Goal: Task Accomplishment & Management: Manage account settings

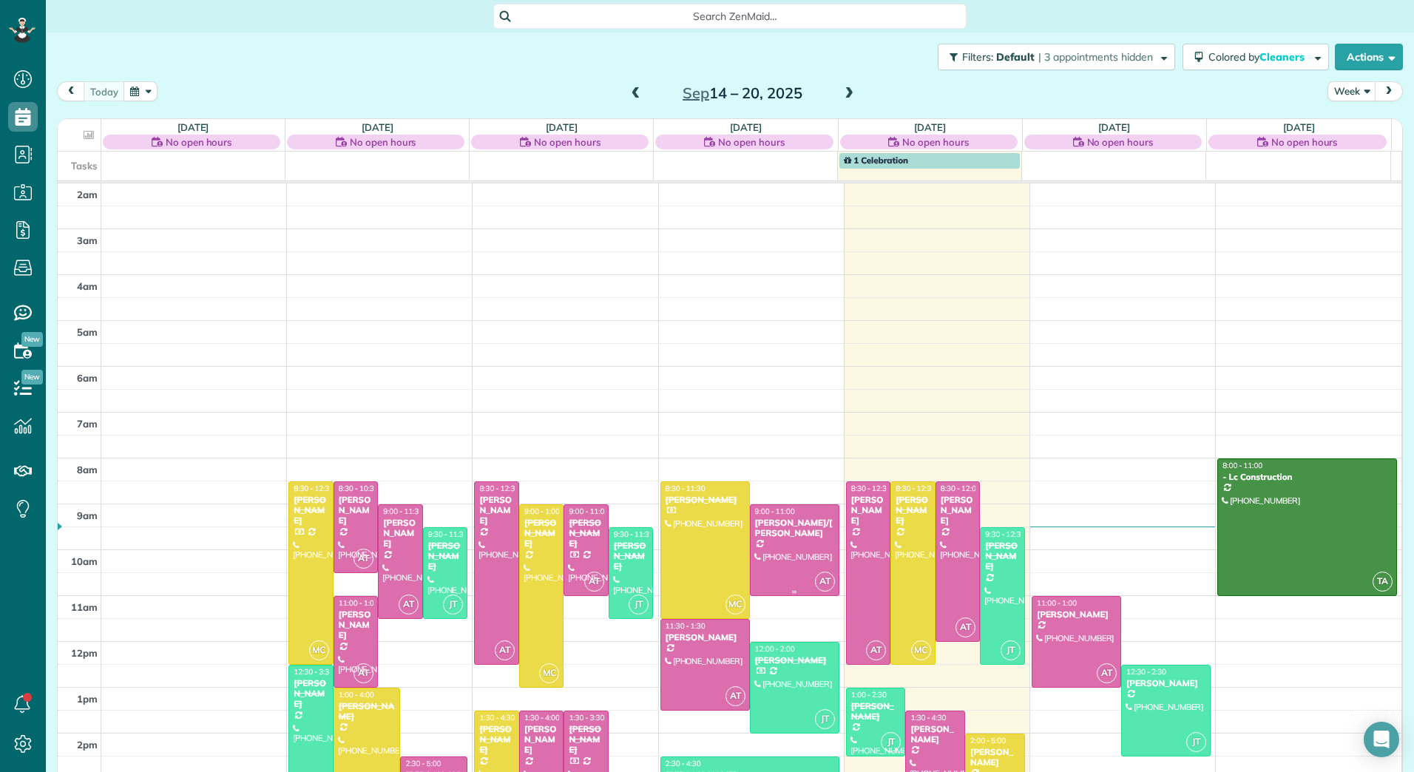
scroll to position [171, 0]
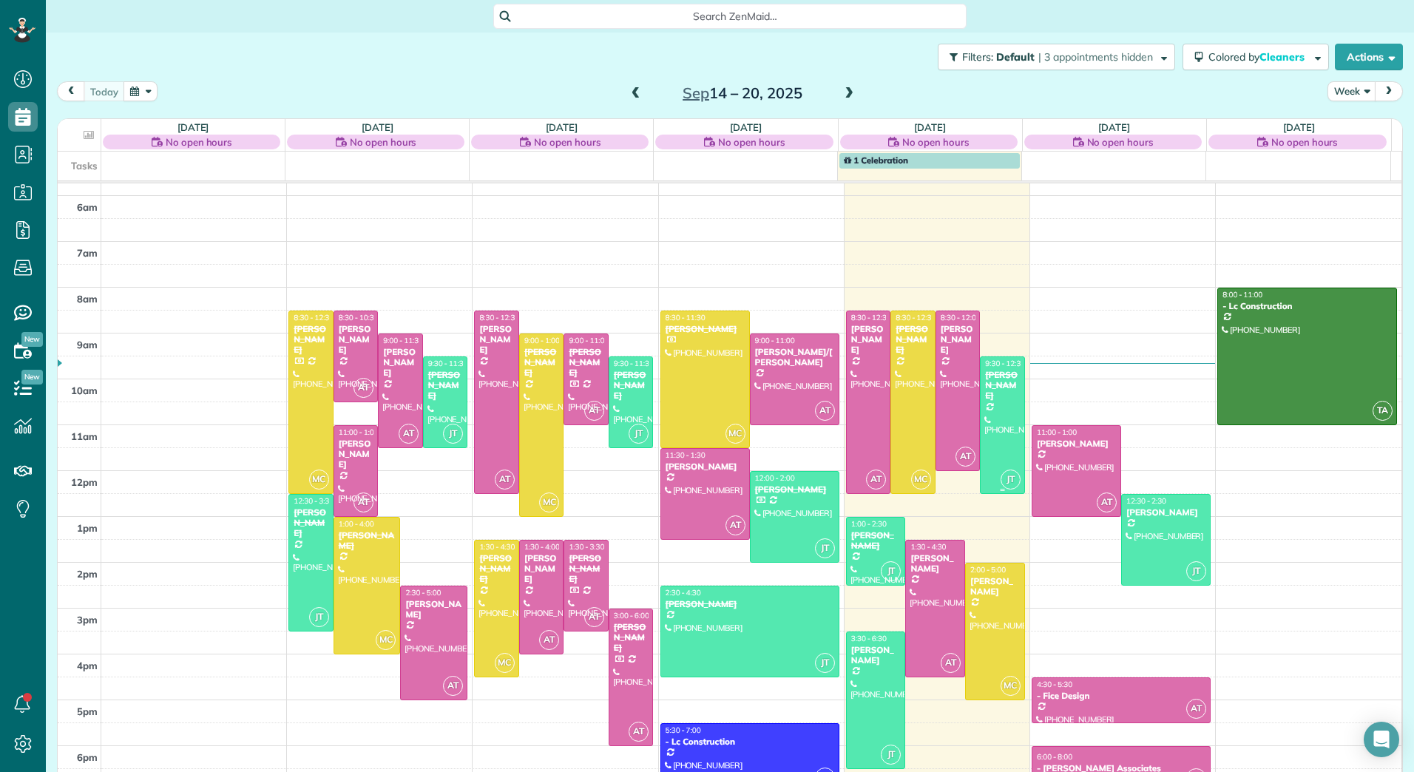
click at [986, 407] on div at bounding box center [1002, 425] width 44 height 136
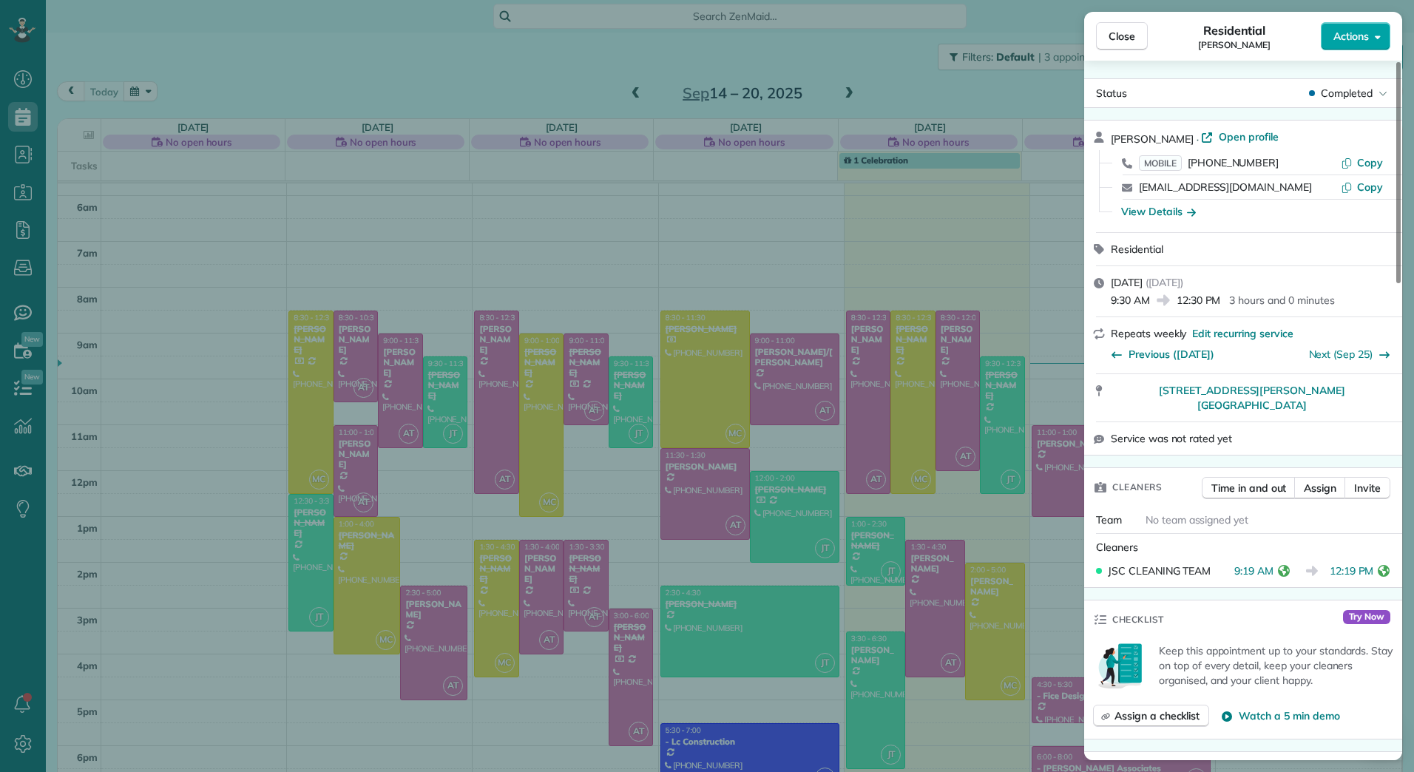
click at [1373, 38] on button "Actions" at bounding box center [1354, 36] width 69 height 28
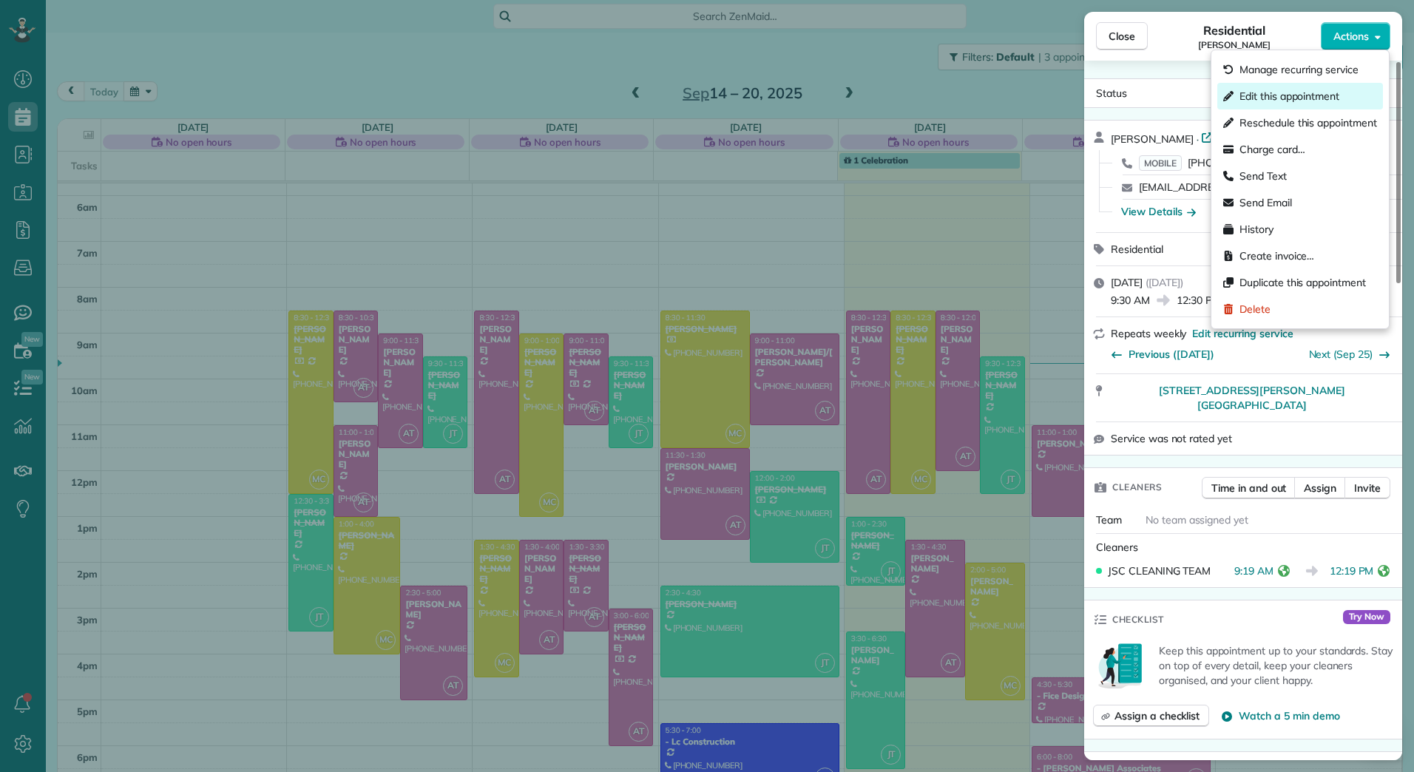
click at [1263, 95] on span "Edit this appointment" at bounding box center [1289, 96] width 100 height 15
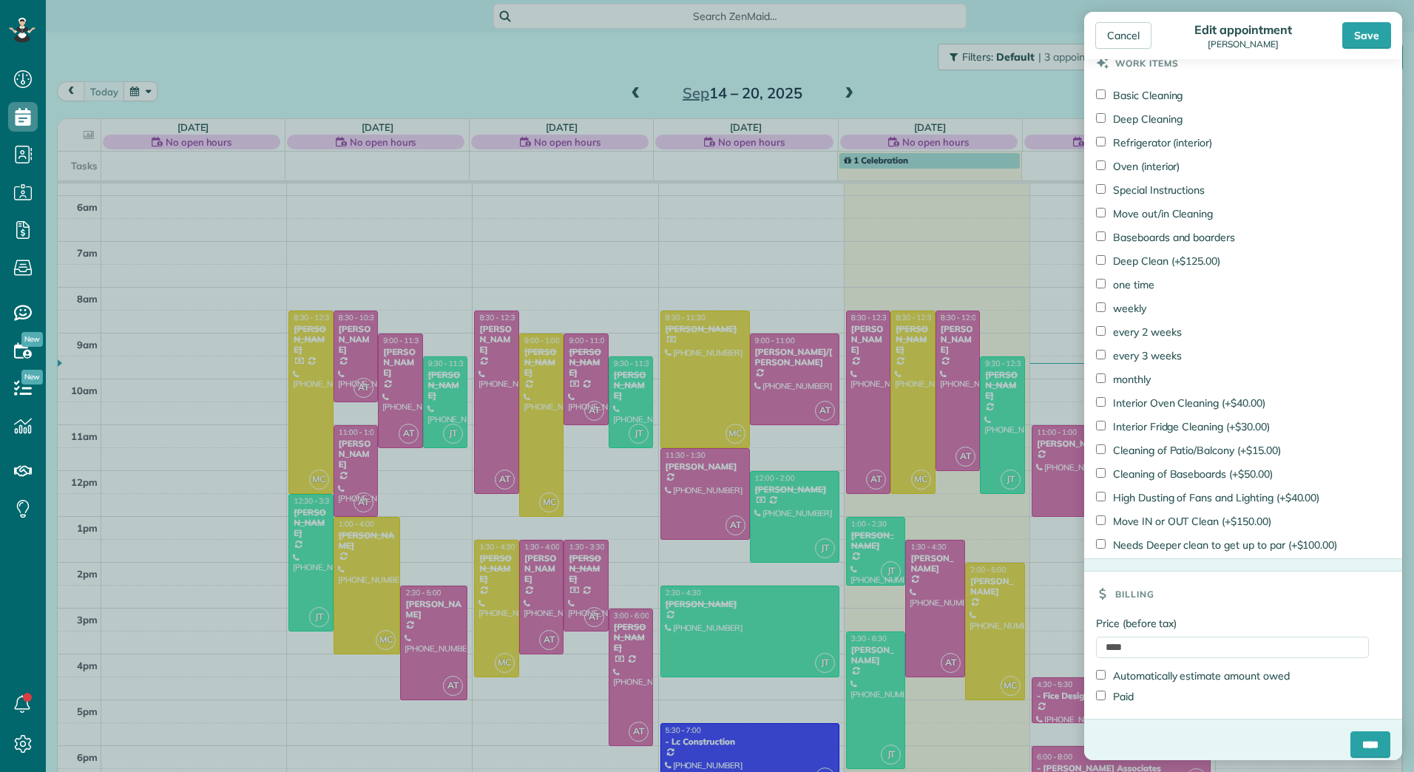
scroll to position [1068, 0]
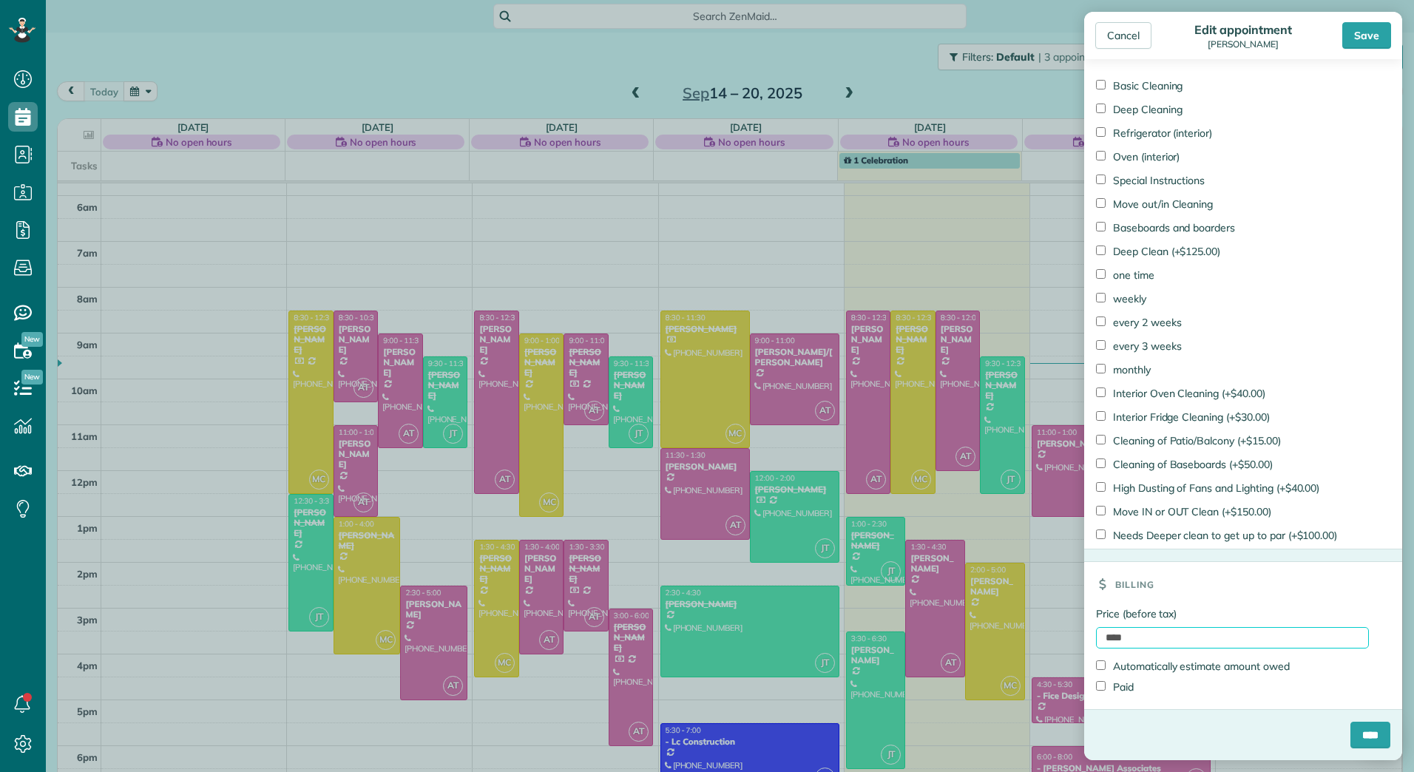
click at [1099, 633] on input "****" at bounding box center [1232, 637] width 273 height 21
type input "******"
click at [1118, 690] on label "Paid" at bounding box center [1115, 686] width 38 height 15
click at [1350, 733] on input "****" at bounding box center [1370, 735] width 40 height 27
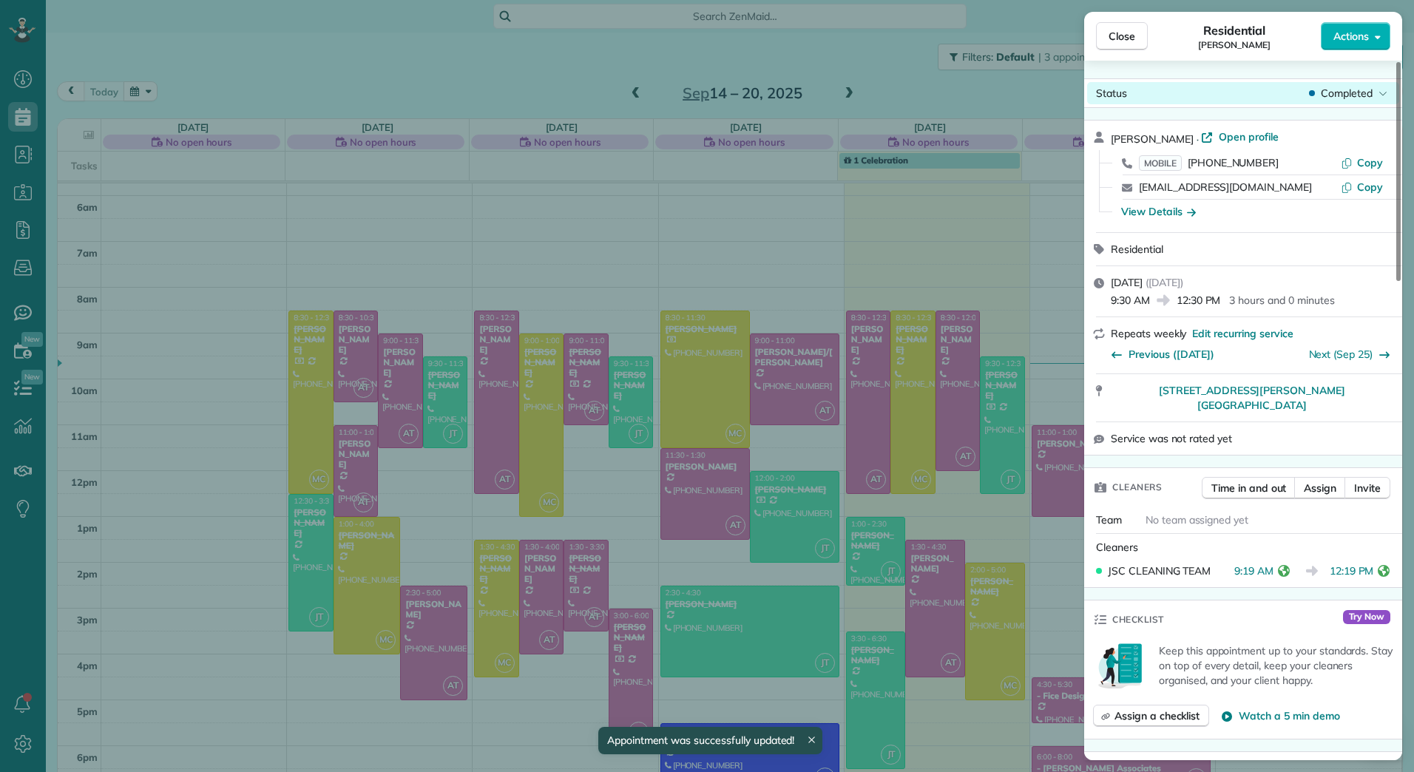
click at [1373, 90] on div "Completed" at bounding box center [1348, 93] width 84 height 15
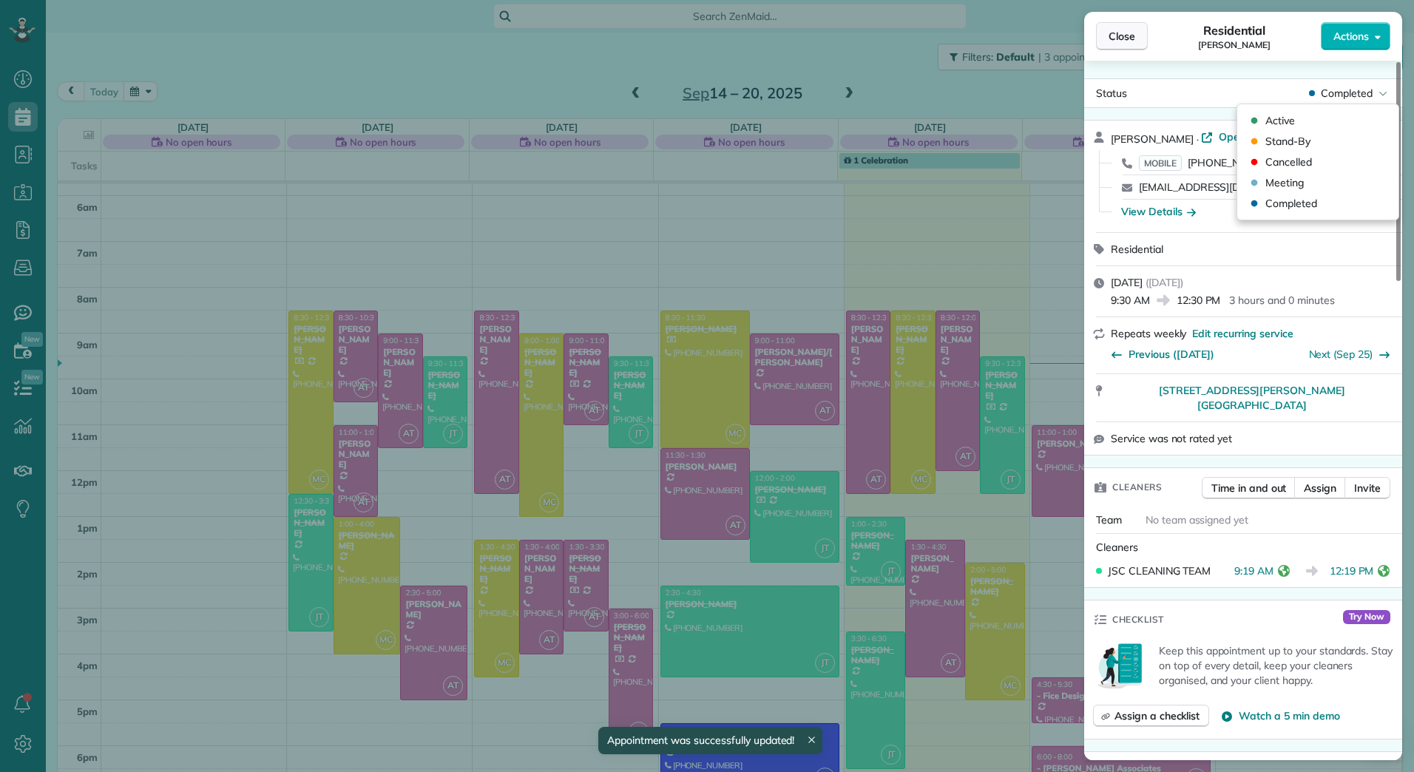
click at [1125, 30] on span "Close" at bounding box center [1121, 36] width 27 height 15
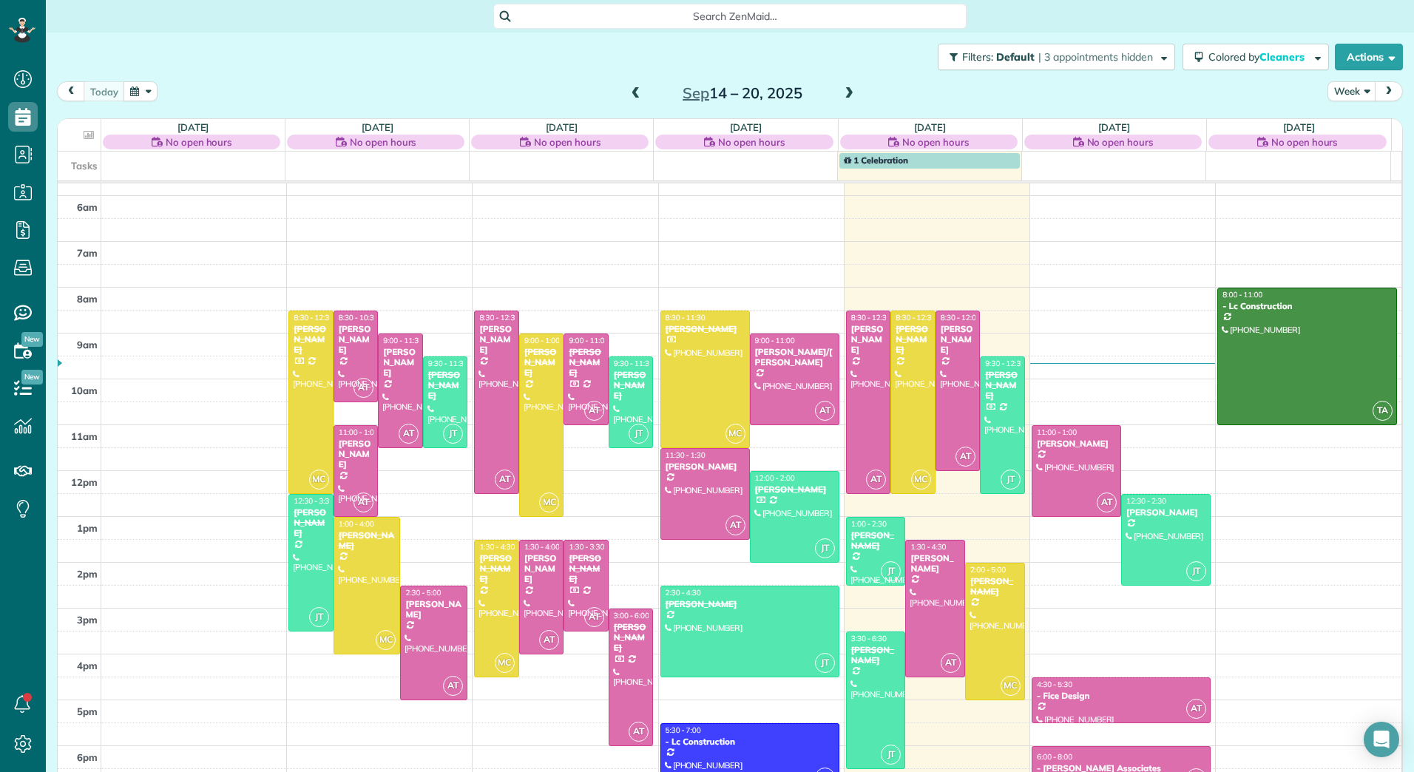
click at [858, 561] on div at bounding box center [875, 550] width 58 height 67
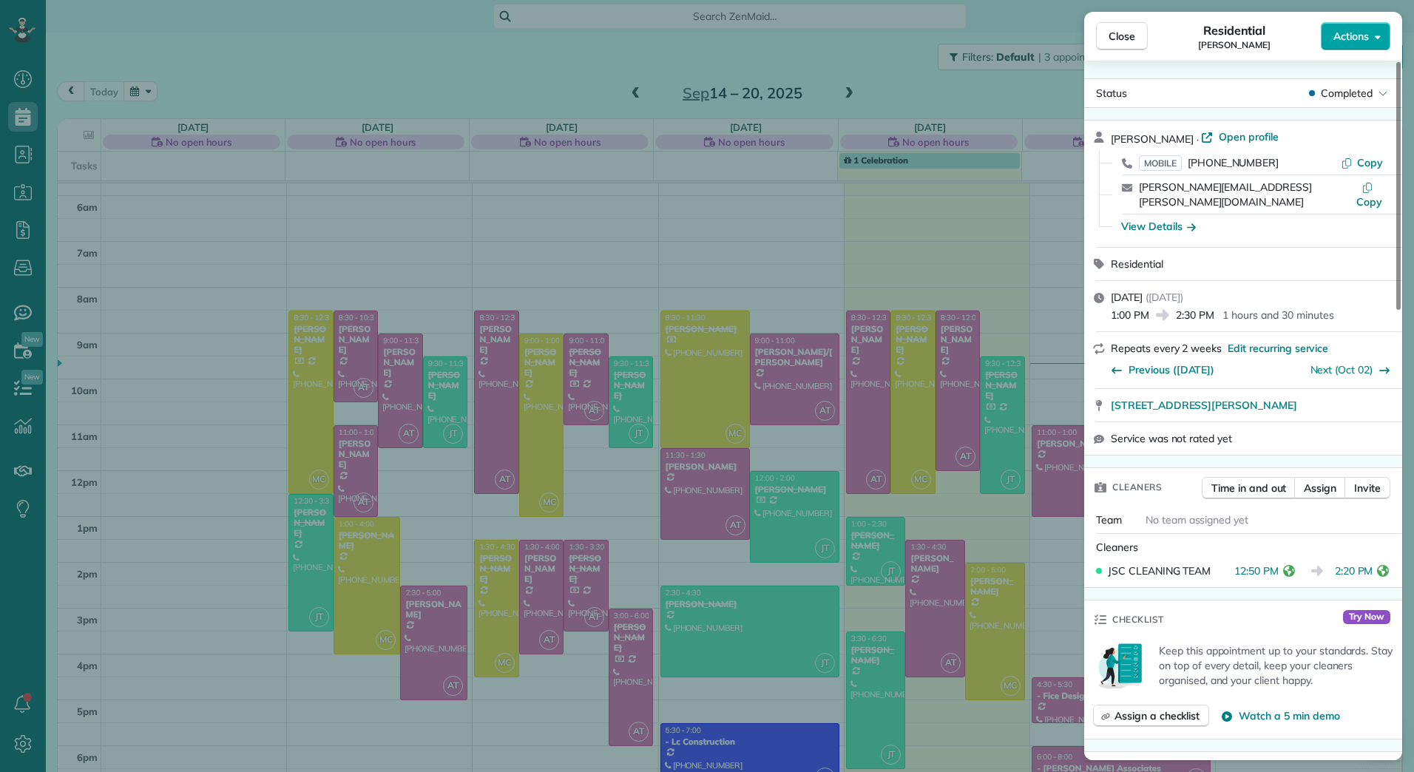
click at [1350, 37] on span "Actions" at bounding box center [1350, 36] width 35 height 15
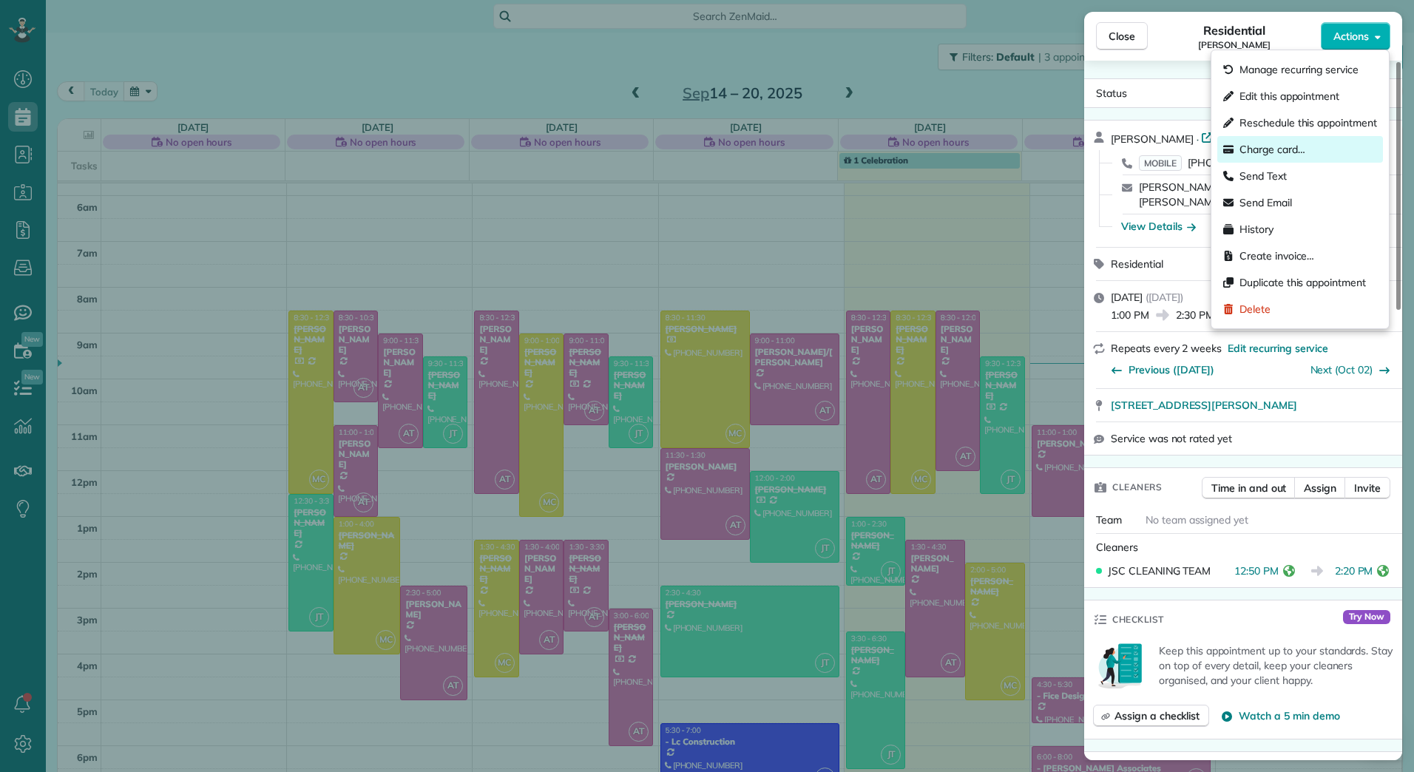
click at [1281, 151] on span "Charge card…" at bounding box center [1272, 149] width 66 height 15
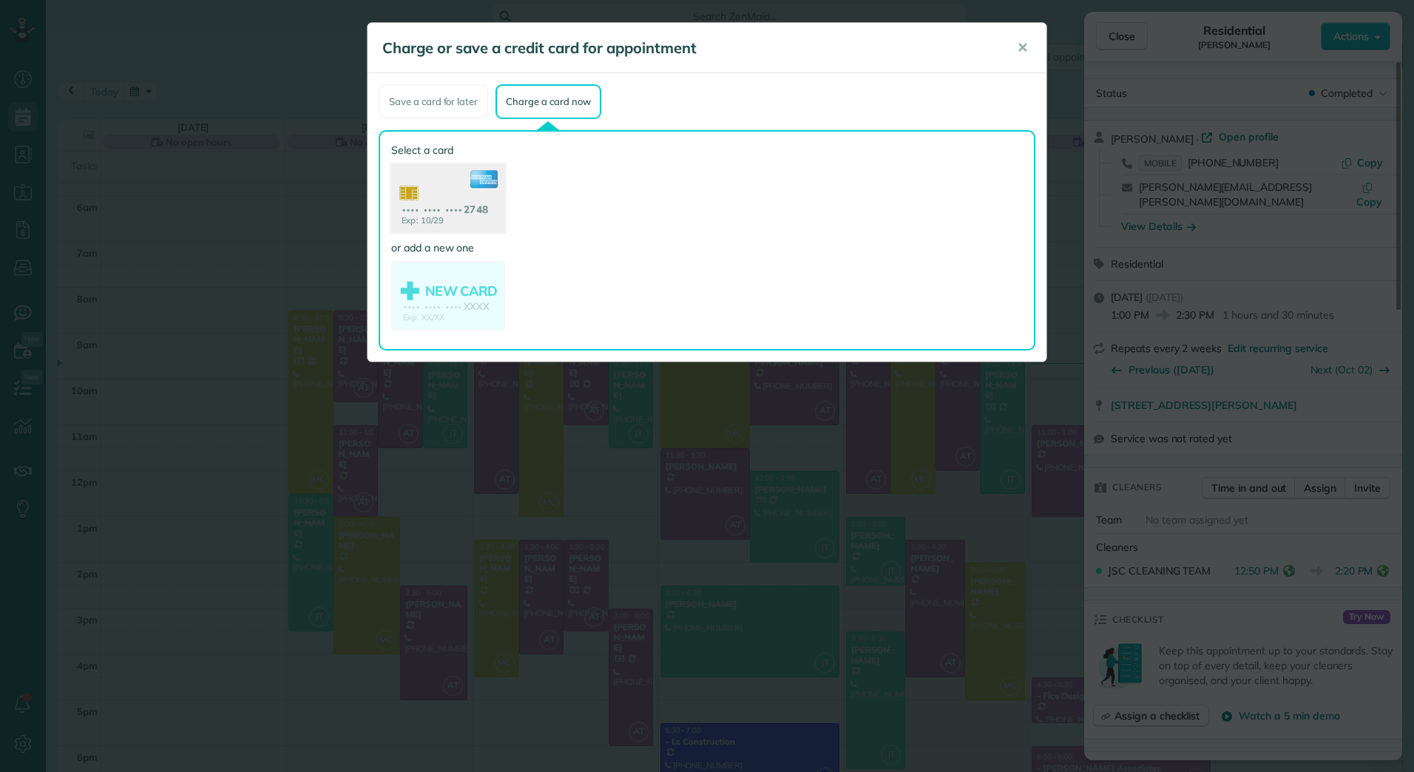
click at [457, 213] on use at bounding box center [448, 200] width 114 height 72
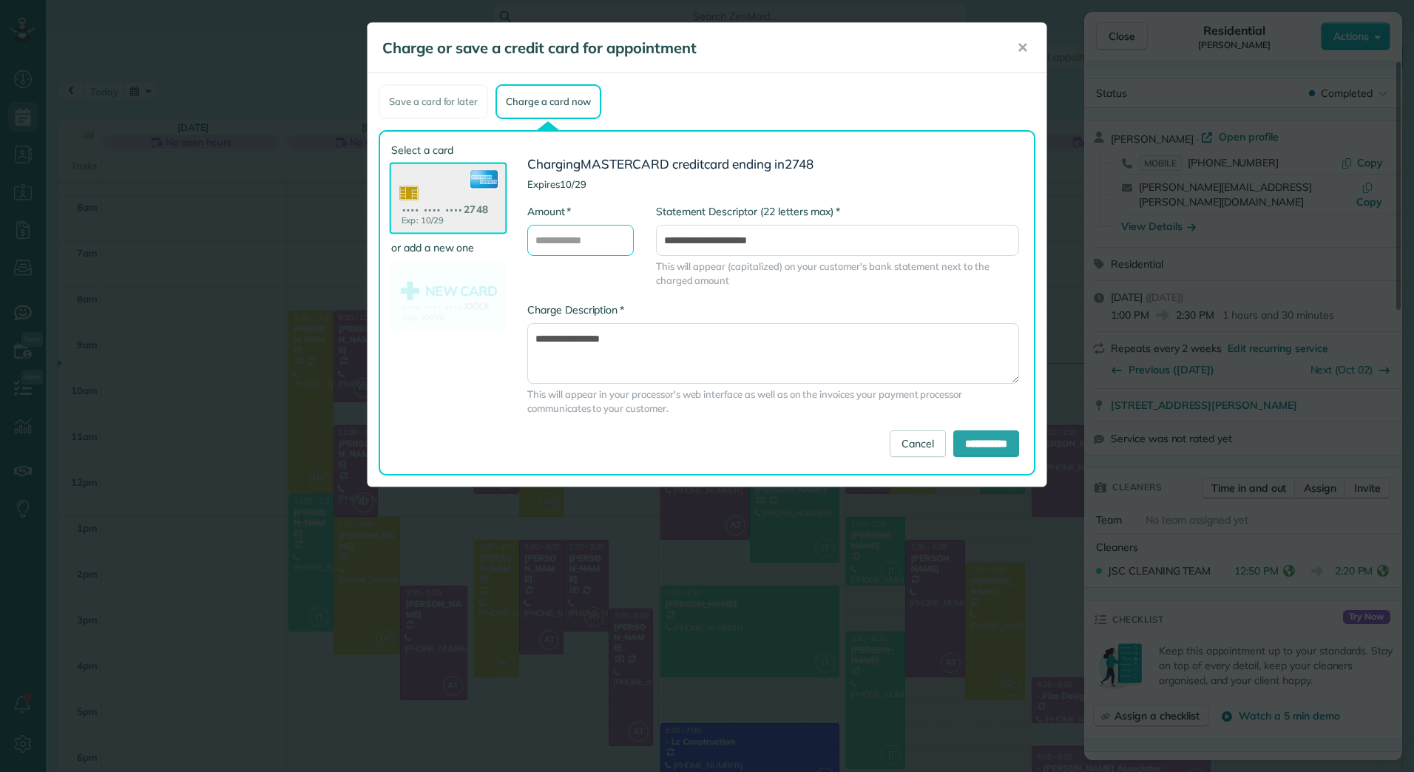
click at [608, 245] on input "* Amount" at bounding box center [580, 240] width 106 height 31
type input "******"
click at [682, 232] on input "**********" at bounding box center [837, 240] width 363 height 31
type input "**********"
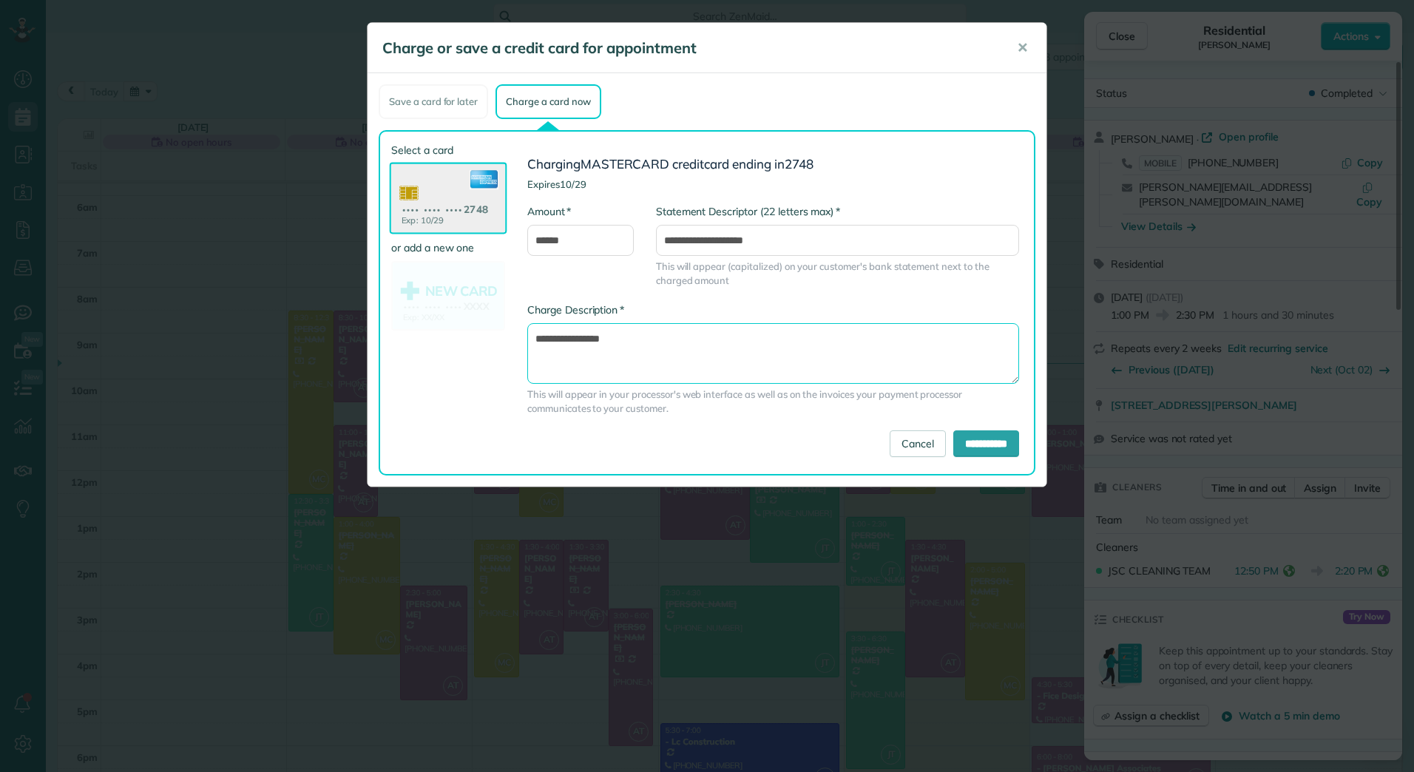
click at [693, 349] on textarea "**********" at bounding box center [773, 353] width 492 height 61
type textarea "**********"
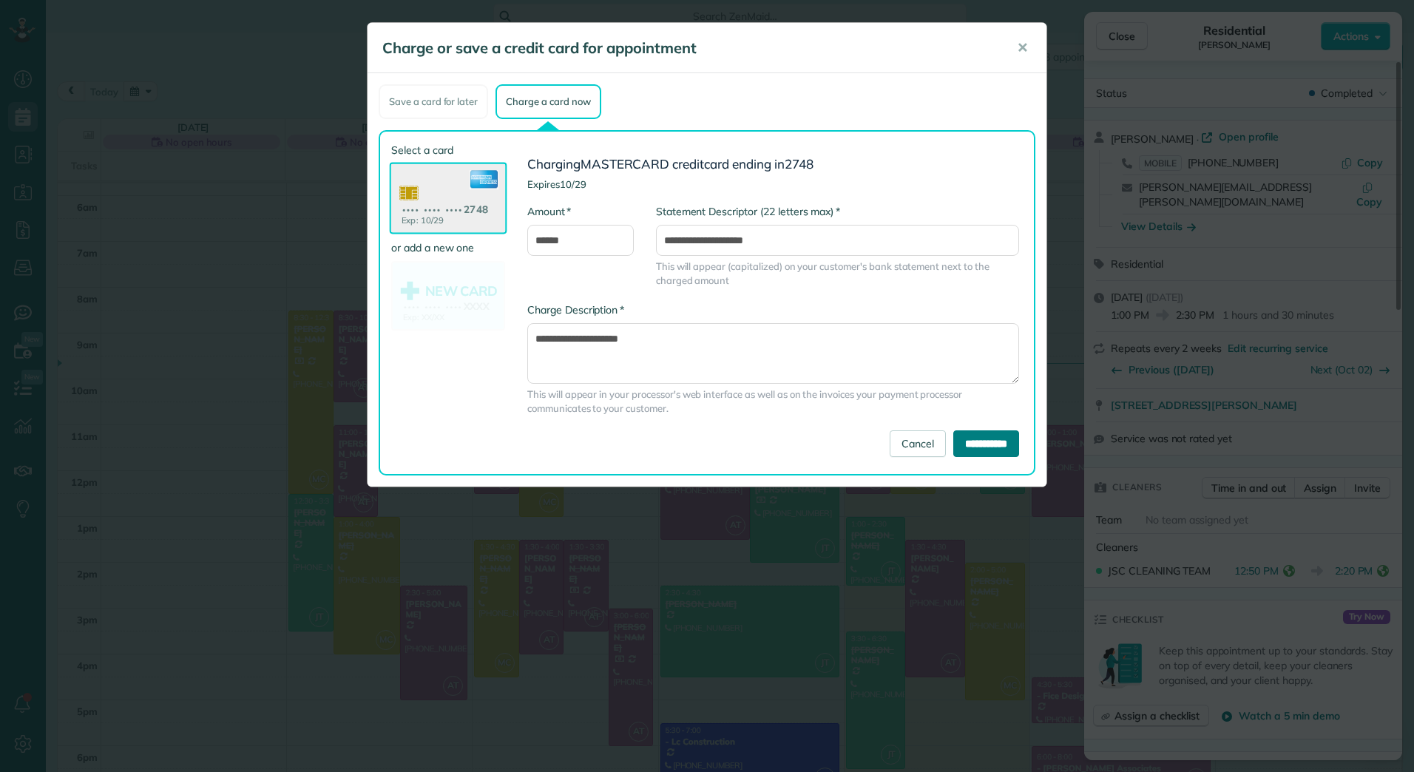
click at [985, 447] on input "**********" at bounding box center [986, 443] width 66 height 27
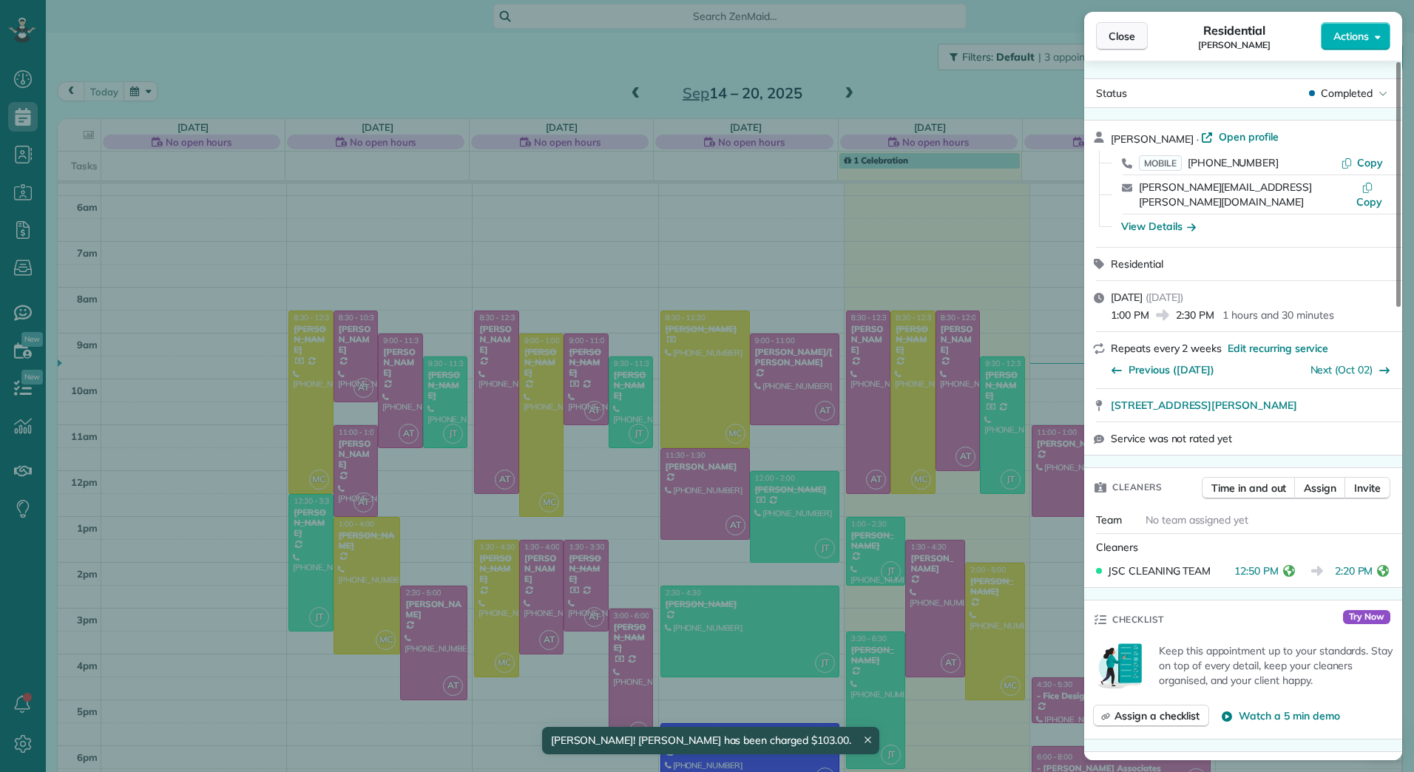
click at [1133, 30] on span "Close" at bounding box center [1121, 36] width 27 height 15
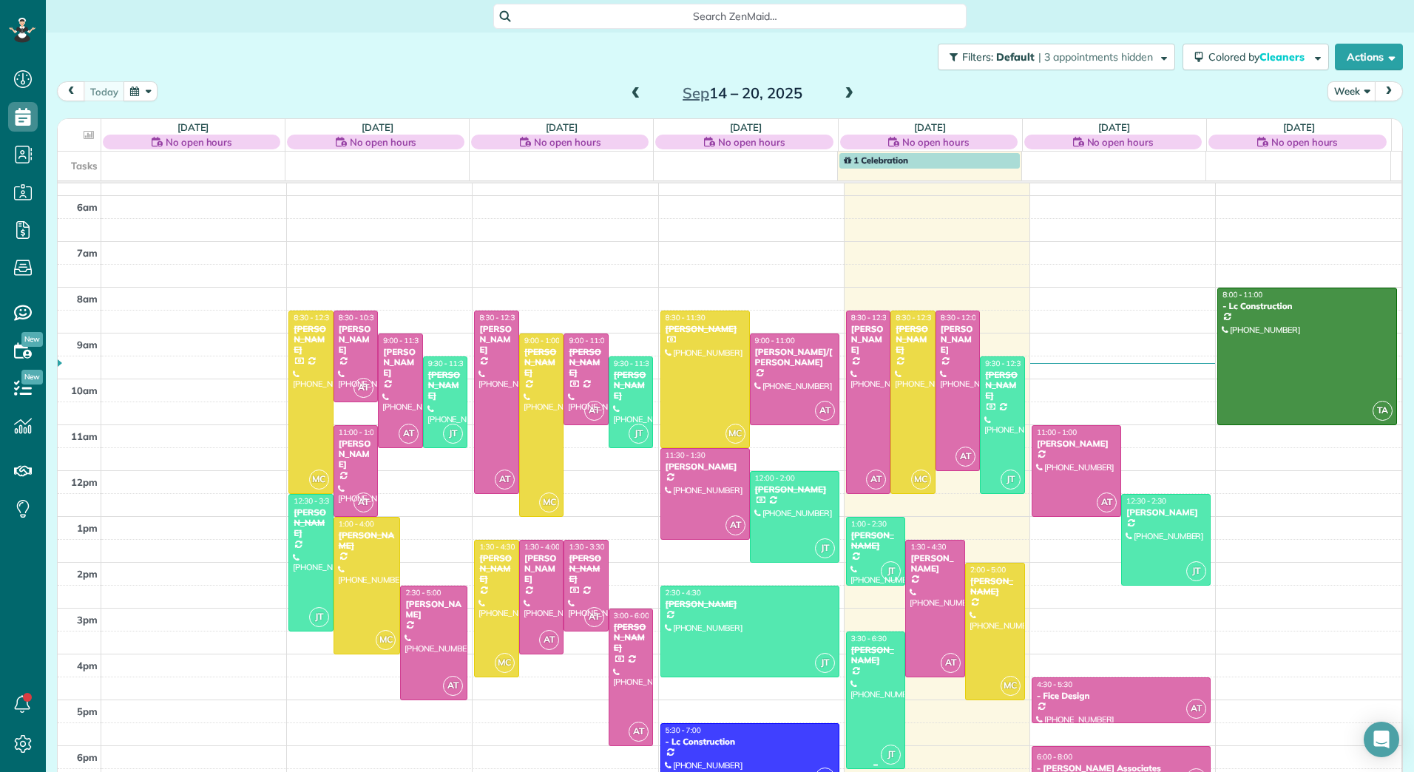
click at [886, 699] on div at bounding box center [875, 700] width 58 height 136
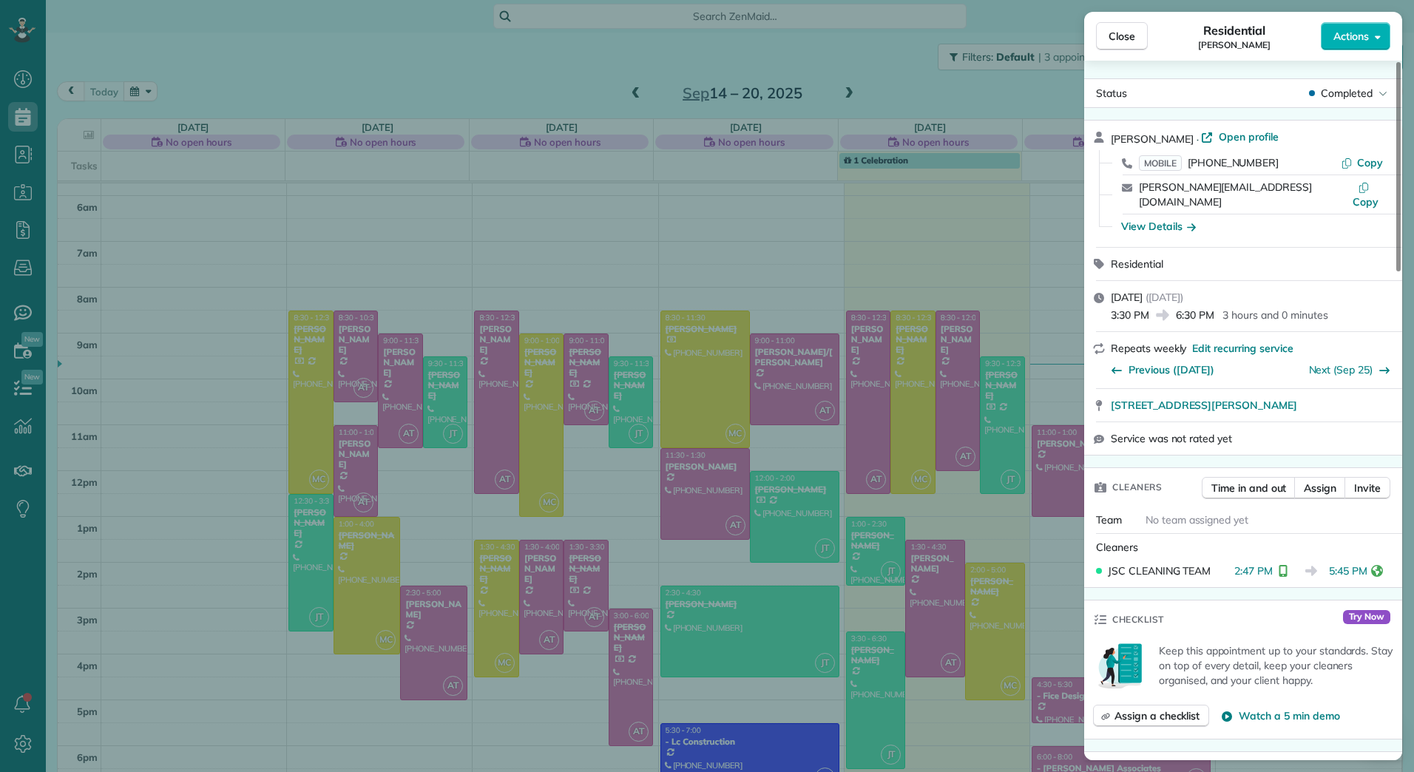
click at [763, 534] on div "Close Residential Jean Forney Actions Status Completed Jean Forney · Open profi…" at bounding box center [707, 386] width 1414 height 772
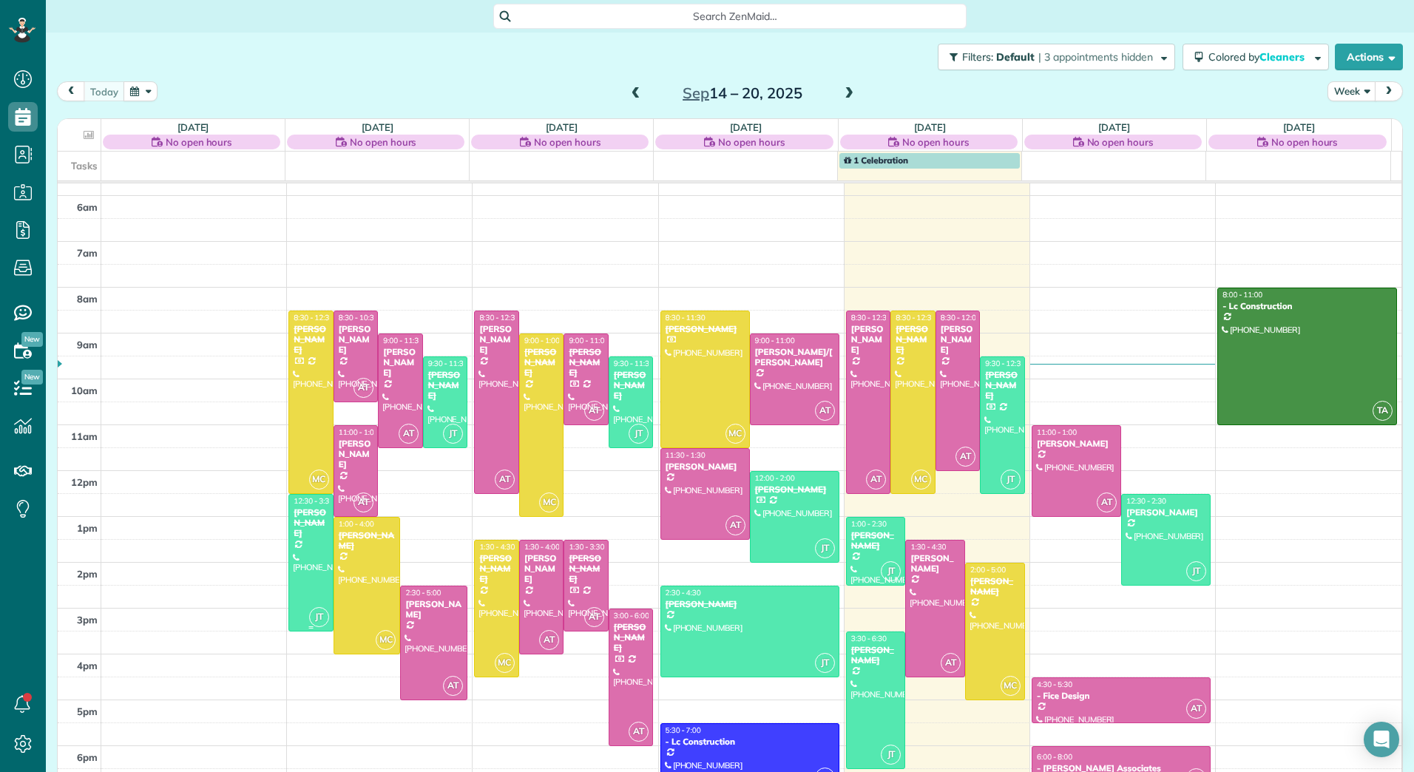
click at [299, 540] on div at bounding box center [311, 563] width 44 height 136
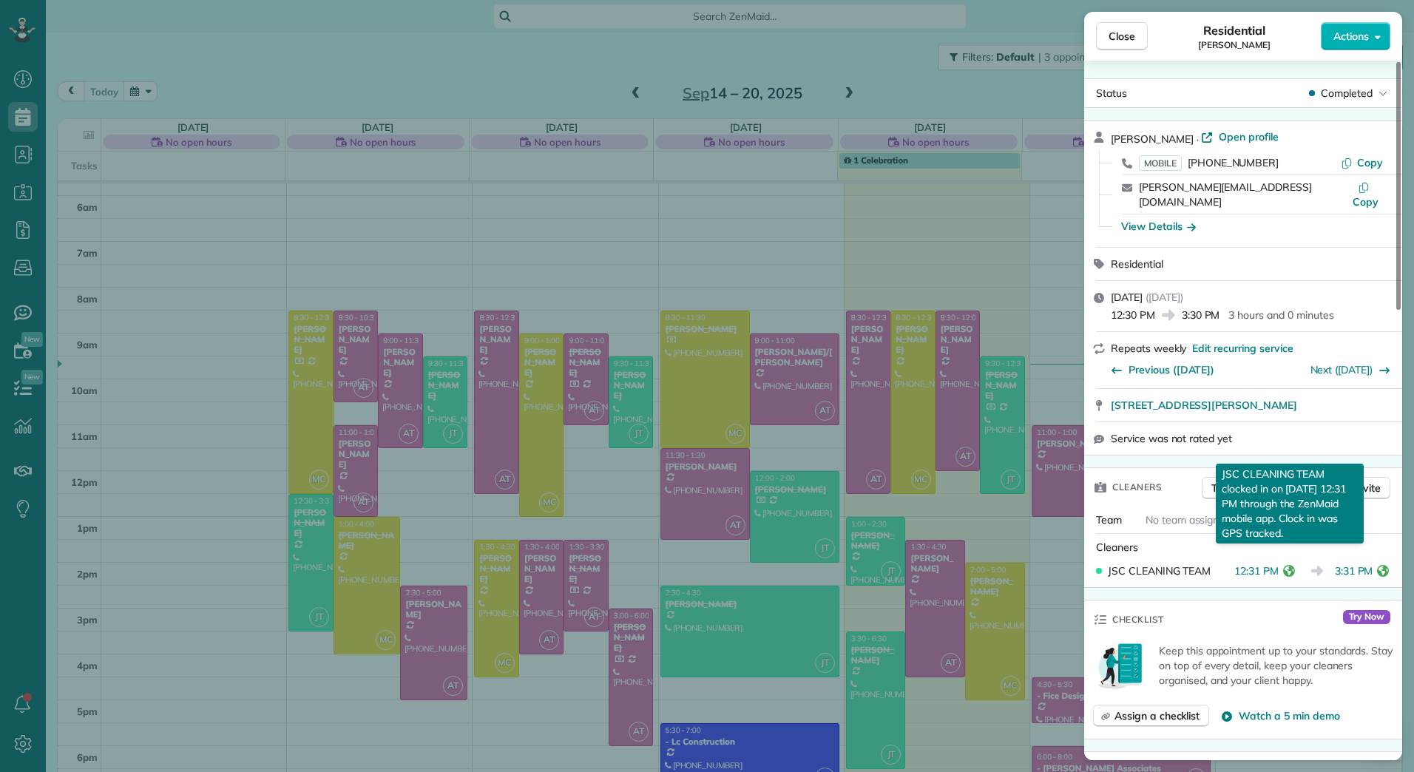
click at [1282, 564] on button "reset" at bounding box center [1288, 570] width 15 height 13
click at [1285, 565] on icon "reset" at bounding box center [1289, 571] width 12 height 12
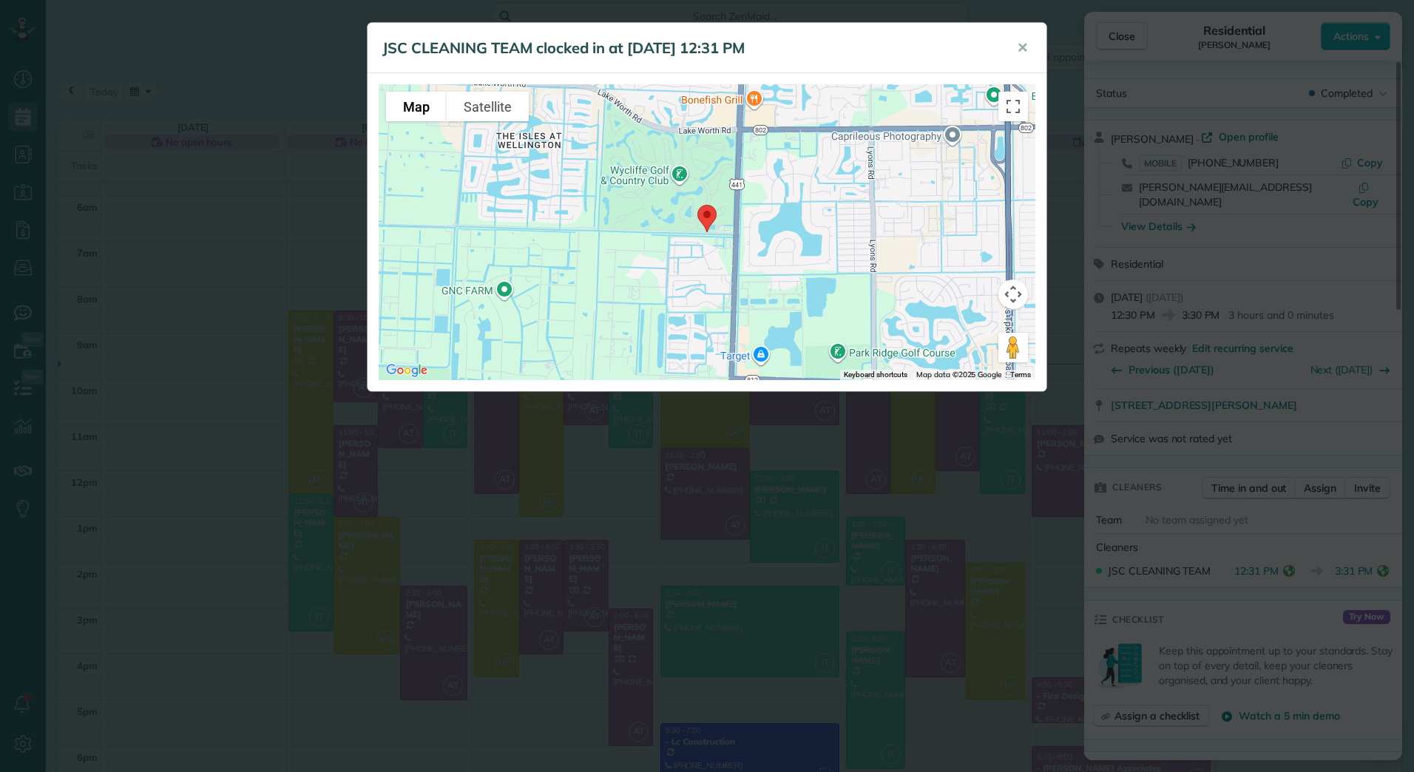
click at [1377, 549] on div "JSC CLEANING TEAM clocked in at 15 Sep 12:31 PM ✕ To navigate the map with touc…" at bounding box center [707, 386] width 1414 height 772
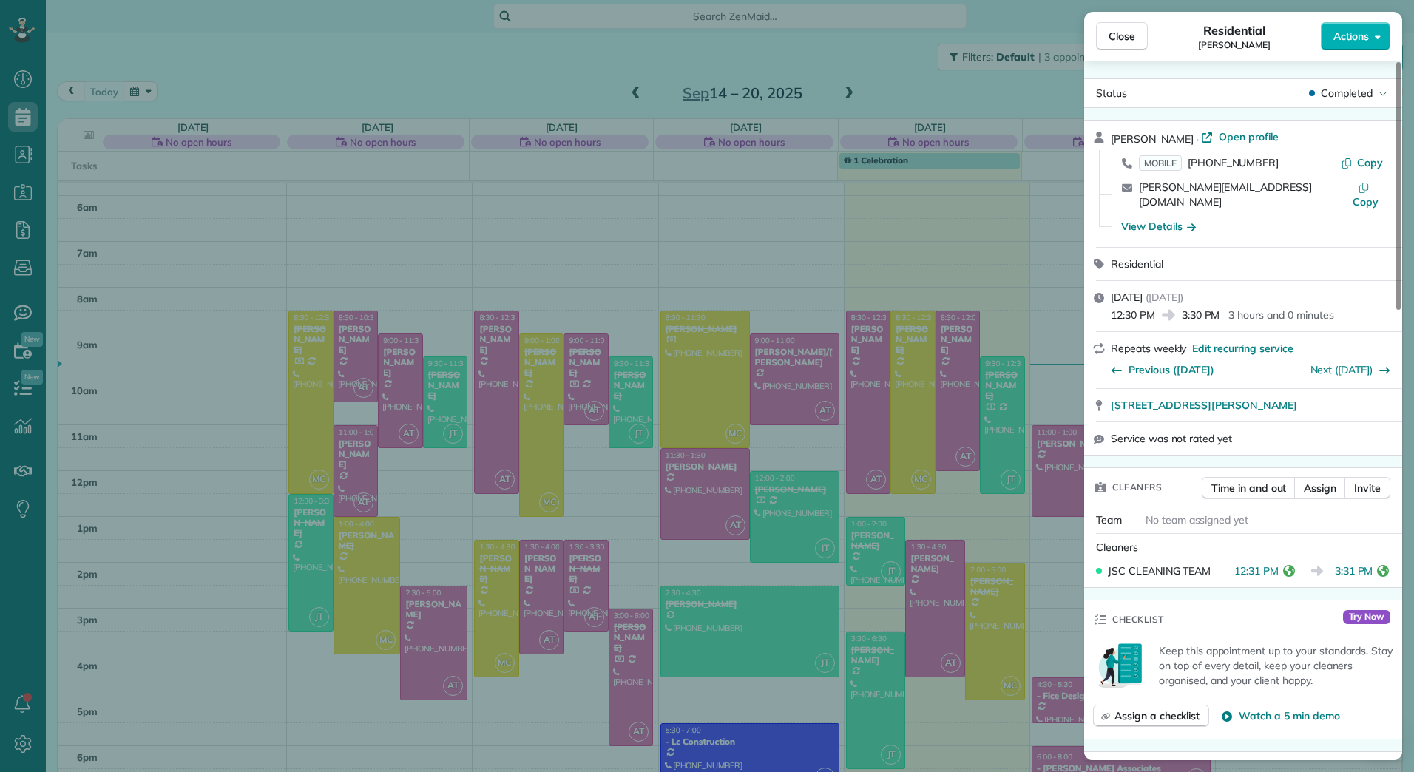
click at [1387, 565] on icon "reset" at bounding box center [1383, 571] width 12 height 12
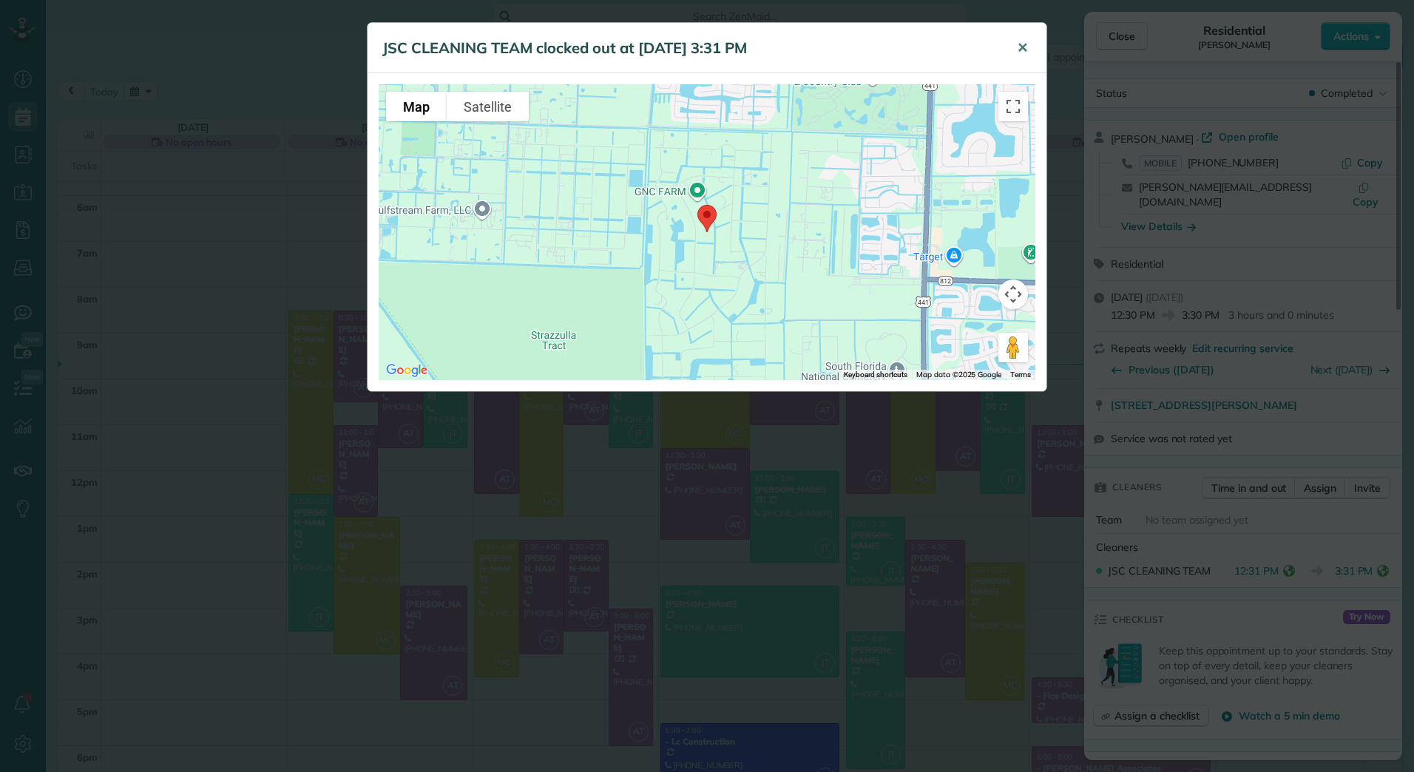
click at [1022, 50] on span "✕" at bounding box center [1022, 47] width 11 height 17
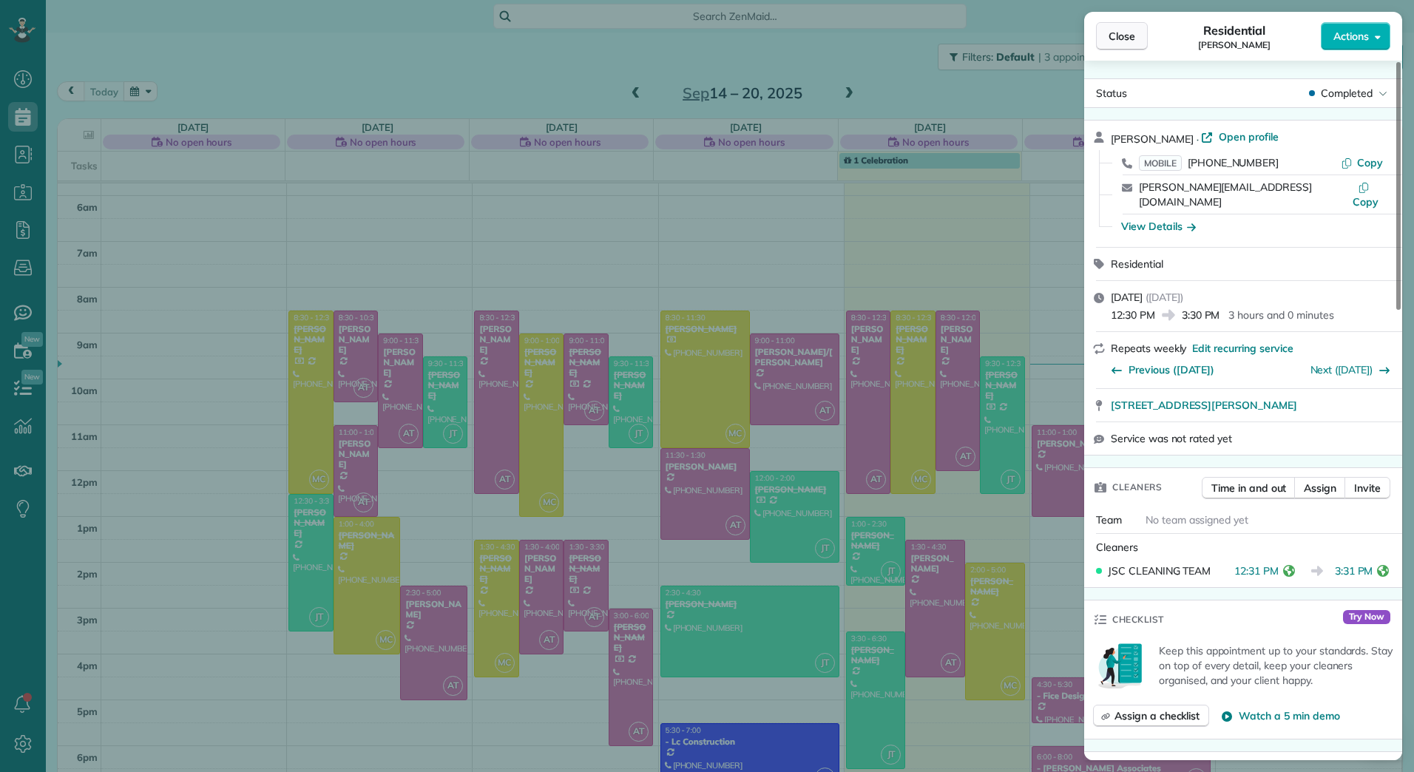
click at [1117, 31] on span "Close" at bounding box center [1121, 36] width 27 height 15
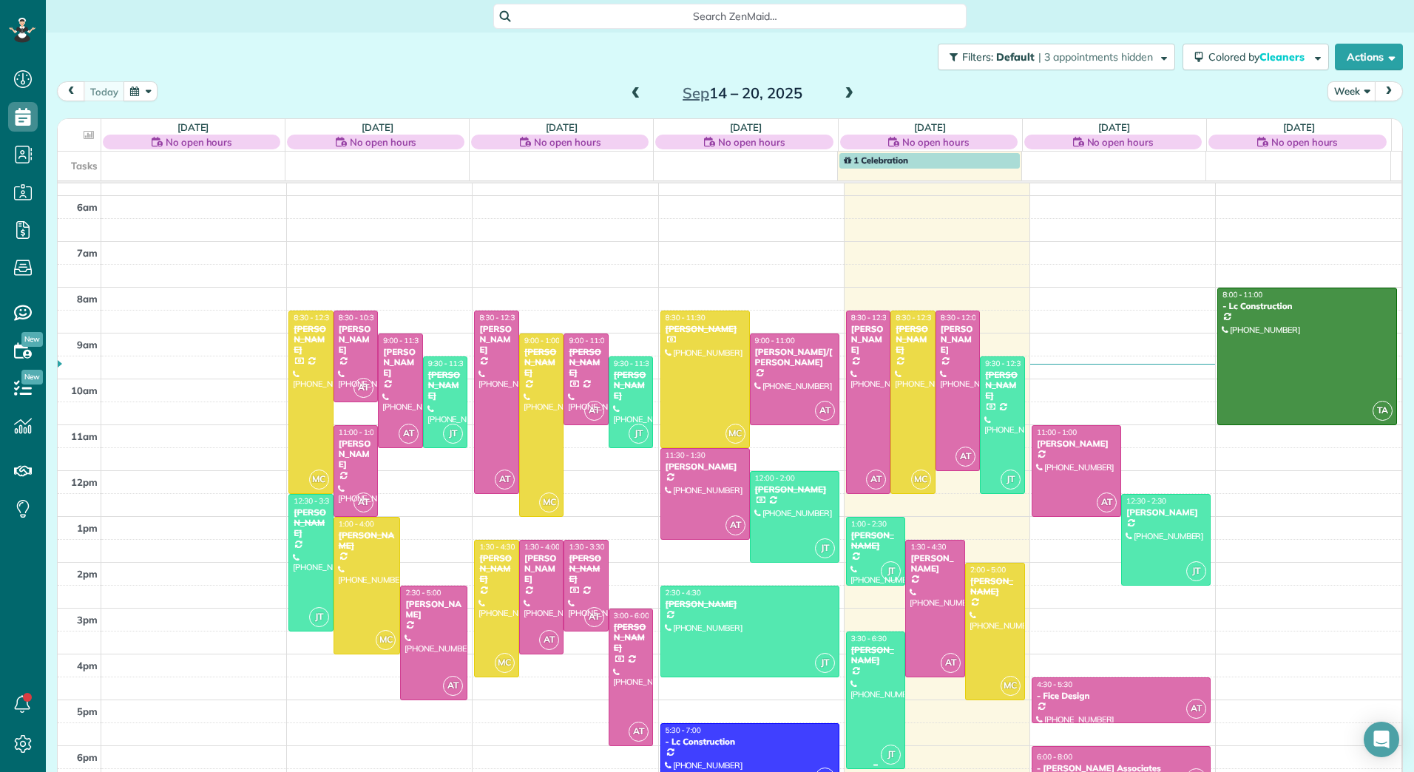
click at [876, 675] on div at bounding box center [875, 700] width 58 height 136
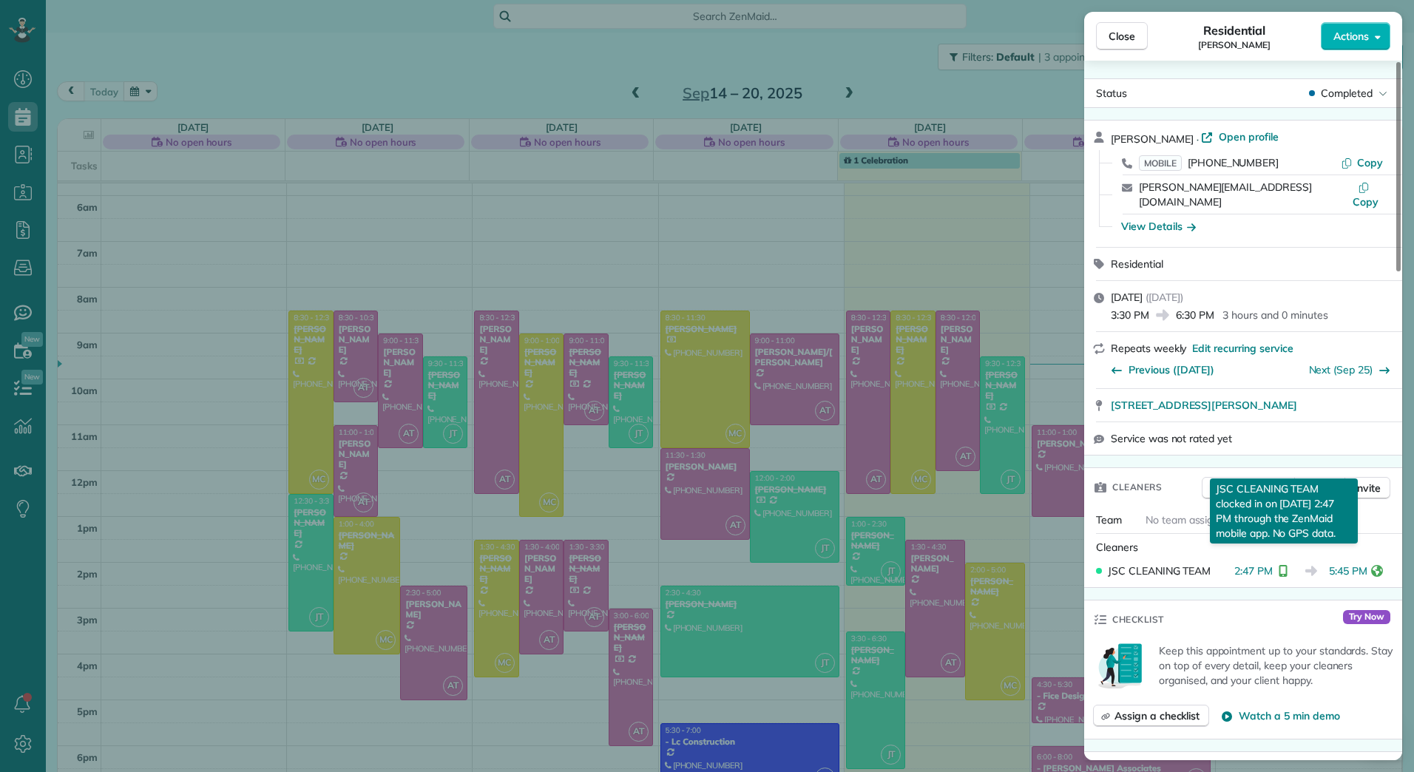
click at [1286, 565] on icon "reset" at bounding box center [1282, 571] width 8 height 12
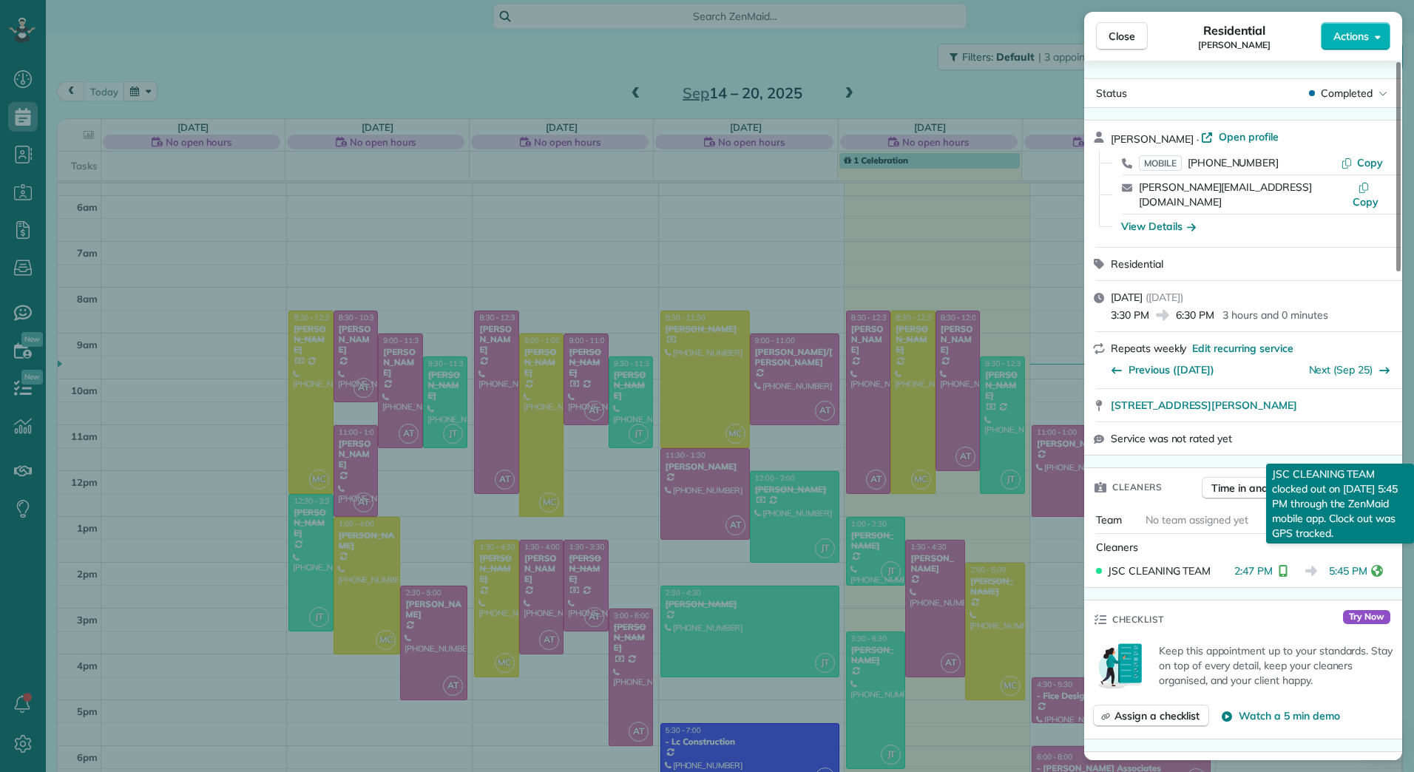
click at [1379, 565] on icon "reset" at bounding box center [1377, 571] width 12 height 12
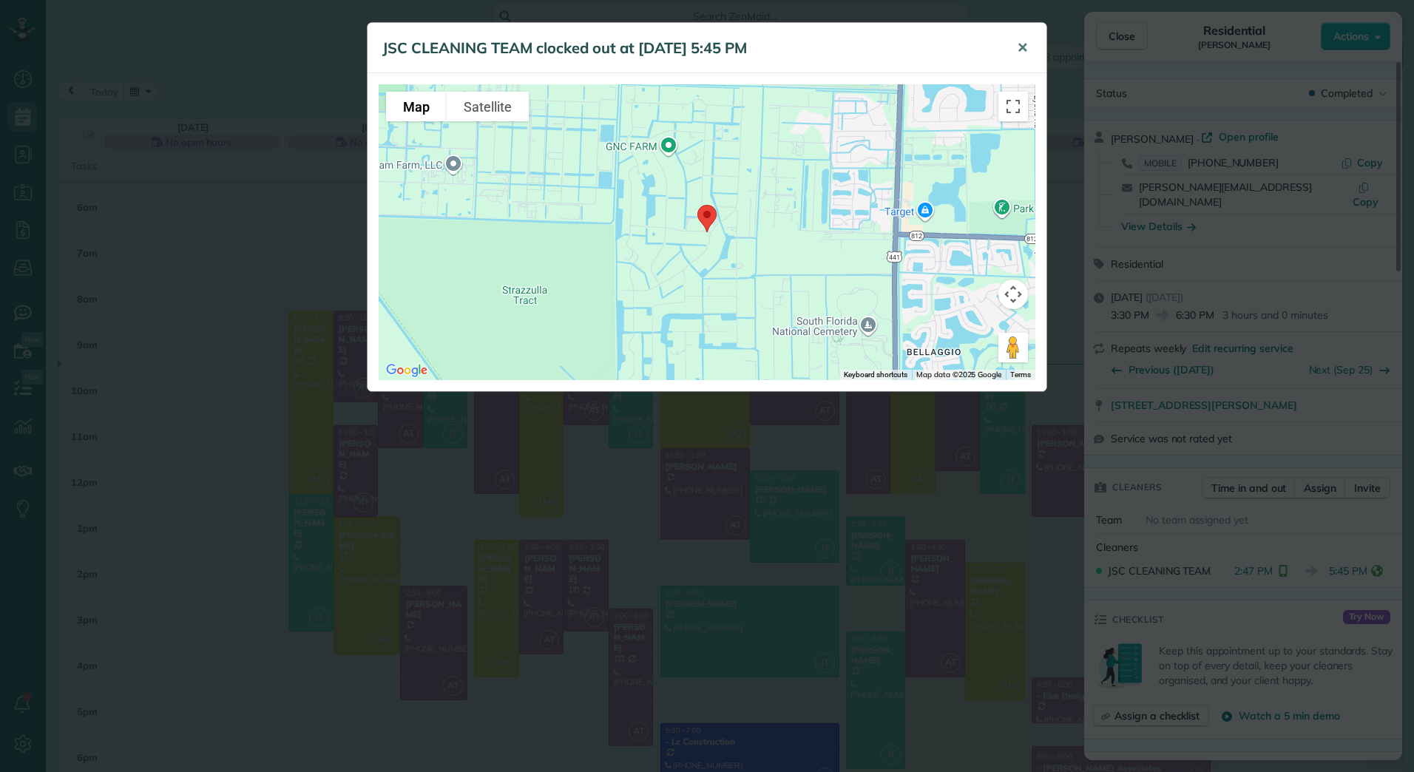
click at [1025, 42] on span "✕" at bounding box center [1022, 47] width 11 height 17
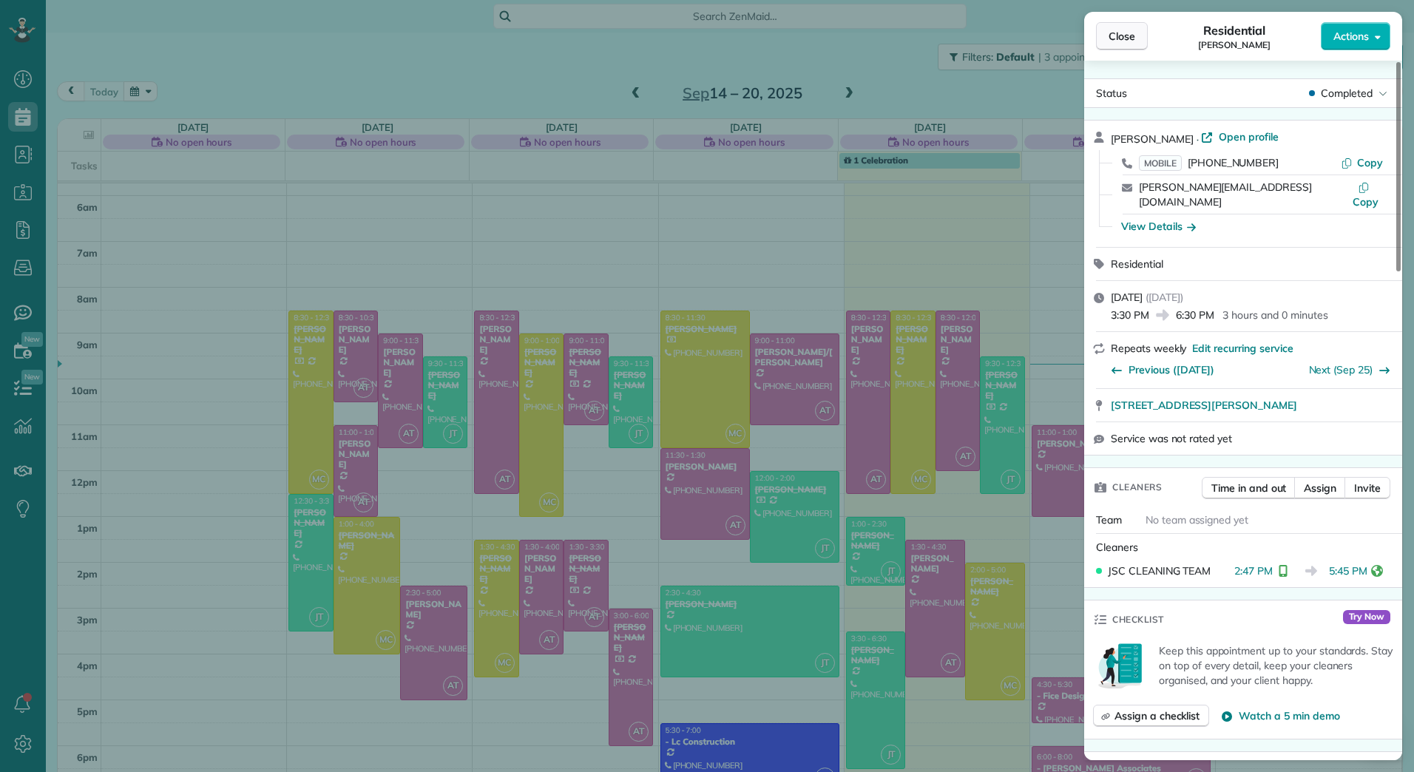
click at [1106, 37] on button "Close" at bounding box center [1122, 36] width 52 height 28
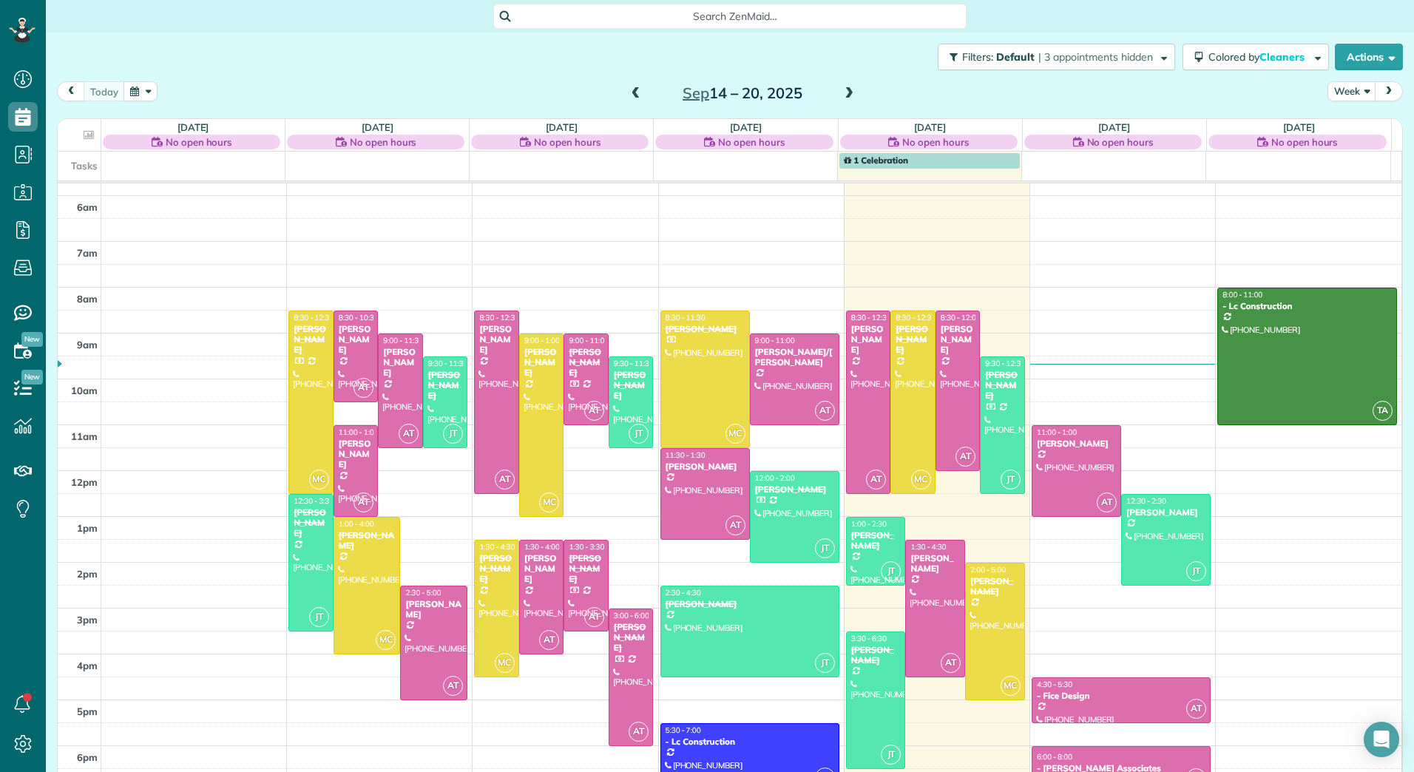
click at [865, 556] on div at bounding box center [875, 550] width 58 height 67
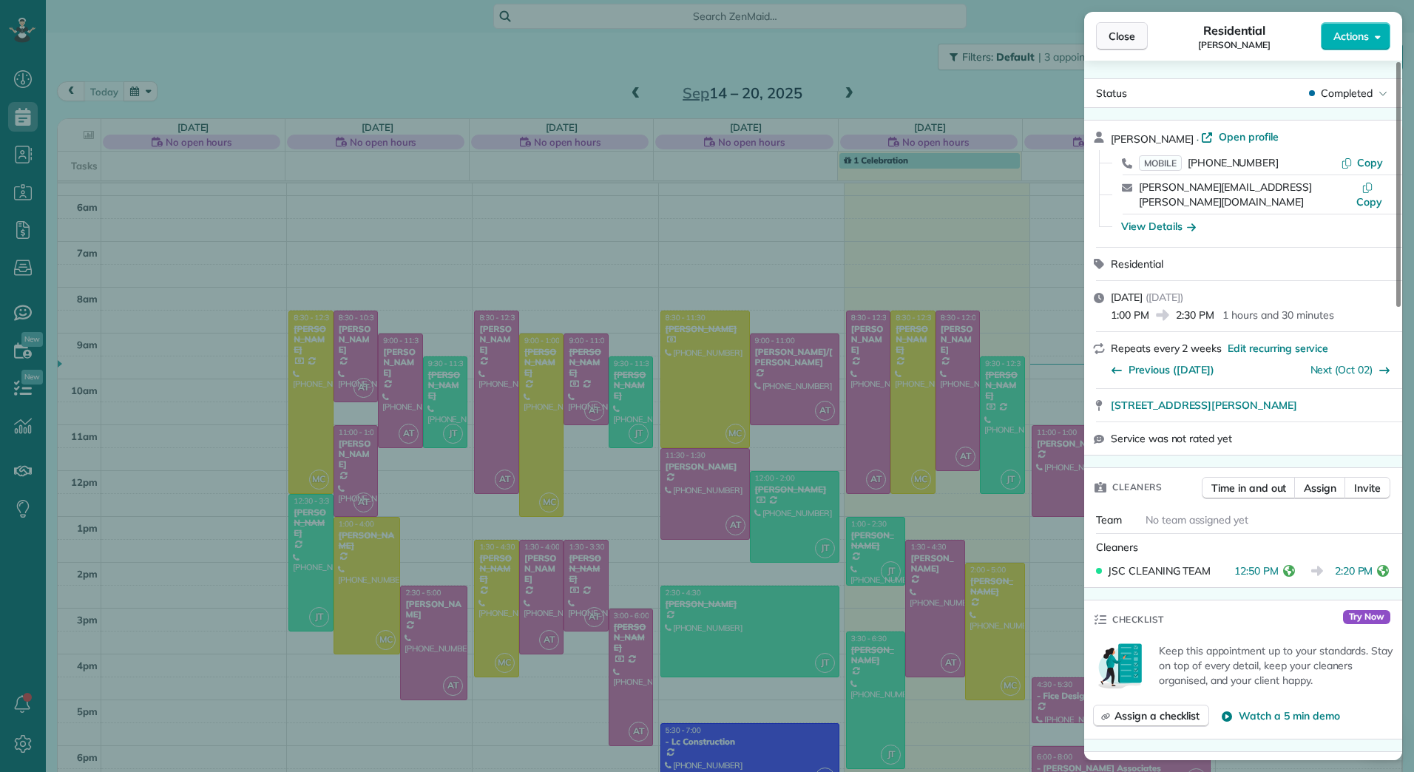
click at [1121, 41] on span "Close" at bounding box center [1121, 36] width 27 height 15
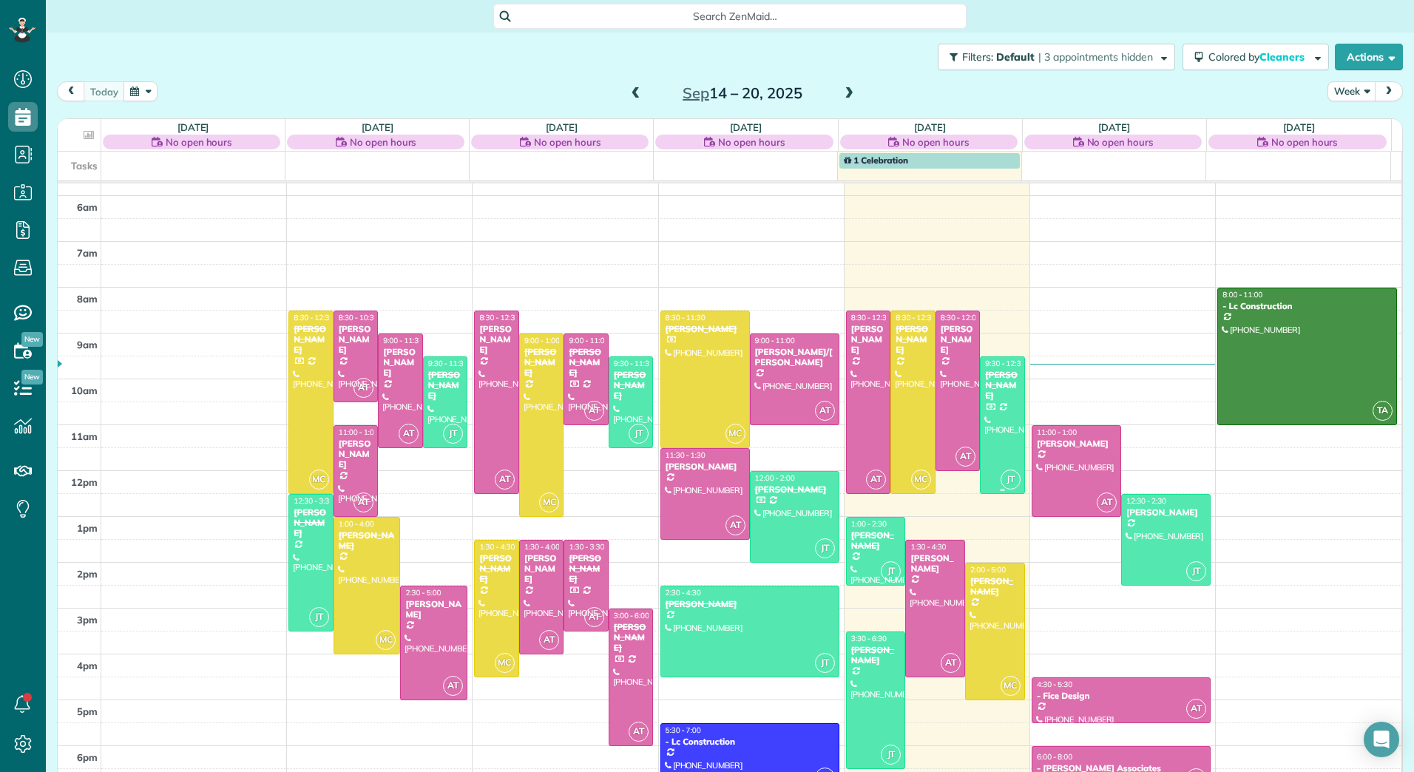
click at [991, 421] on div at bounding box center [1002, 425] width 44 height 136
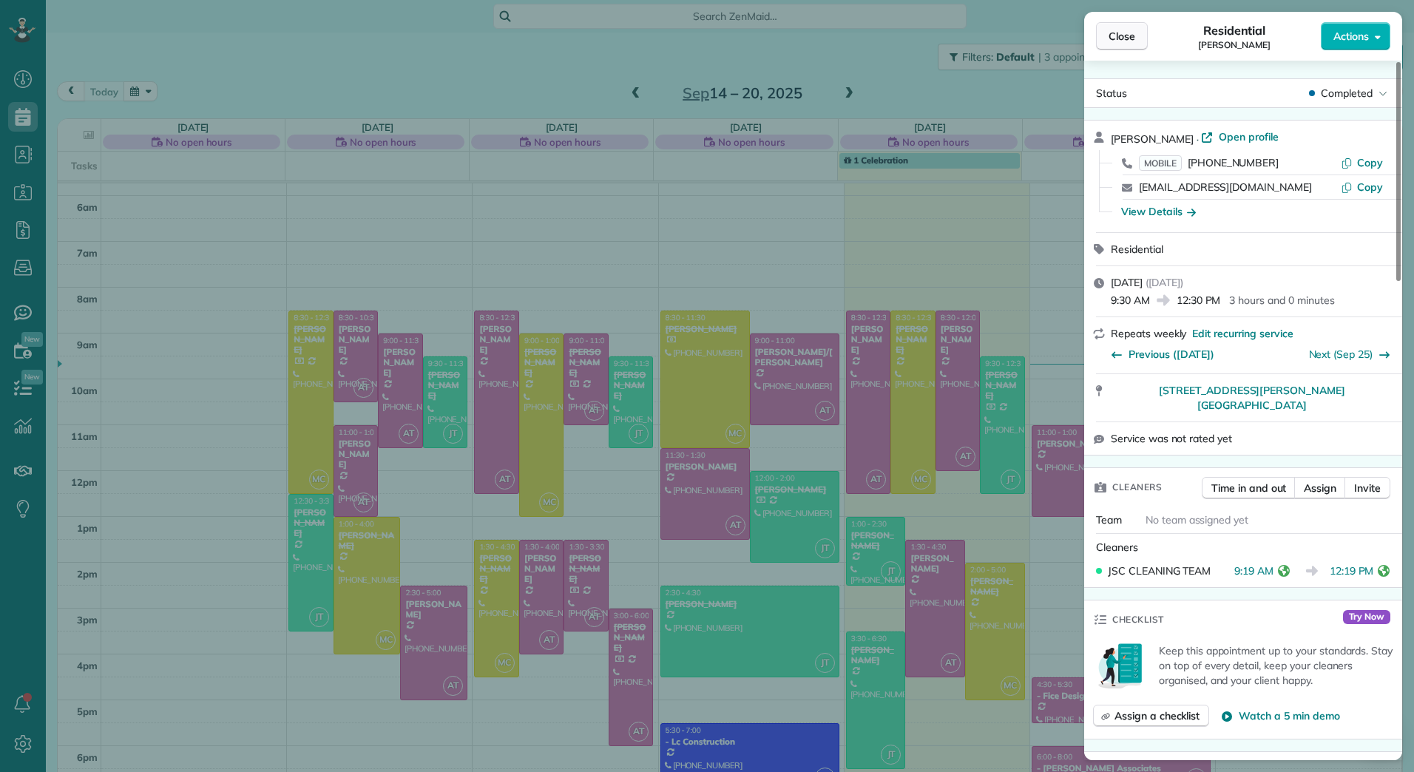
click at [1127, 37] on span "Close" at bounding box center [1121, 36] width 27 height 15
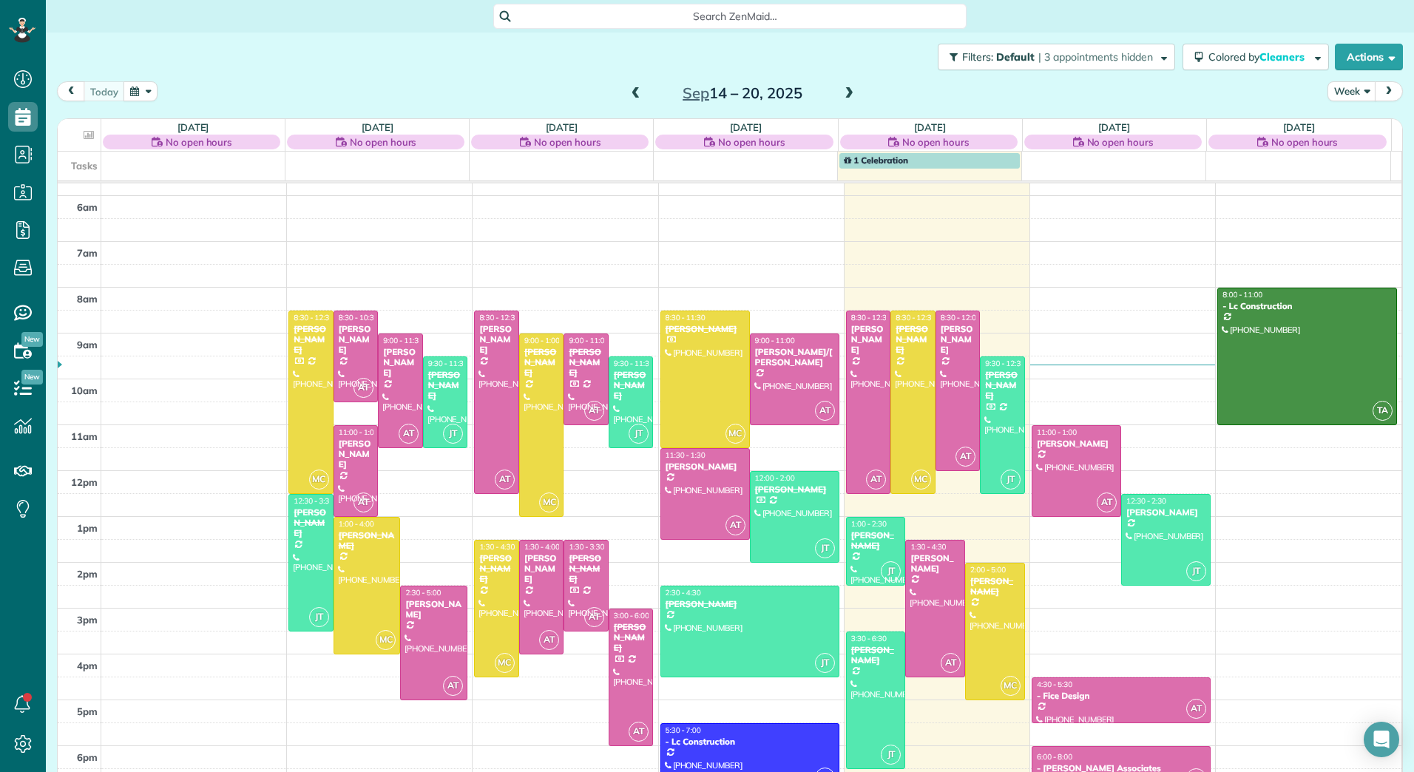
click at [628, 100] on span at bounding box center [636, 93] width 16 height 13
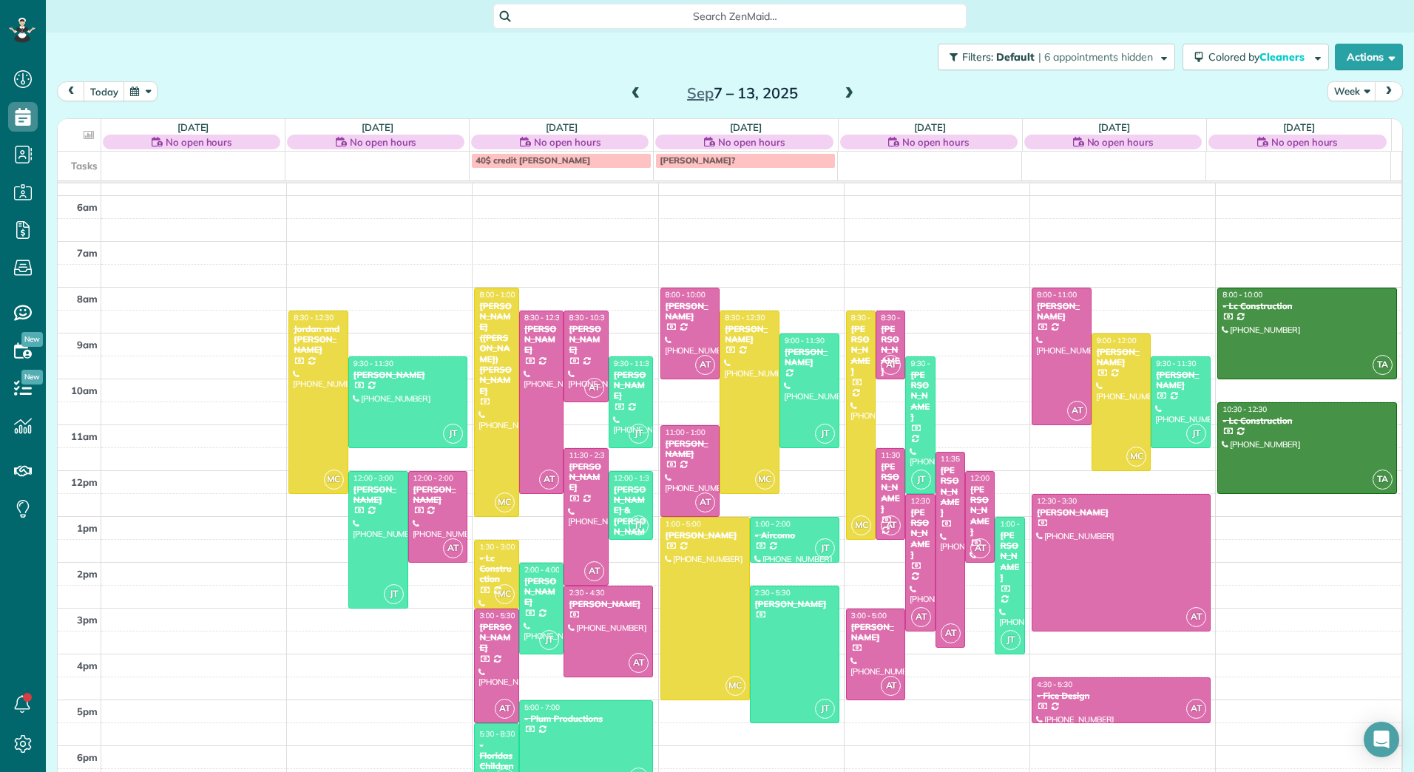
click at [841, 95] on span at bounding box center [849, 93] width 16 height 13
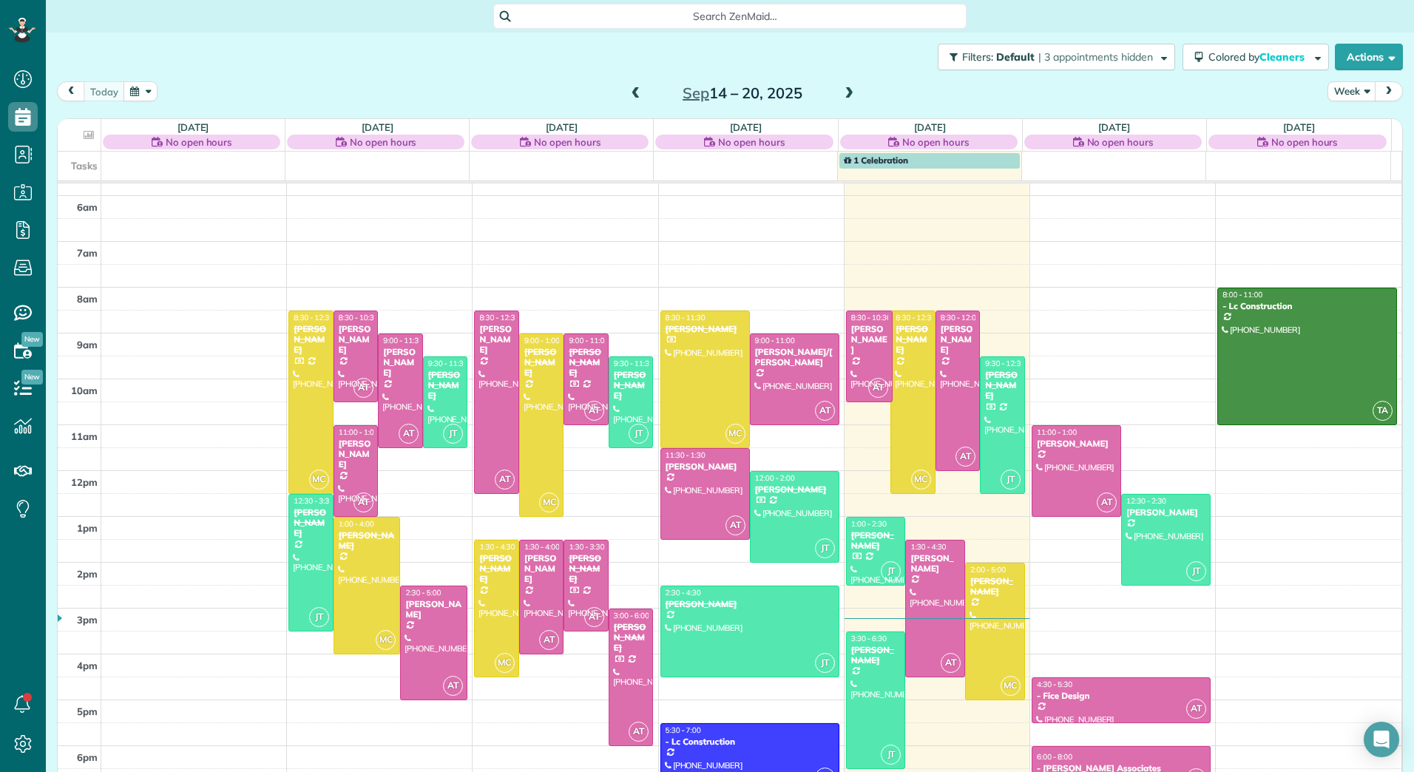
drag, startPoint x: 848, startPoint y: 492, endPoint x: 848, endPoint y: 399, distance: 92.4
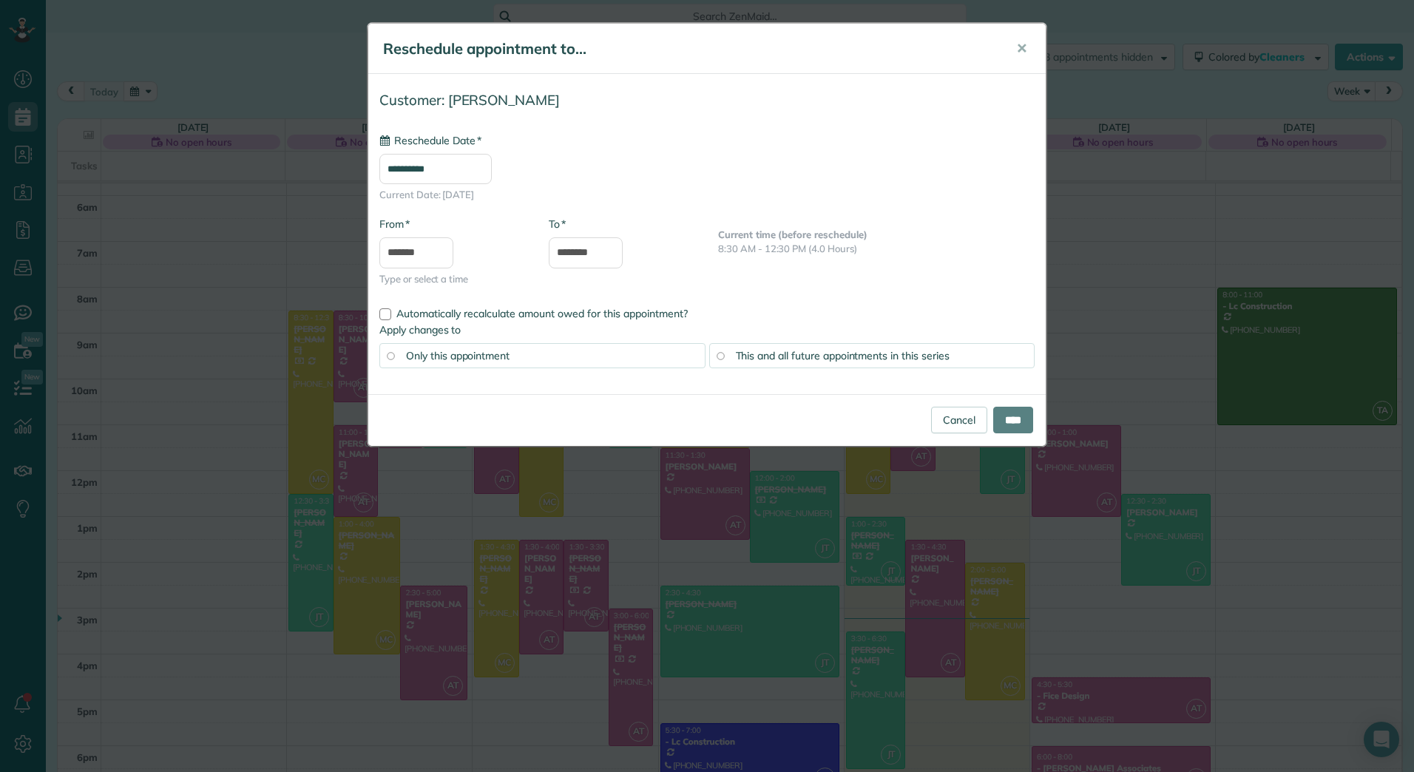
type input "**********"
click at [1014, 413] on input "****" at bounding box center [1013, 420] width 40 height 27
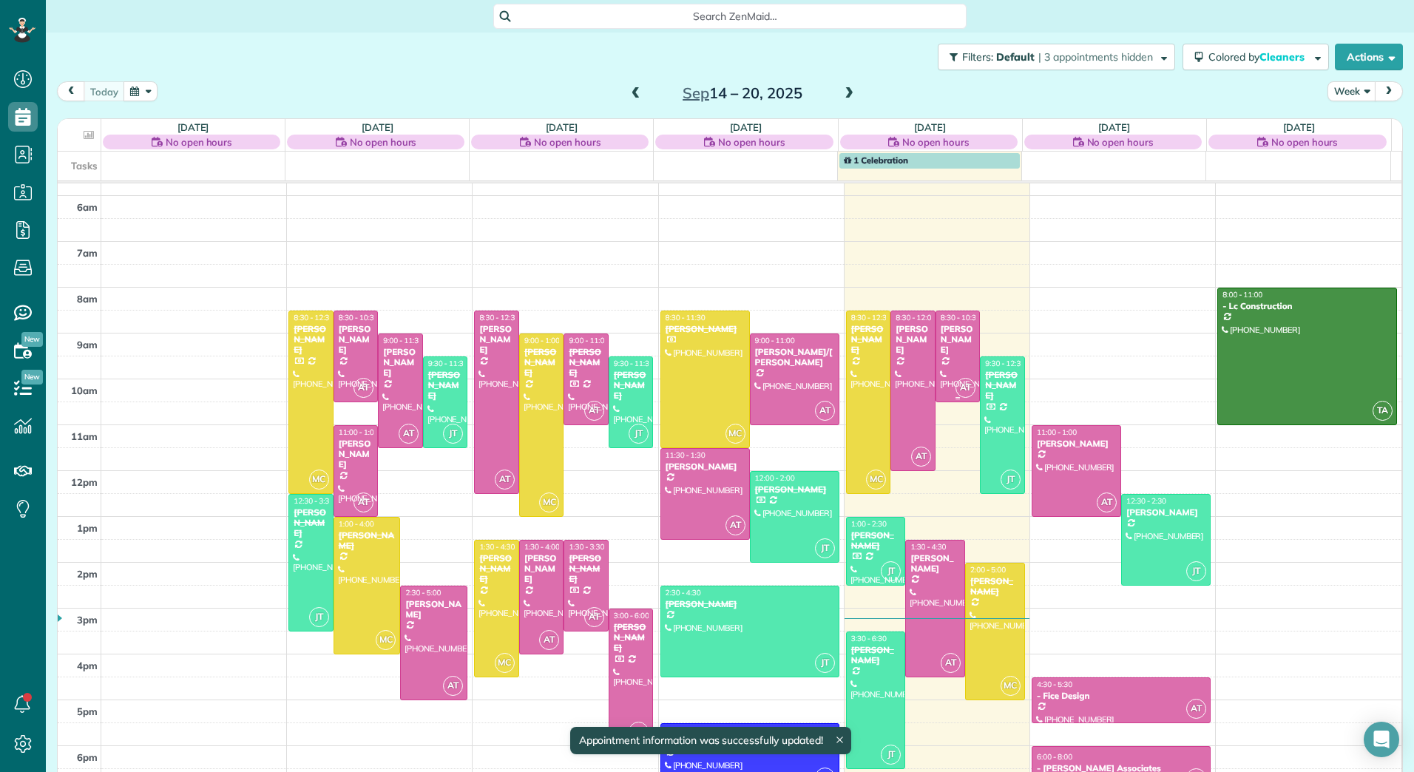
click at [944, 347] on div at bounding box center [958, 356] width 44 height 90
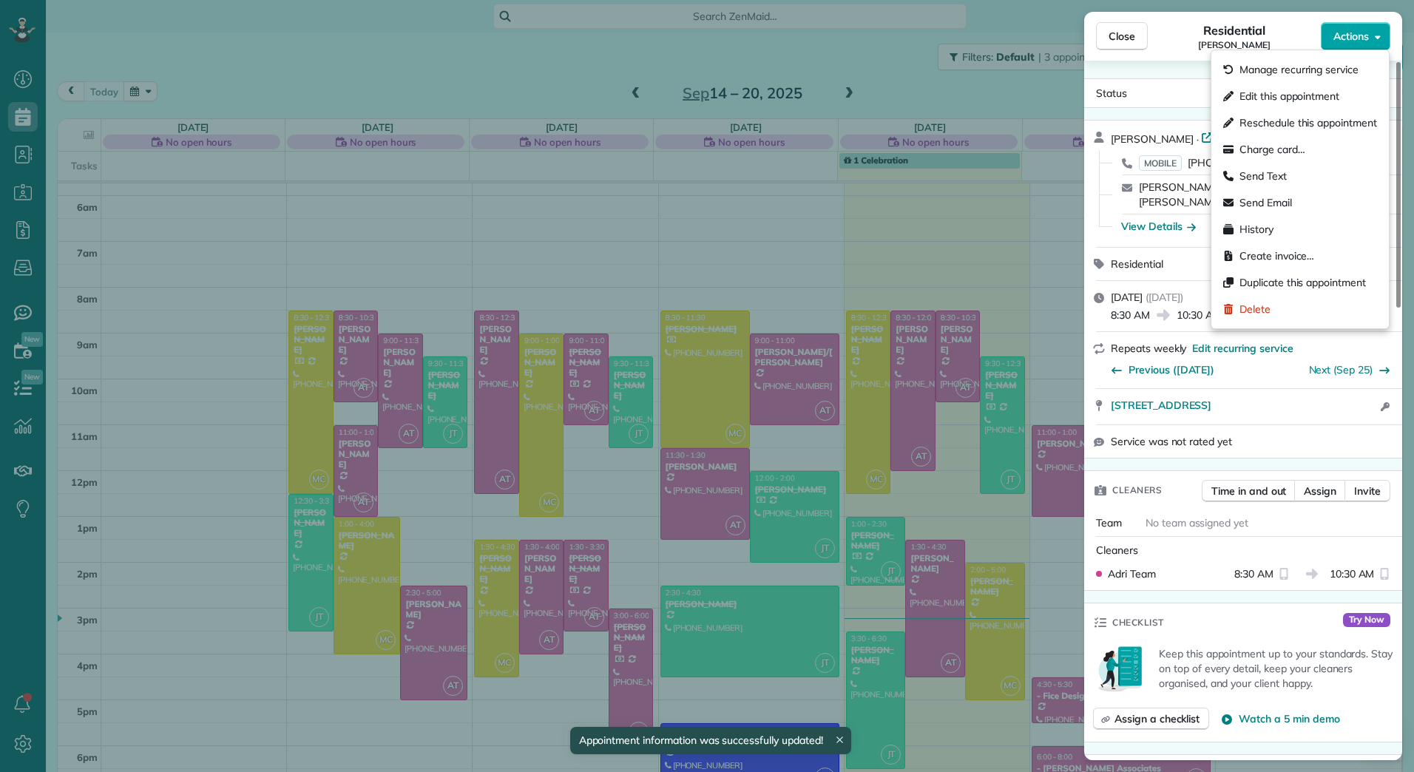
click at [1365, 39] on span "Actions" at bounding box center [1350, 36] width 35 height 15
click at [1262, 104] on div "Edit this appointment" at bounding box center [1300, 96] width 166 height 27
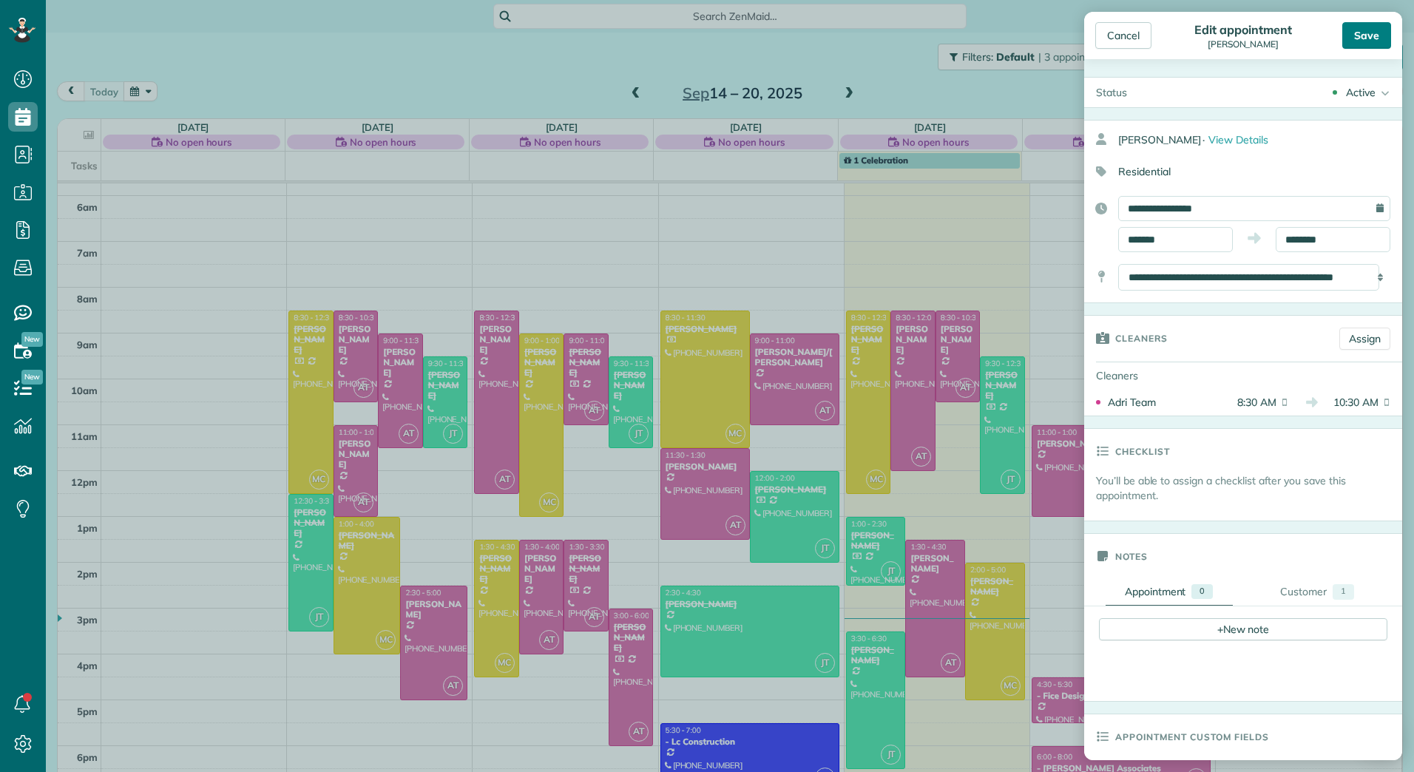
click at [1373, 33] on div "Save" at bounding box center [1366, 35] width 49 height 27
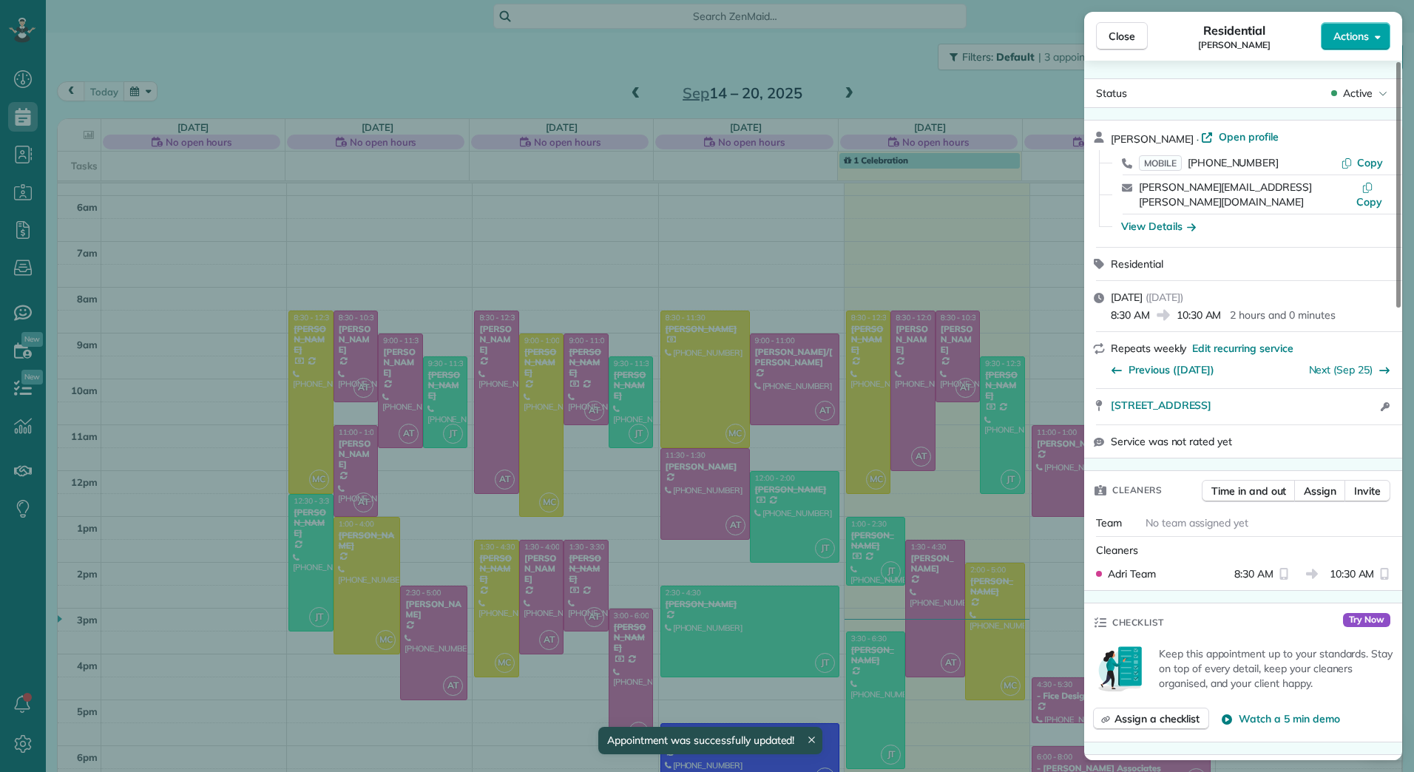
click at [1367, 41] on span "Actions" at bounding box center [1350, 36] width 35 height 15
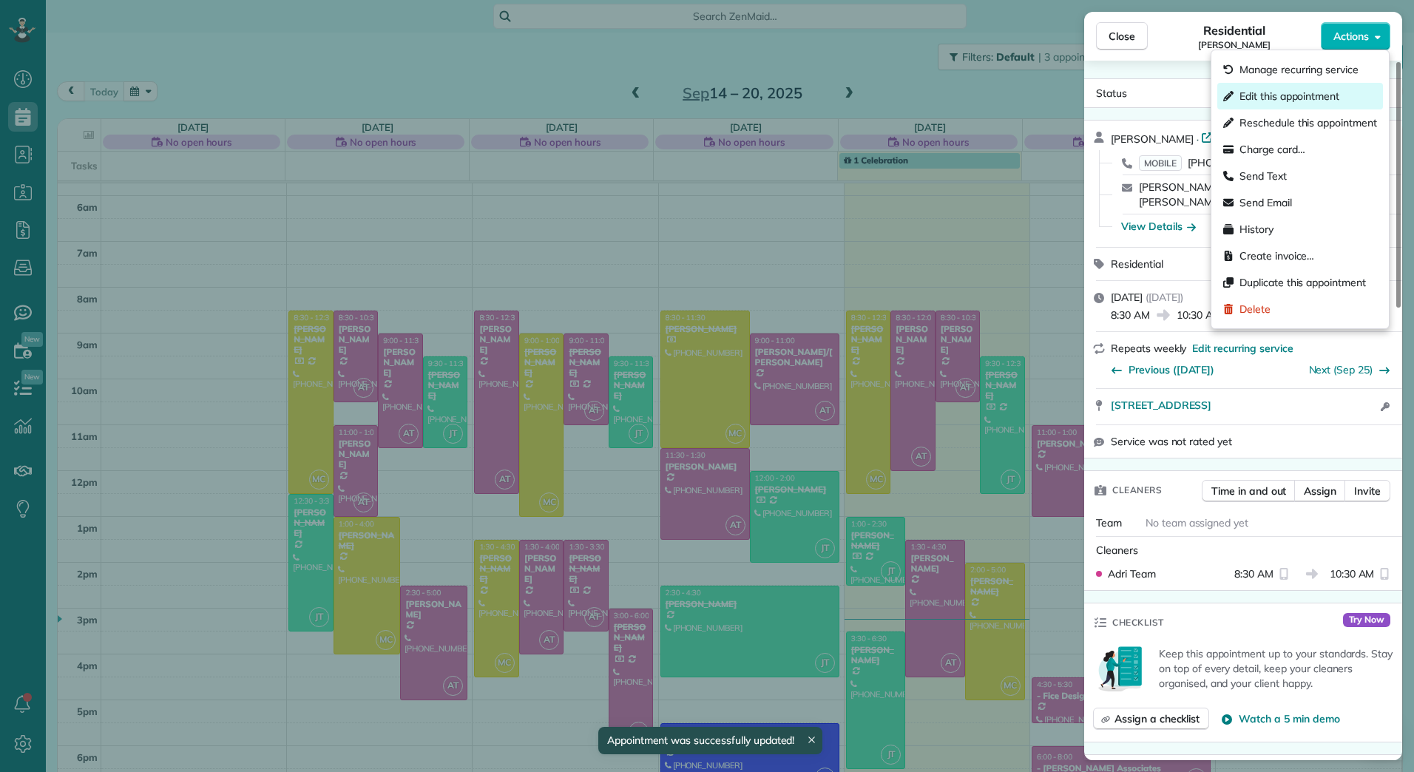
click at [1317, 89] on span "Edit this appointment" at bounding box center [1289, 96] width 100 height 15
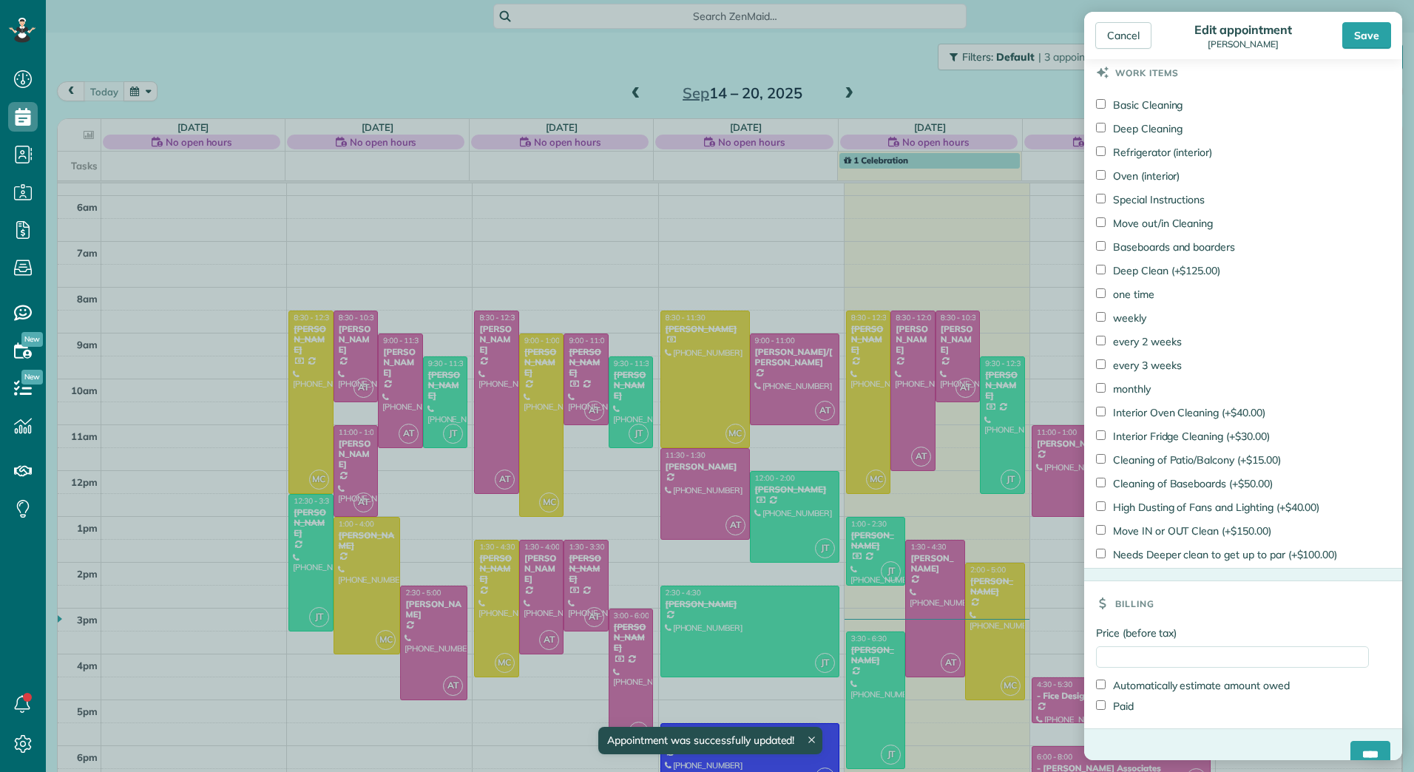
scroll to position [794, 0]
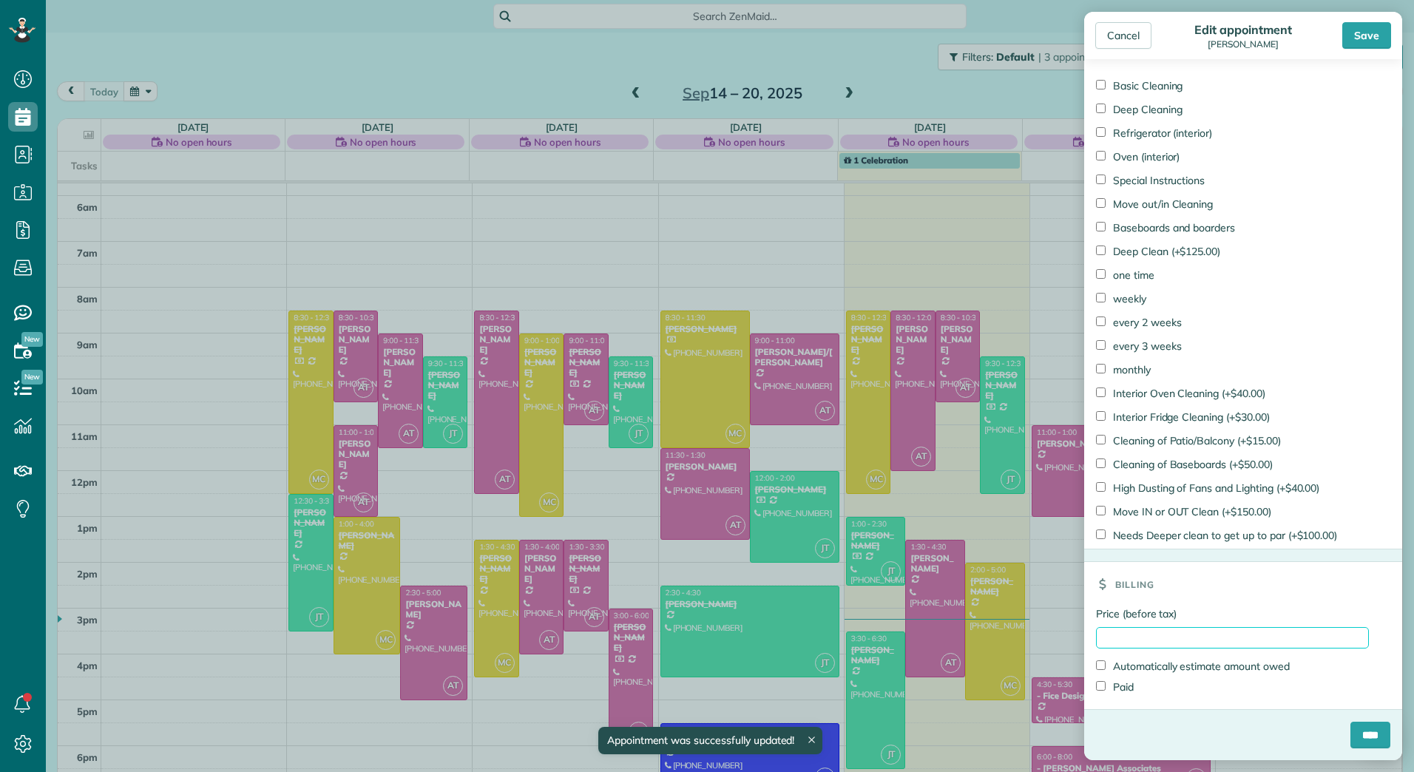
click at [1107, 642] on input "Price (before tax)" at bounding box center [1232, 637] width 273 height 21
type input "******"
click at [1103, 690] on label "Paid" at bounding box center [1115, 686] width 38 height 15
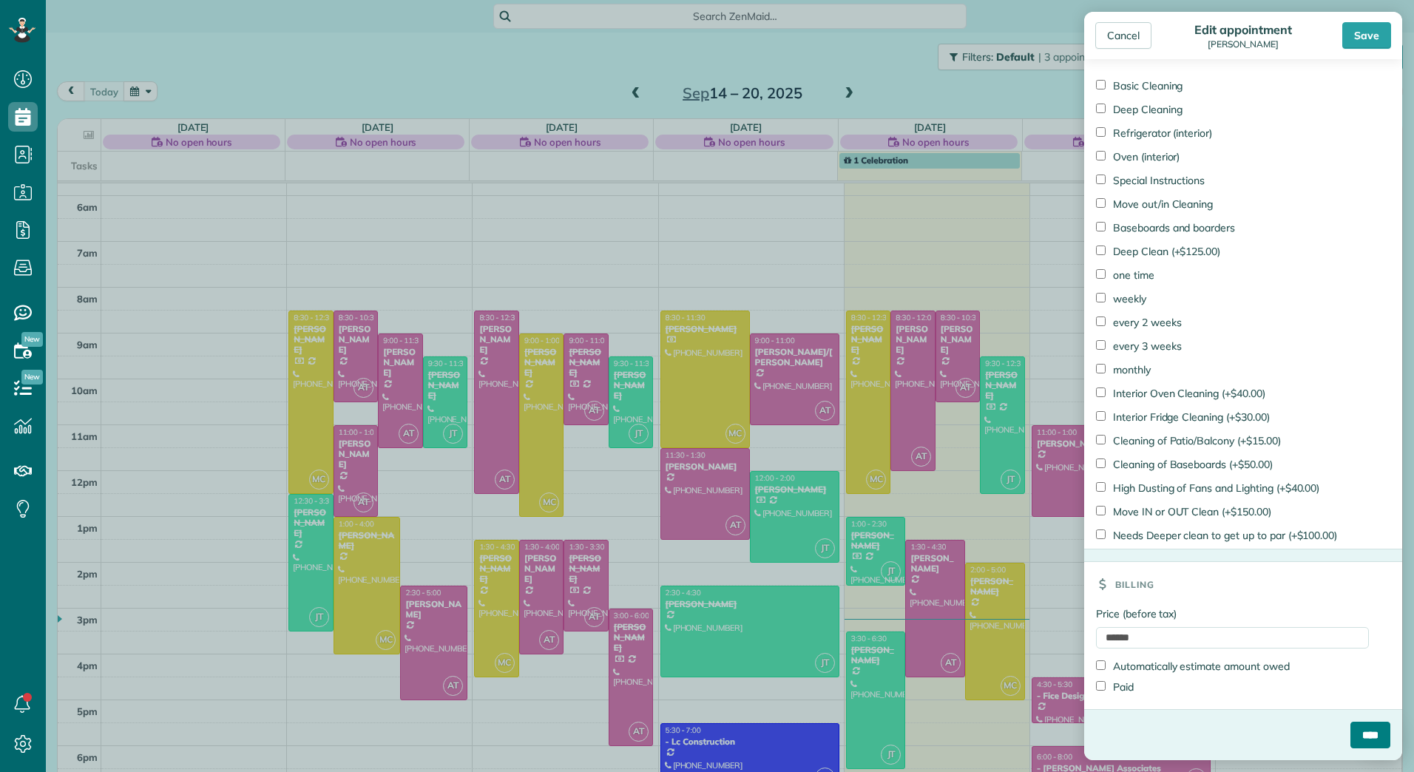
click at [1360, 734] on input "****" at bounding box center [1370, 735] width 40 height 27
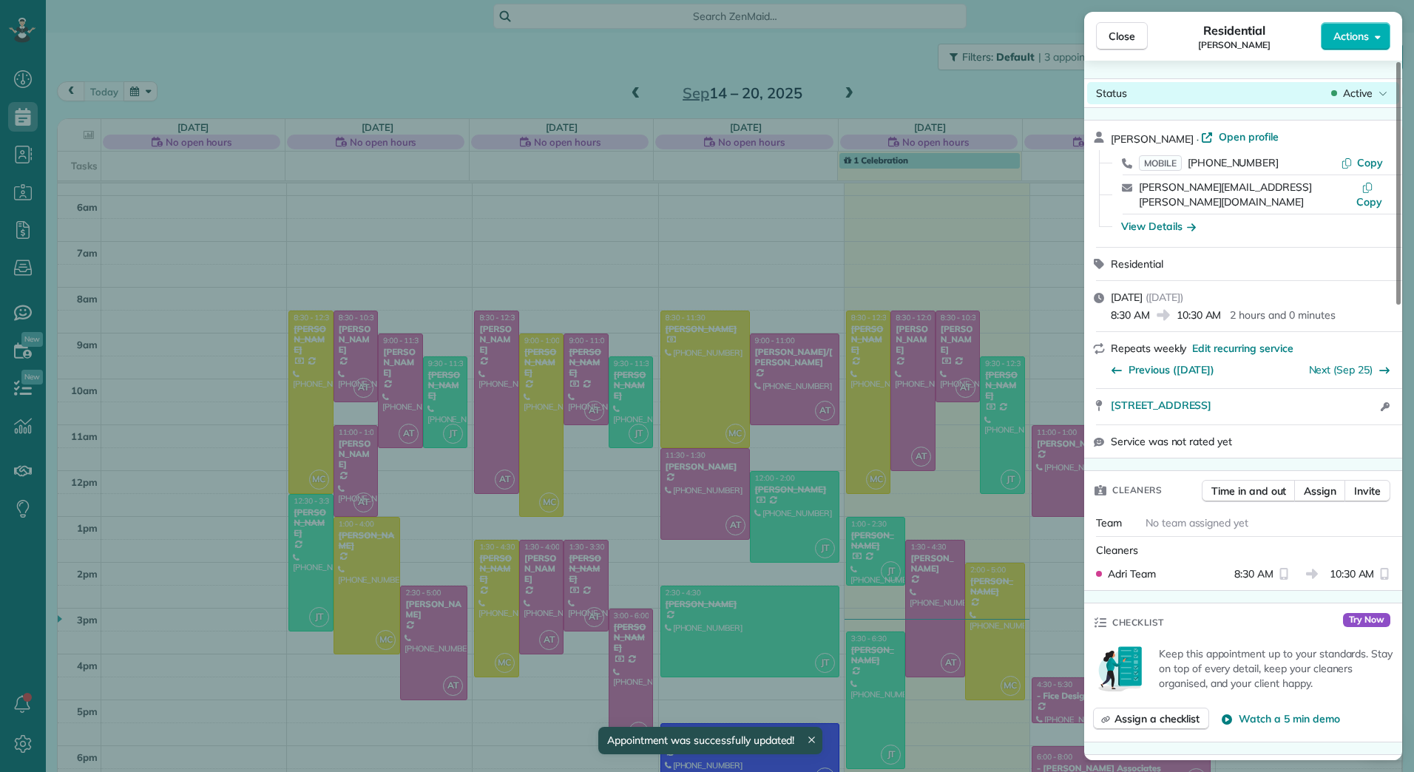
click at [1345, 86] on span "Active" at bounding box center [1358, 93] width 30 height 15
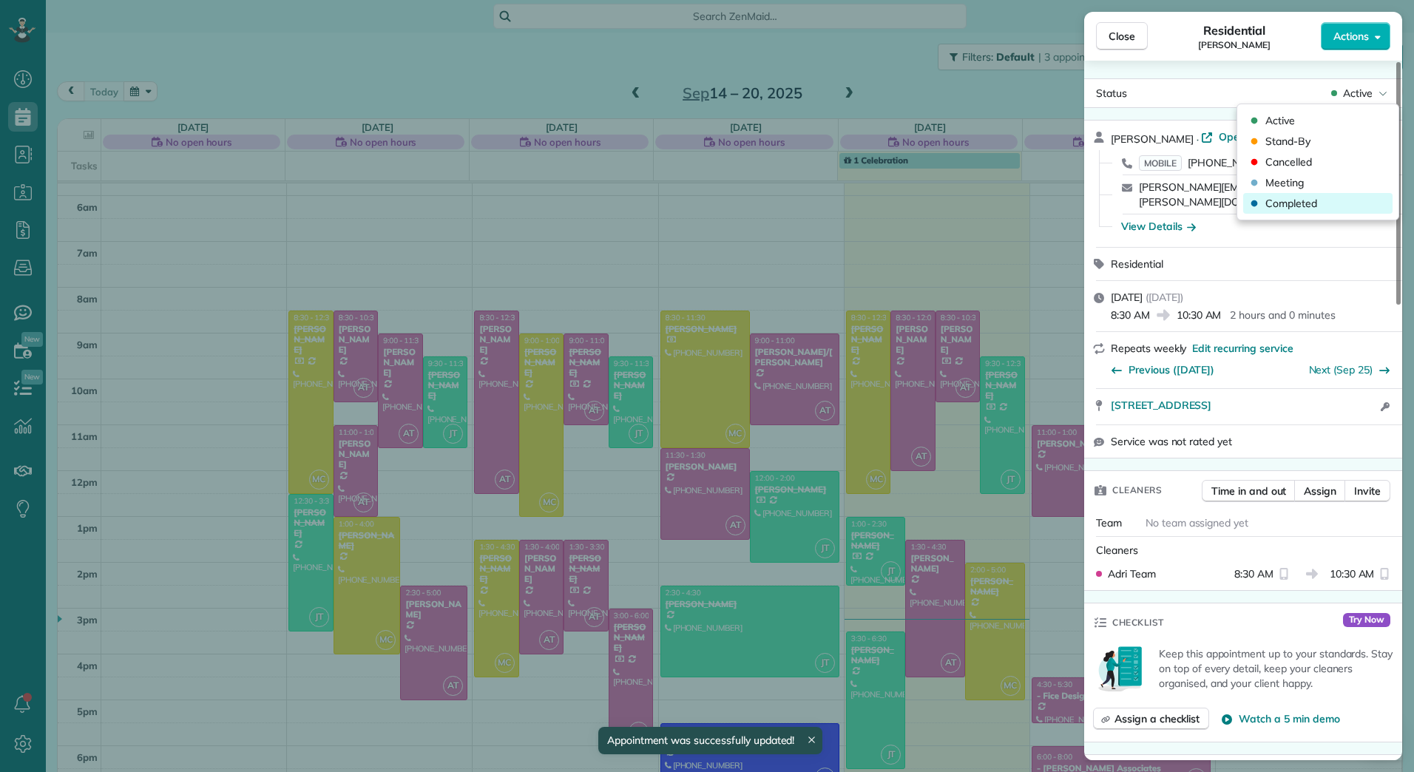
click at [1302, 200] on span "Completed" at bounding box center [1291, 203] width 52 height 15
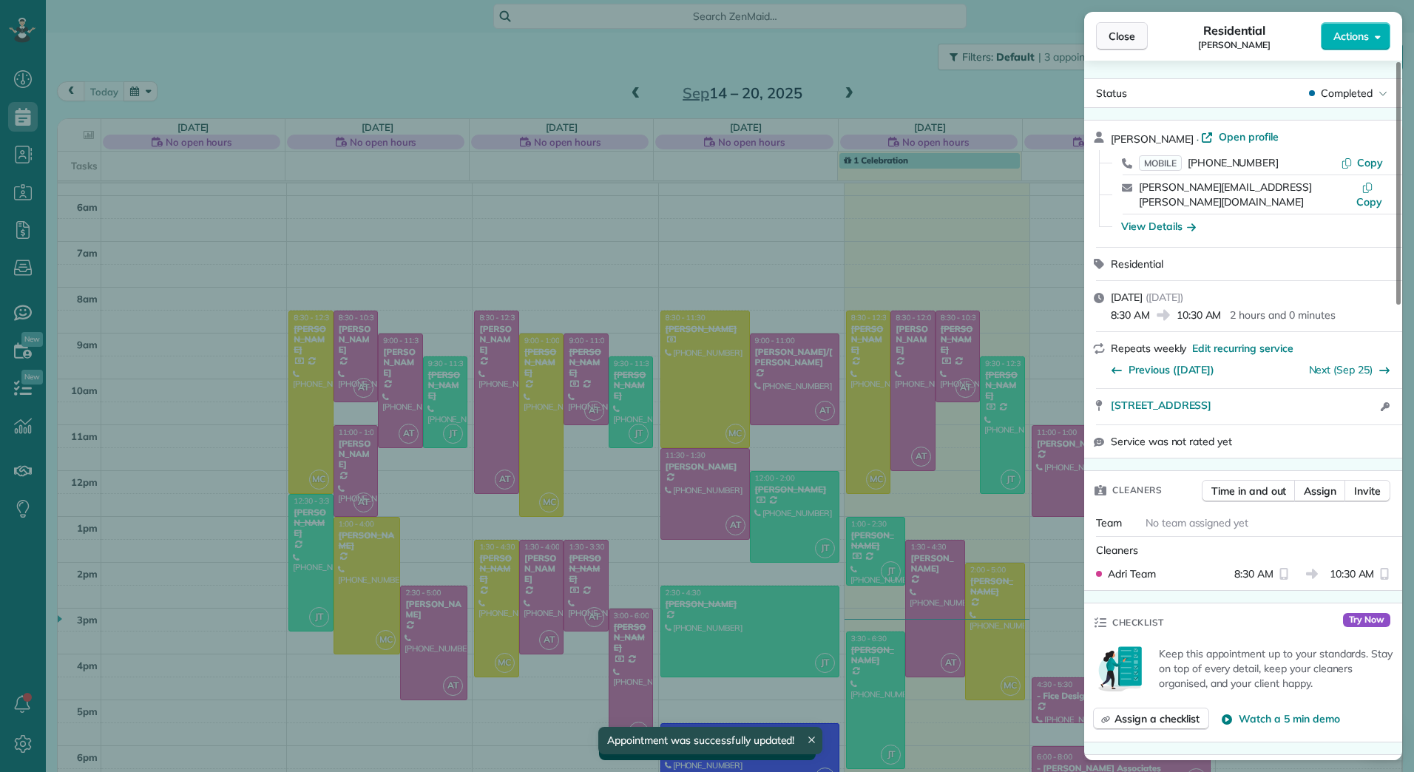
click at [1129, 37] on span "Close" at bounding box center [1121, 36] width 27 height 15
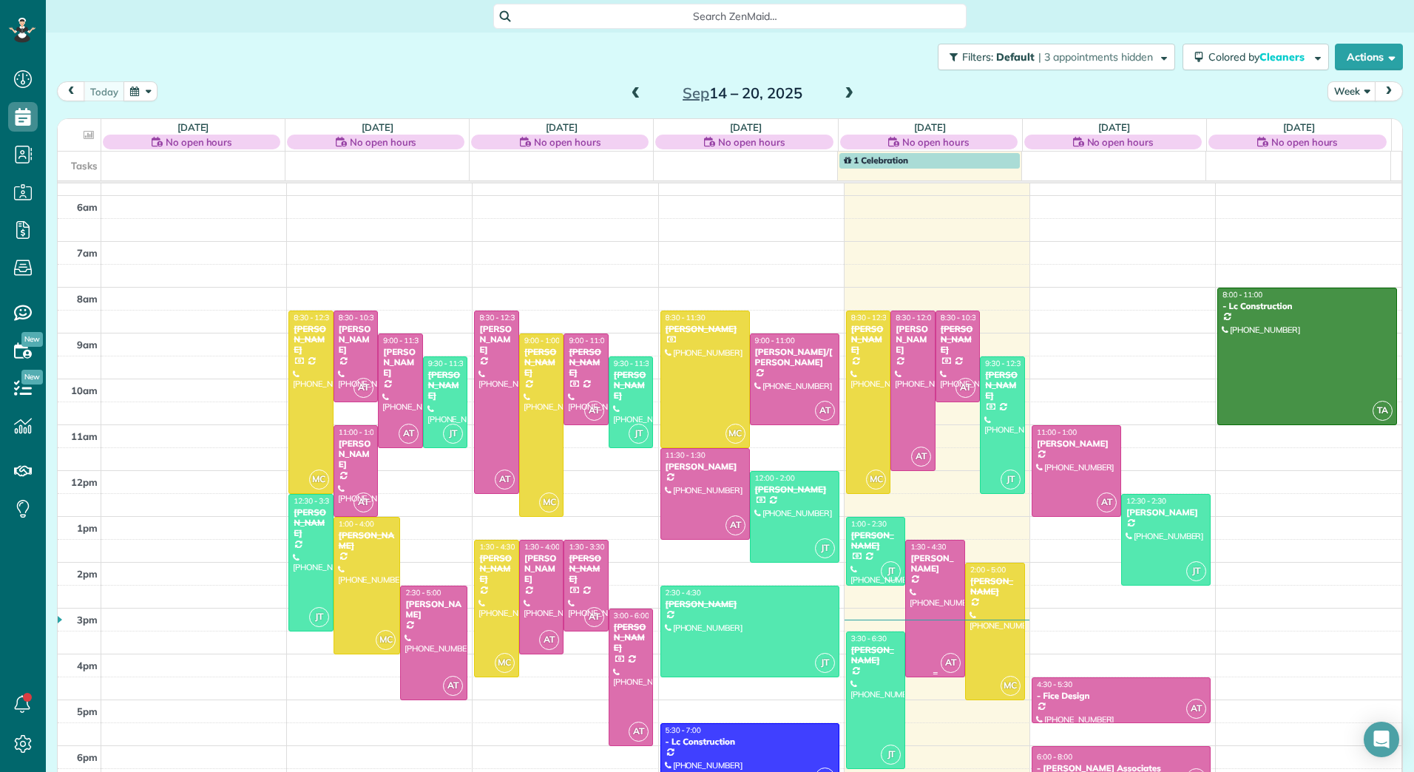
click at [918, 546] on span "1:30 - 4:30" at bounding box center [927, 547] width 35 height 10
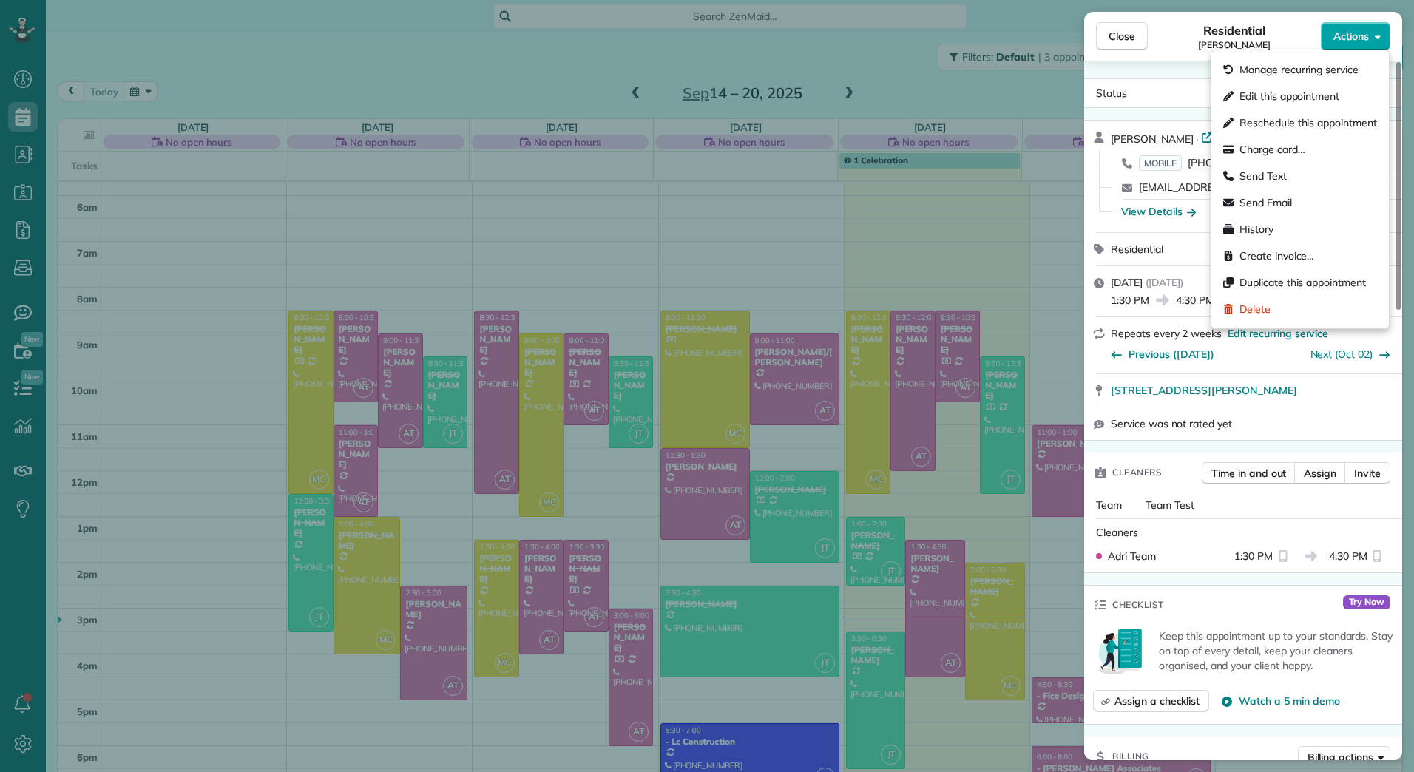
click at [1380, 34] on button "Actions" at bounding box center [1354, 36] width 69 height 28
click at [1276, 95] on span "Edit this appointment" at bounding box center [1289, 96] width 100 height 15
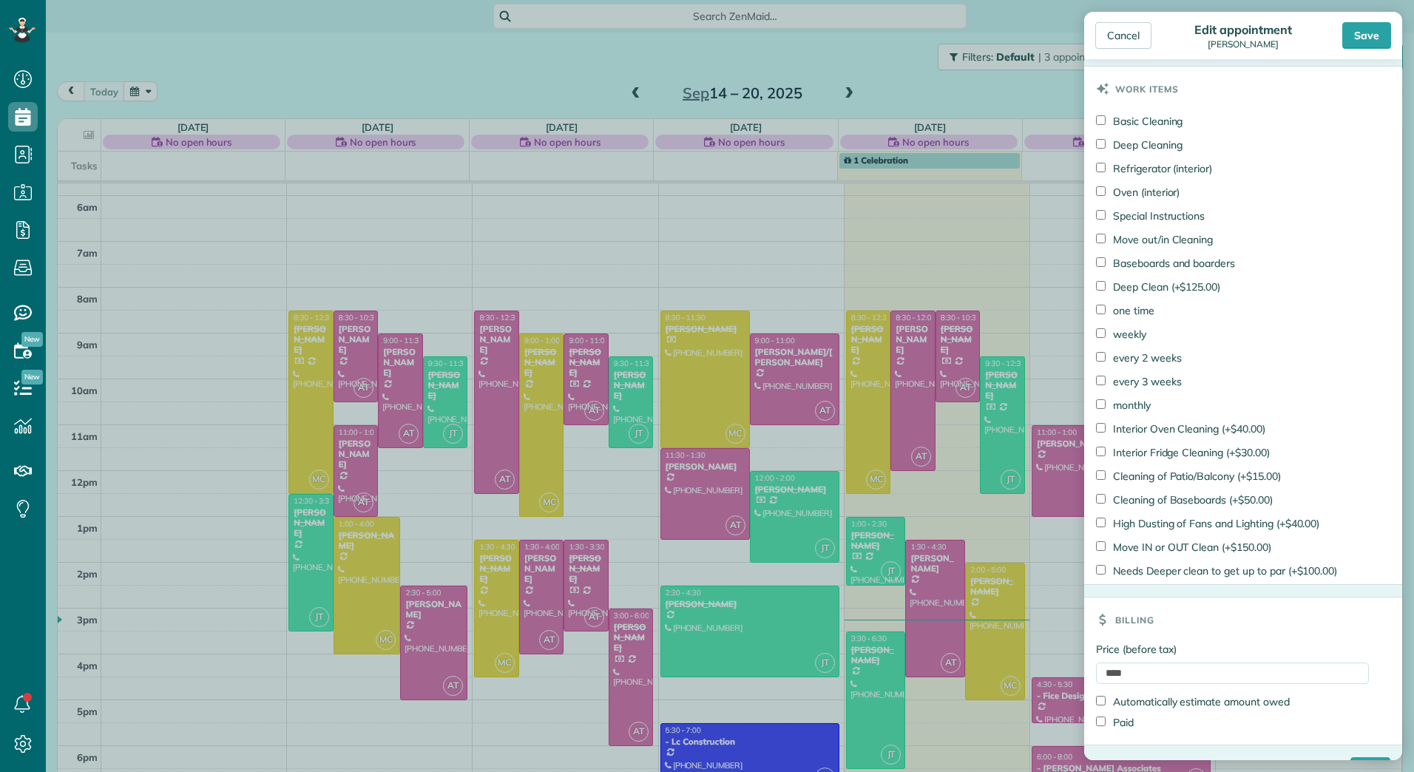
scroll to position [821, 0]
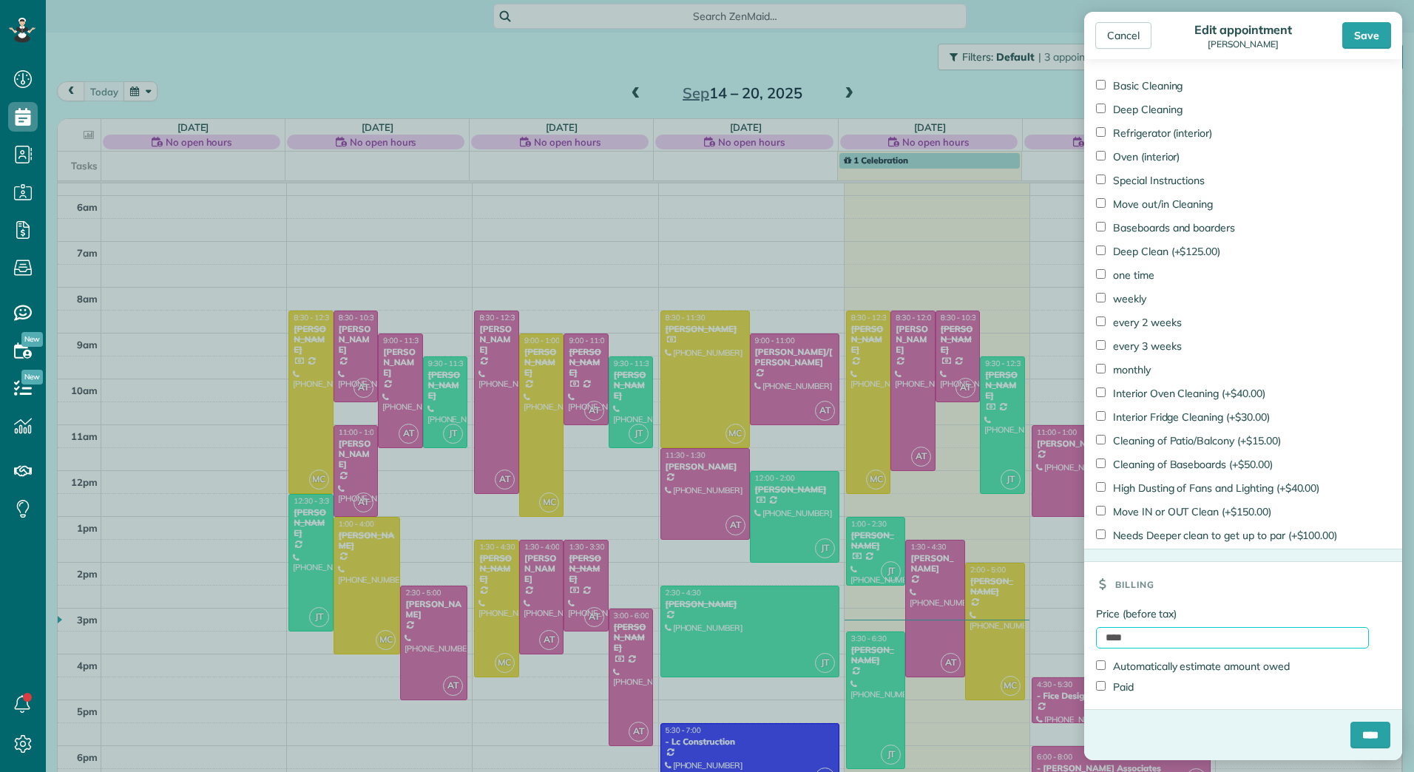
click at [1103, 635] on input "****" at bounding box center [1232, 637] width 273 height 21
type input "******"
click at [1123, 689] on label "Paid" at bounding box center [1115, 686] width 38 height 15
click at [1353, 736] on input "****" at bounding box center [1370, 735] width 40 height 27
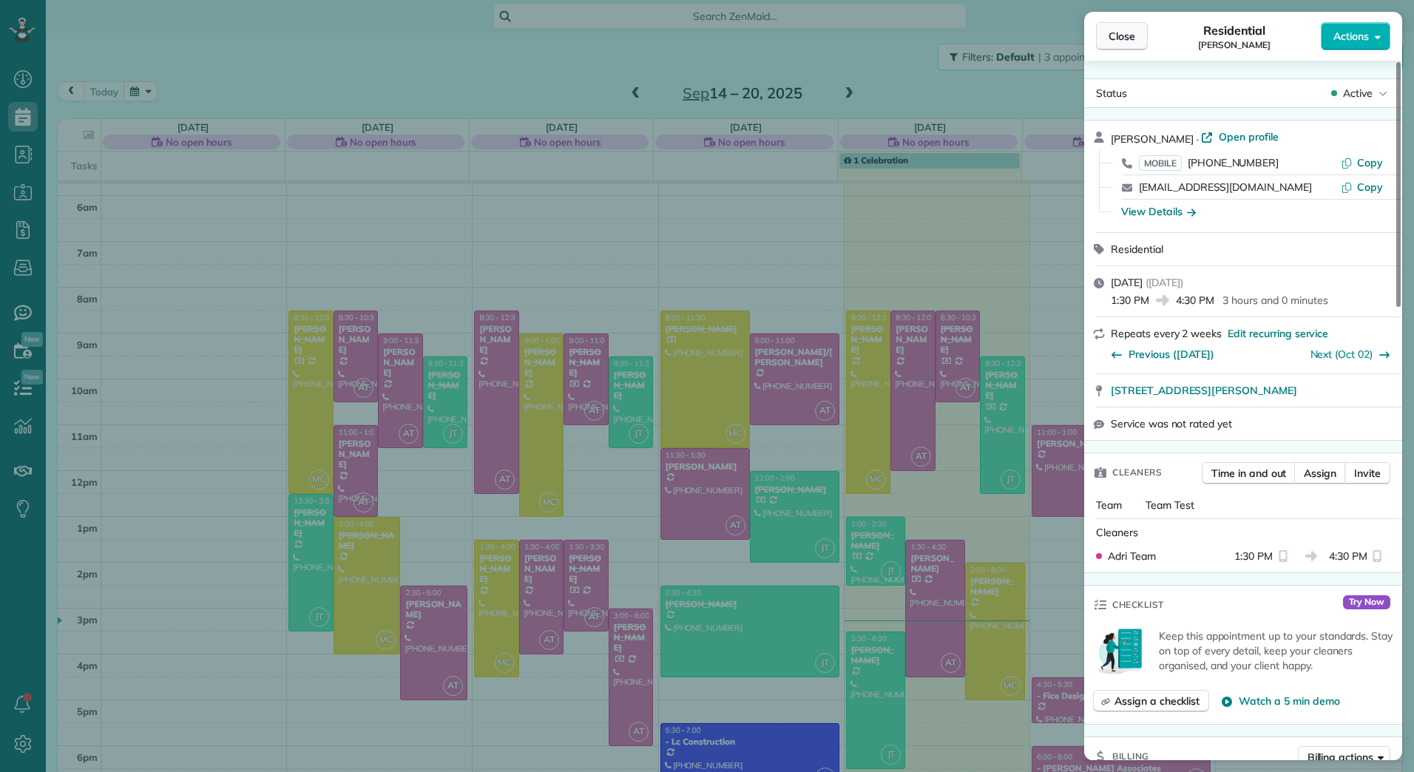
click at [1130, 32] on span "Close" at bounding box center [1121, 36] width 27 height 15
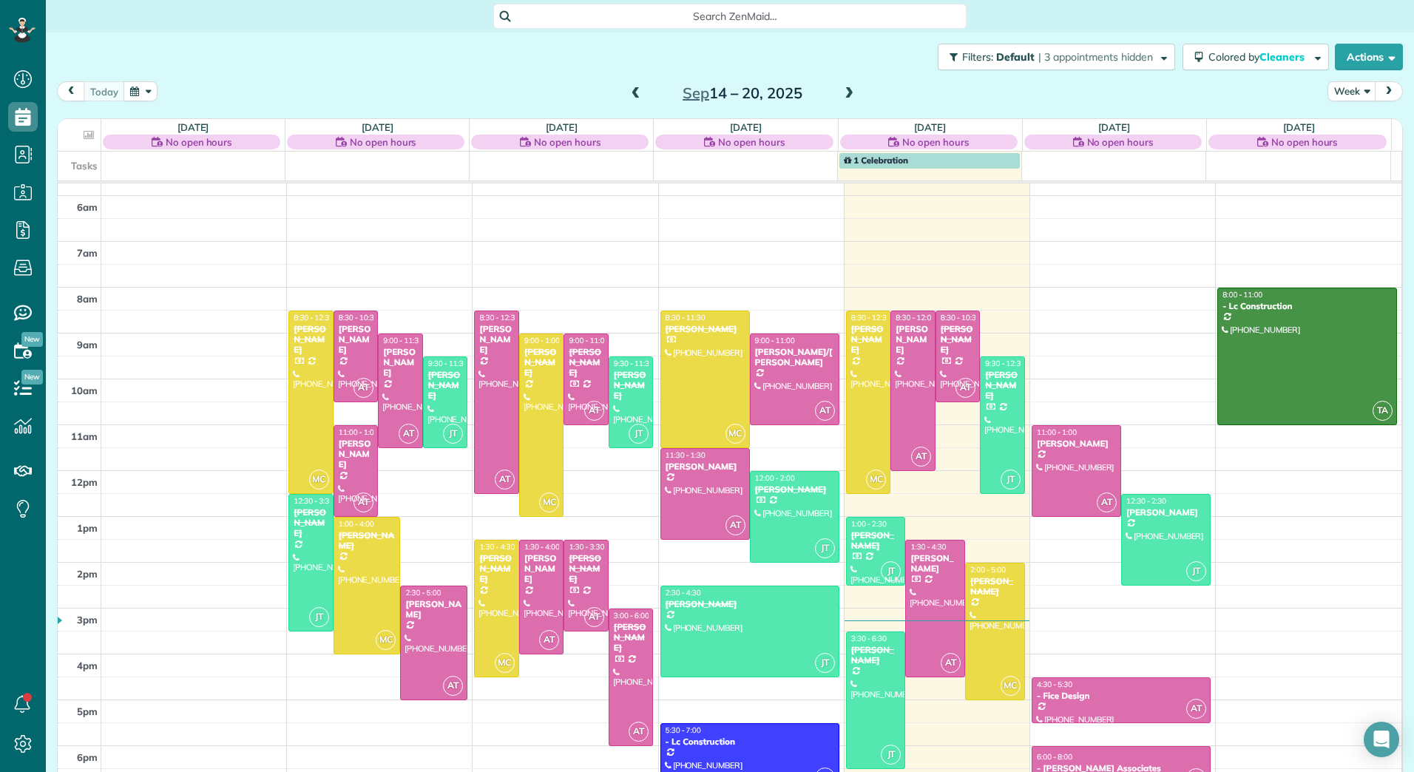
click at [844, 98] on span at bounding box center [849, 93] width 16 height 13
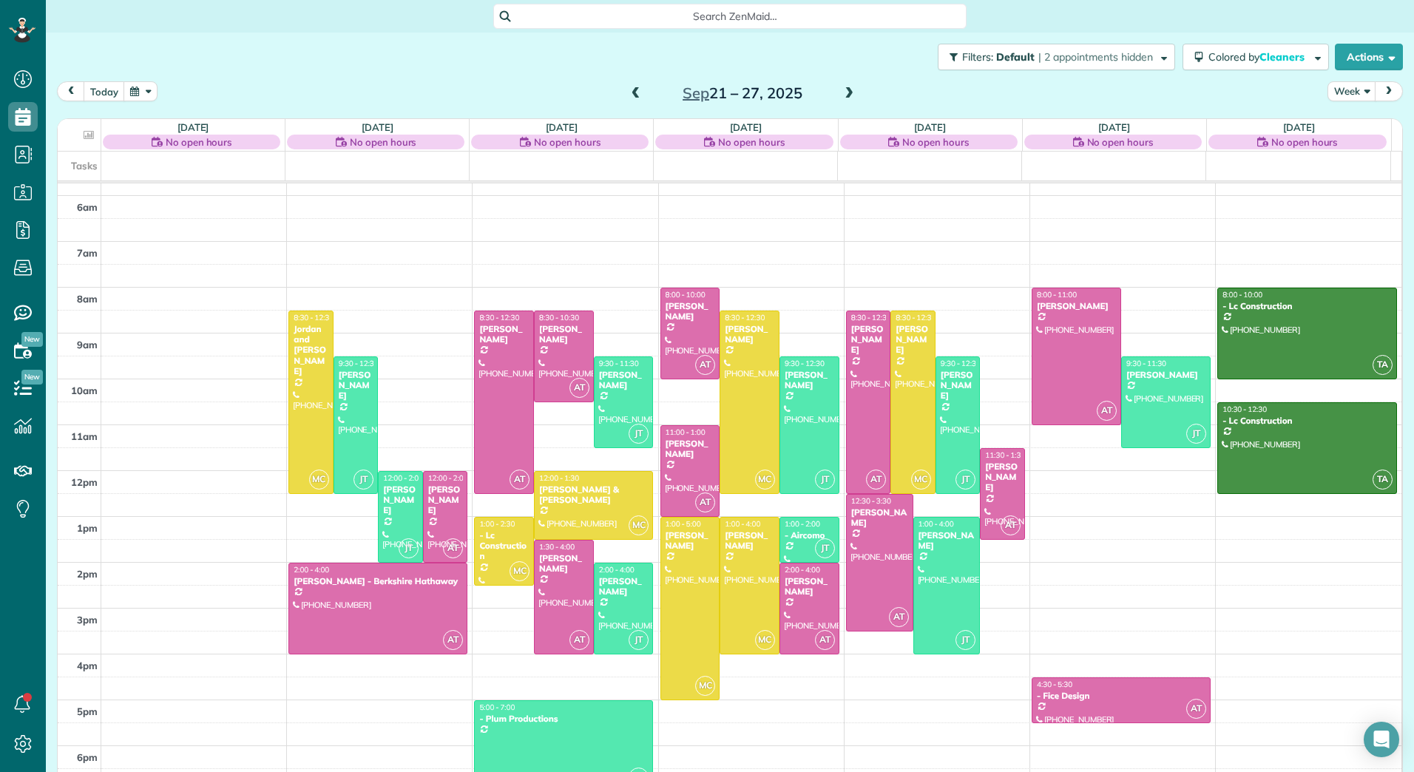
click at [844, 98] on span at bounding box center [849, 93] width 16 height 13
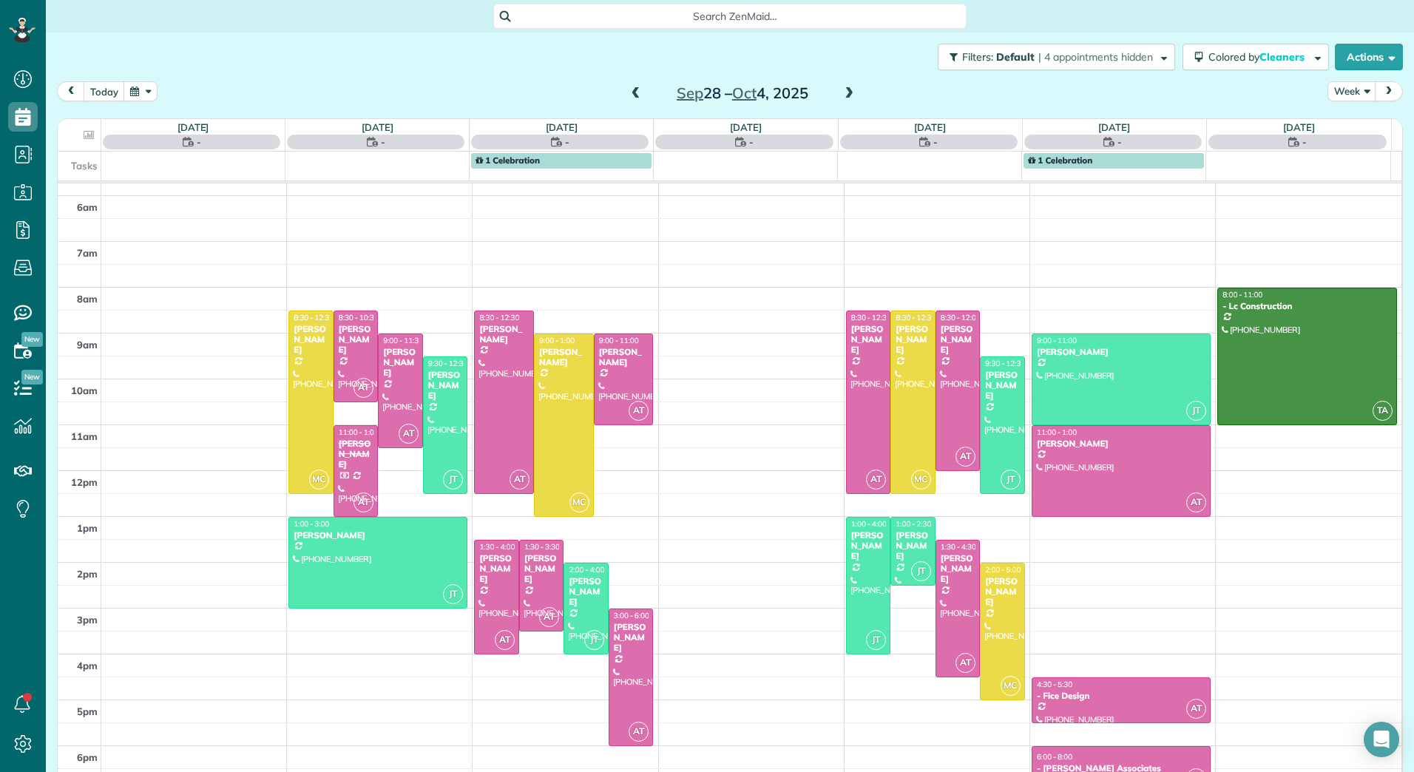
click at [844, 98] on span at bounding box center [849, 93] width 16 height 13
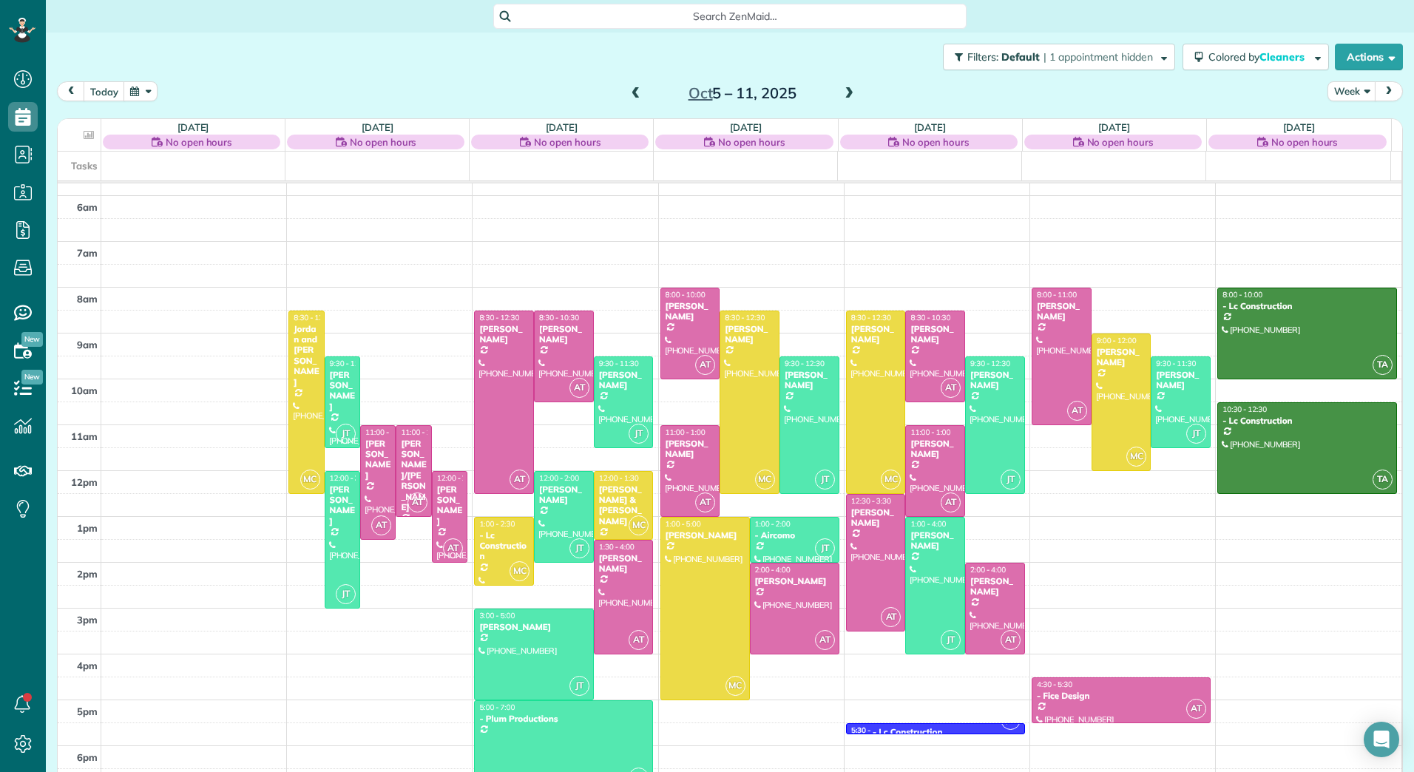
click at [844, 98] on span at bounding box center [849, 93] width 16 height 13
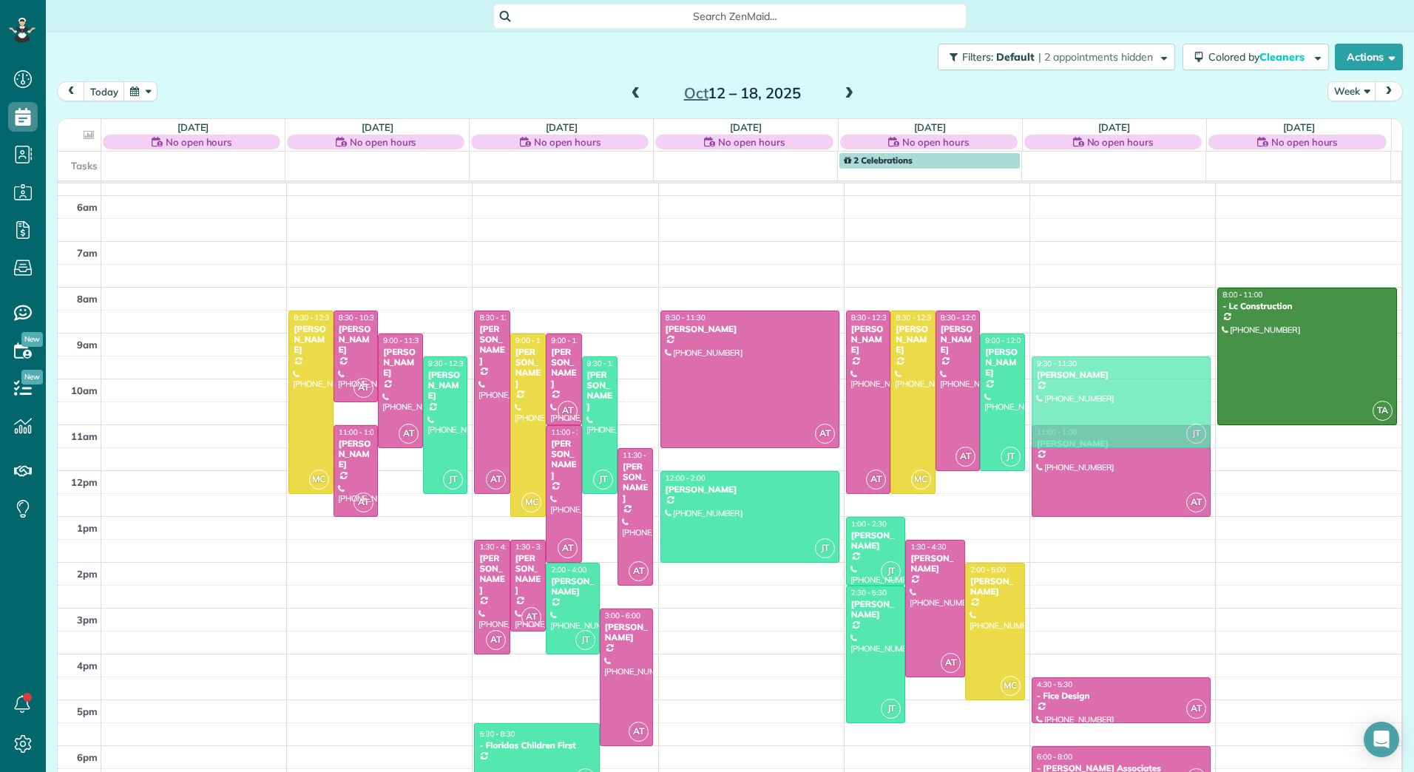
drag, startPoint x: 1068, startPoint y: 367, endPoint x: 1066, endPoint y: 385, distance: 18.5
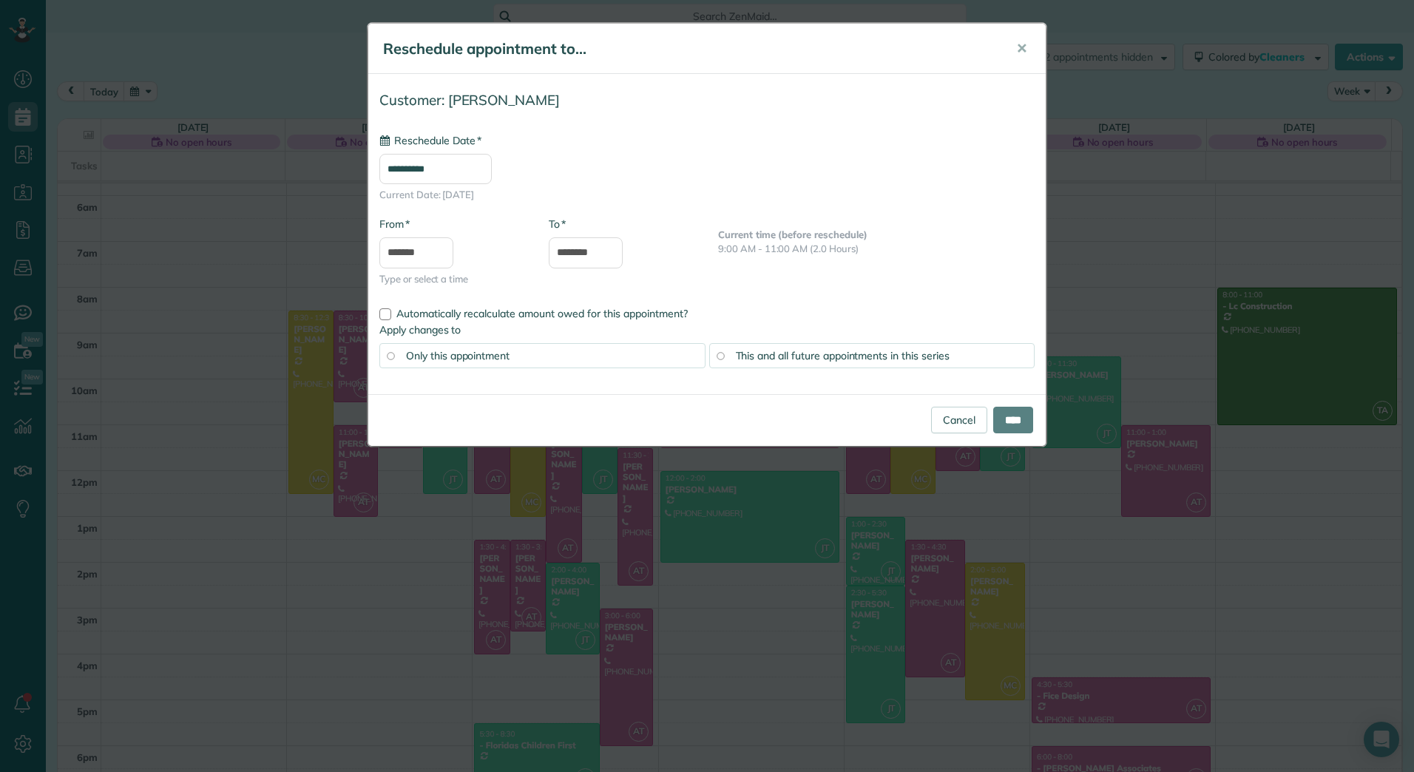
type input "**********"
click at [1011, 410] on input "****" at bounding box center [1013, 420] width 40 height 27
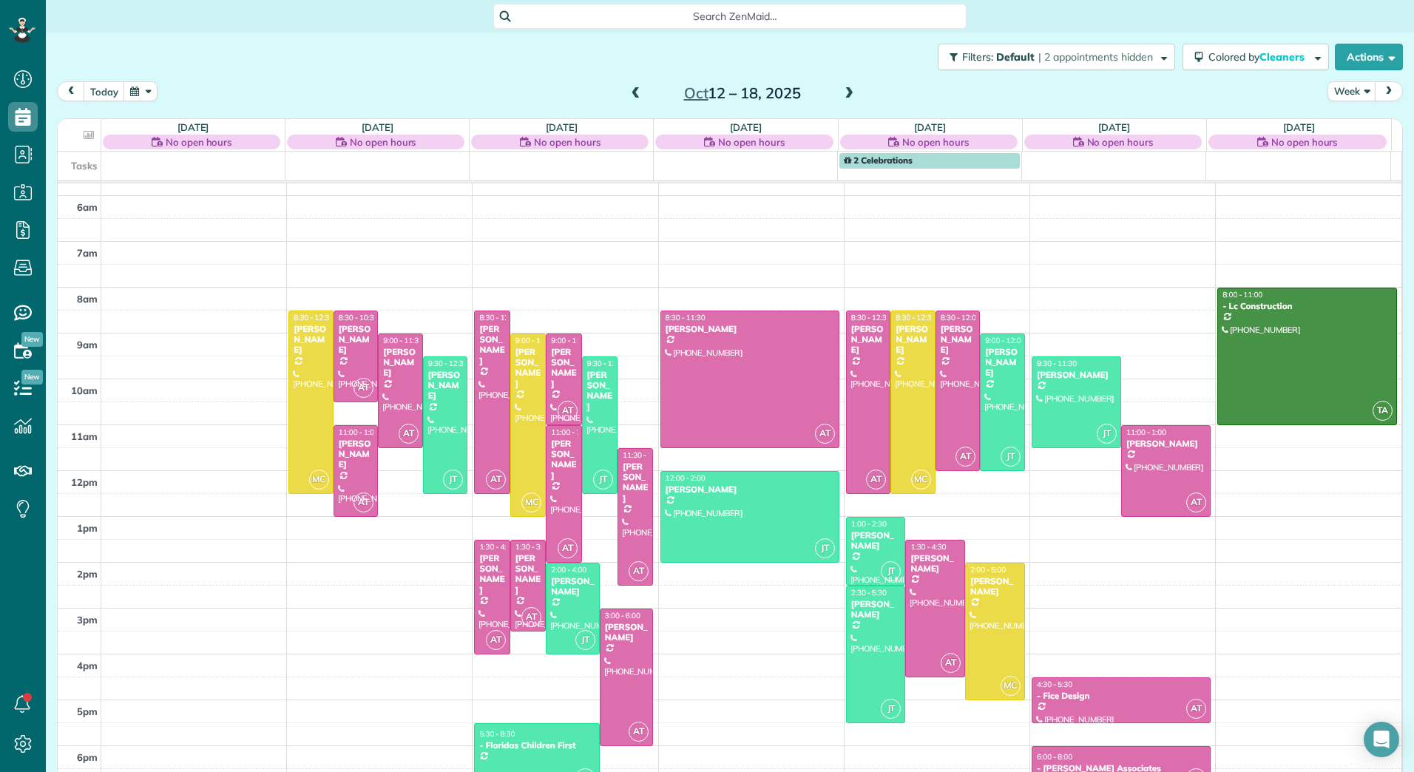
click at [1048, 478] on div "2am 3am 4am 5am 6am 7am 8am 9am 10am 11am 12pm 1pm 2pm 3pm 4pm 5pm 6pm MC 8:30 …" at bounding box center [729, 402] width 1343 height 778
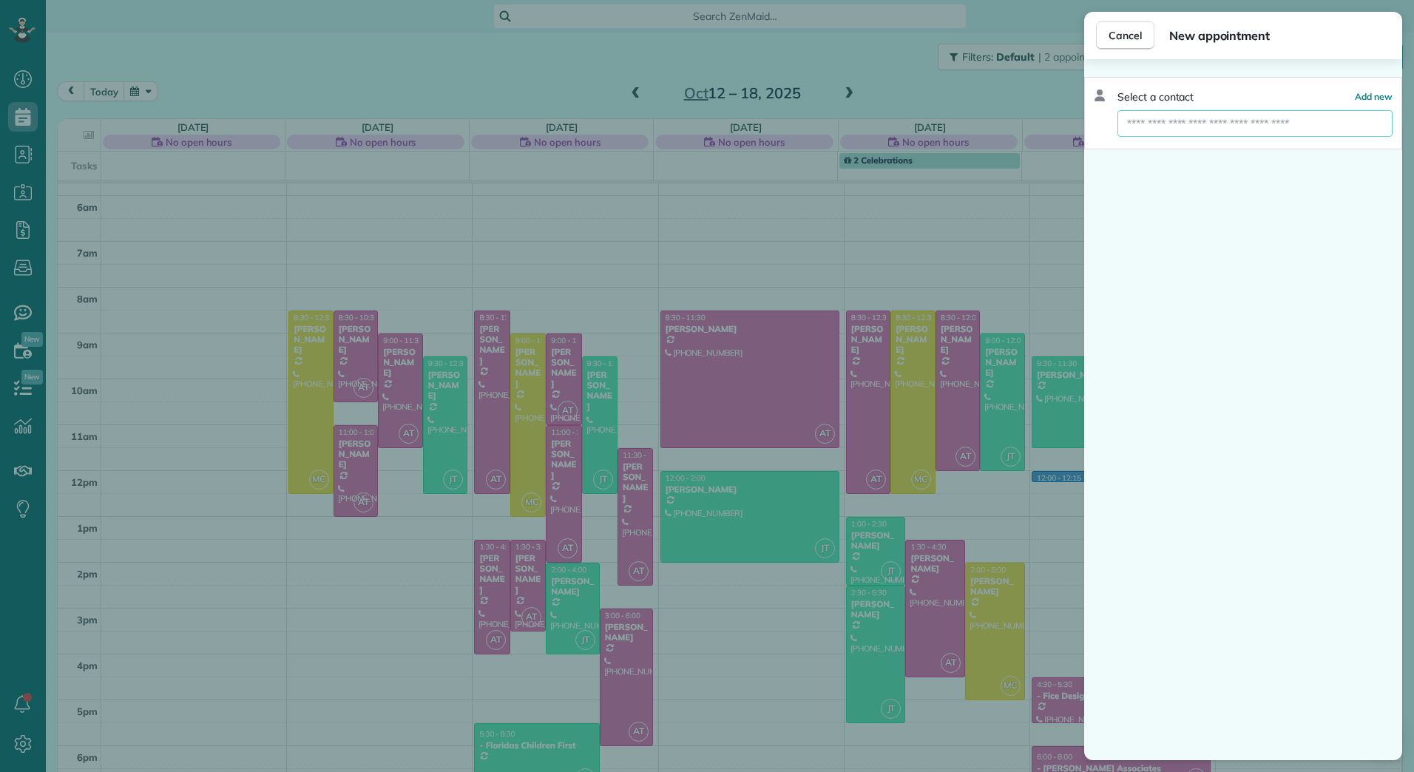
click at [1280, 128] on input "text" at bounding box center [1254, 123] width 275 height 27
click at [1122, 35] on span "Cancel" at bounding box center [1124, 35] width 33 height 15
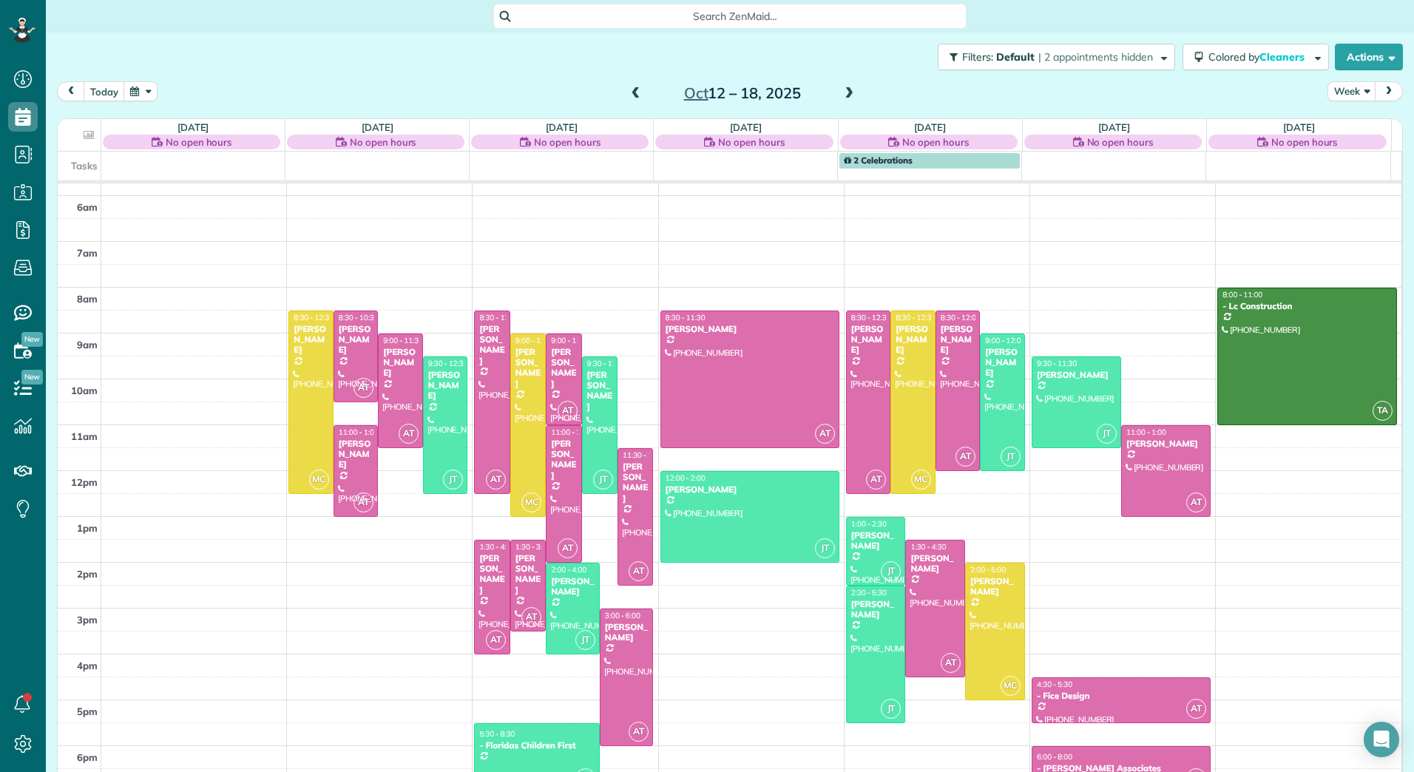
scroll to position [172, 0]
drag, startPoint x: 1091, startPoint y: 758, endPoint x: 1088, endPoint y: 804, distance: 46.7
click at [1088, 771] on html "Dashboard Scheduling Calendar View List View Dispatch View - Weekly scheduling …" at bounding box center [707, 386] width 1414 height 772
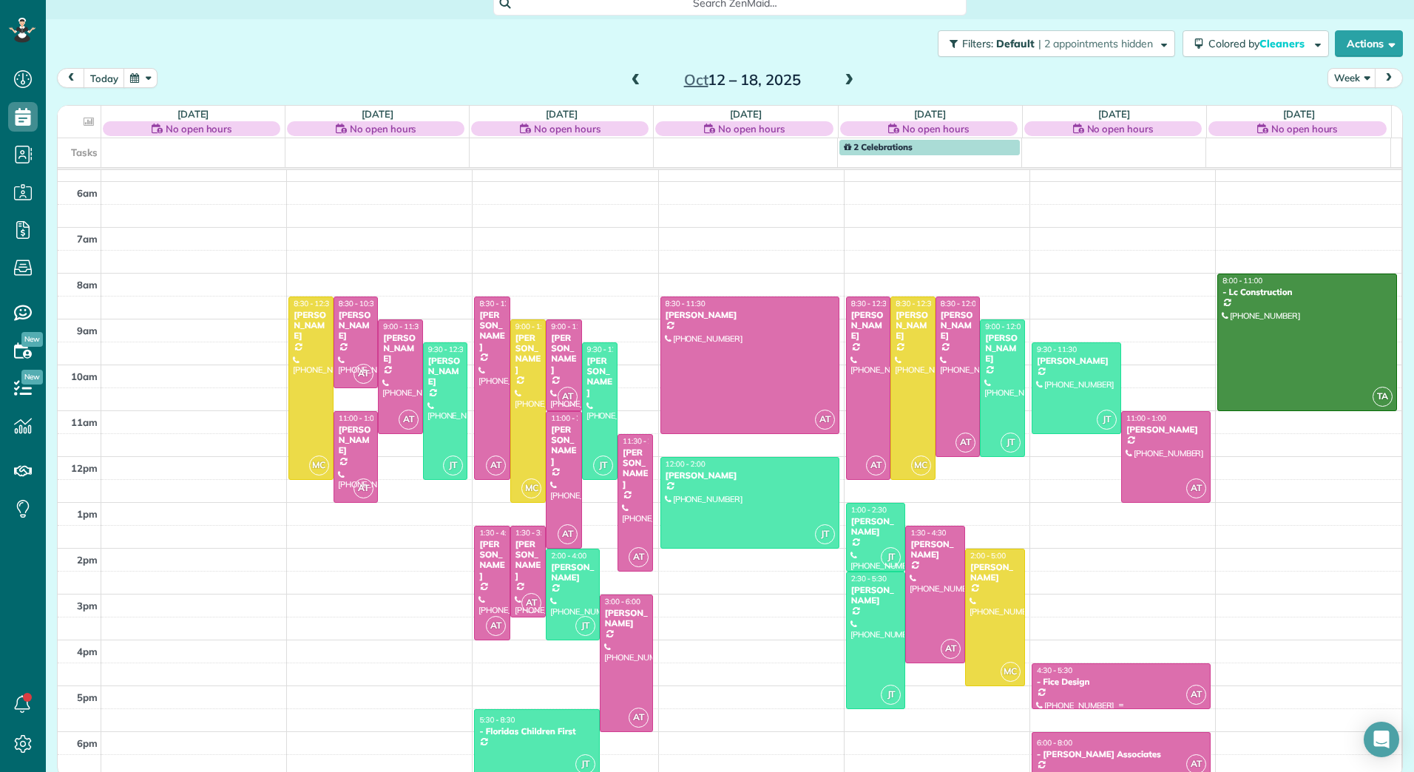
scroll to position [19, 0]
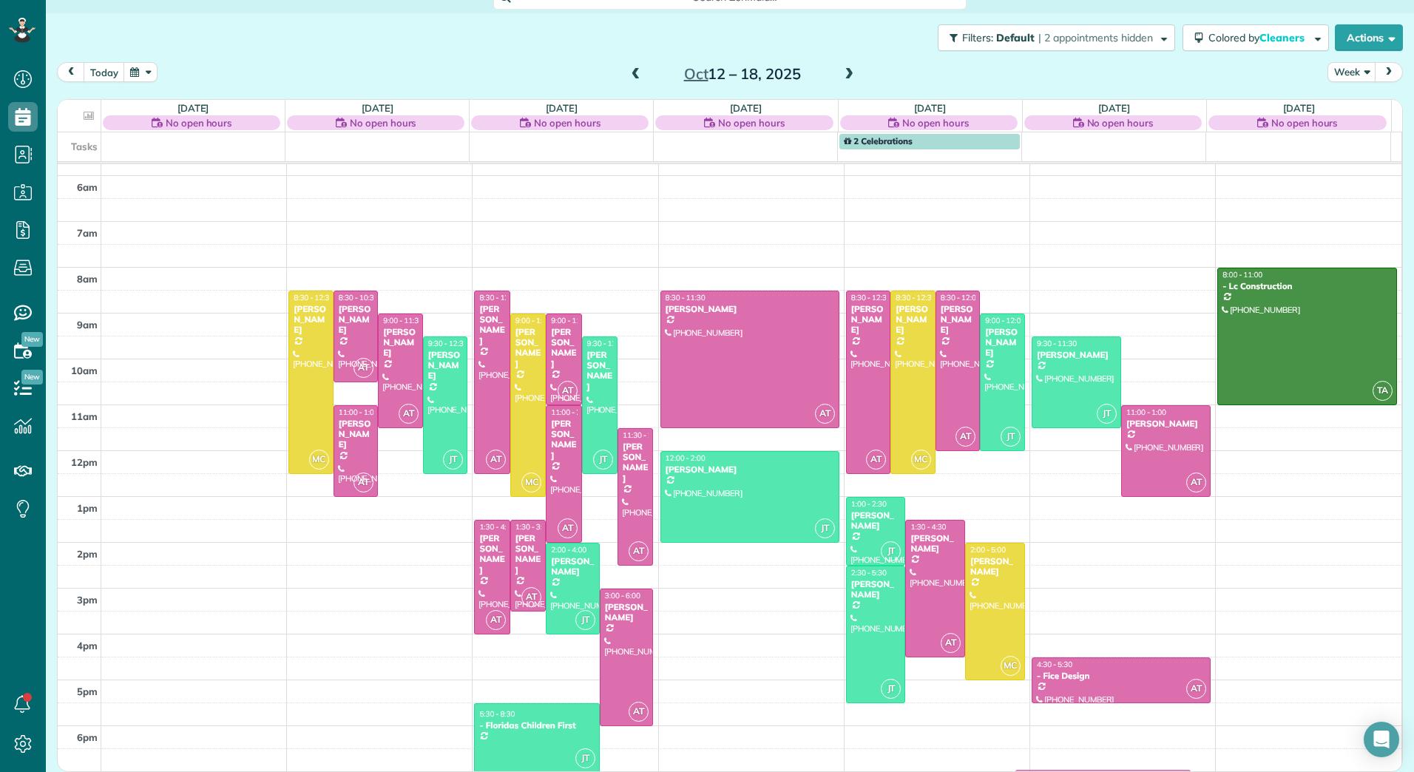
drag, startPoint x: 1087, startPoint y: 746, endPoint x: 1087, endPoint y: 790, distance: 43.6
click at [1087, 771] on html "Dashboard Scheduling Calendar View List View Dispatch View - Weekly scheduling …" at bounding box center [707, 386] width 1414 height 772
drag, startPoint x: 1086, startPoint y: 735, endPoint x: 1087, endPoint y: 756, distance: 20.7
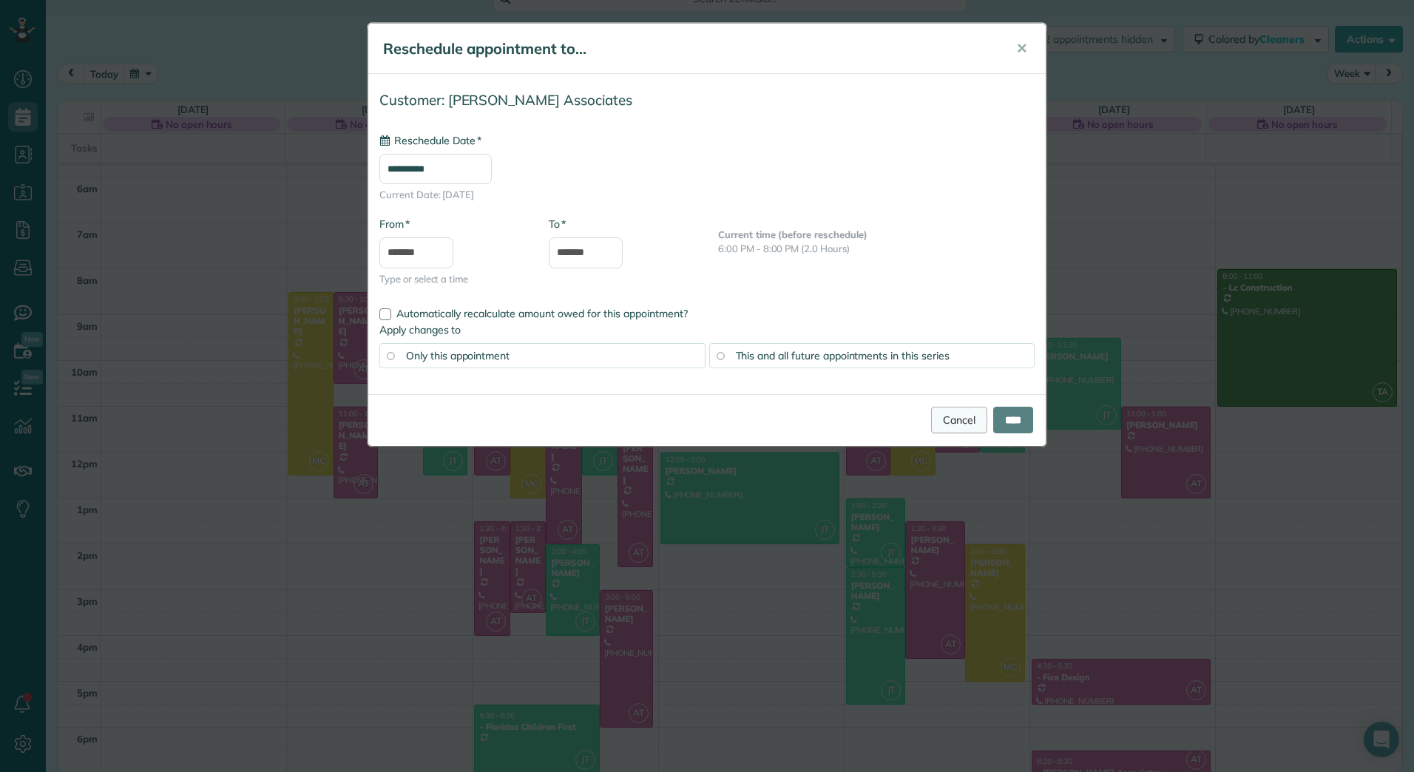
type input "**********"
click at [1008, 411] on input "****" at bounding box center [1013, 420] width 40 height 27
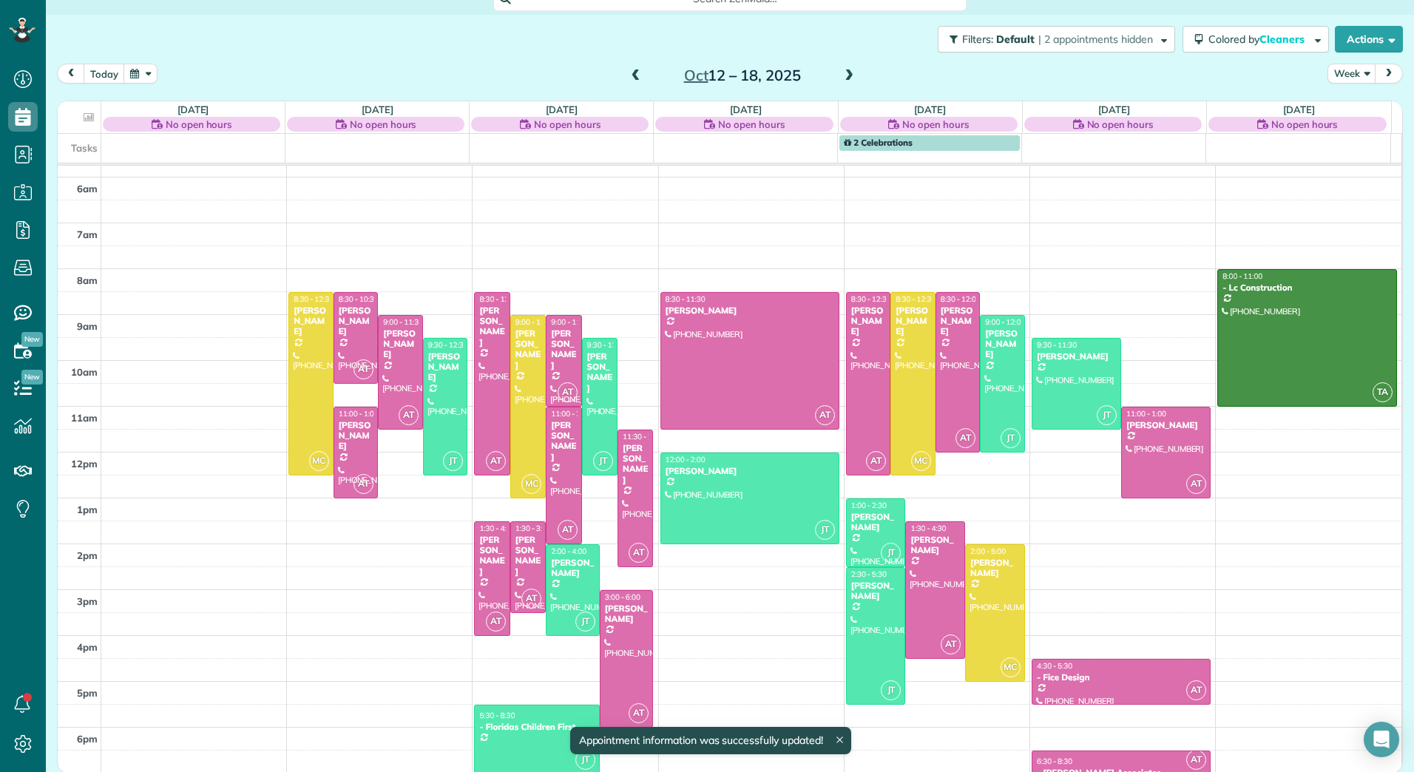
scroll to position [19, 0]
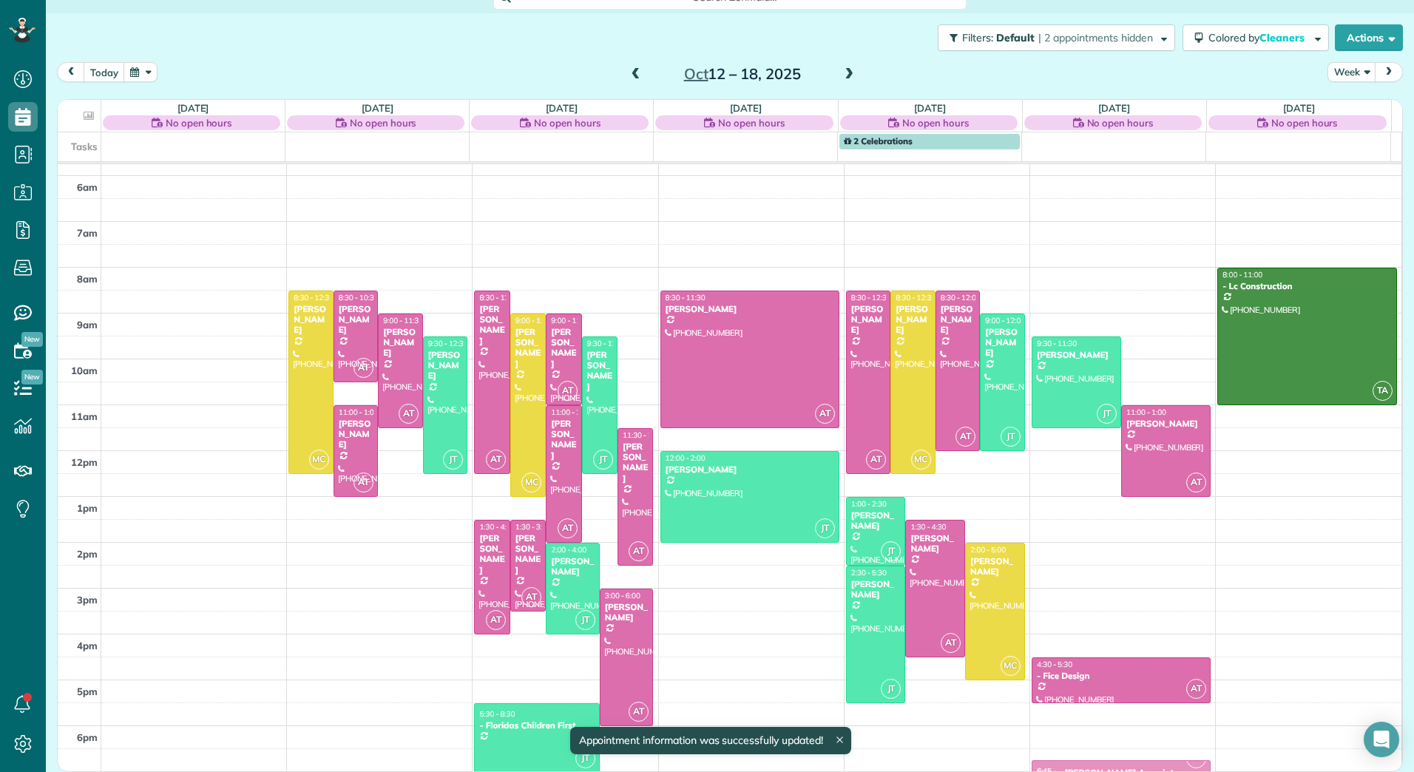
drag, startPoint x: 1158, startPoint y: 758, endPoint x: 1157, endPoint y: 773, distance: 14.9
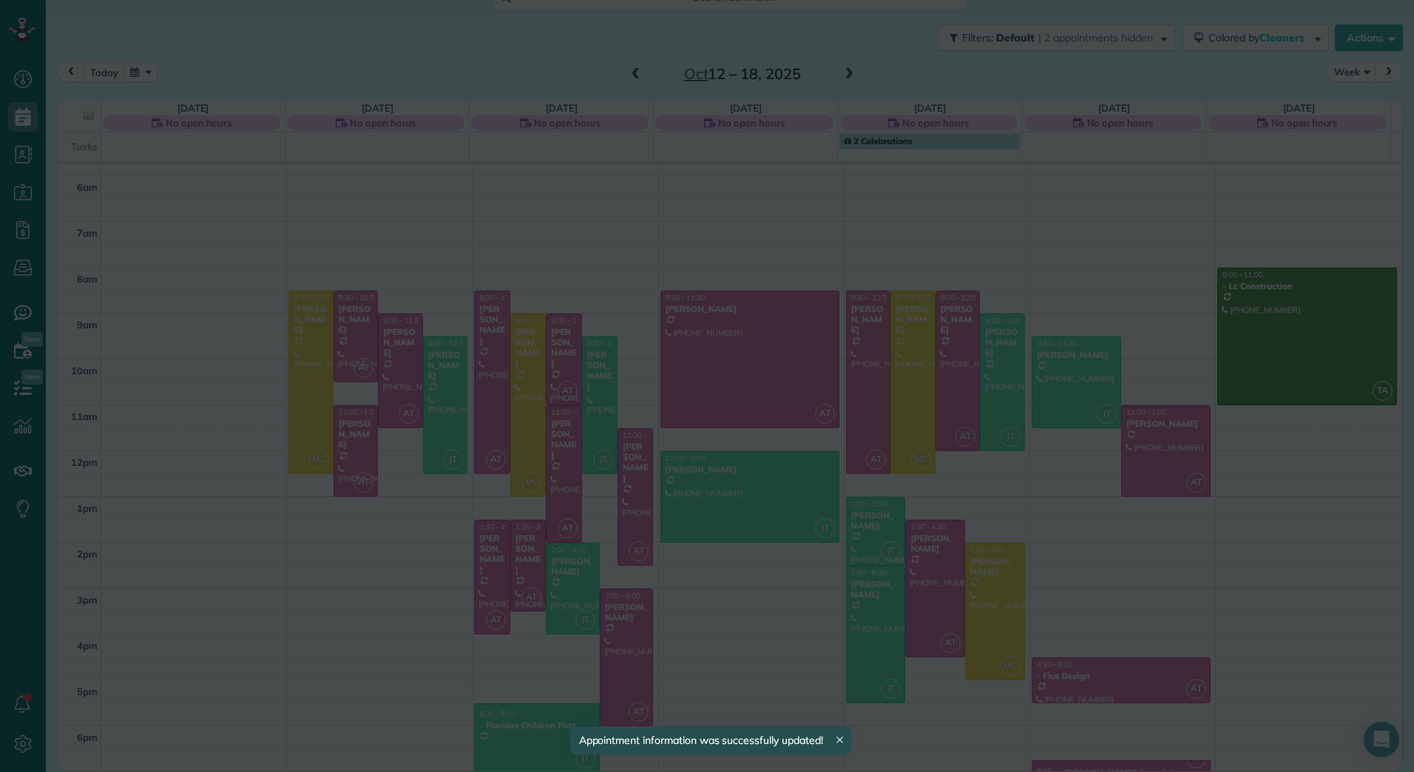
scroll to position [18, 0]
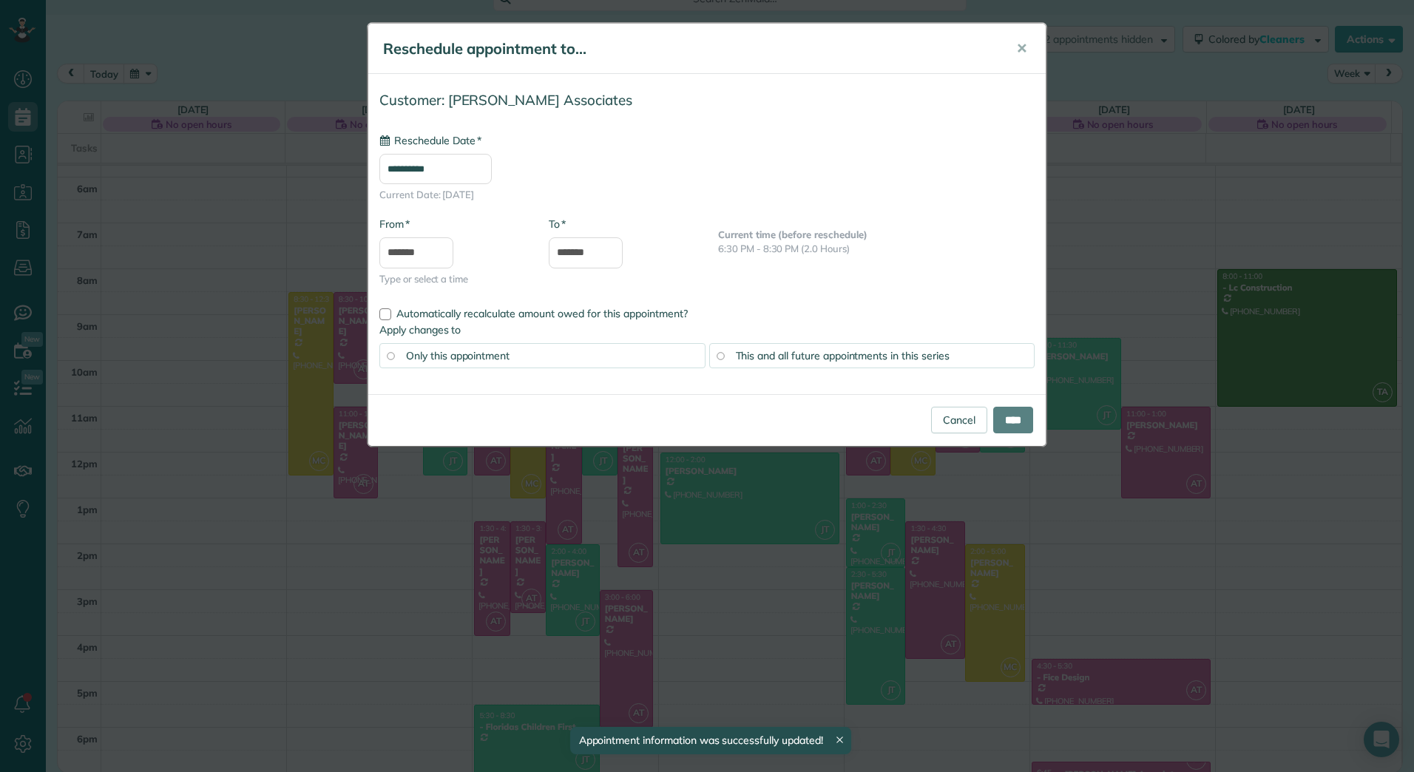
type input "**********"
click at [1010, 421] on input "****" at bounding box center [1013, 420] width 40 height 27
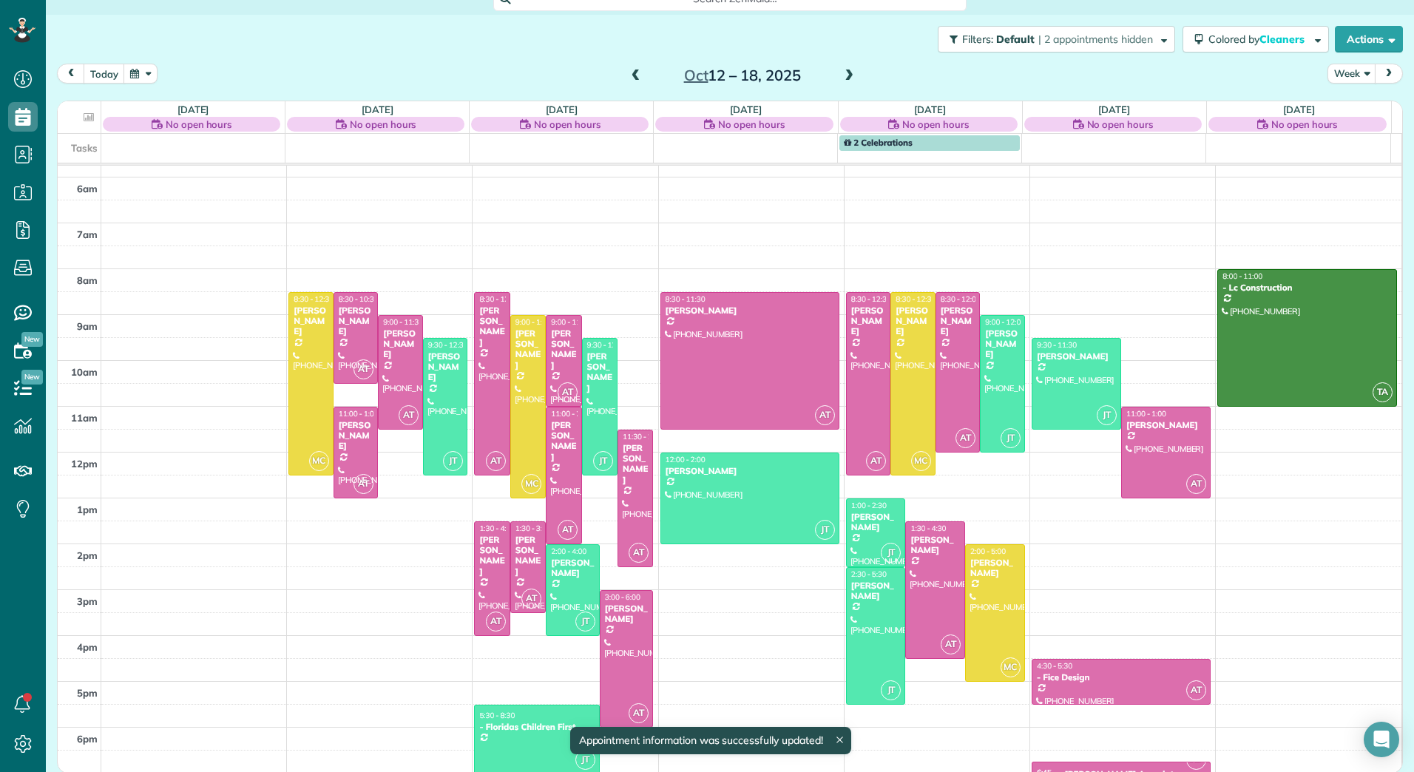
scroll to position [19, 0]
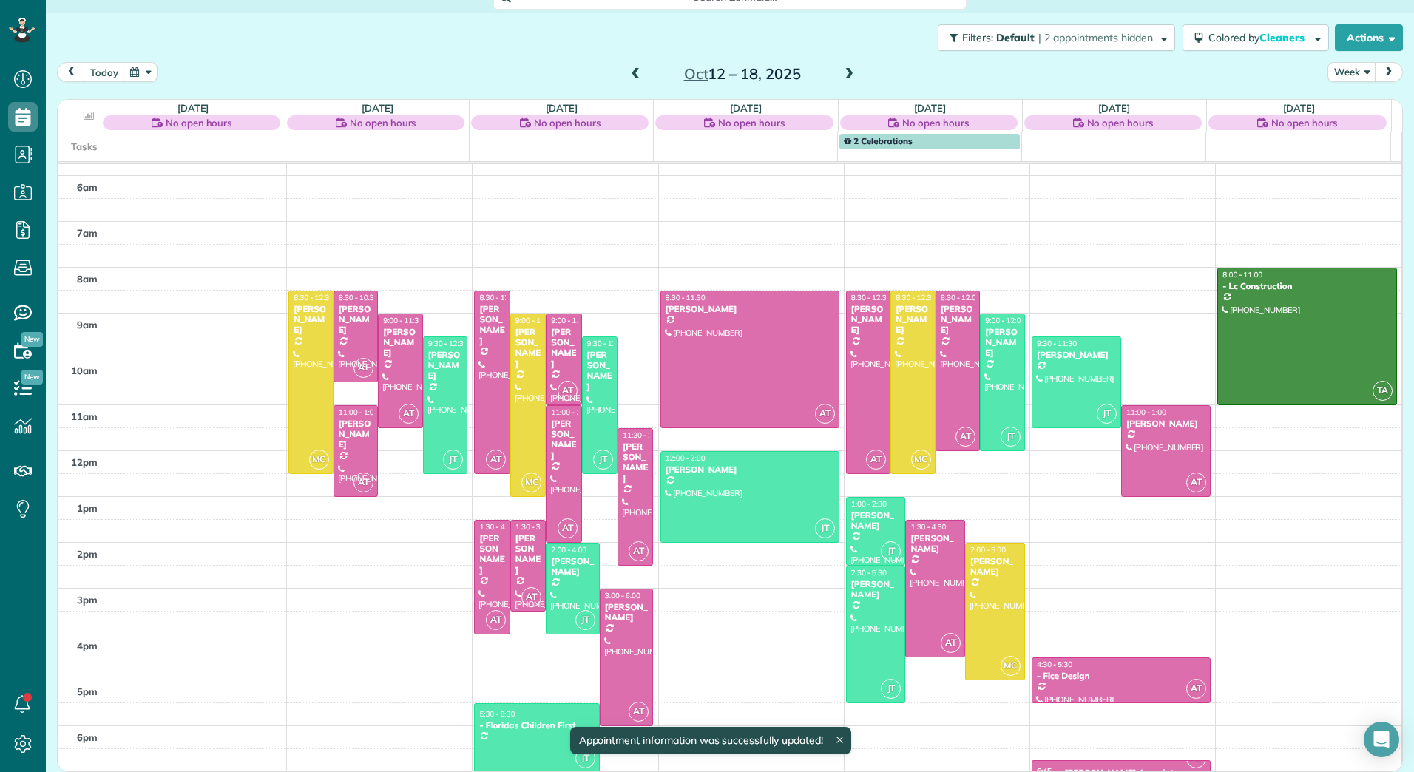
click at [1150, 620] on div "2am 3am 4am 5am 6am 7am 8am 9am 10am 11am 12pm 1pm 2pm 3pm 4pm 5pm 6pm MC 8:30 …" at bounding box center [729, 382] width 1343 height 778
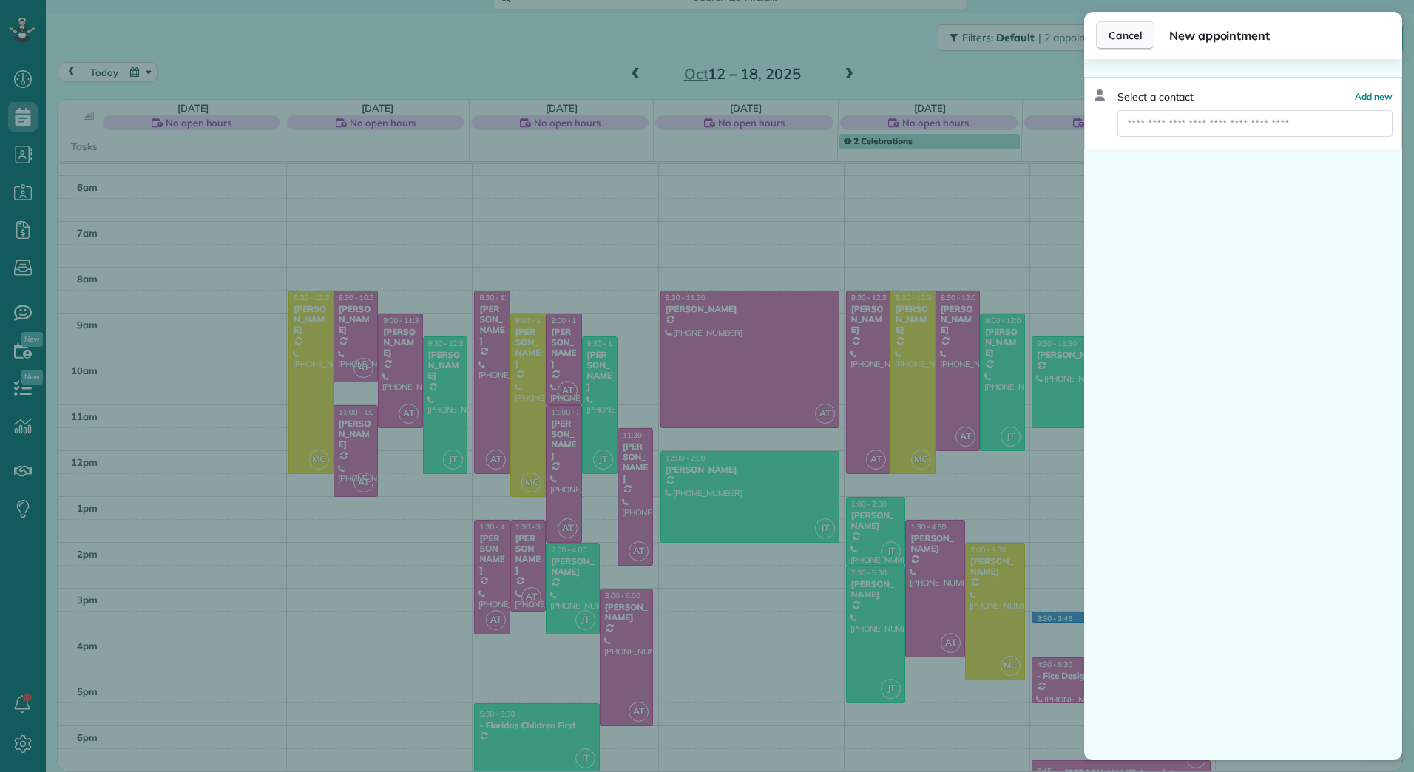
click at [1116, 37] on span "Cancel" at bounding box center [1124, 35] width 33 height 15
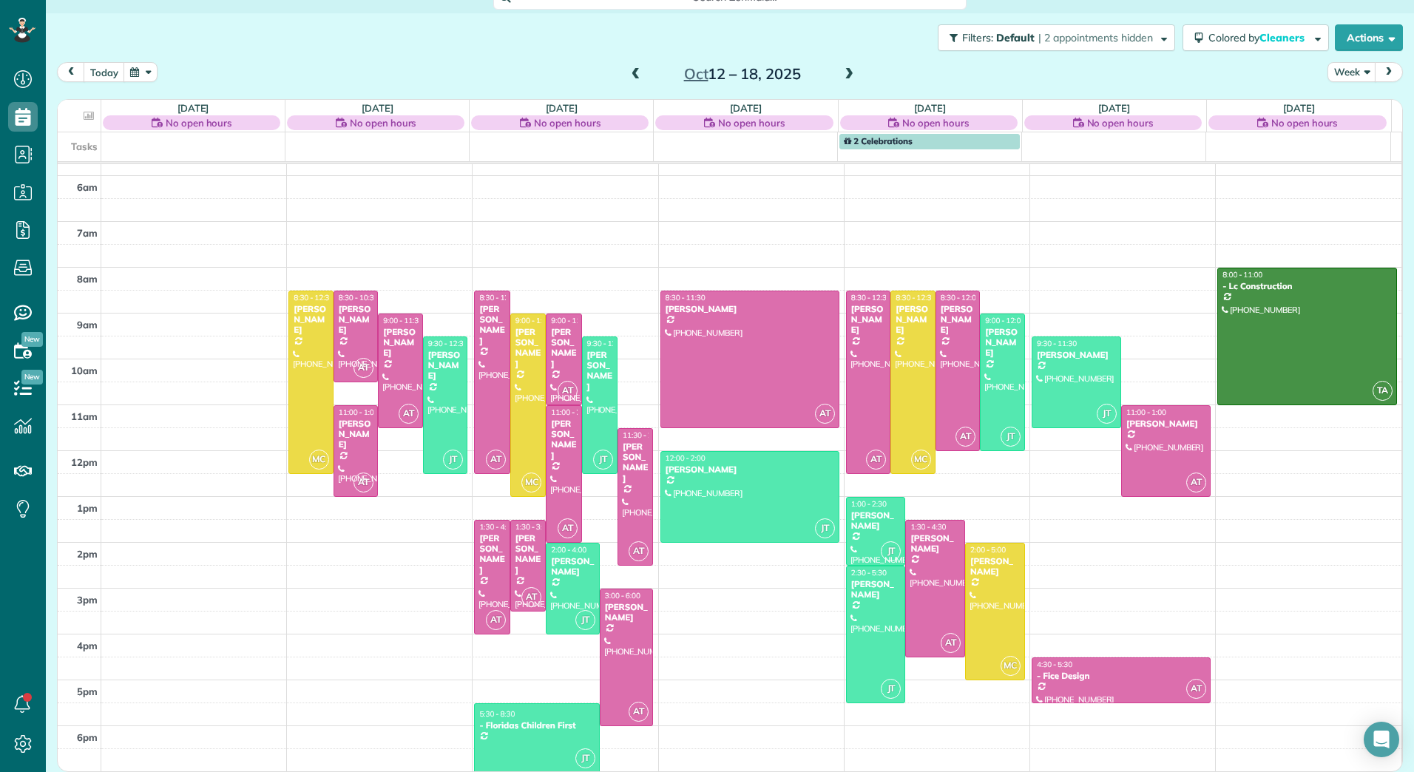
drag, startPoint x: 1070, startPoint y: 766, endPoint x: 1070, endPoint y: 778, distance: 12.6
click at [1070, 771] on html "Dashboard Scheduling Calendar View List View Dispatch View - Weekly scheduling …" at bounding box center [707, 386] width 1414 height 772
drag, startPoint x: 1076, startPoint y: 762, endPoint x: 1079, endPoint y: 784, distance: 22.4
click at [1079, 771] on html "Dashboard Scheduling Calendar View List View Dispatch View - Weekly scheduling …" at bounding box center [707, 386] width 1414 height 772
click at [1079, 762] on div at bounding box center [1120, 766] width 177 height 11
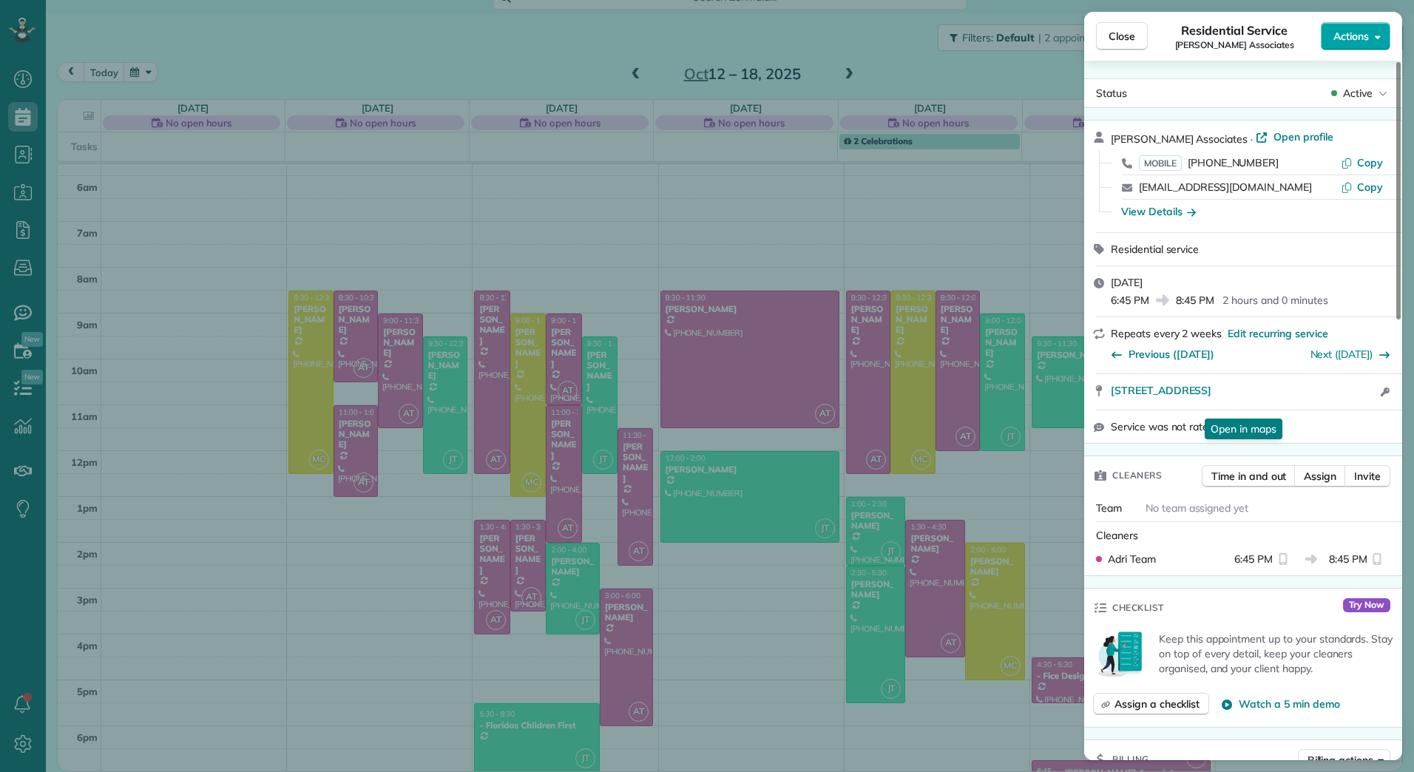
click at [1382, 42] on button "Actions" at bounding box center [1354, 36] width 69 height 28
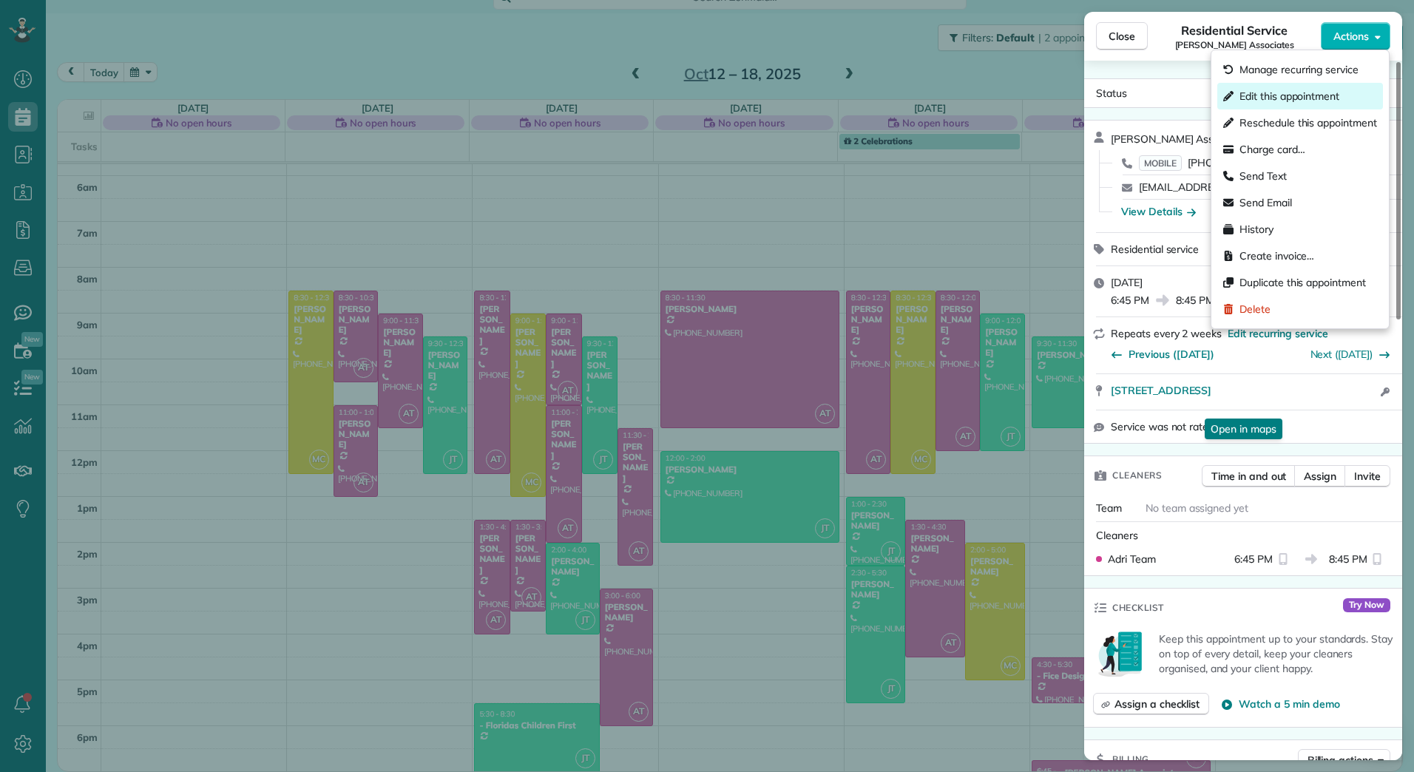
click at [1318, 94] on span "Edit this appointment" at bounding box center [1289, 96] width 100 height 15
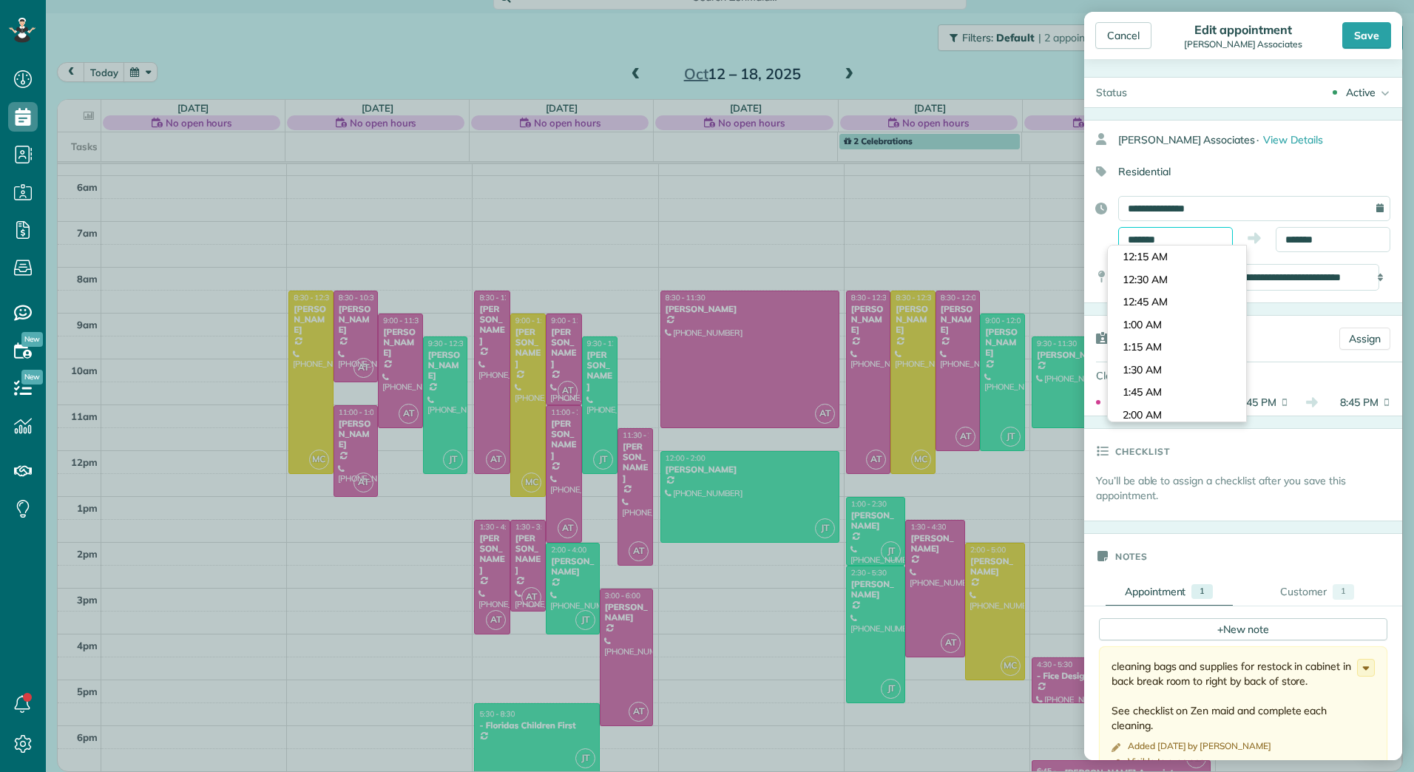
click at [1182, 248] on body "Dashboard Scheduling Calendar View List View Dispatch View - Weekly scheduling …" at bounding box center [707, 386] width 1414 height 772
type input "*******"
click at [1170, 299] on body "Dashboard Scheduling Calendar View List View Dispatch View - Weekly scheduling …" at bounding box center [707, 386] width 1414 height 772
click at [1283, 241] on input "*******" at bounding box center [1332, 239] width 115 height 25
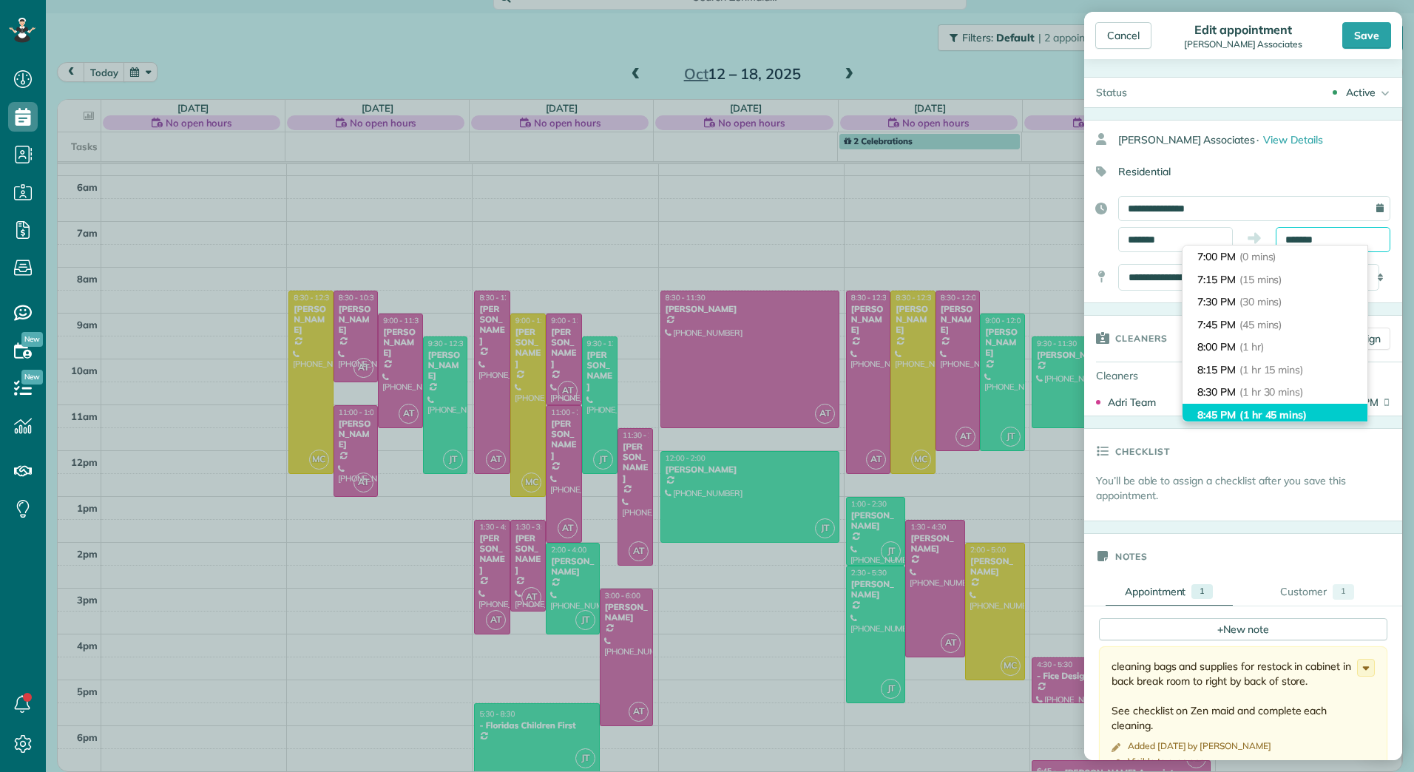
scroll to position [135, 0]
click at [1363, 41] on div "Save" at bounding box center [1366, 35] width 49 height 27
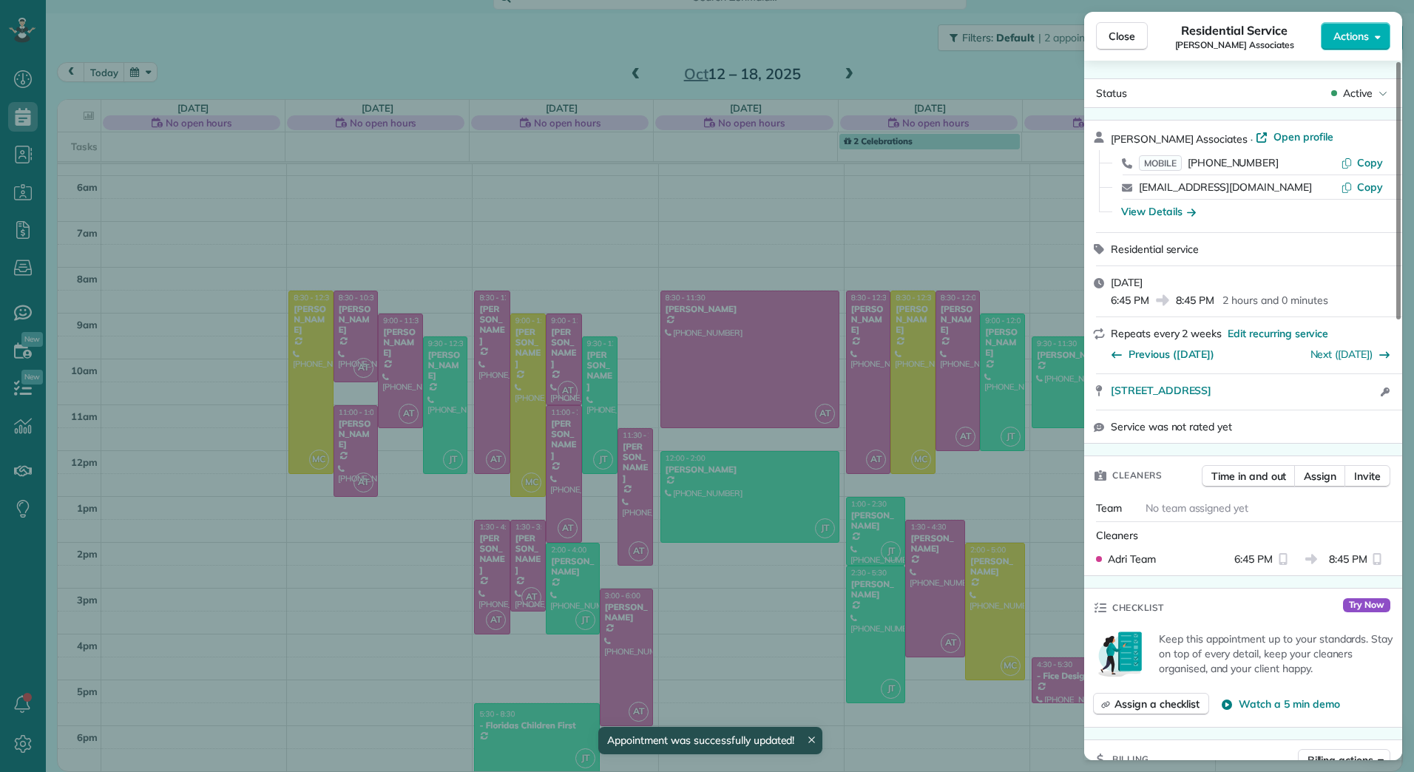
scroll to position [18, 0]
click at [1366, 27] on button "Actions" at bounding box center [1354, 36] width 69 height 28
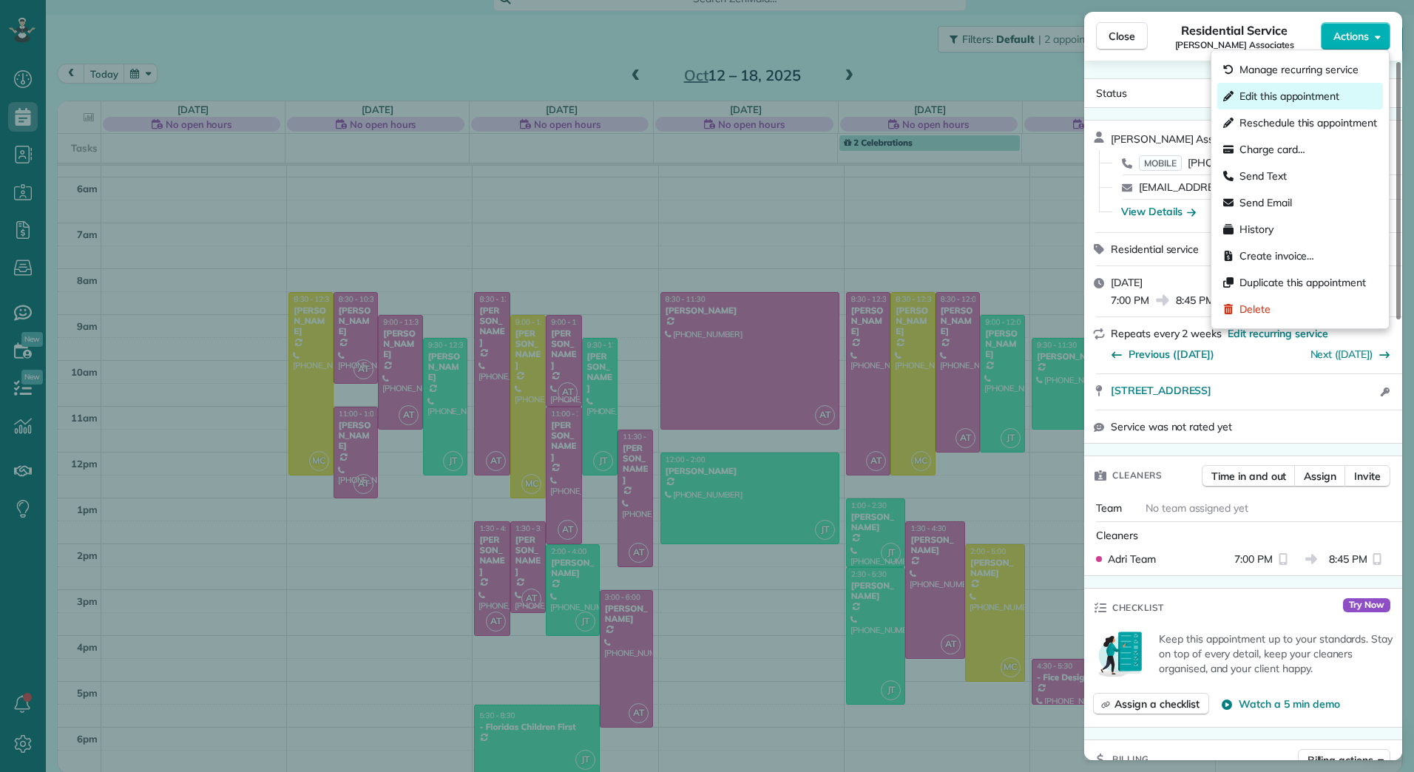
click at [1330, 93] on span "Edit this appointment" at bounding box center [1289, 96] width 100 height 15
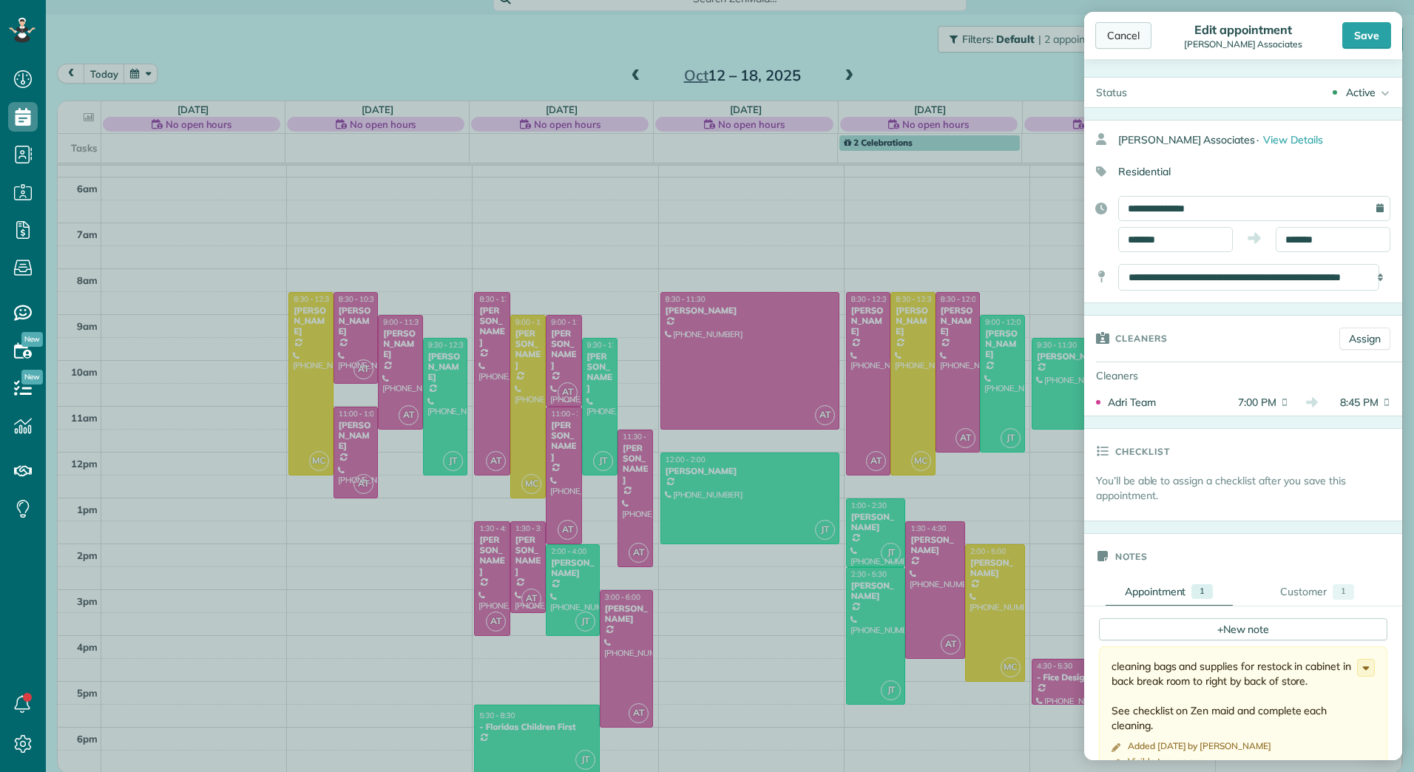
click at [1124, 35] on div "Cancel" at bounding box center [1123, 35] width 56 height 27
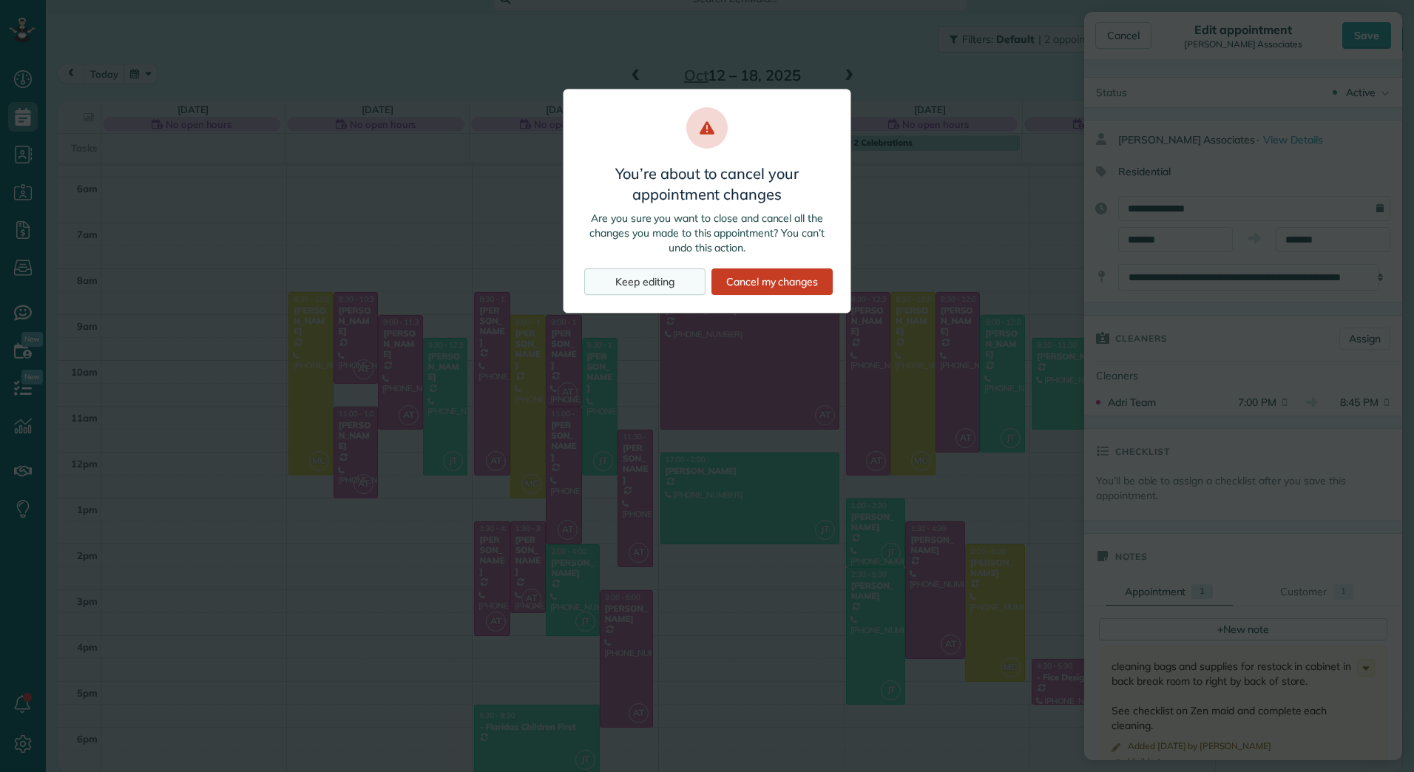
click at [651, 276] on div "Keep editing" at bounding box center [644, 281] width 121 height 27
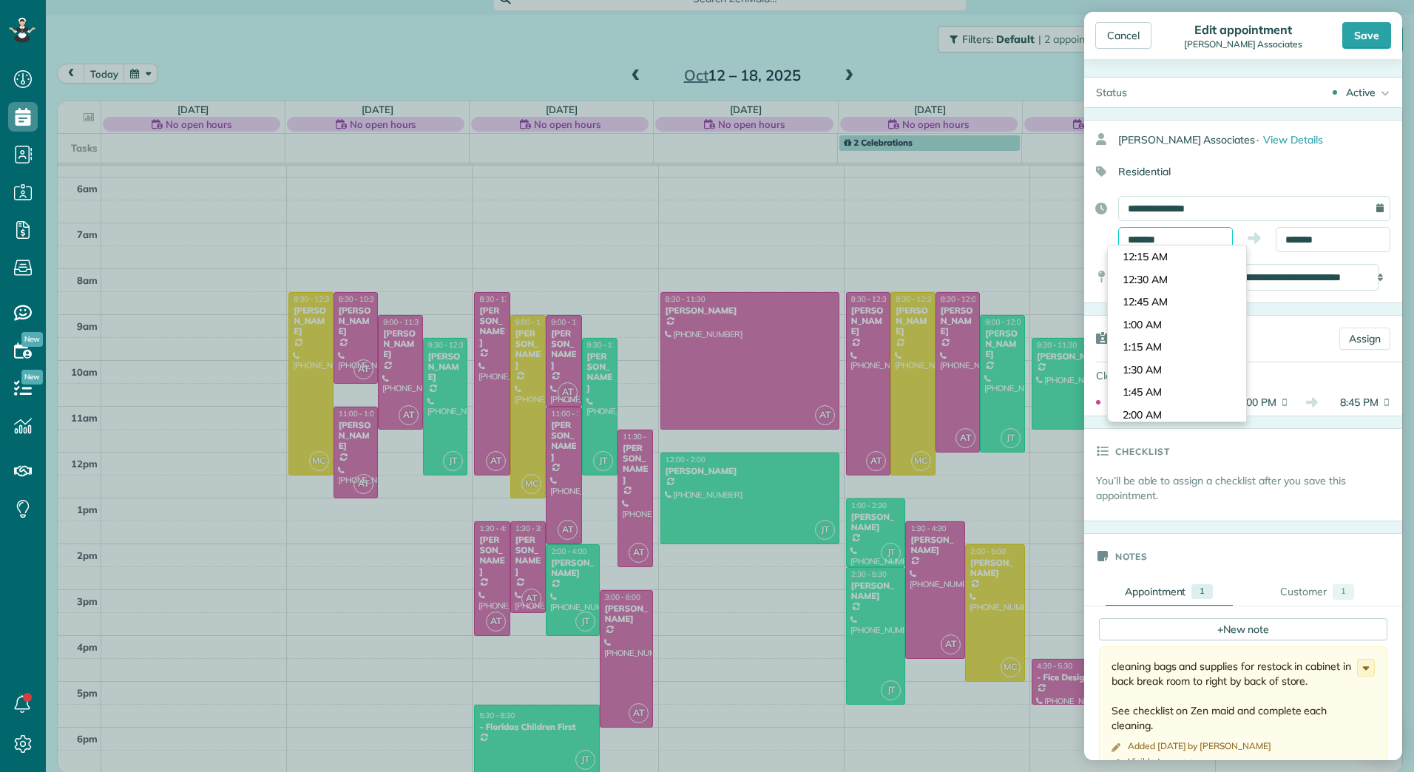
click at [1184, 237] on input "*******" at bounding box center [1175, 239] width 115 height 25
type input "*******"
click at [1165, 291] on body "Dashboard Scheduling Calendar View List View Dispatch View - Weekly scheduling …" at bounding box center [707, 386] width 1414 height 772
click at [1306, 238] on input "*******" at bounding box center [1332, 239] width 115 height 25
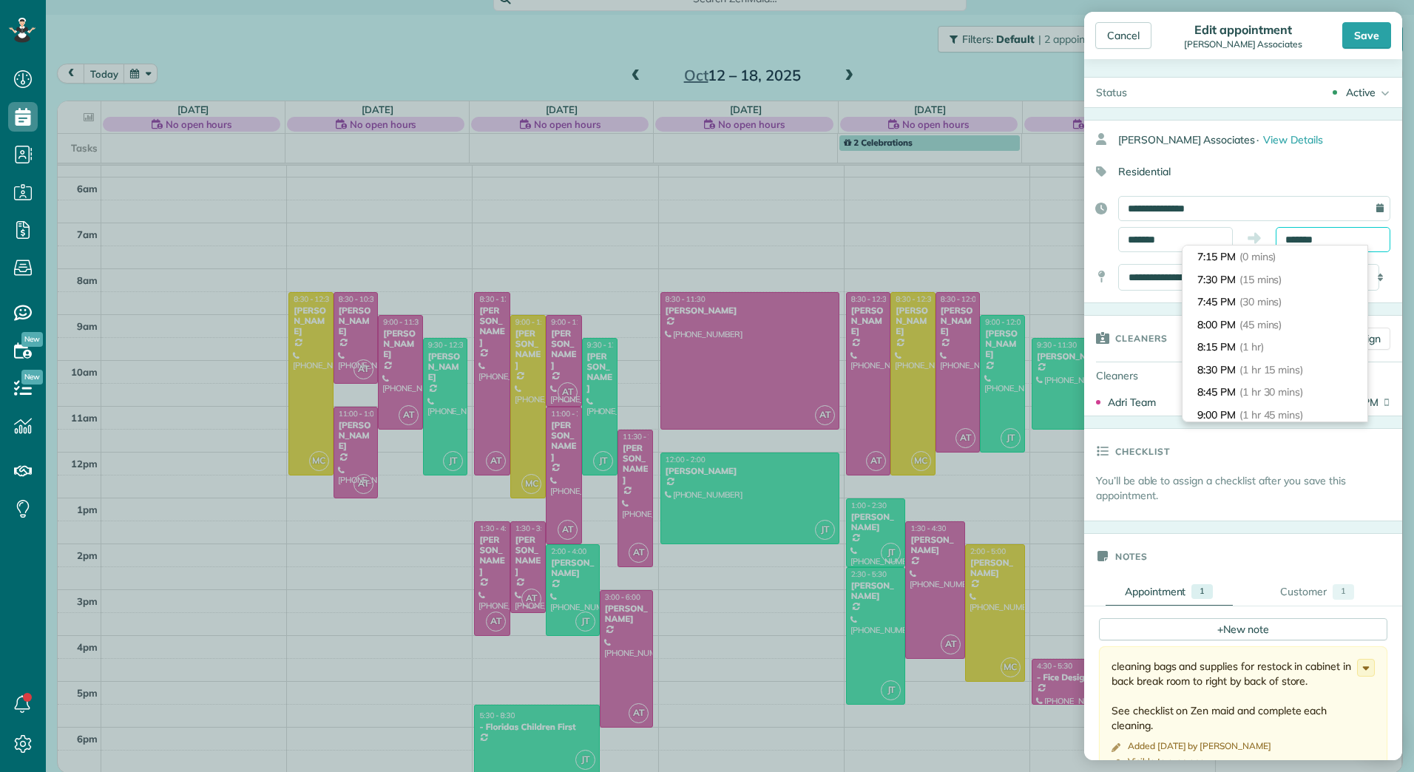
scroll to position [113, 0]
type input "*******"
click at [1269, 300] on span "(1 hr 45 mins)" at bounding box center [1272, 301] width 67 height 13
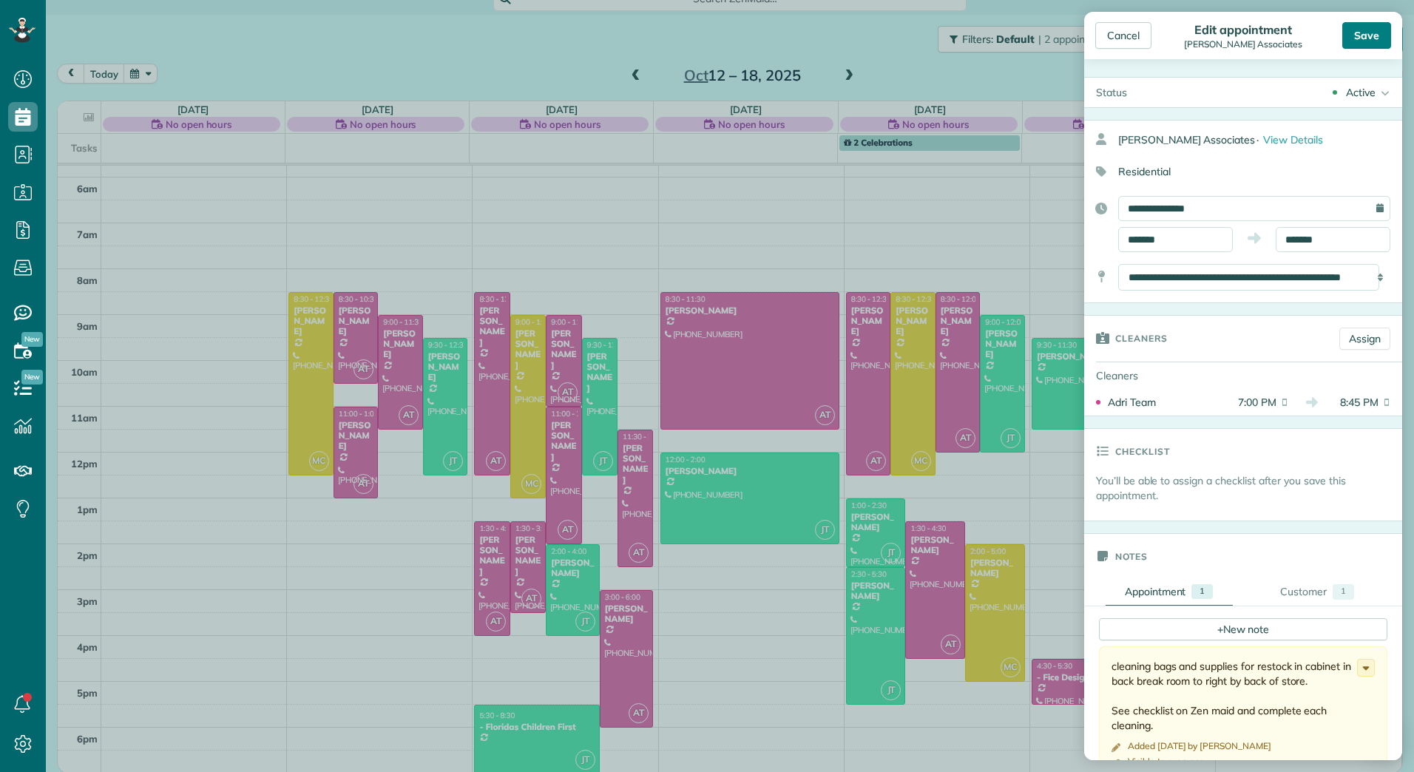
click at [1376, 23] on div "Save" at bounding box center [1366, 35] width 49 height 27
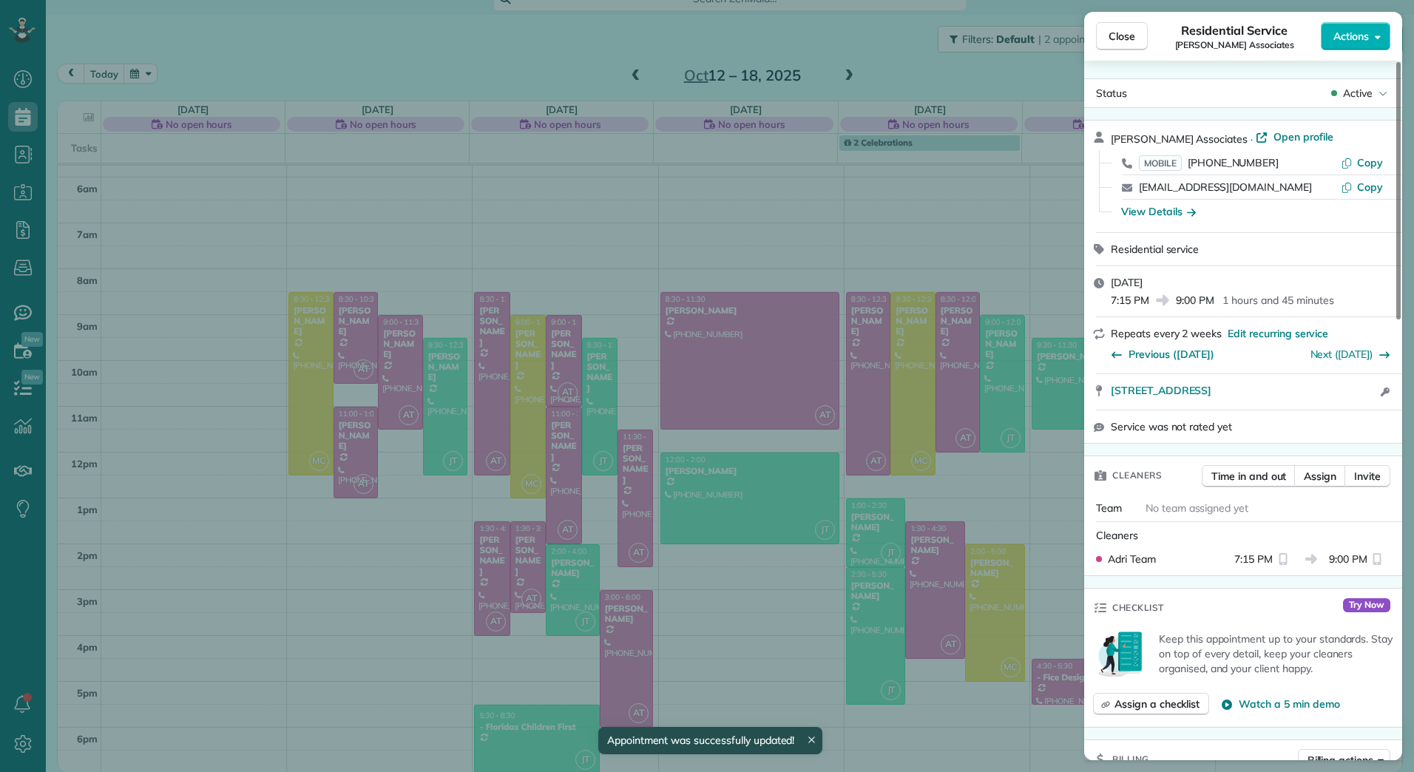
scroll to position [172, 0]
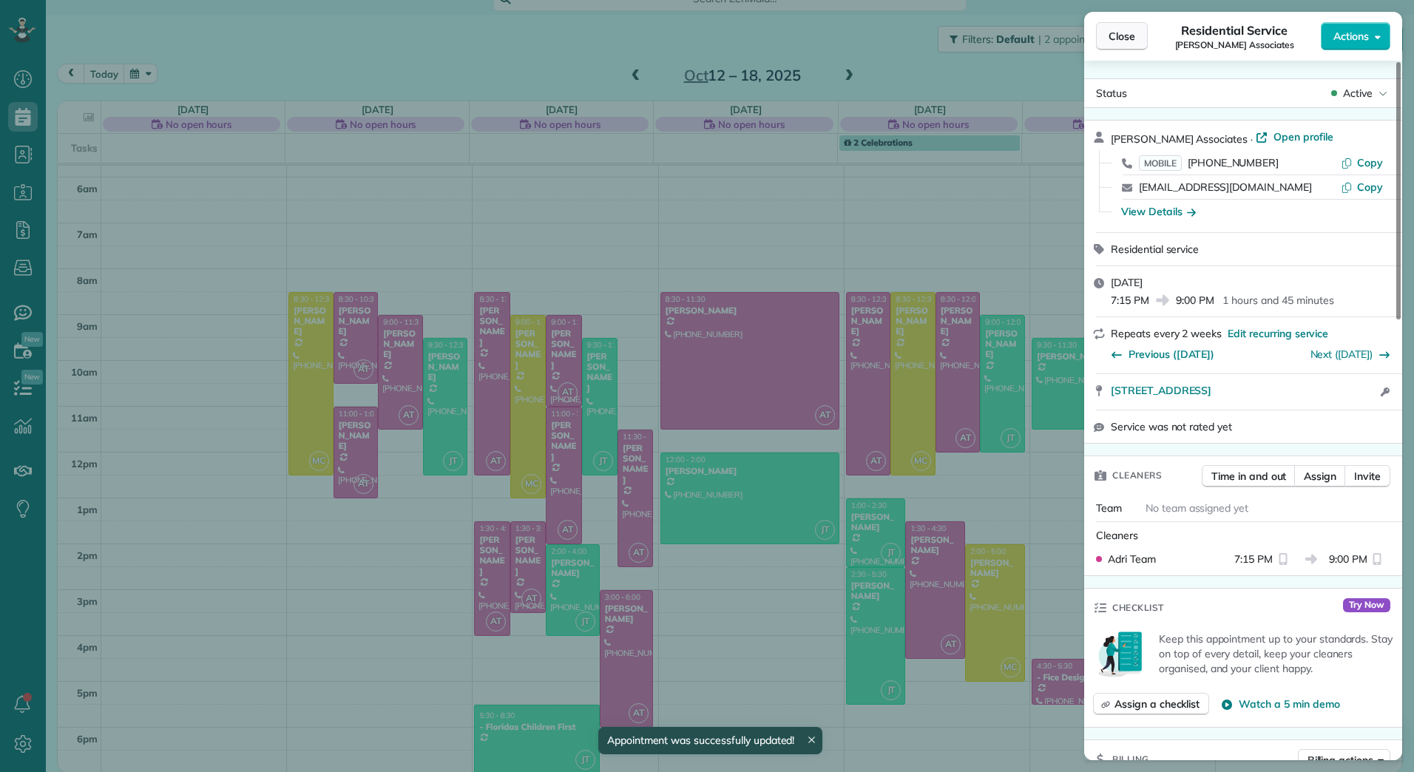
click at [1121, 34] on span "Close" at bounding box center [1121, 36] width 27 height 15
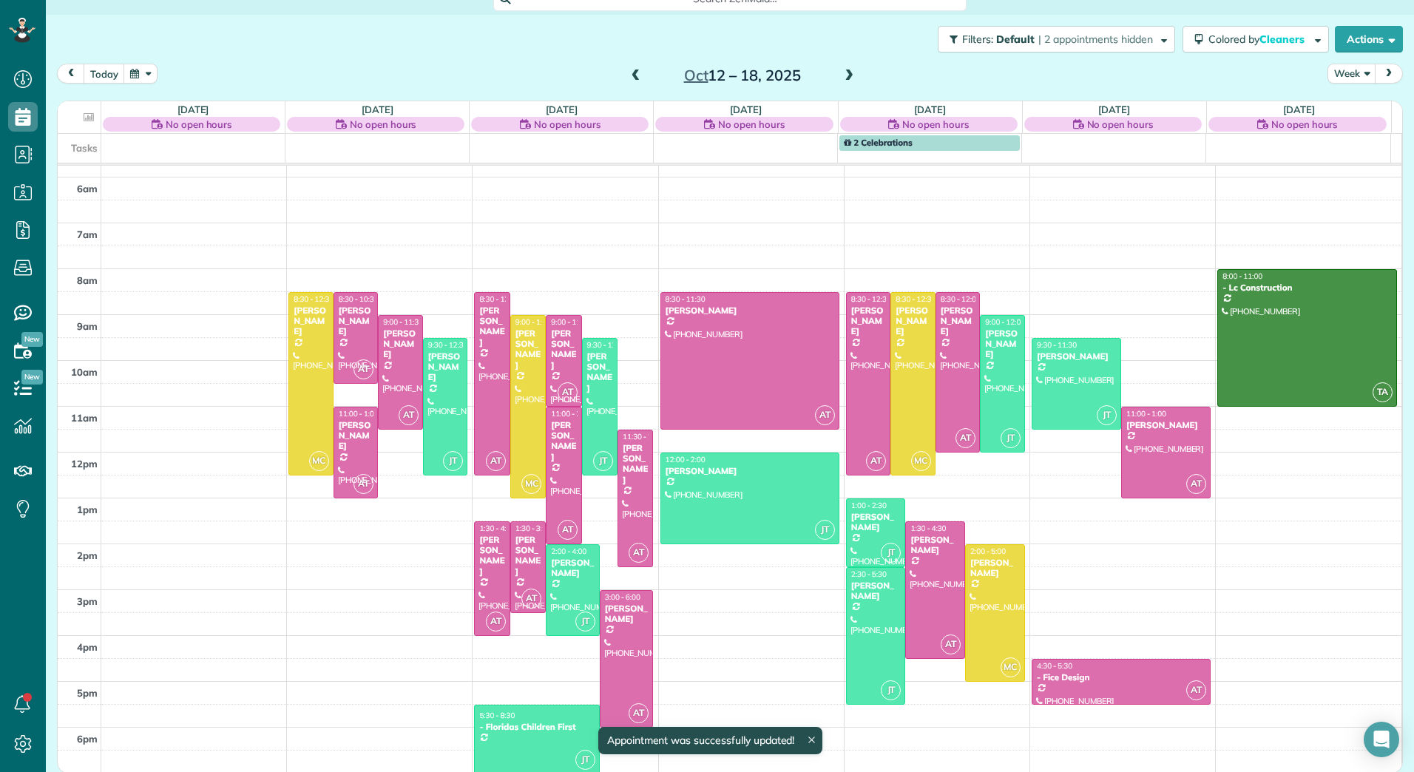
click at [845, 79] on span at bounding box center [849, 75] width 16 height 13
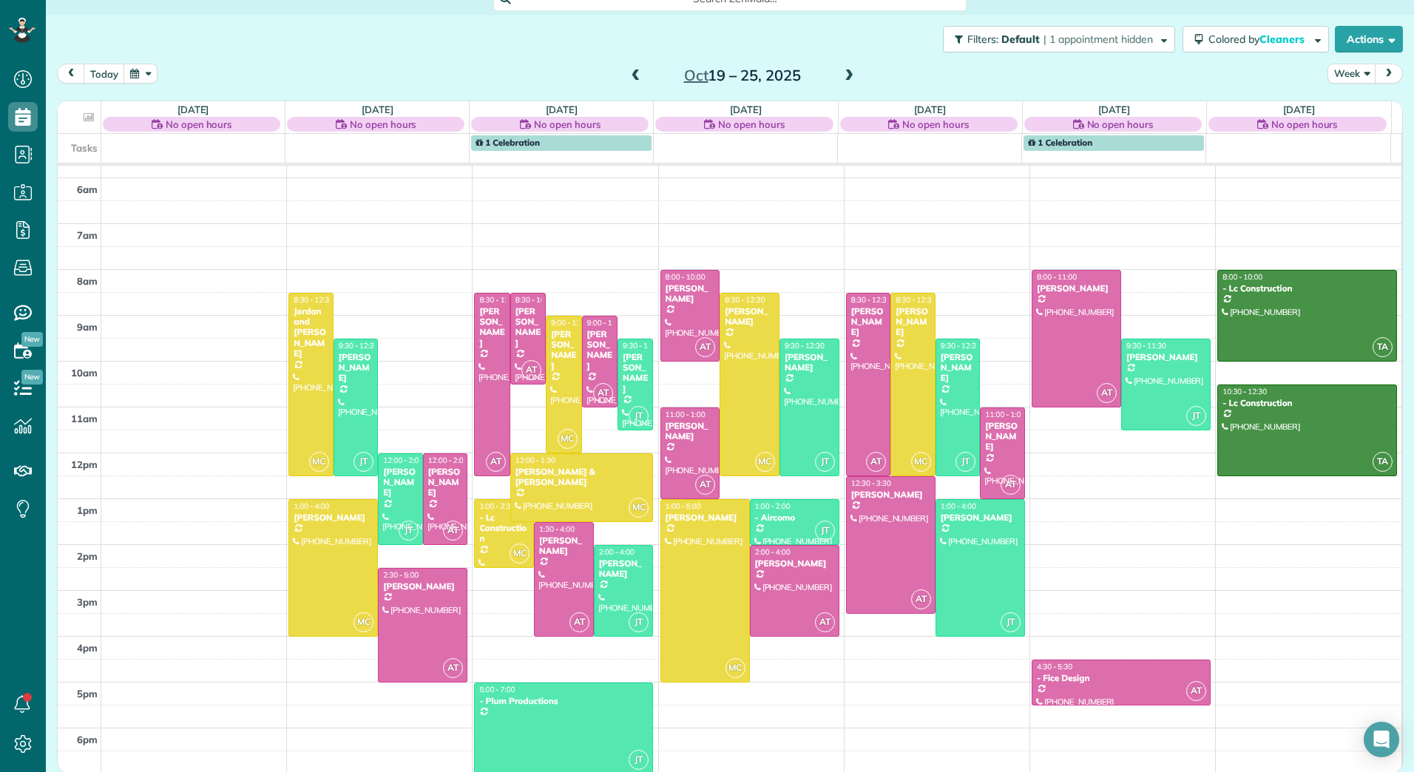
click at [845, 79] on span at bounding box center [849, 75] width 16 height 13
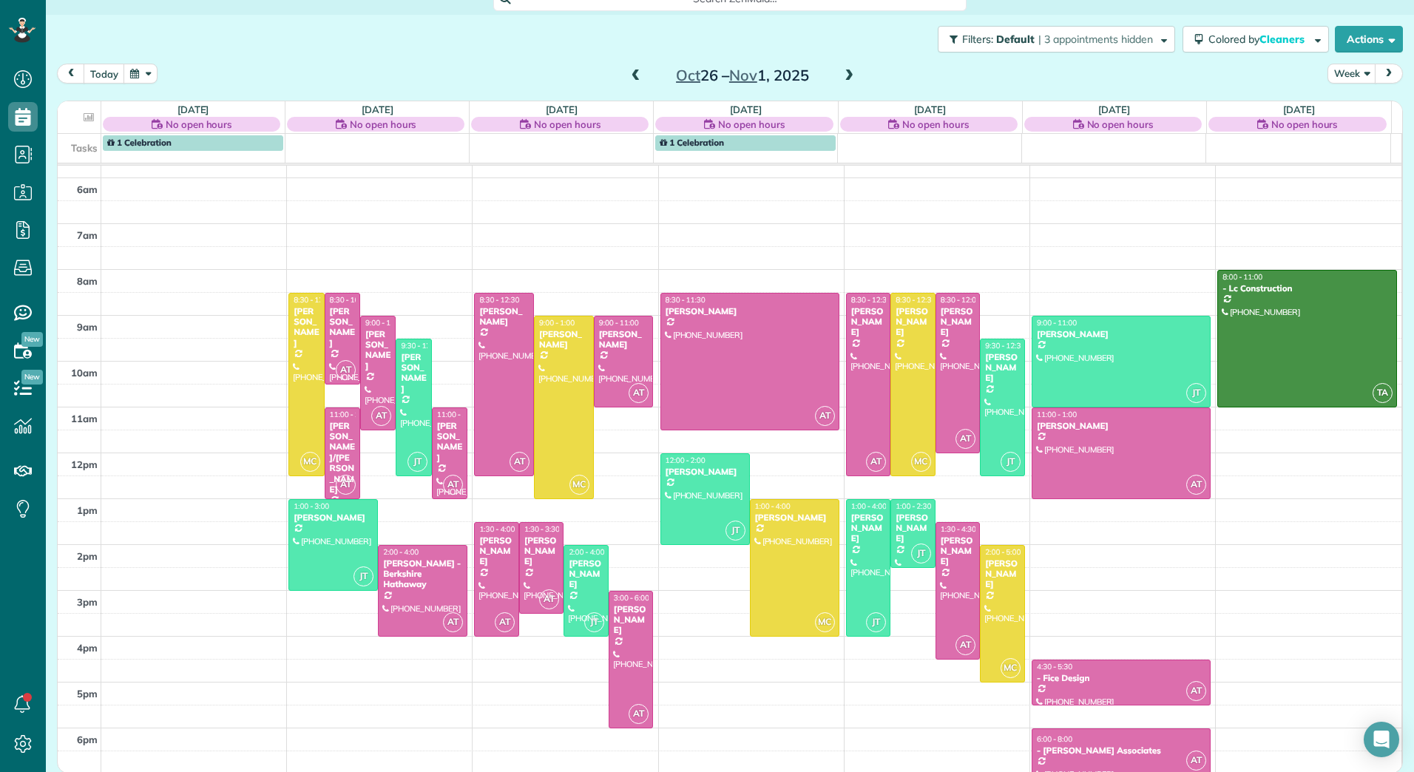
click at [1111, 740] on div "6:00 - 8:00" at bounding box center [1121, 739] width 170 height 10
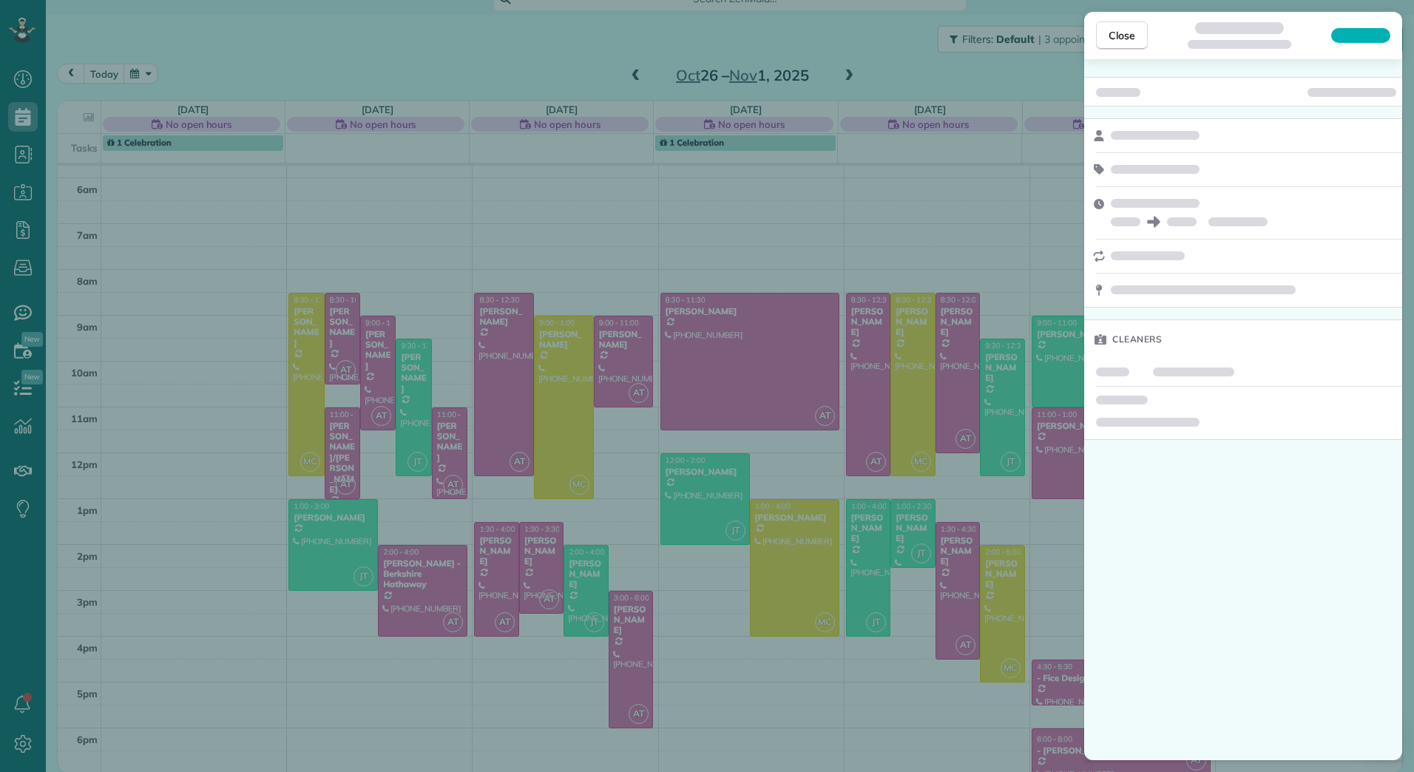
click at [1371, 37] on div at bounding box center [1360, 35] width 59 height 15
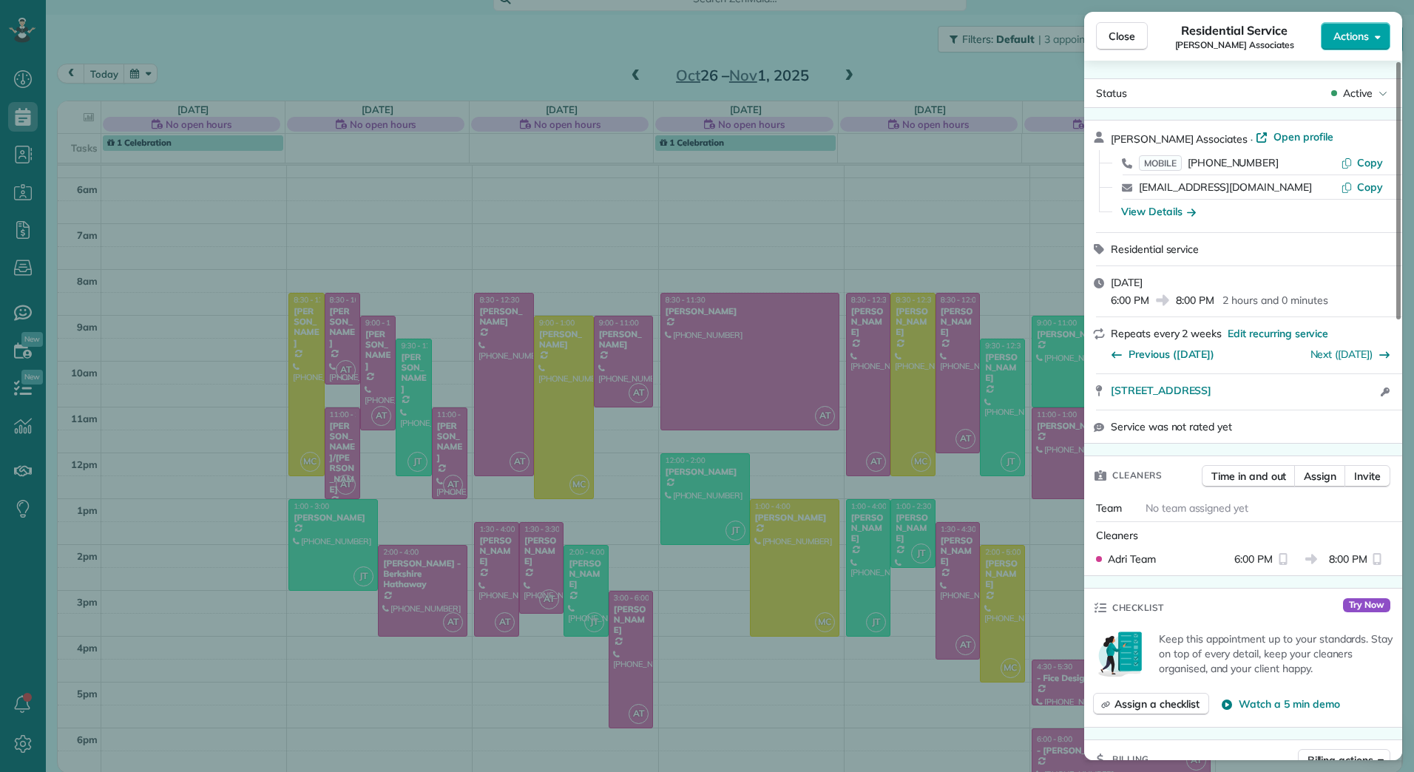
click at [1363, 38] on span "Actions" at bounding box center [1350, 36] width 35 height 15
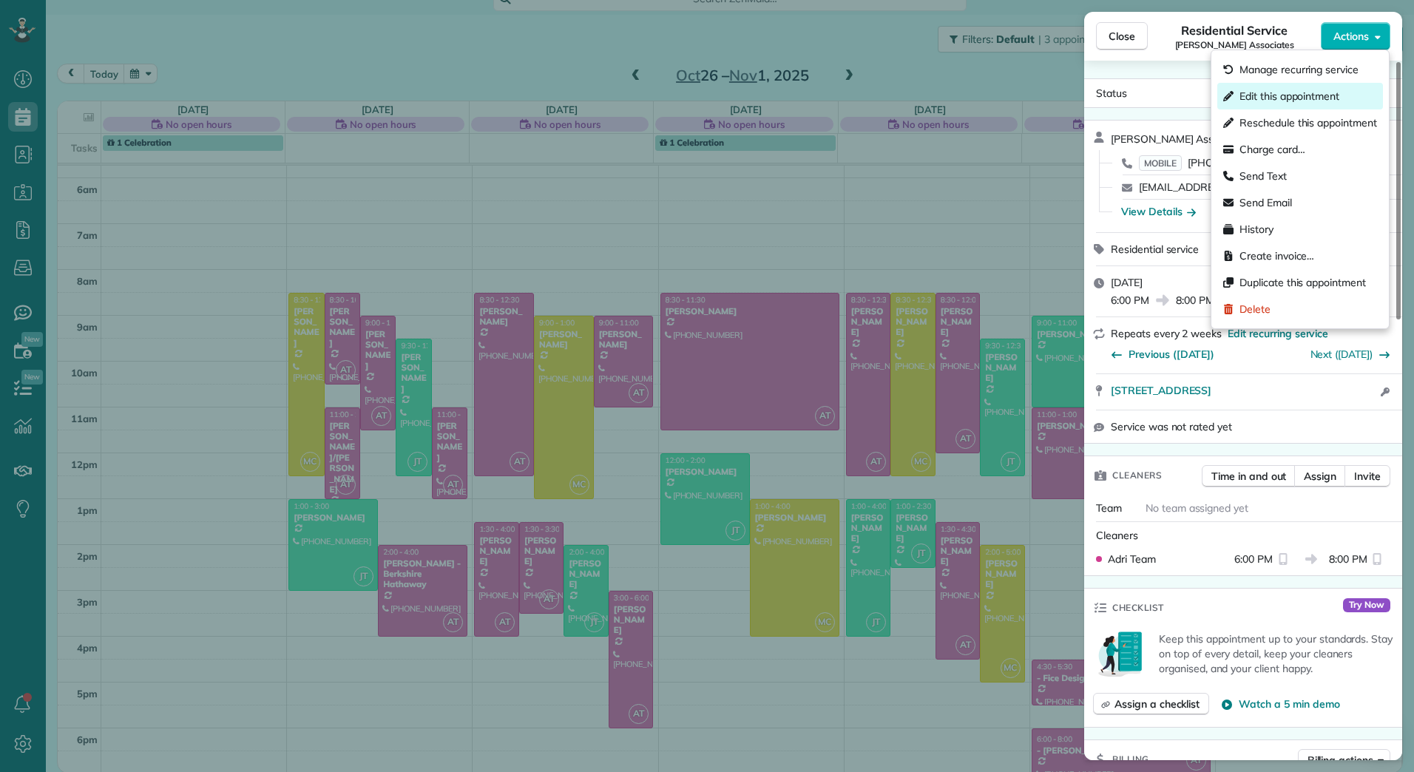
click at [1305, 84] on div "Edit this appointment" at bounding box center [1300, 96] width 166 height 27
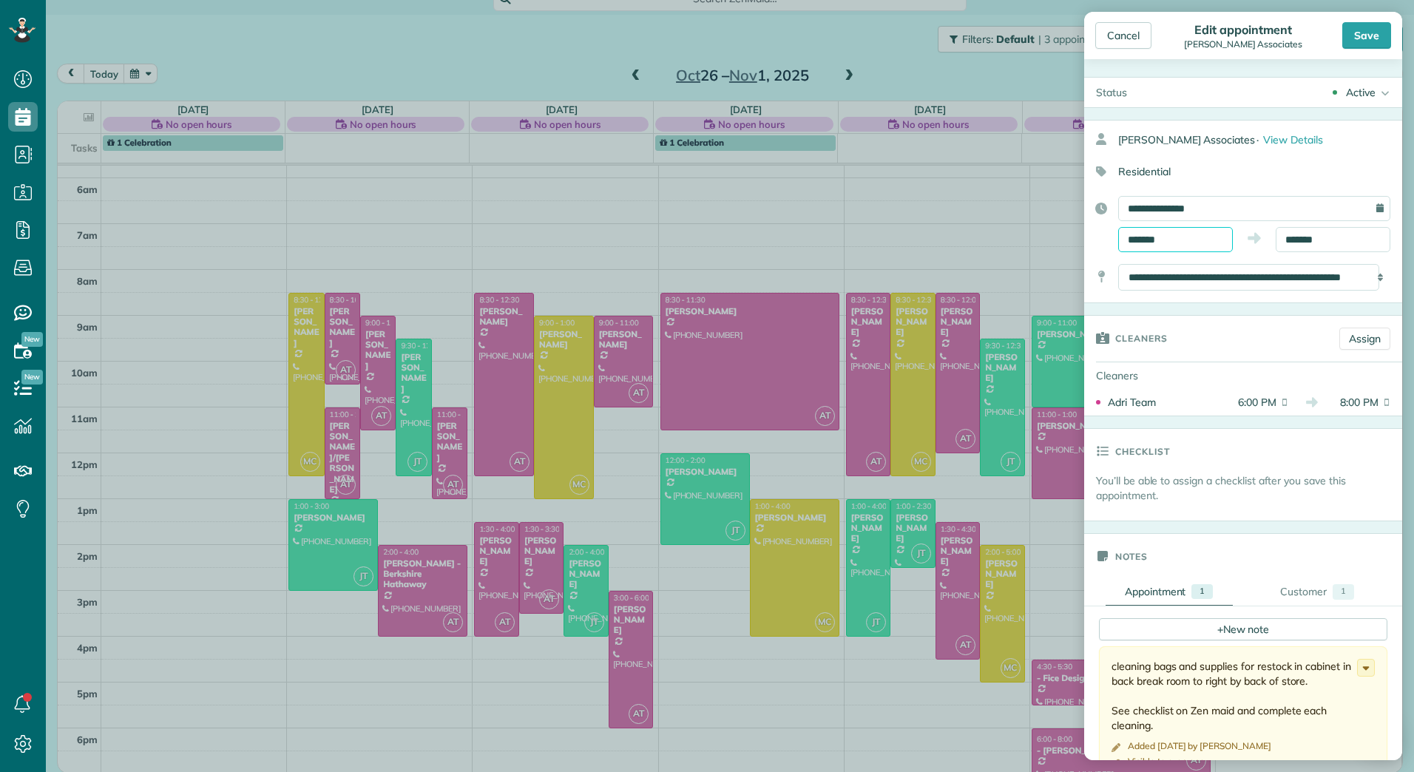
click at [1181, 237] on input "*******" at bounding box center [1175, 239] width 115 height 25
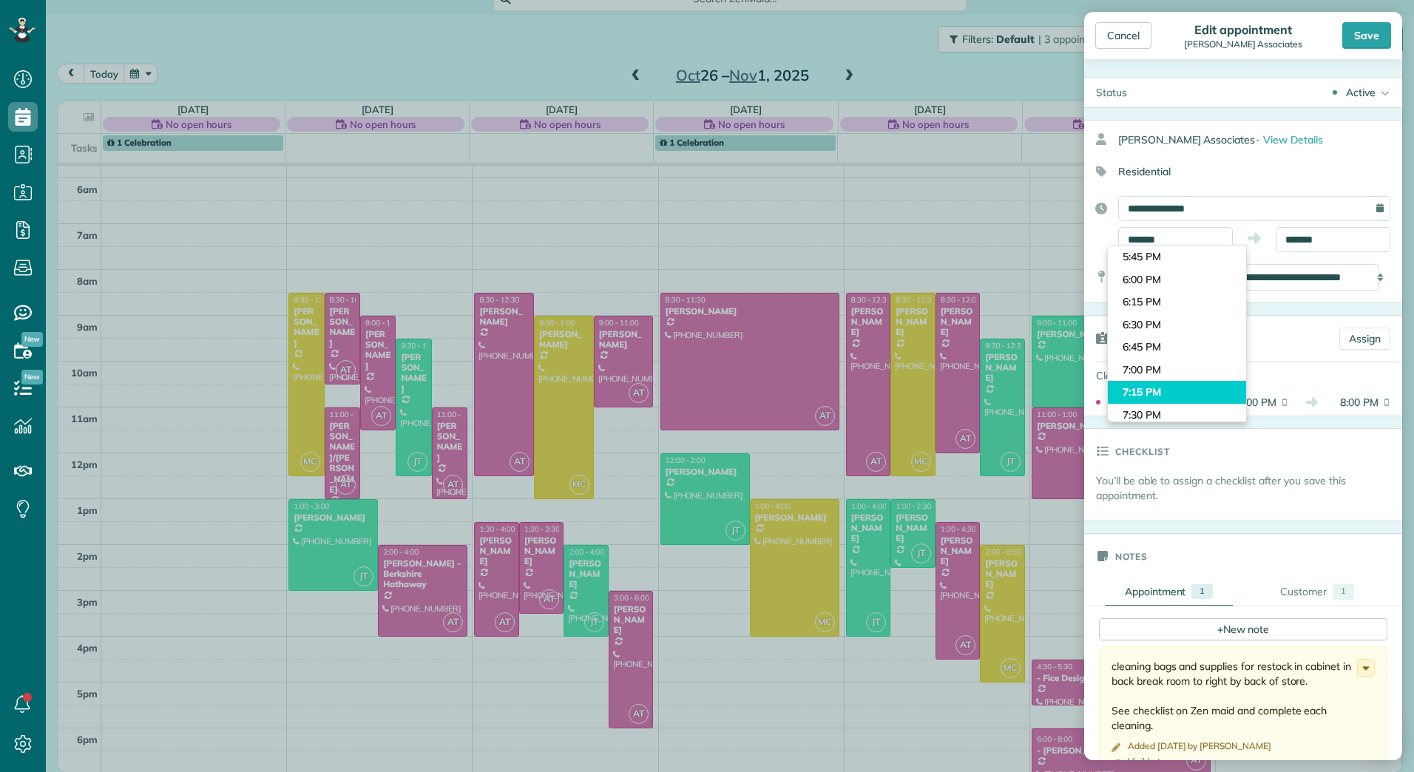
type input "*******"
click at [1152, 388] on body "Dashboard Scheduling Calendar View List View Dispatch View - Weekly scheduling …" at bounding box center [707, 386] width 1414 height 772
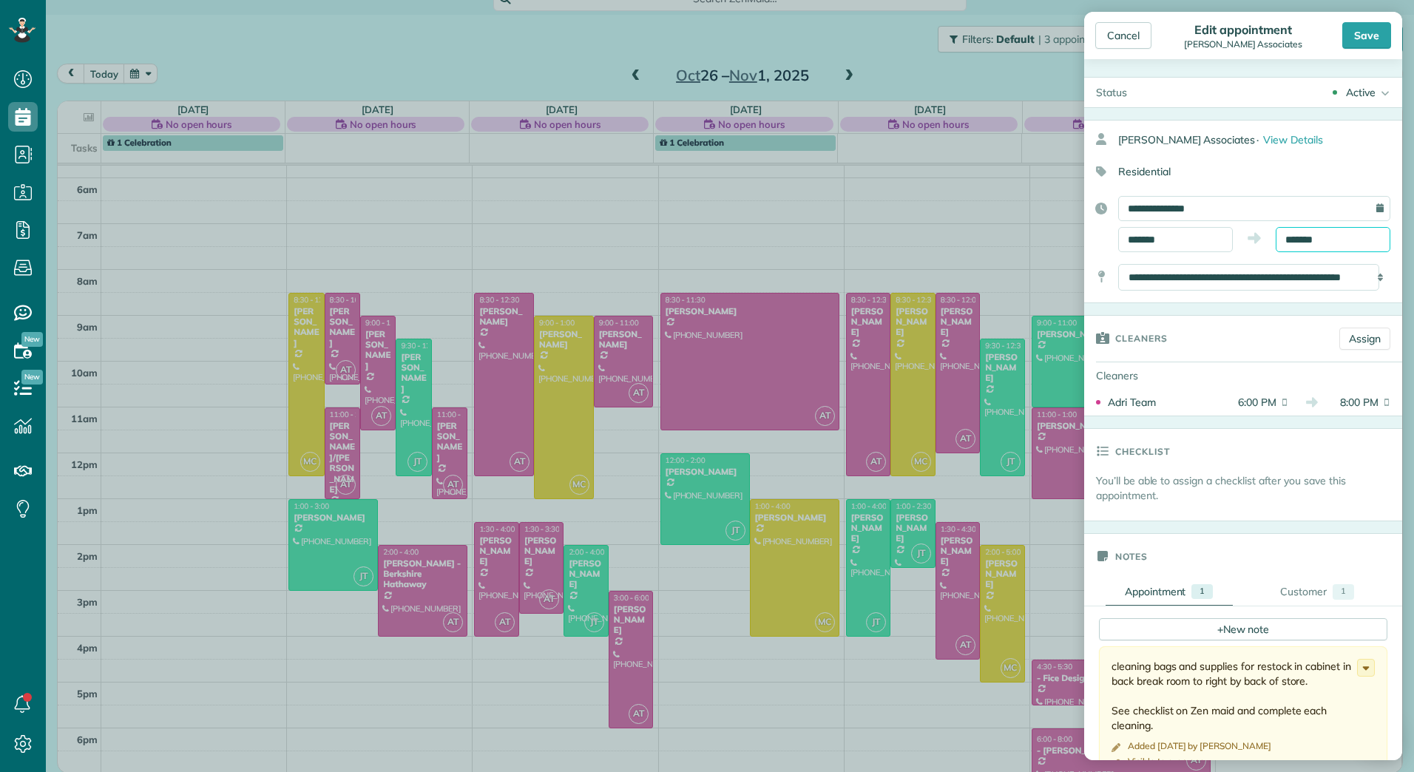
click at [1297, 241] on input "*******" at bounding box center [1332, 239] width 115 height 25
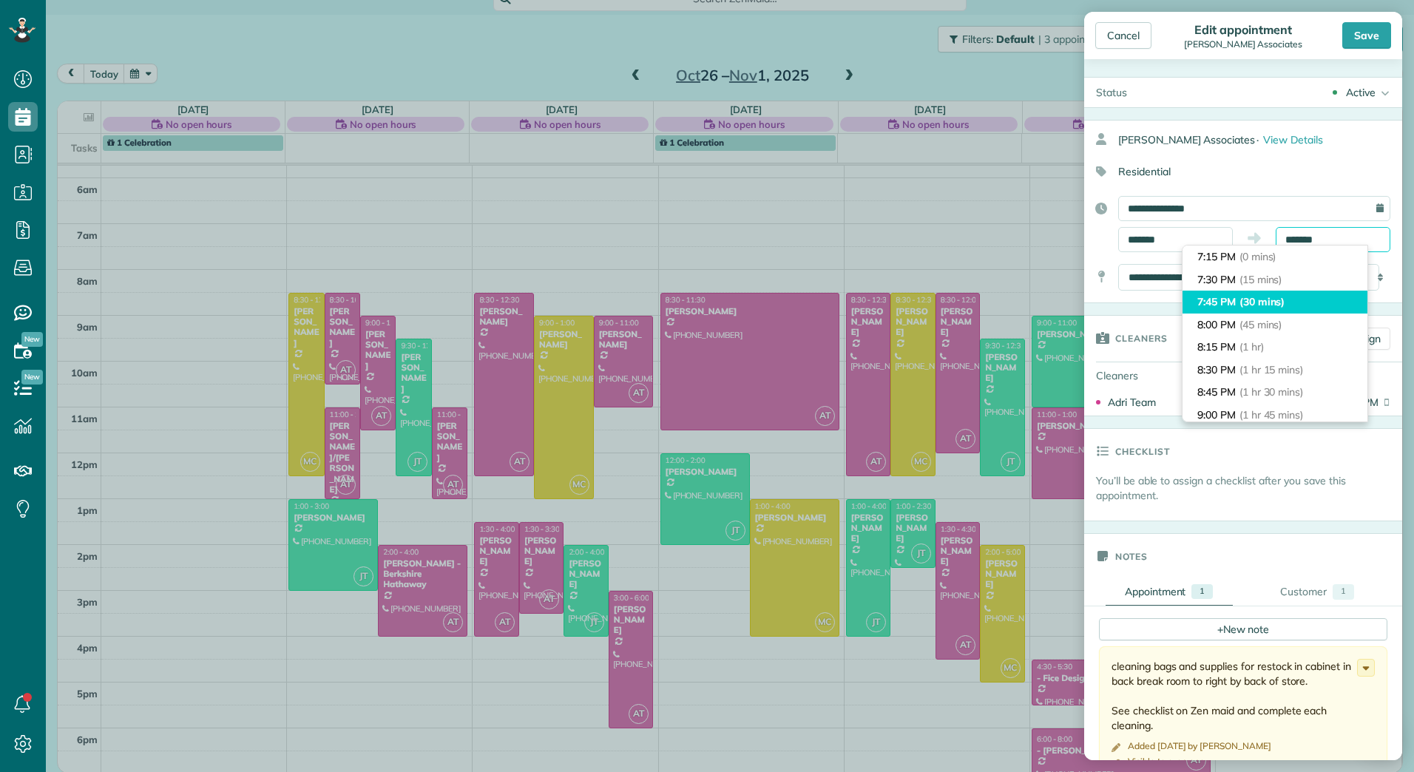
scroll to position [45, 0]
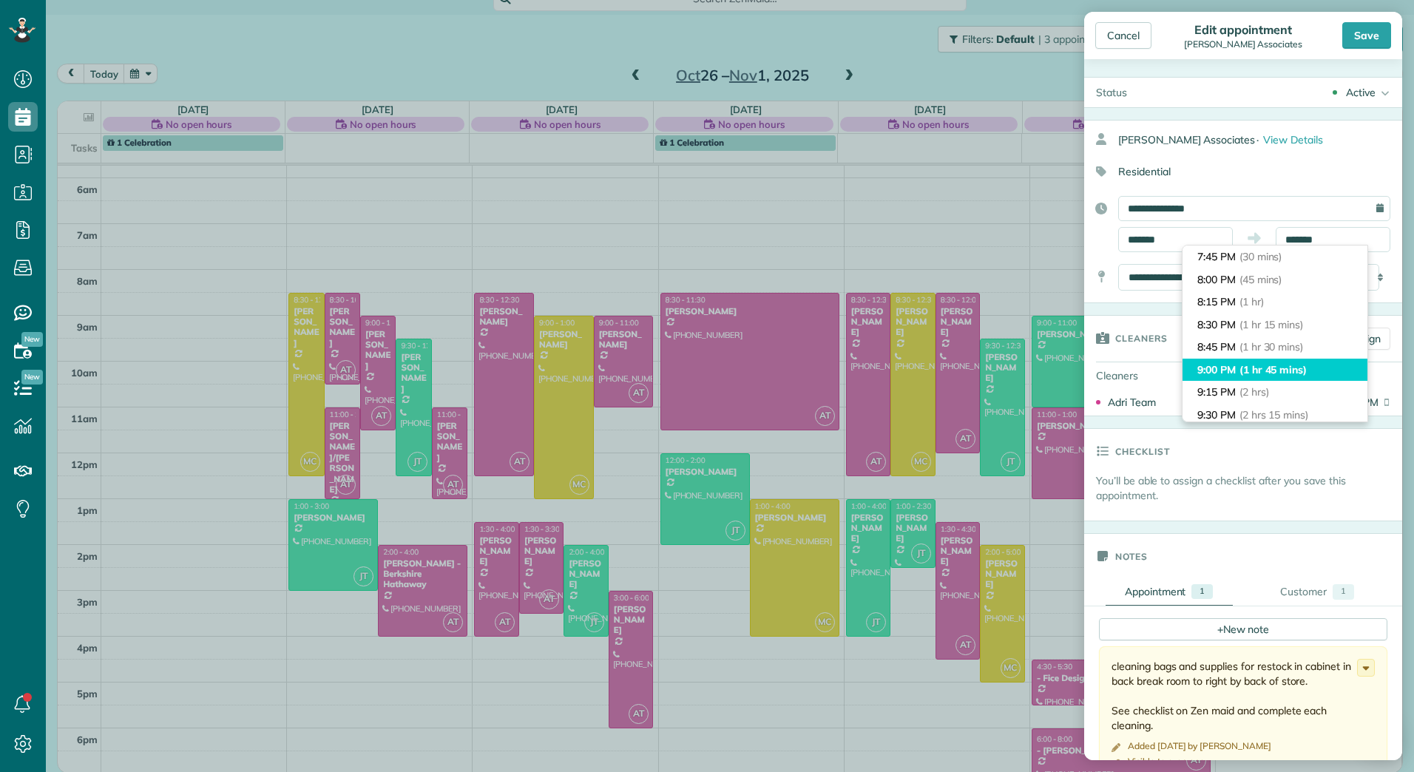
type input "*******"
click at [1247, 369] on span "(1 hr 45 mins)" at bounding box center [1272, 369] width 67 height 13
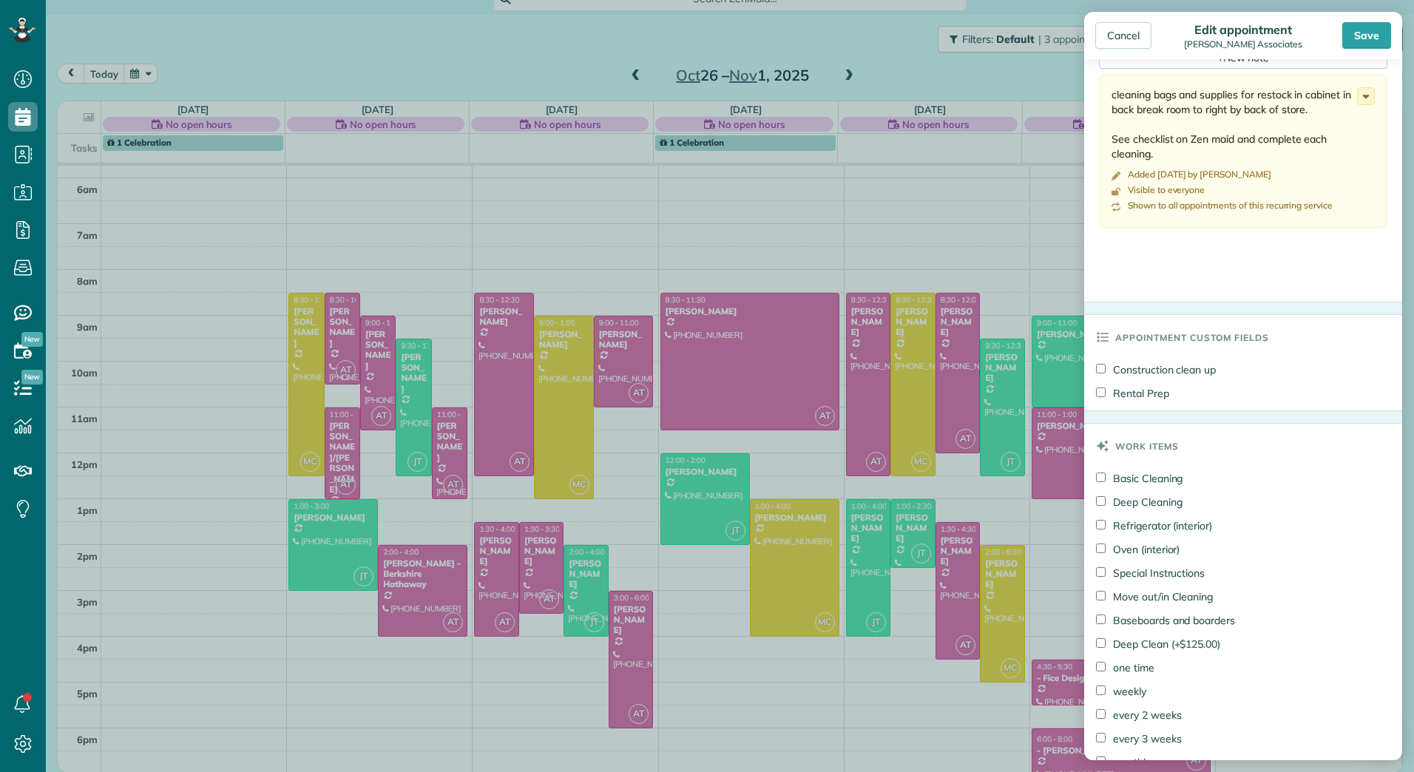
scroll to position [296, 0]
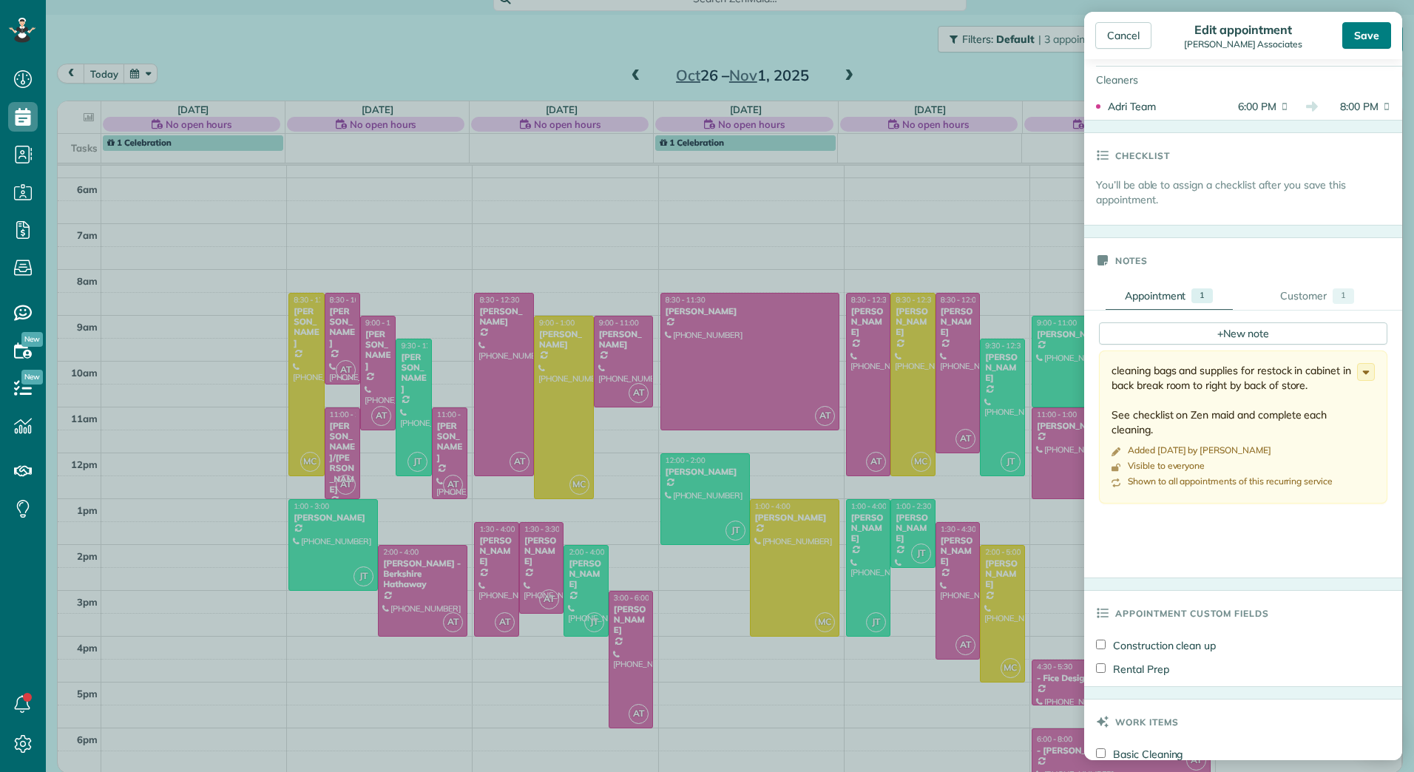
click at [1365, 33] on div "Save" at bounding box center [1366, 35] width 49 height 27
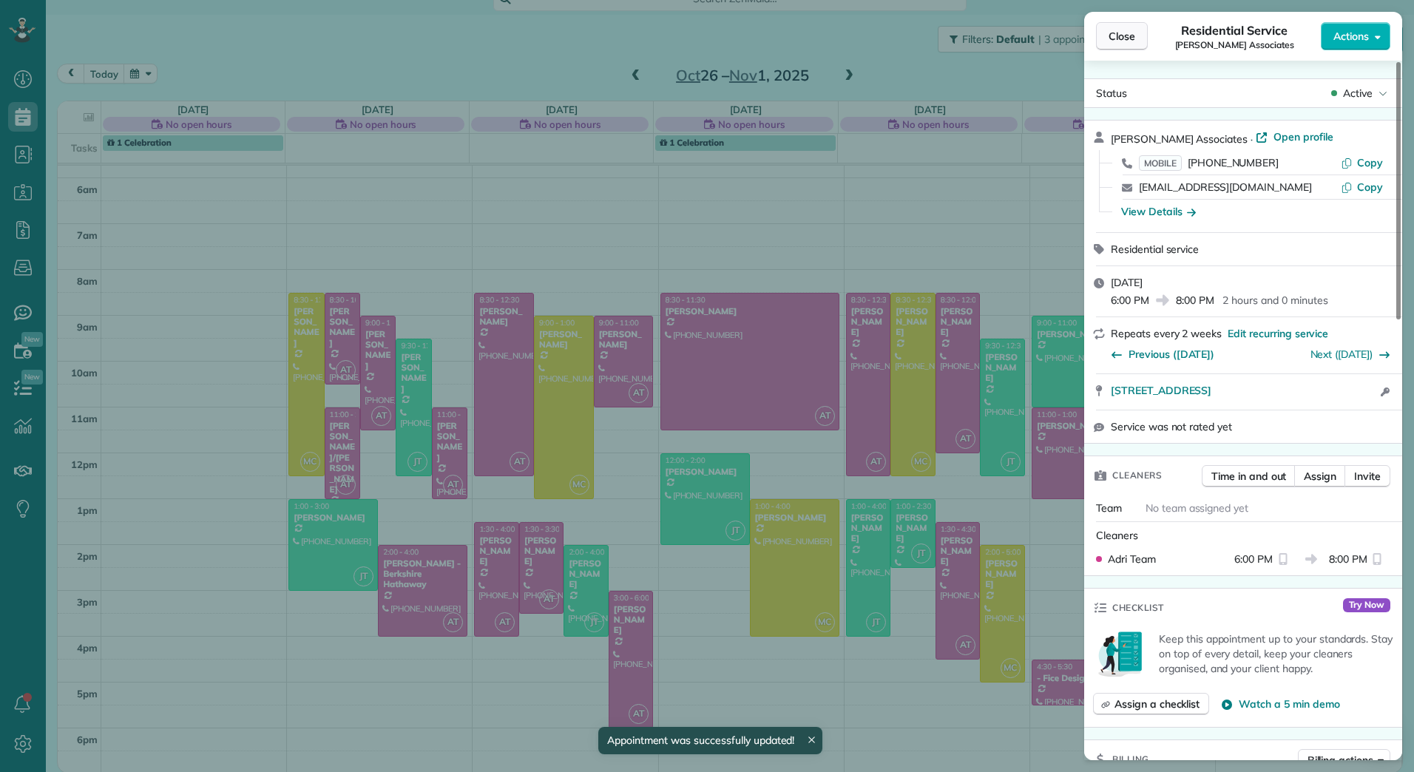
click at [1120, 30] on span "Close" at bounding box center [1121, 36] width 27 height 15
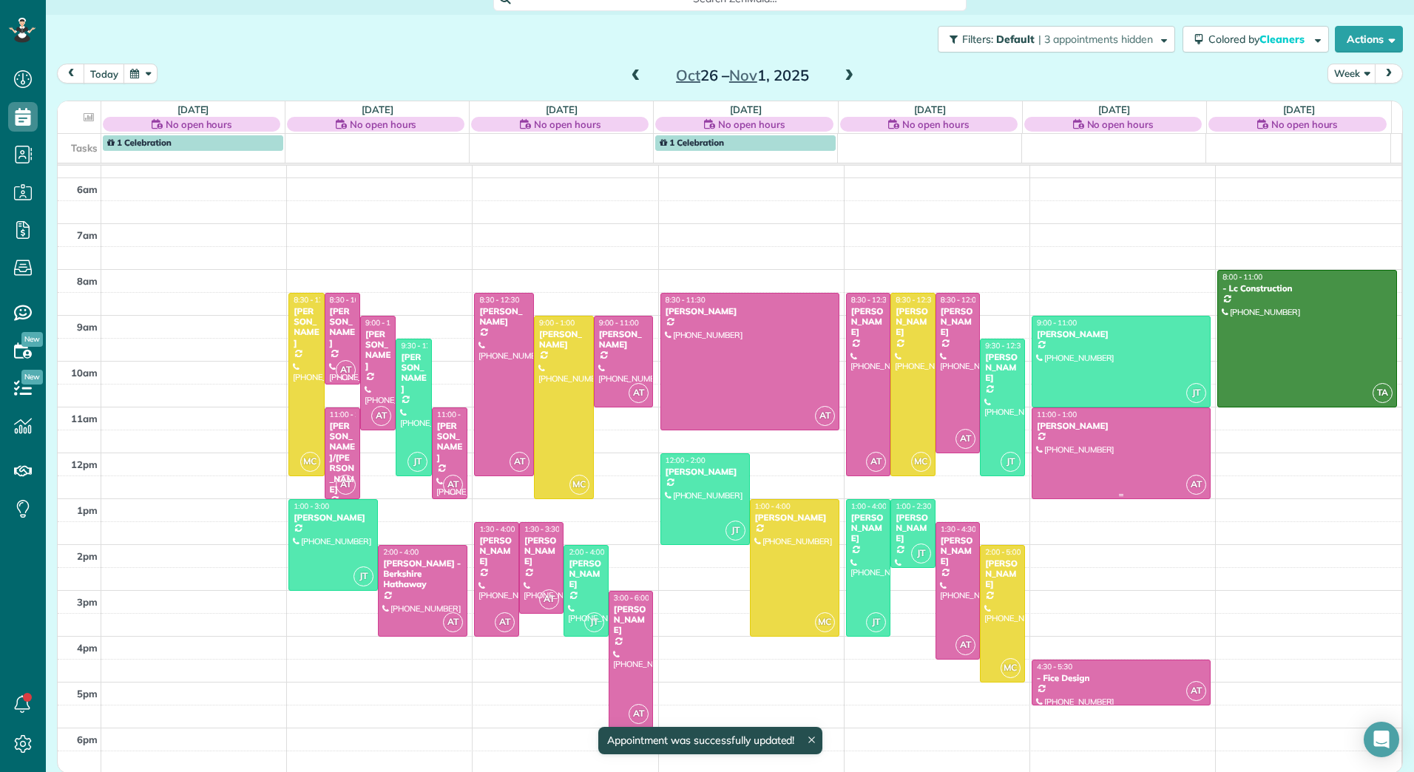
scroll to position [19, 0]
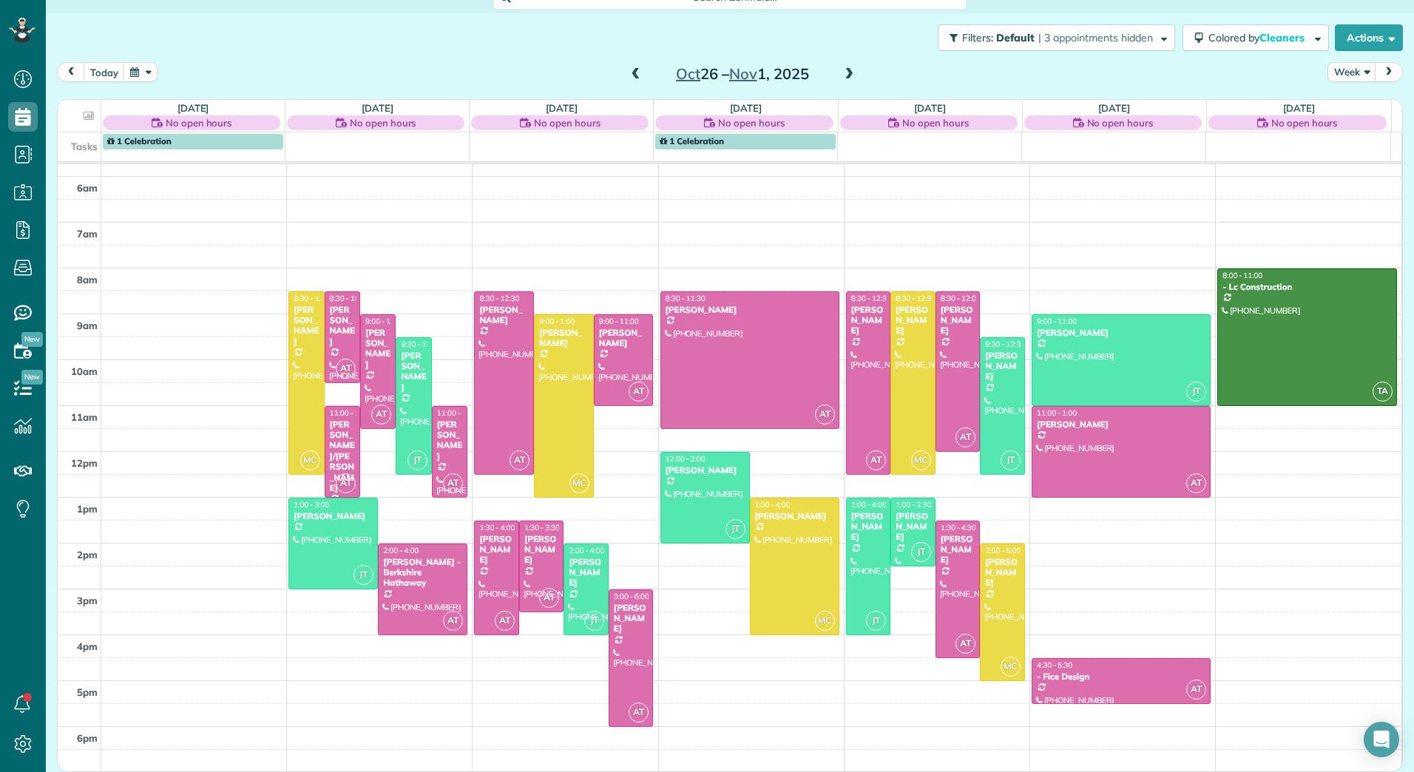
click at [633, 69] on span at bounding box center [636, 74] width 16 height 13
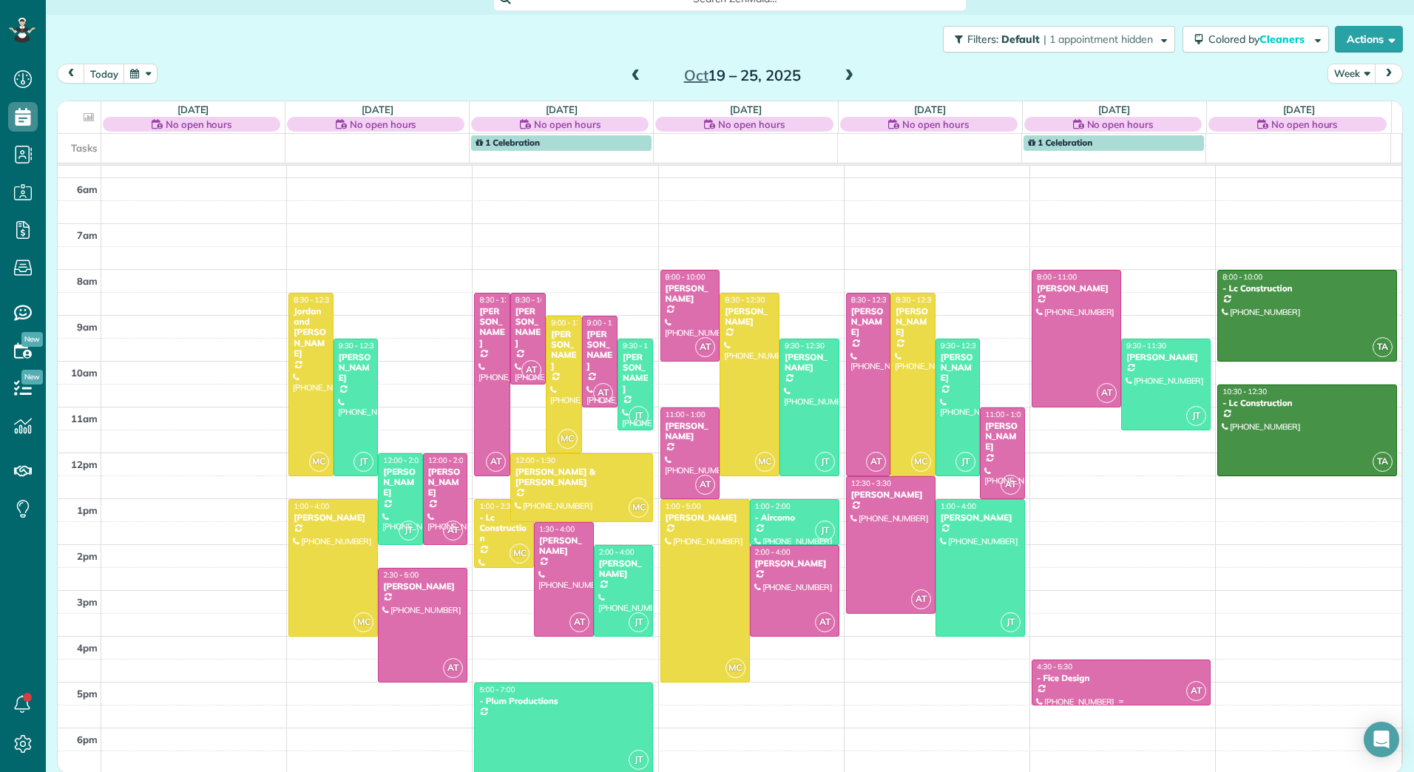
click at [1097, 676] on div "- Fice Design" at bounding box center [1121, 678] width 170 height 10
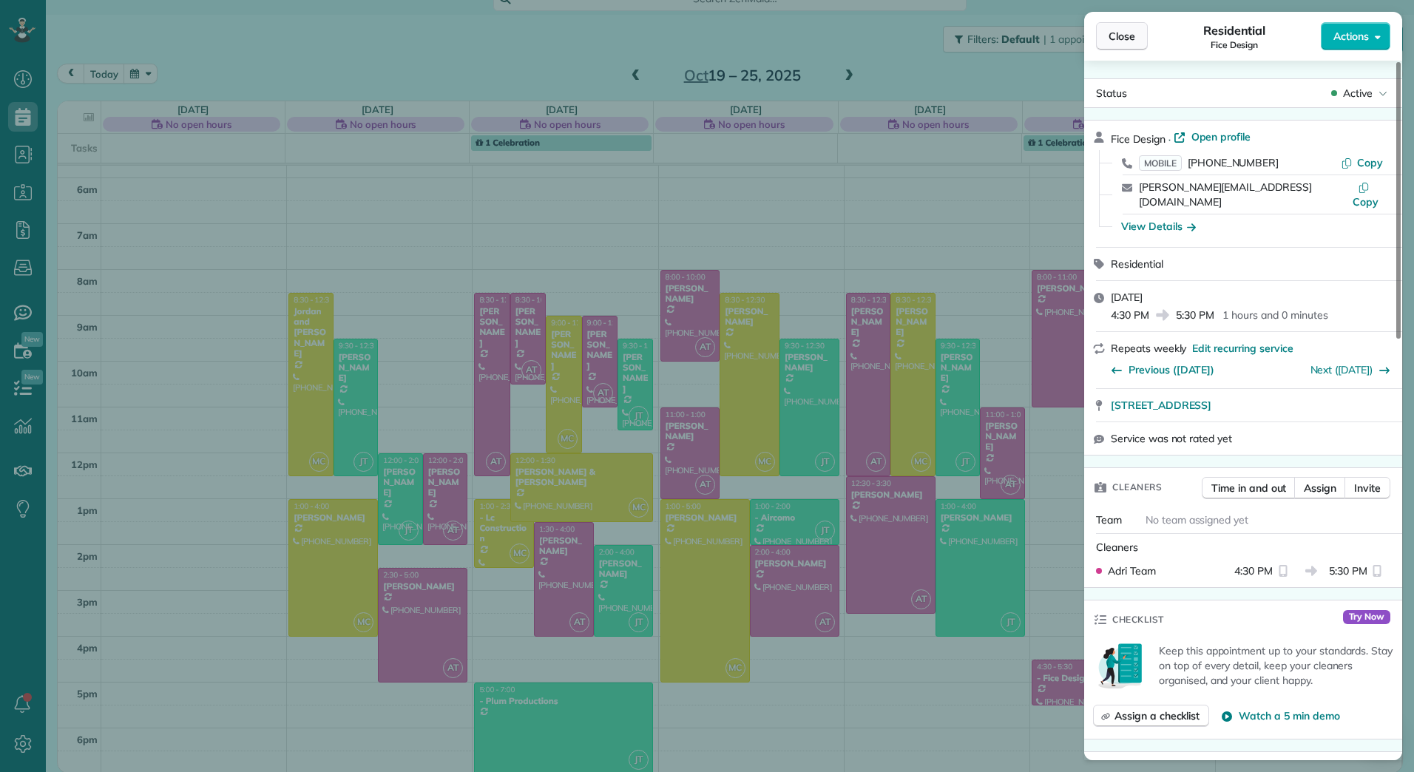
click at [1122, 28] on button "Close" at bounding box center [1122, 36] width 52 height 28
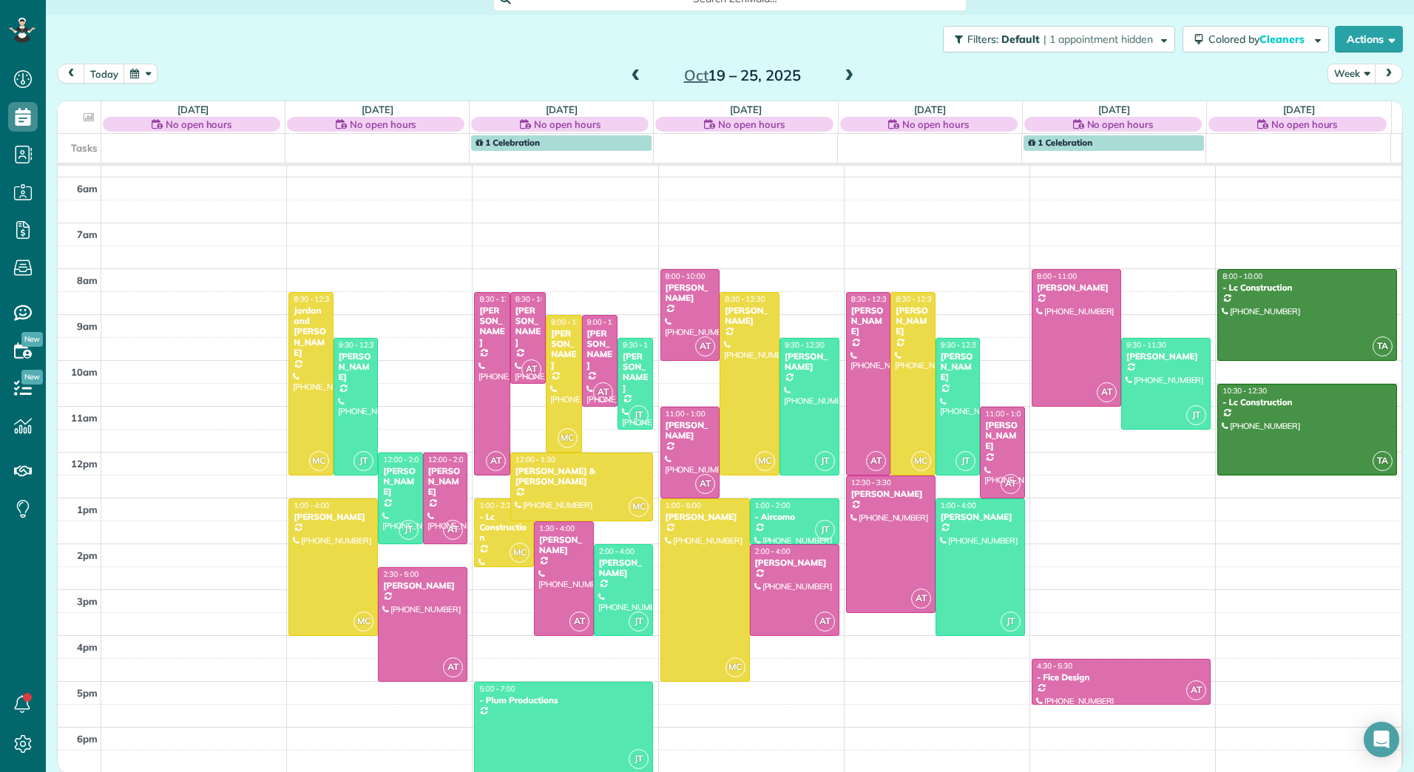
scroll to position [19, 0]
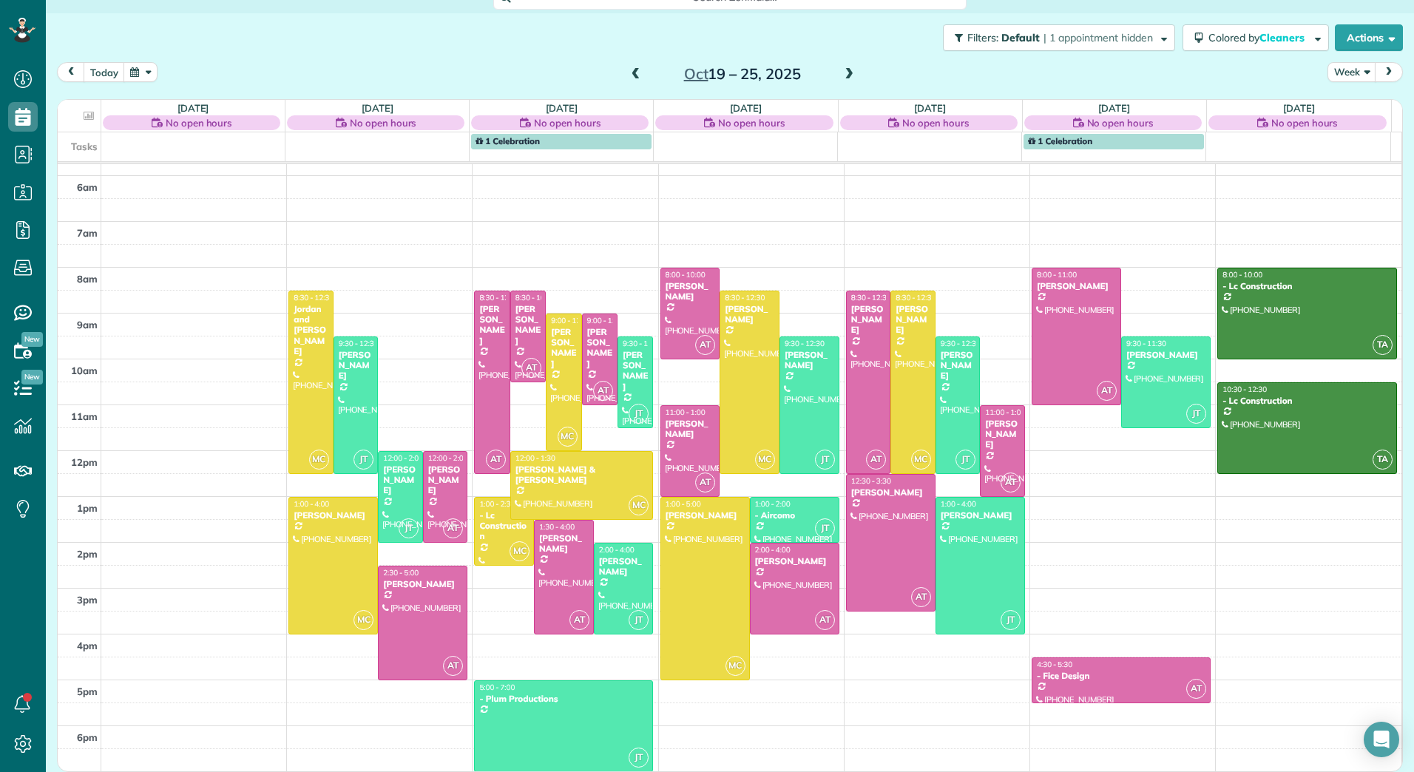
drag, startPoint x: 1141, startPoint y: 719, endPoint x: 1116, endPoint y: 810, distance: 93.4
click at [1116, 771] on html "Dashboard Scheduling Calendar View List View Dispatch View - Weekly scheduling …" at bounding box center [707, 386] width 1414 height 772
click at [1351, 71] on button "Week" at bounding box center [1351, 72] width 49 height 20
click at [1340, 112] on link "Day" at bounding box center [1386, 107] width 117 height 30
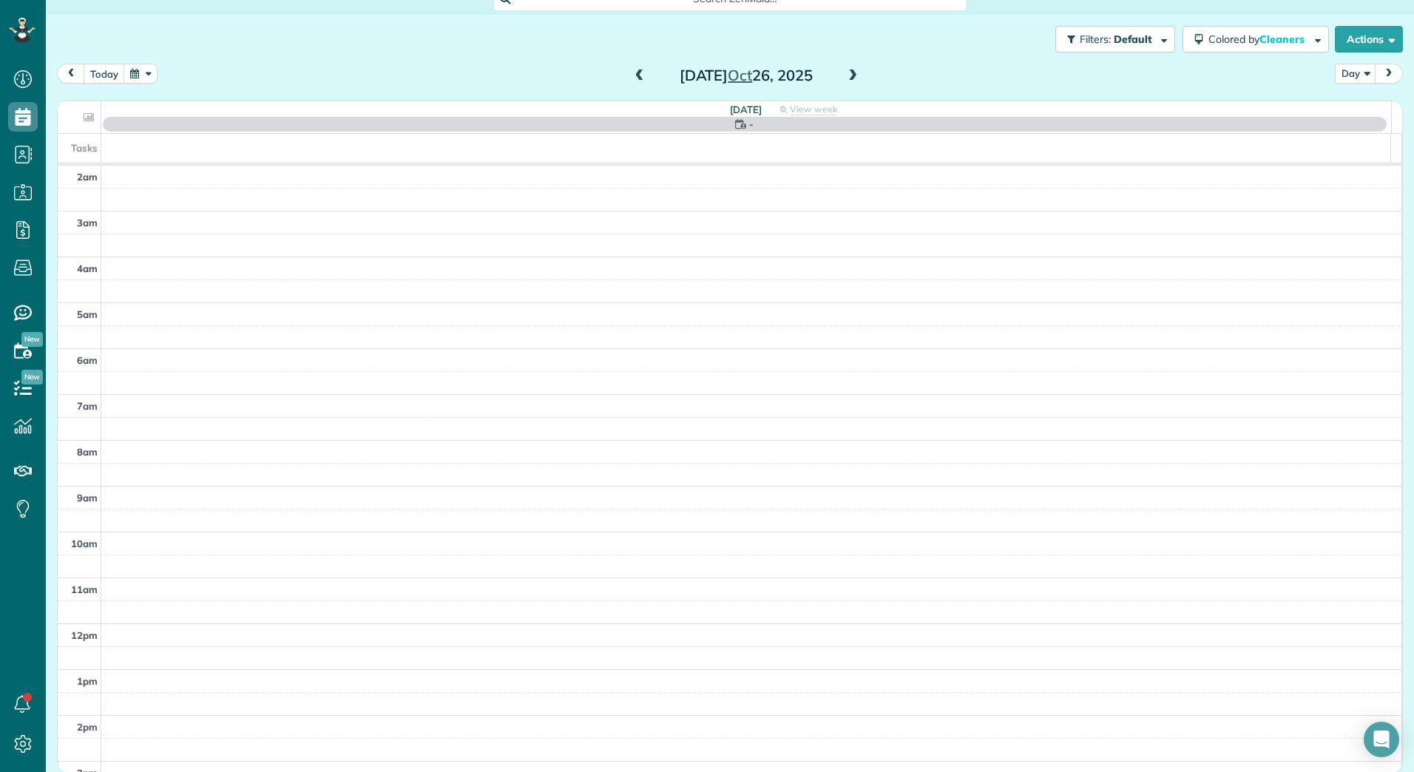
scroll to position [171, 0]
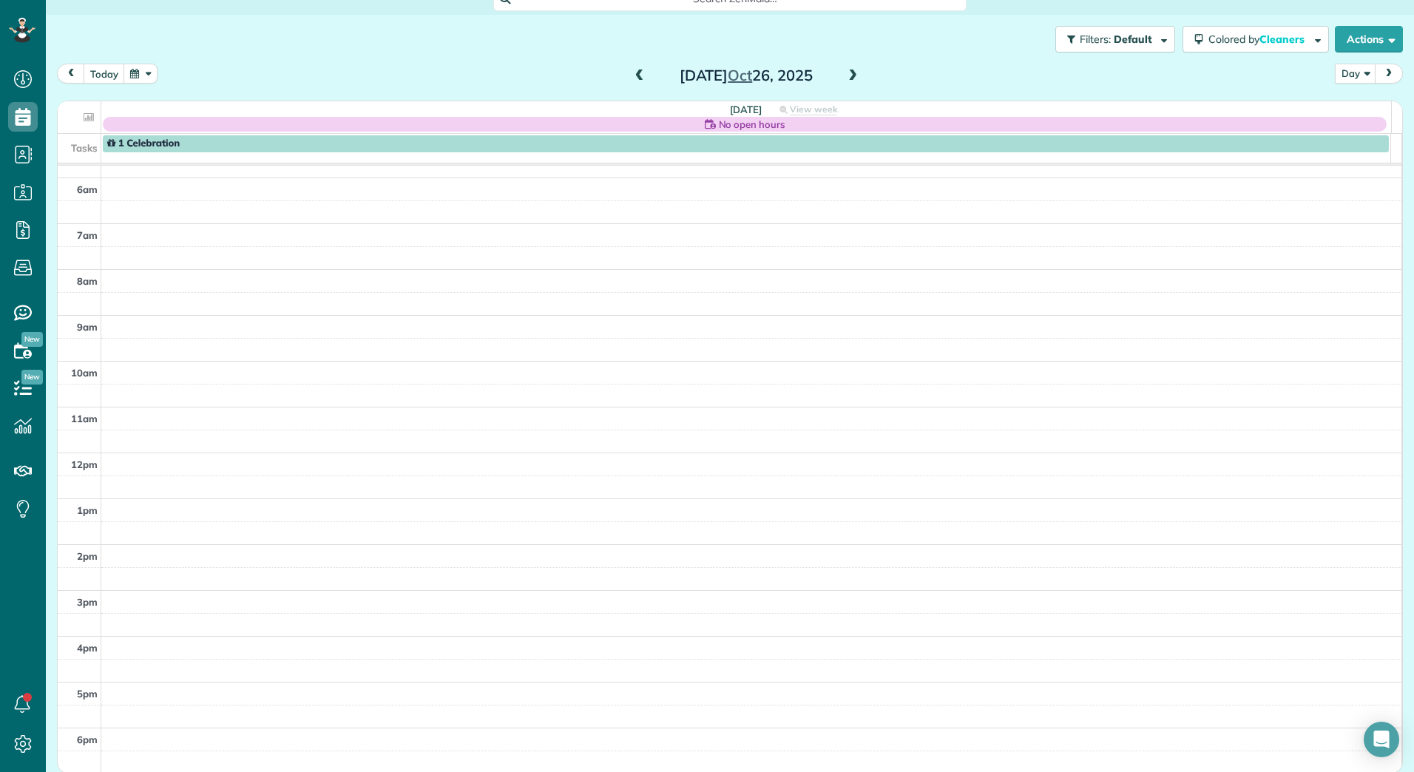
click at [268, 38] on div "Filters: Default | 1 appointment hidden Colored by Cleaners Color by Cleaner Co…" at bounding box center [730, 39] width 1368 height 49
click at [631, 72] on span at bounding box center [639, 75] width 16 height 13
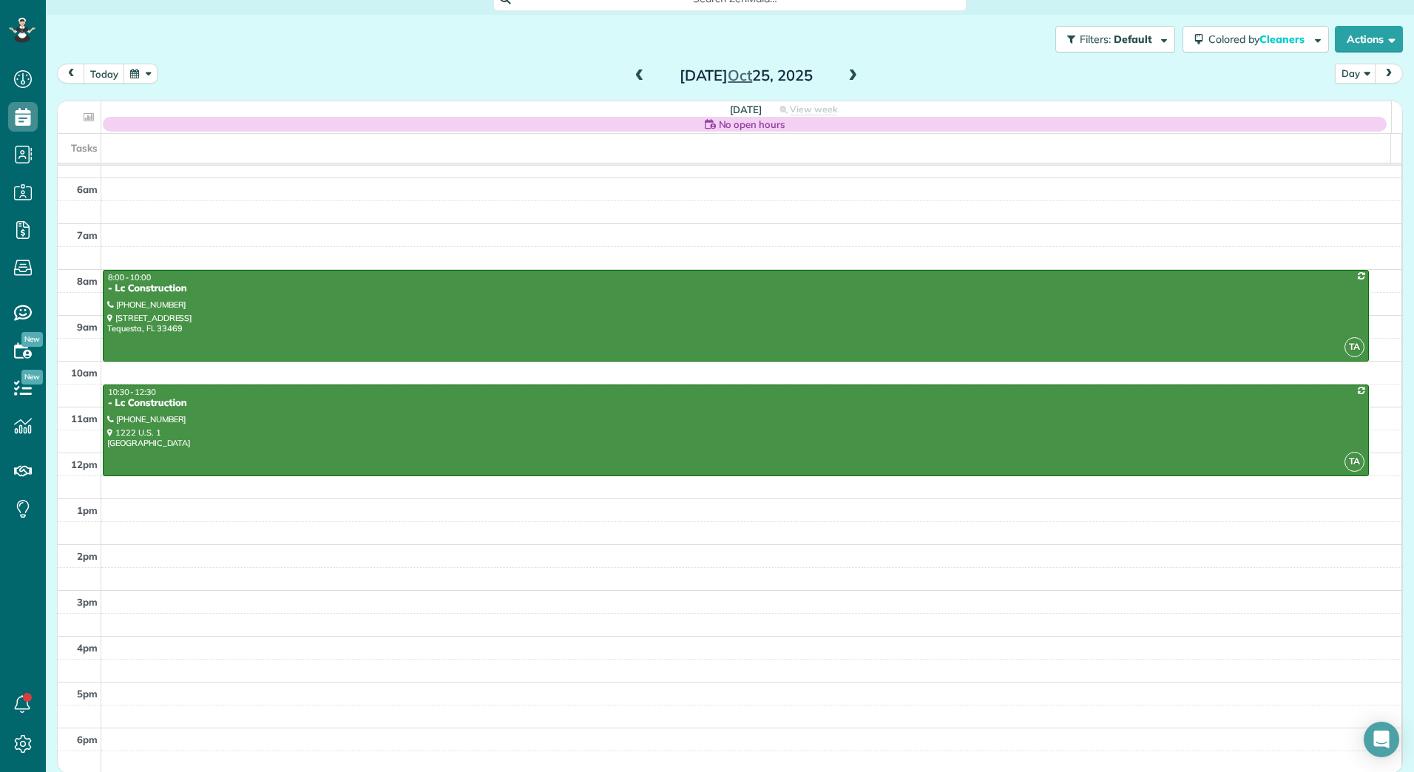
click at [631, 72] on span at bounding box center [639, 75] width 16 height 13
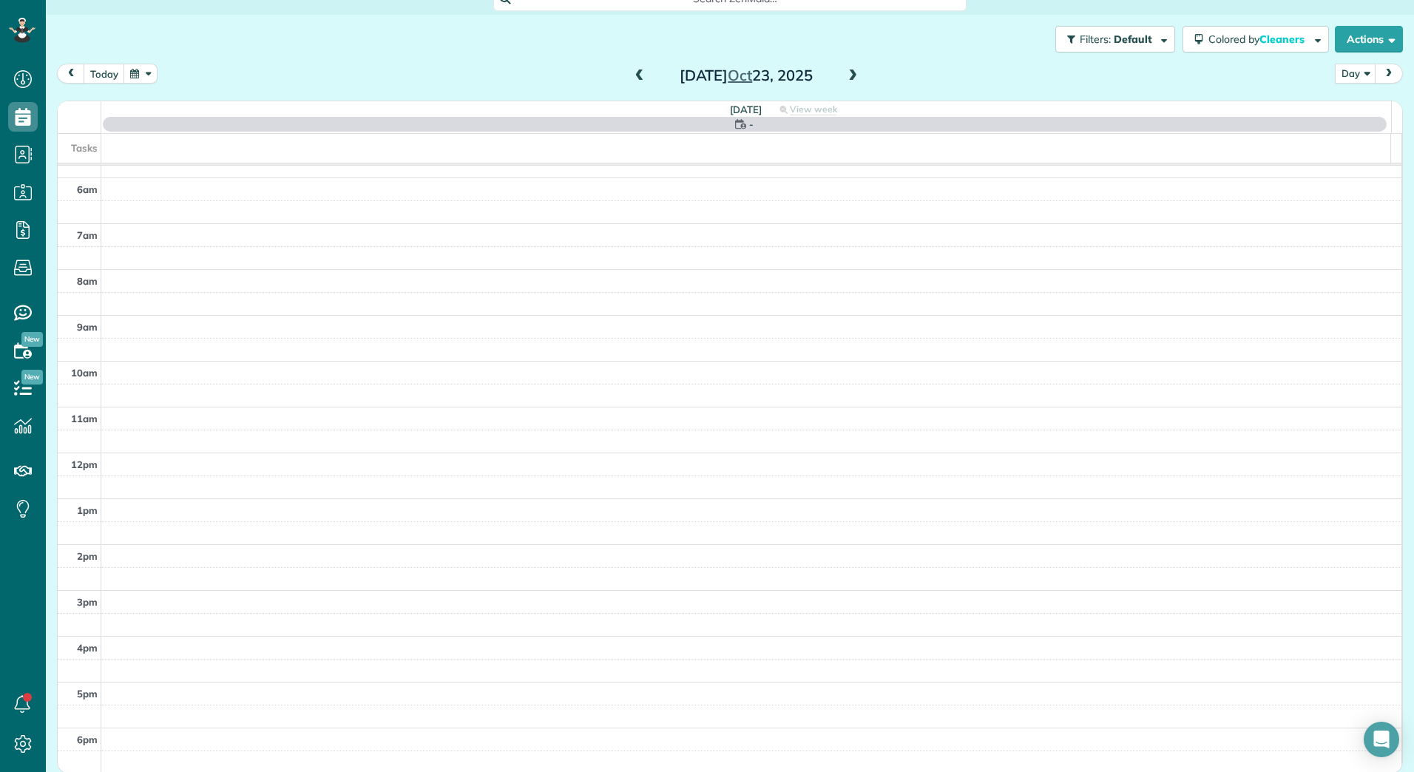
click at [631, 72] on span at bounding box center [639, 75] width 16 height 13
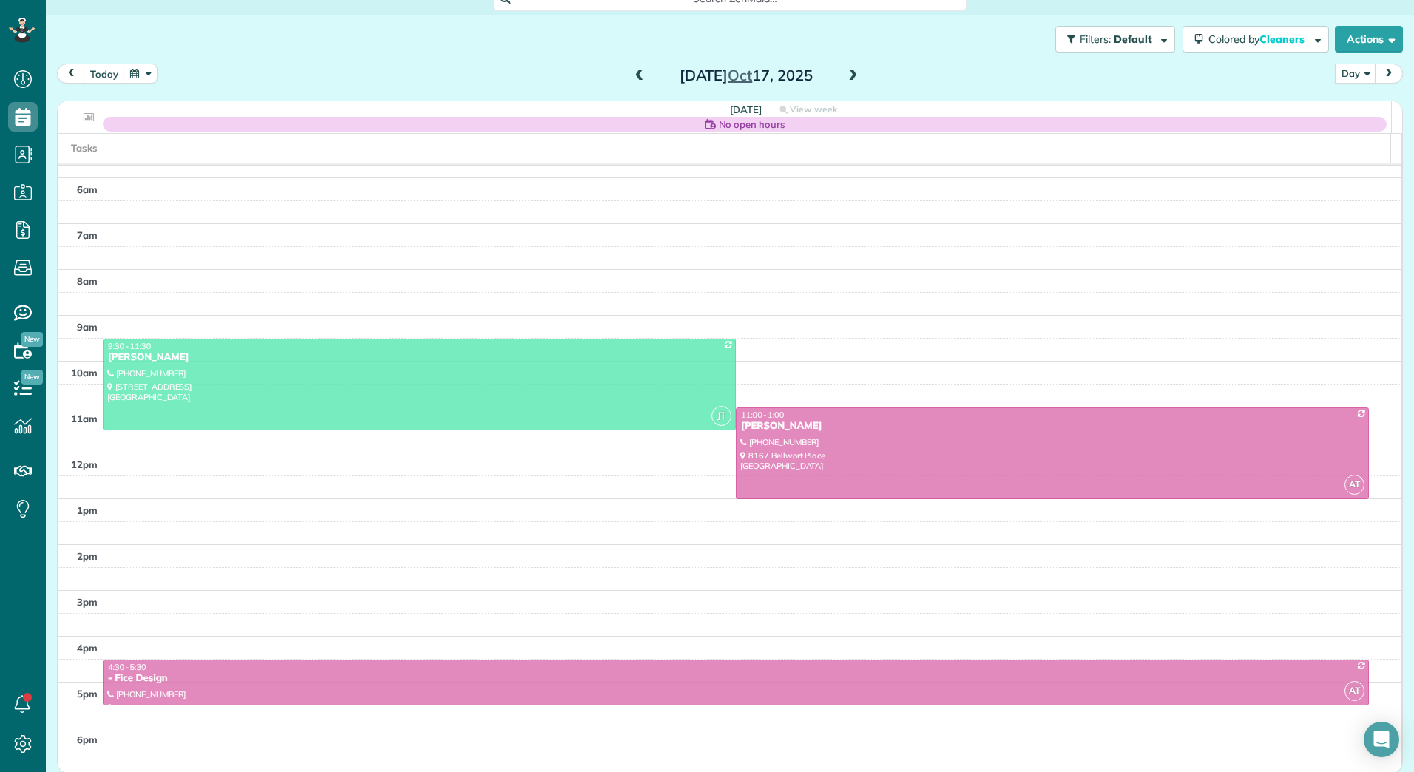
click at [631, 72] on span at bounding box center [639, 75] width 16 height 13
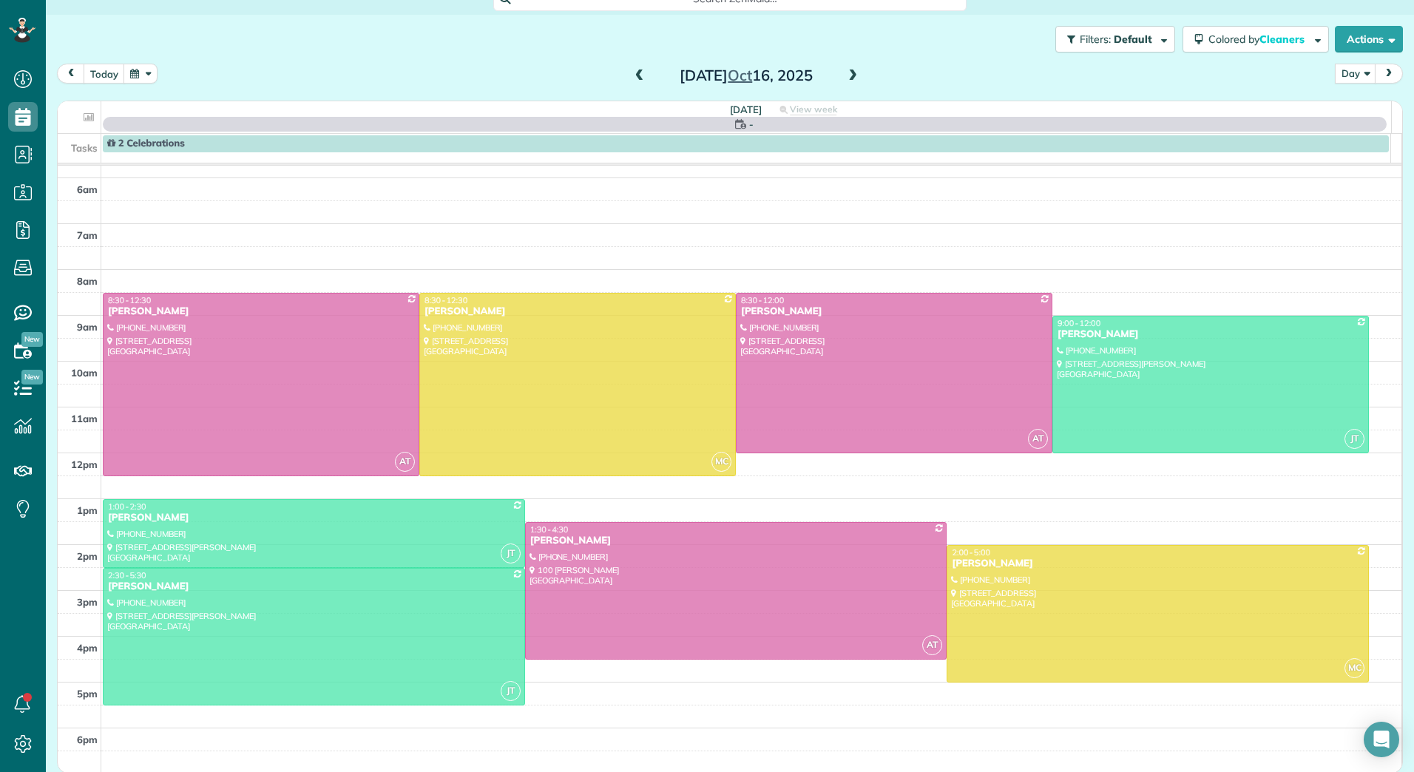
click at [631, 72] on span at bounding box center [639, 75] width 16 height 13
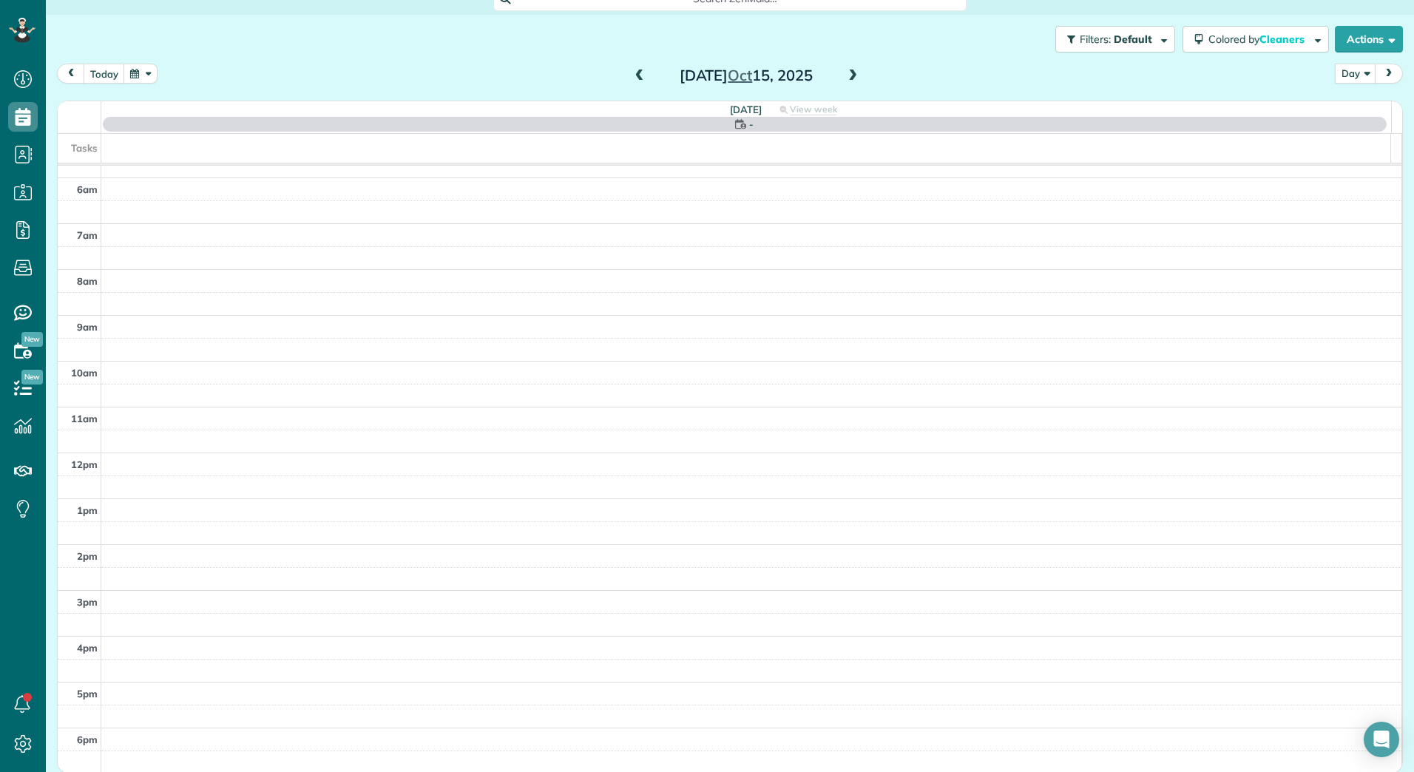
click at [631, 72] on span at bounding box center [639, 75] width 16 height 13
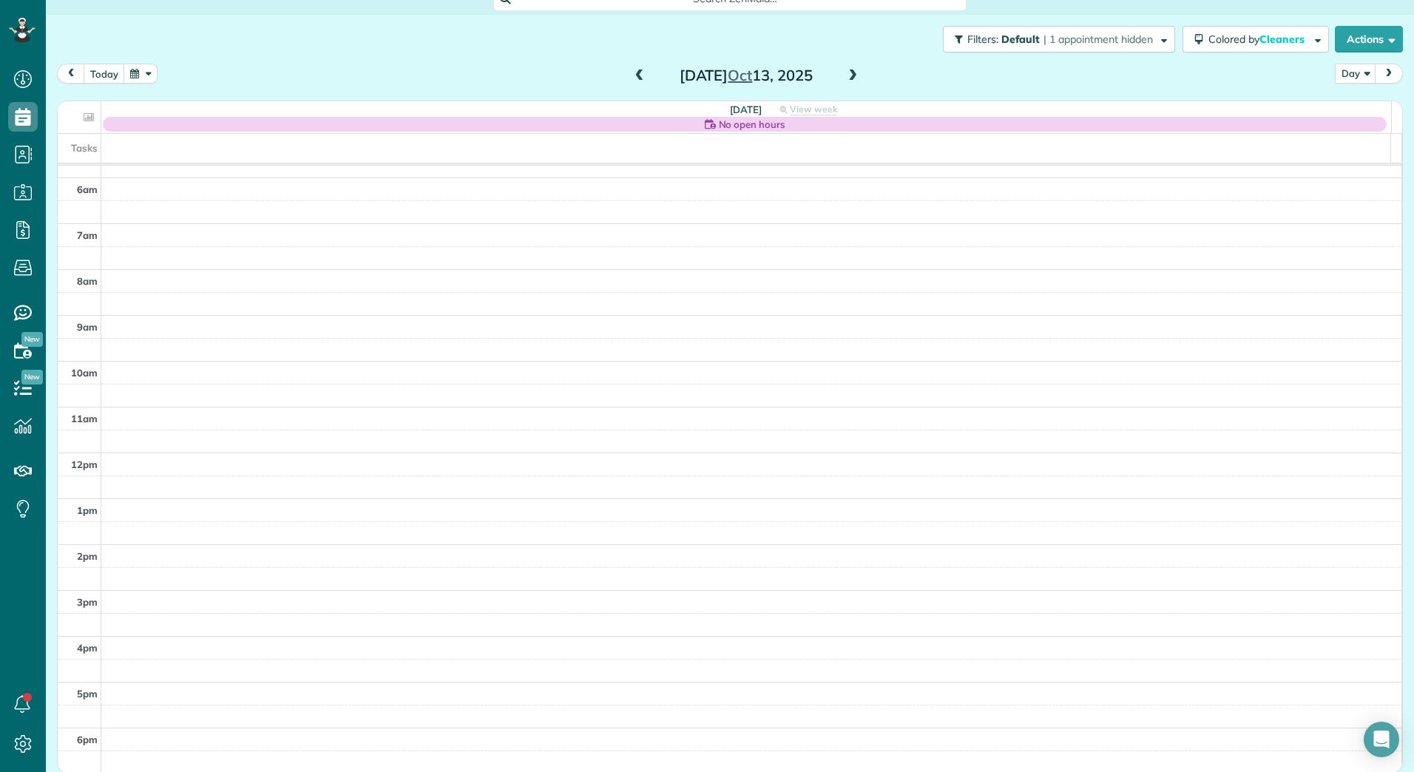
click at [631, 72] on span at bounding box center [639, 75] width 16 height 13
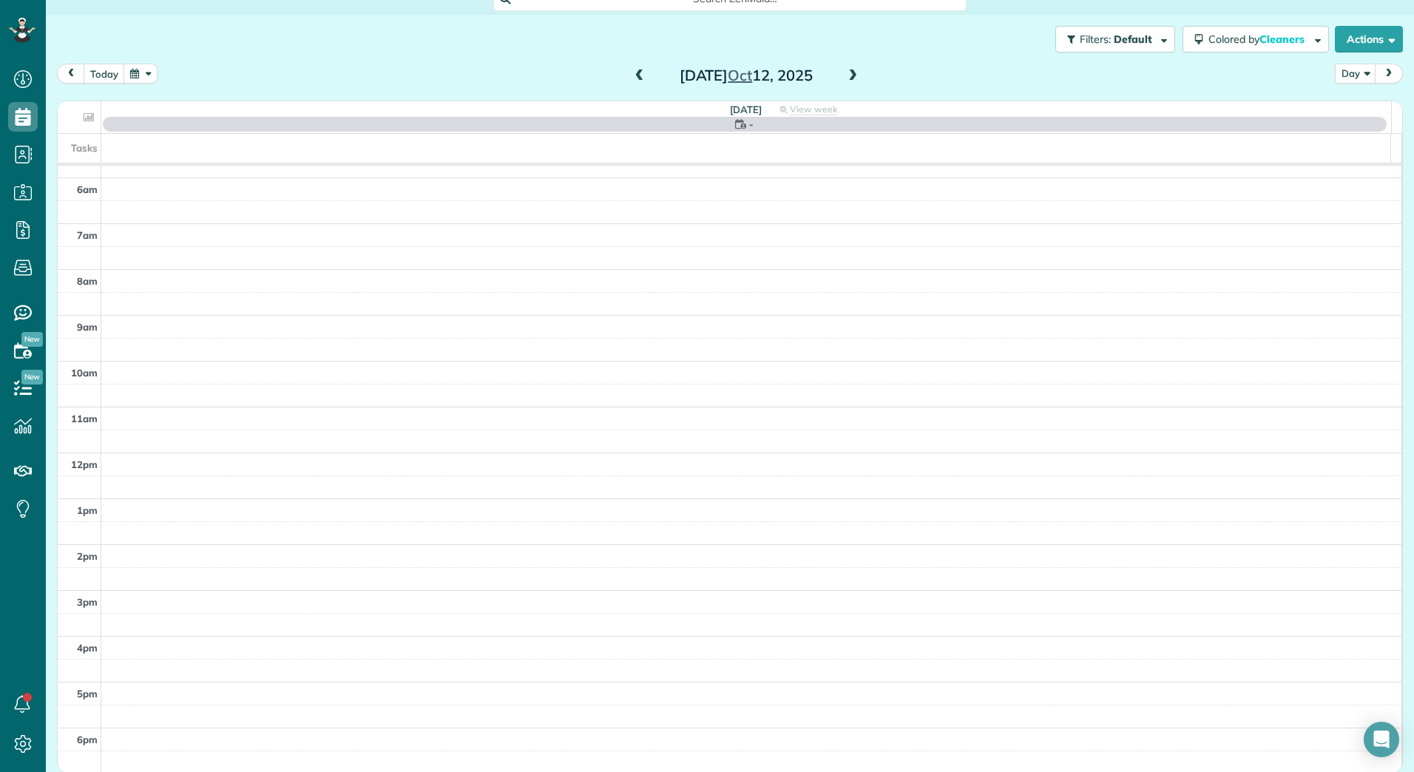
click at [631, 72] on span at bounding box center [639, 75] width 16 height 13
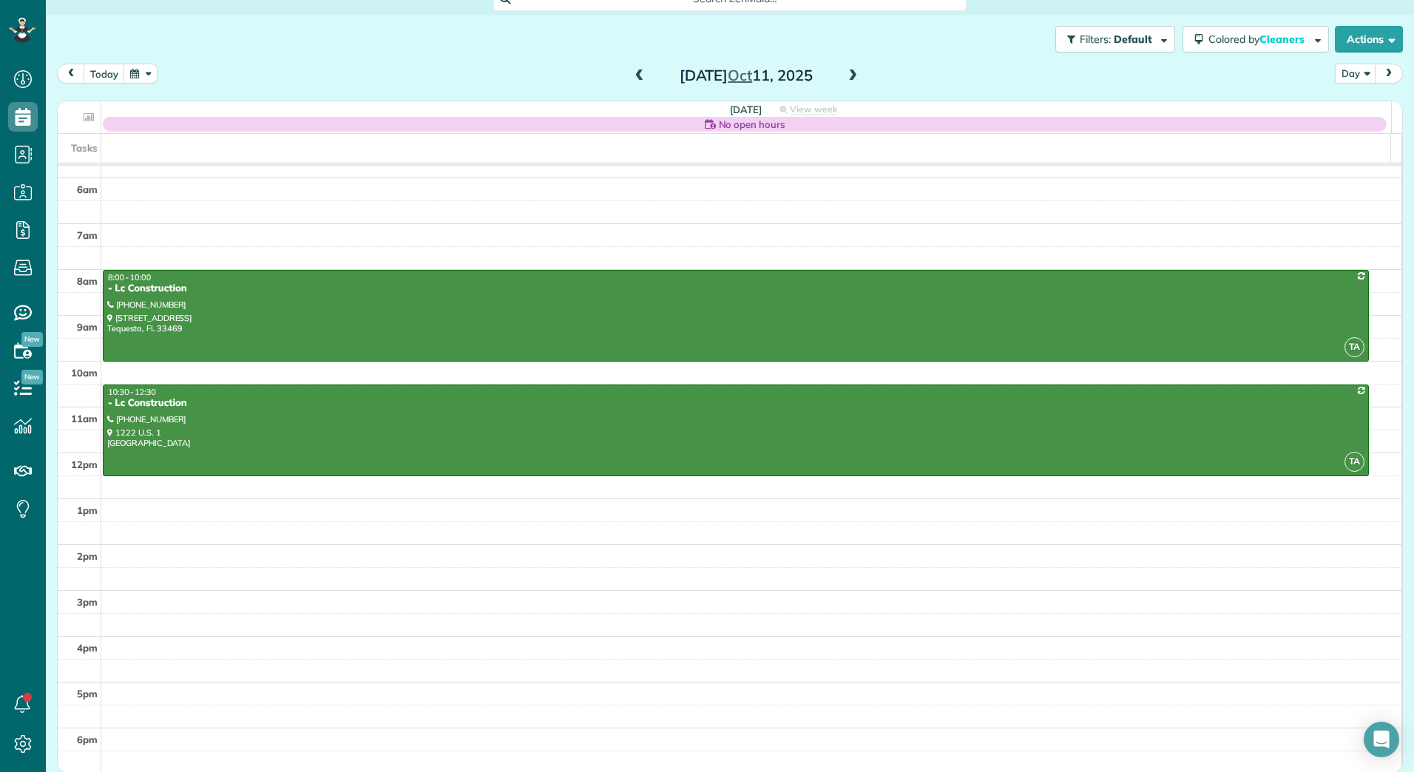
click at [631, 72] on span at bounding box center [639, 75] width 16 height 13
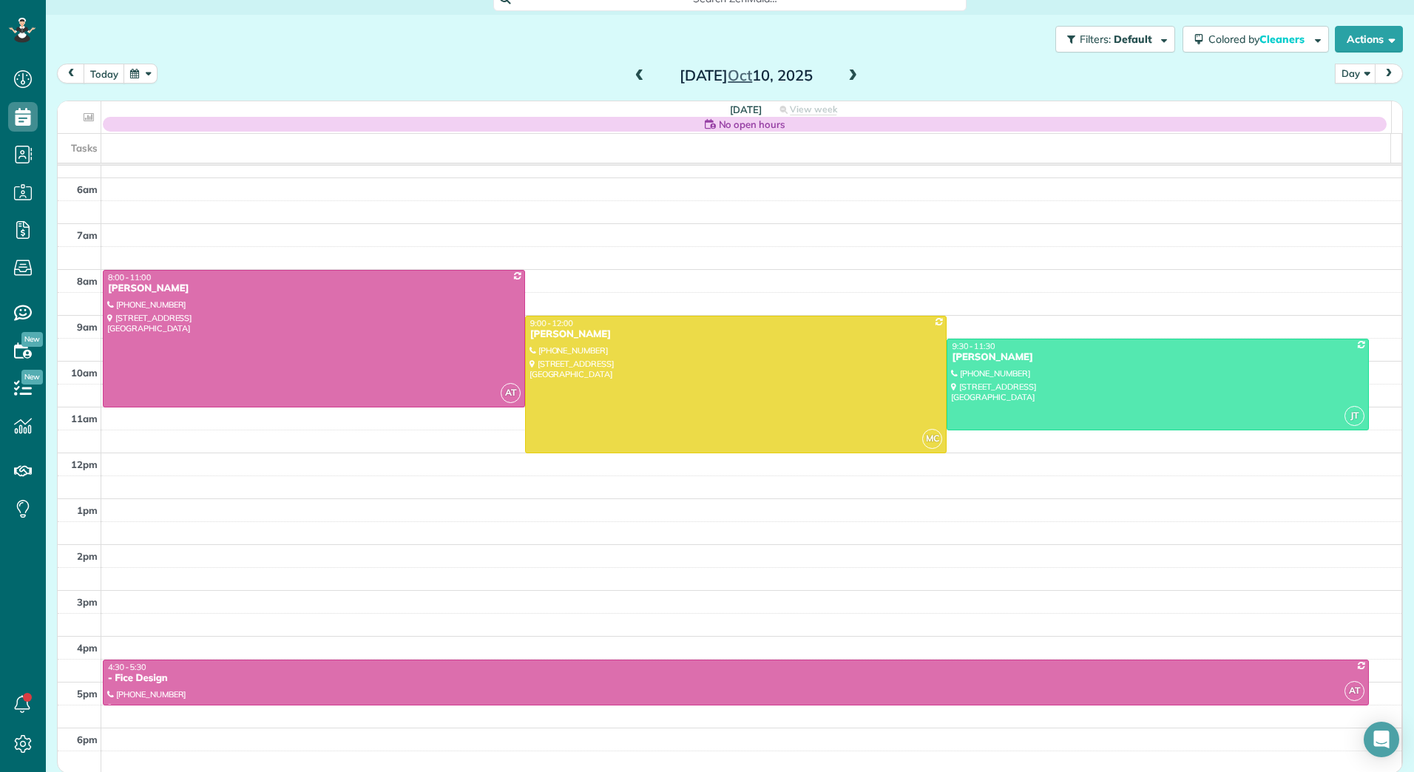
click at [631, 72] on span at bounding box center [639, 75] width 16 height 13
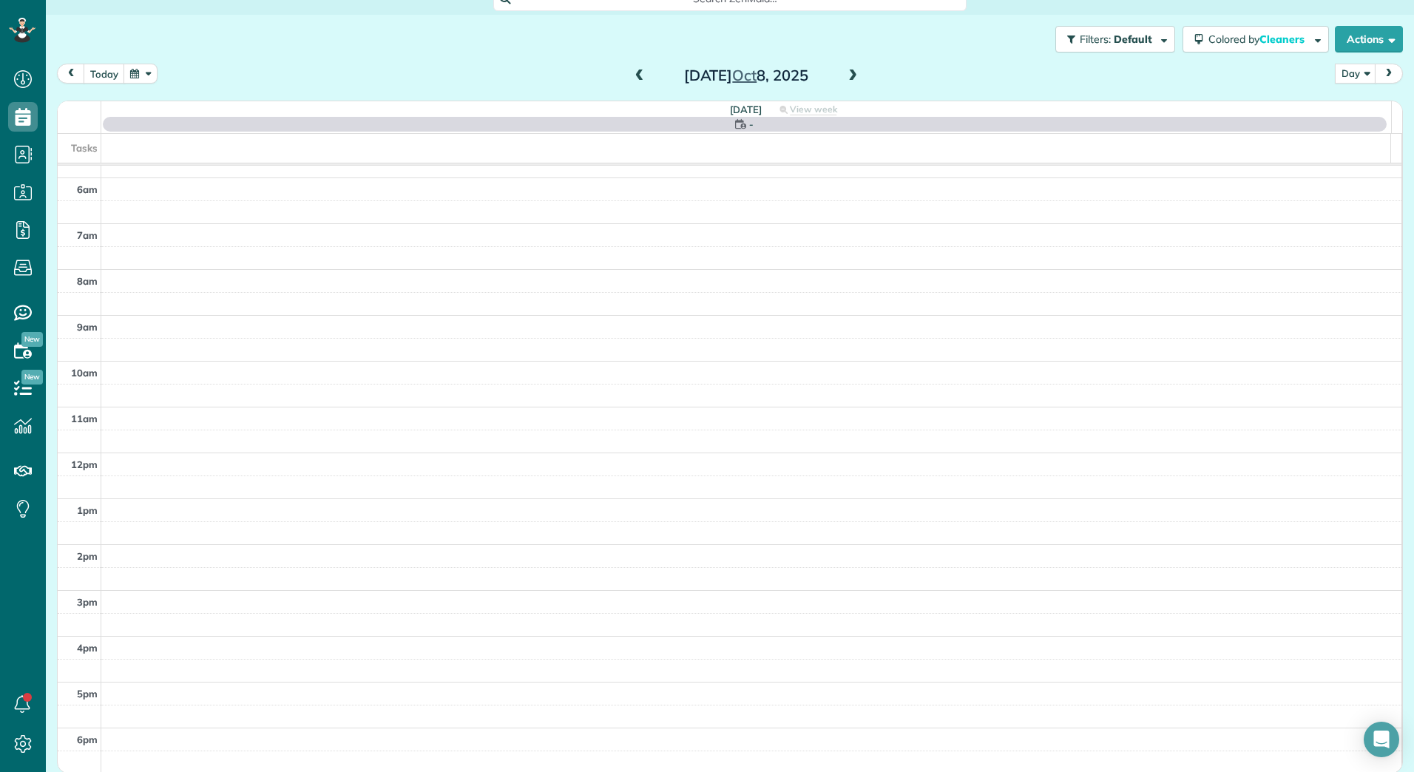
click at [631, 72] on span at bounding box center [639, 75] width 16 height 13
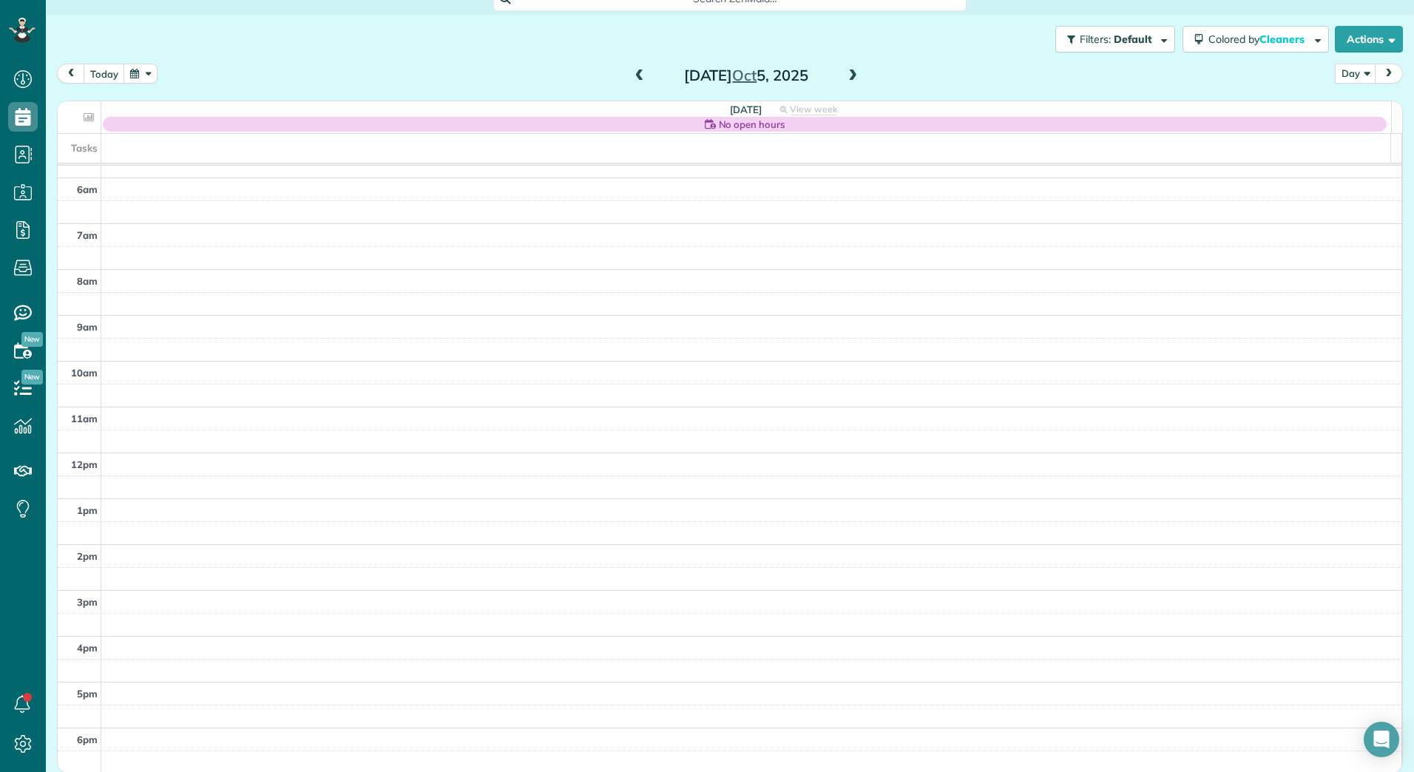
click at [631, 72] on span at bounding box center [639, 75] width 16 height 13
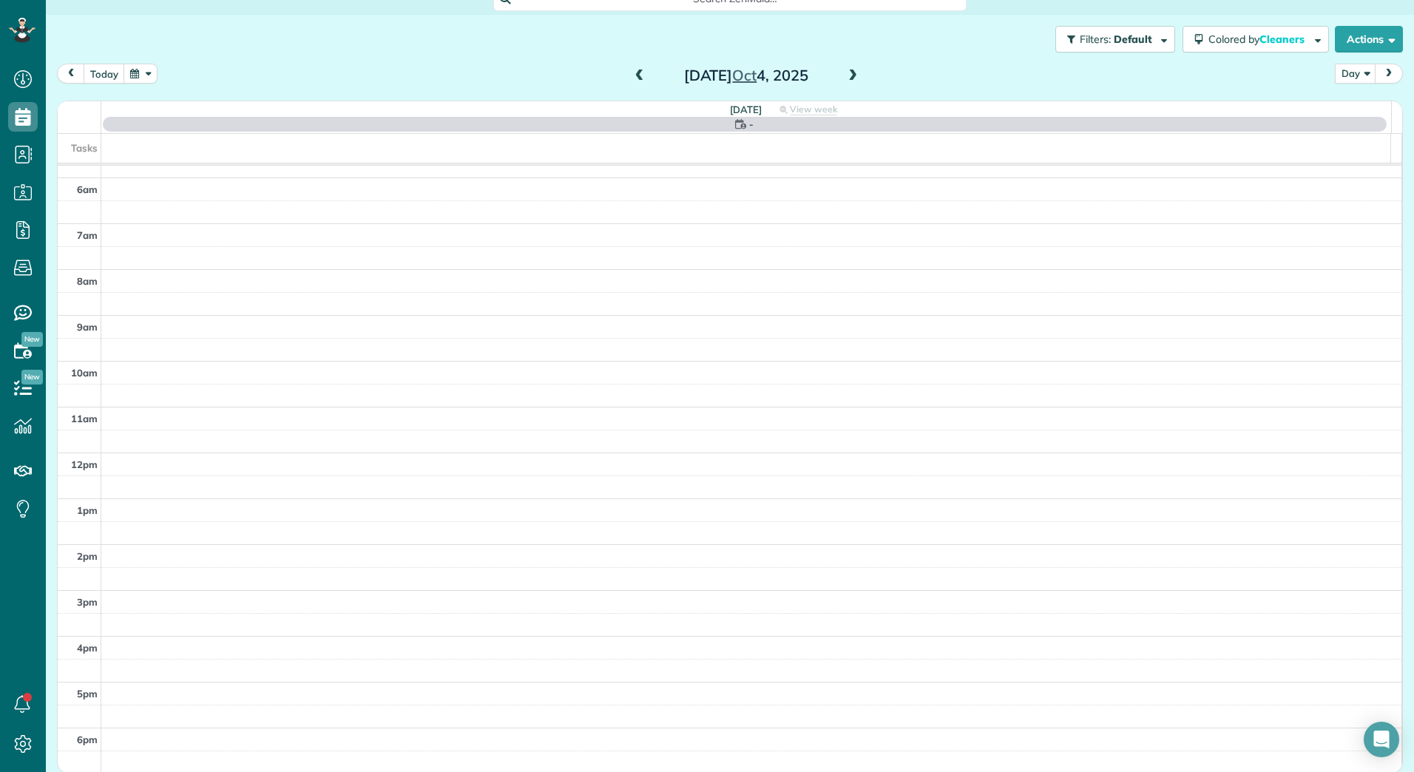
click at [631, 72] on span at bounding box center [639, 75] width 16 height 13
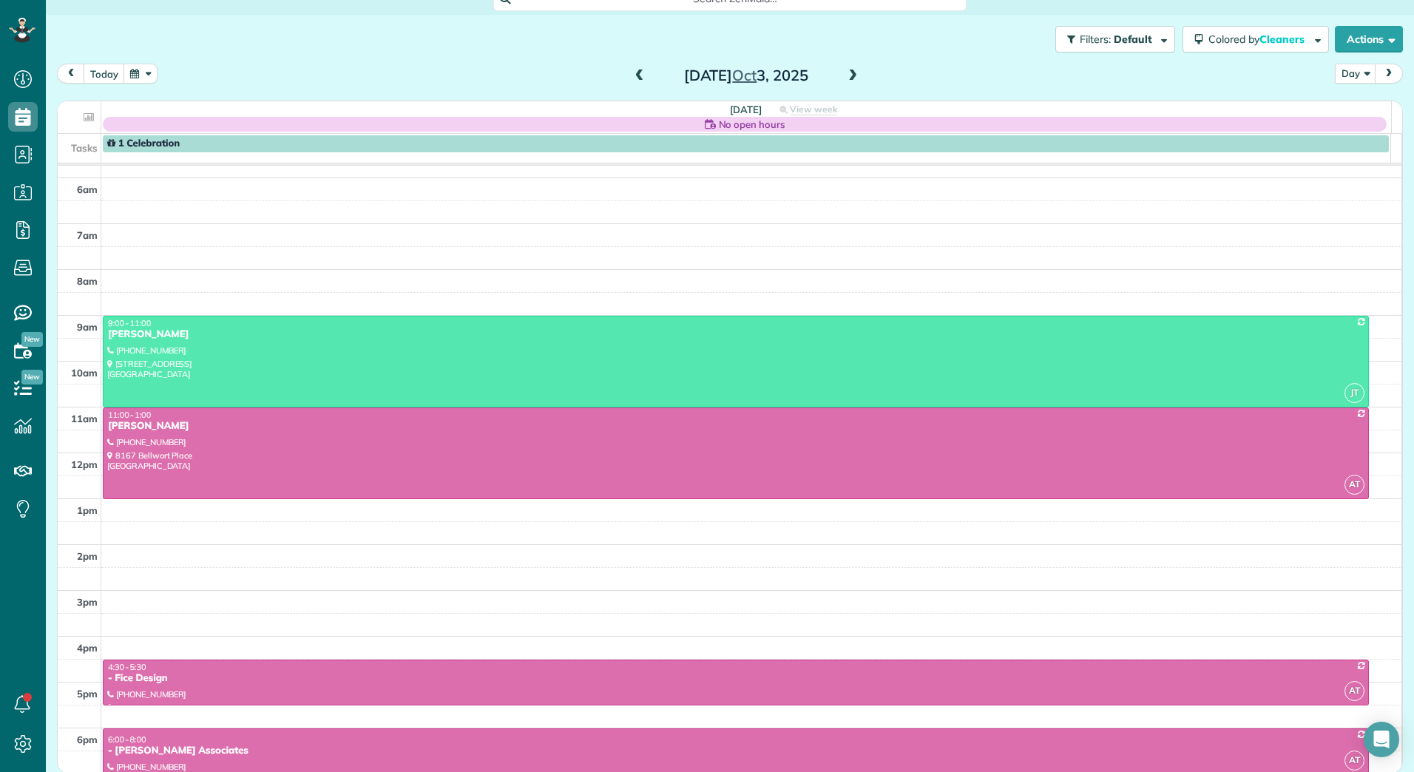
click at [631, 72] on span at bounding box center [639, 75] width 16 height 13
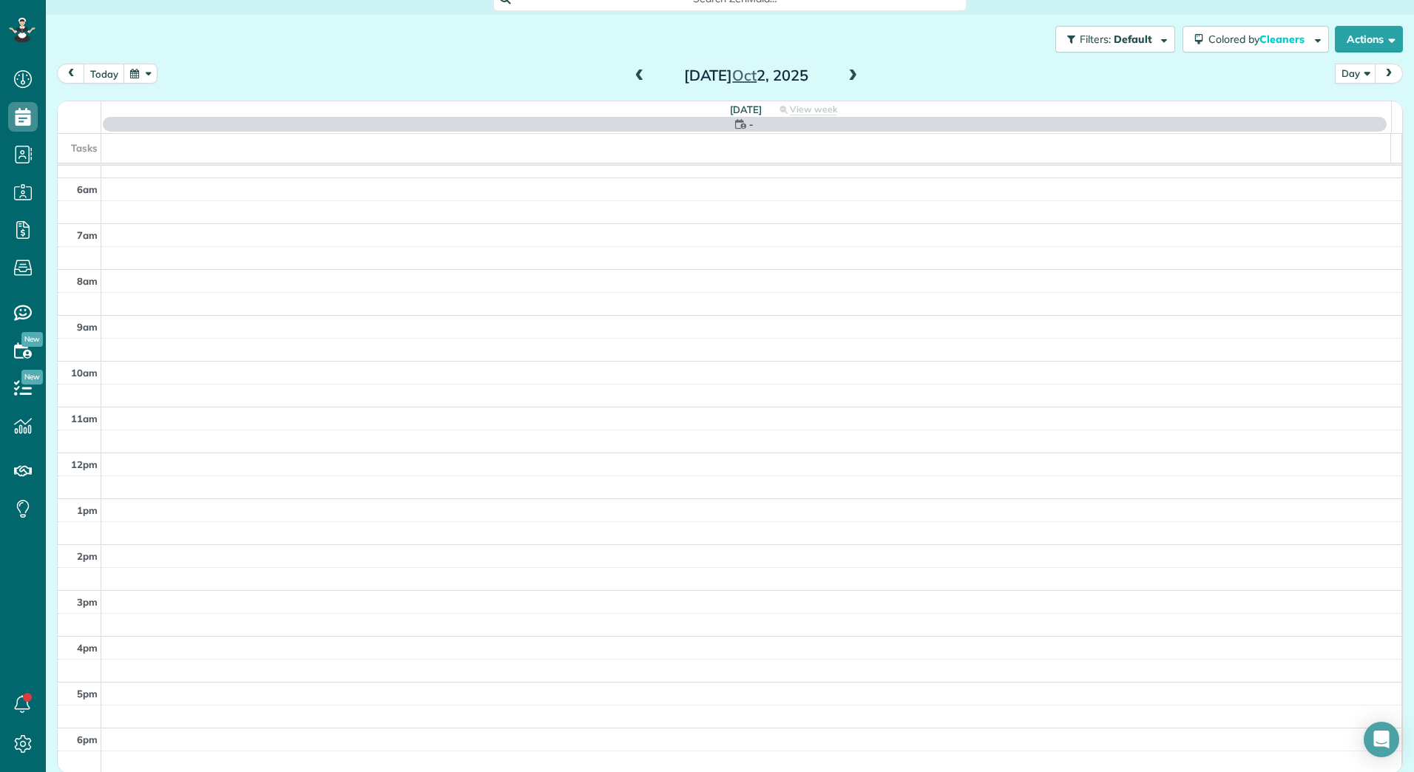
click at [631, 72] on span at bounding box center [639, 75] width 16 height 13
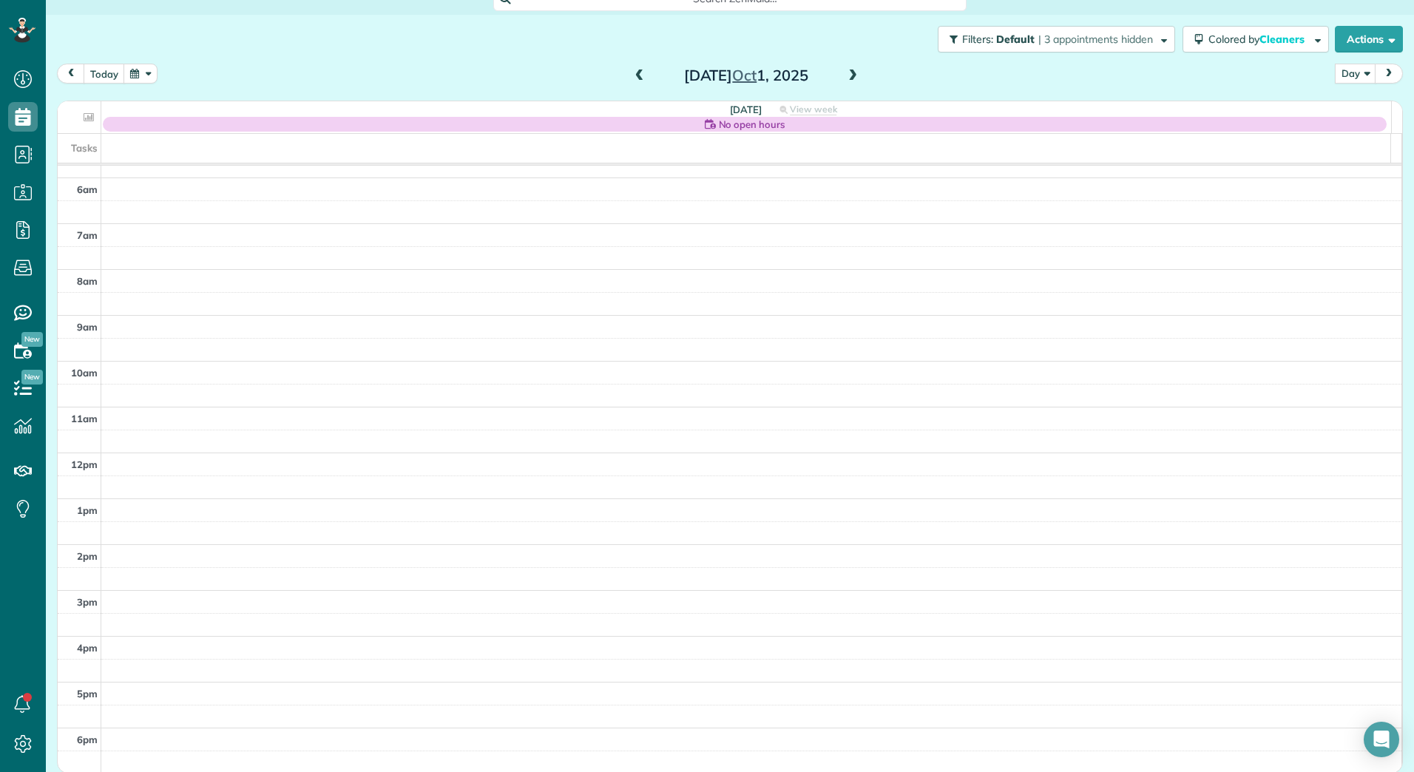
click at [631, 72] on span at bounding box center [639, 75] width 16 height 13
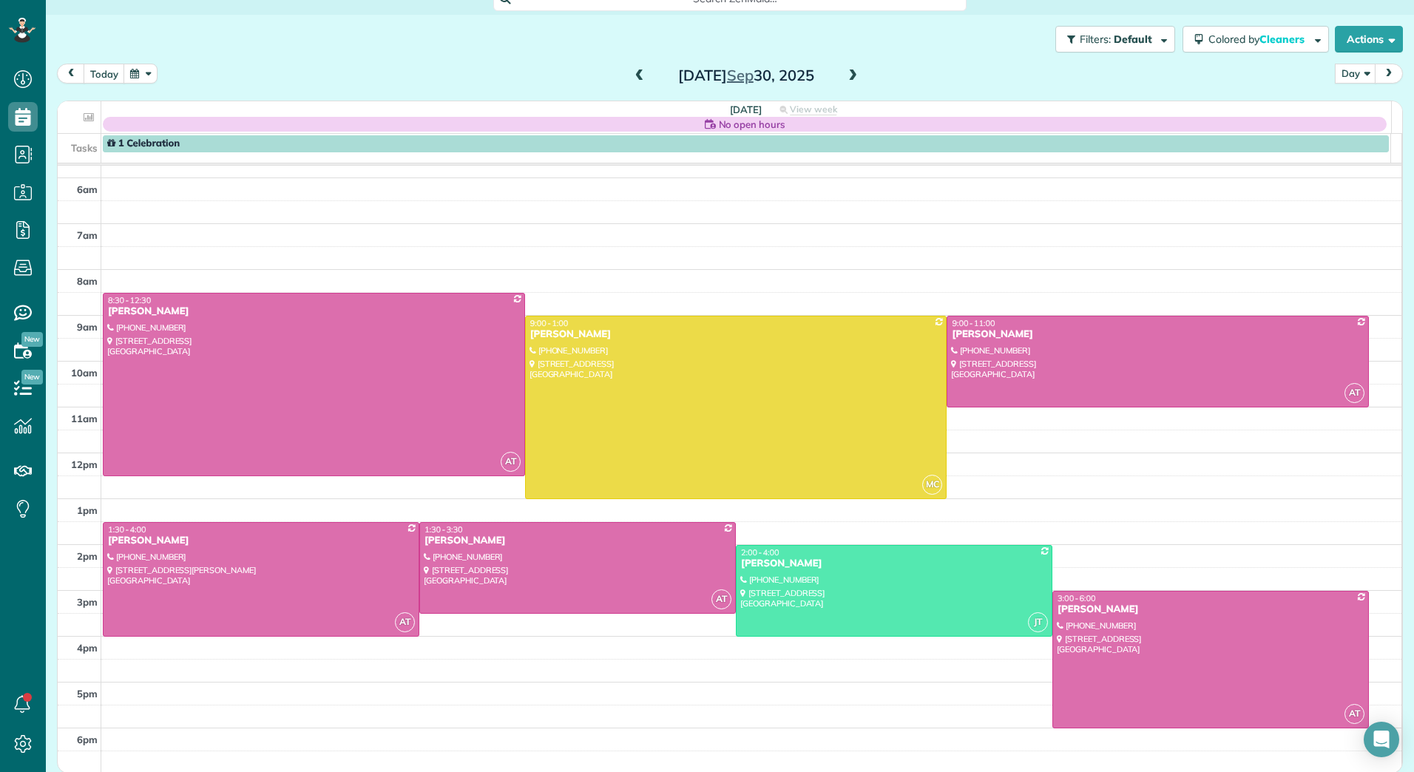
click at [631, 72] on span at bounding box center [639, 75] width 16 height 13
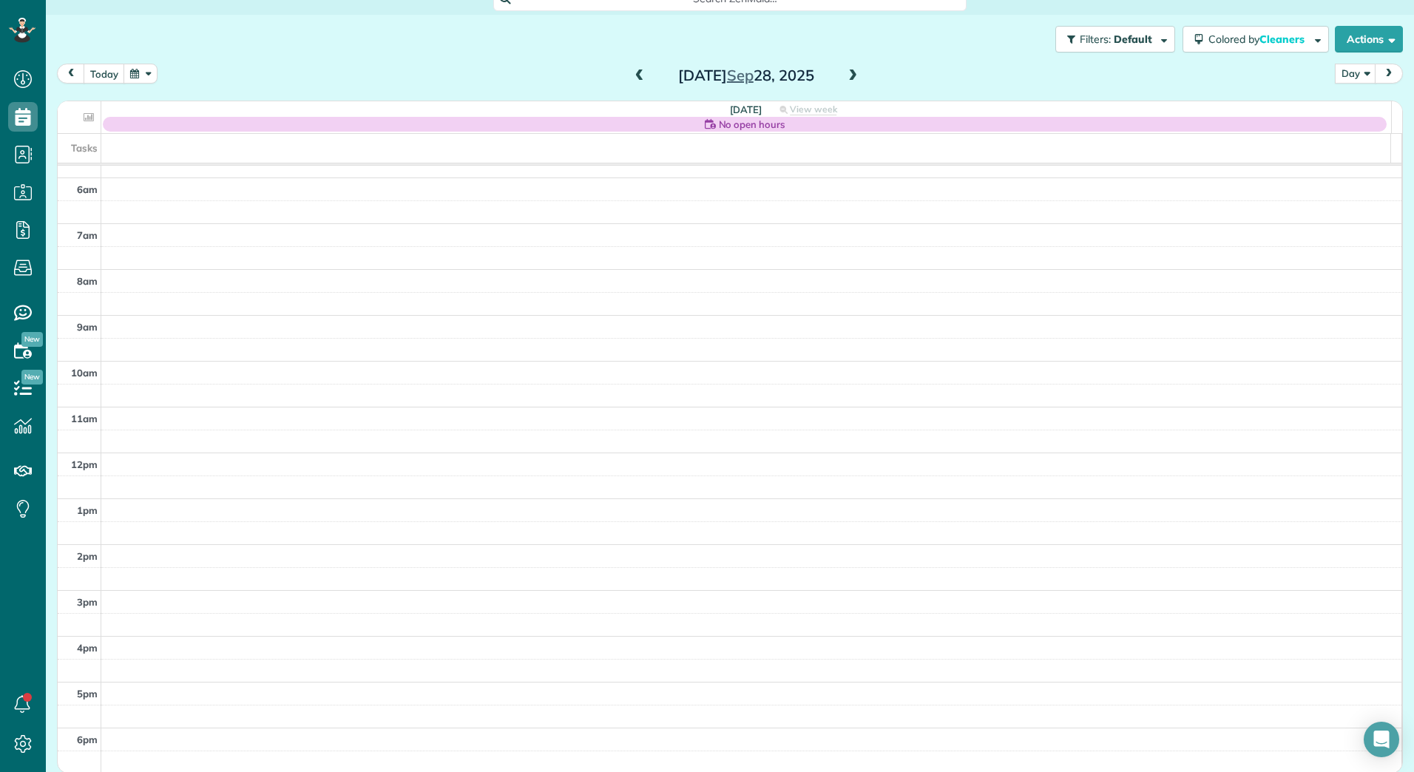
click at [631, 72] on span at bounding box center [639, 75] width 16 height 13
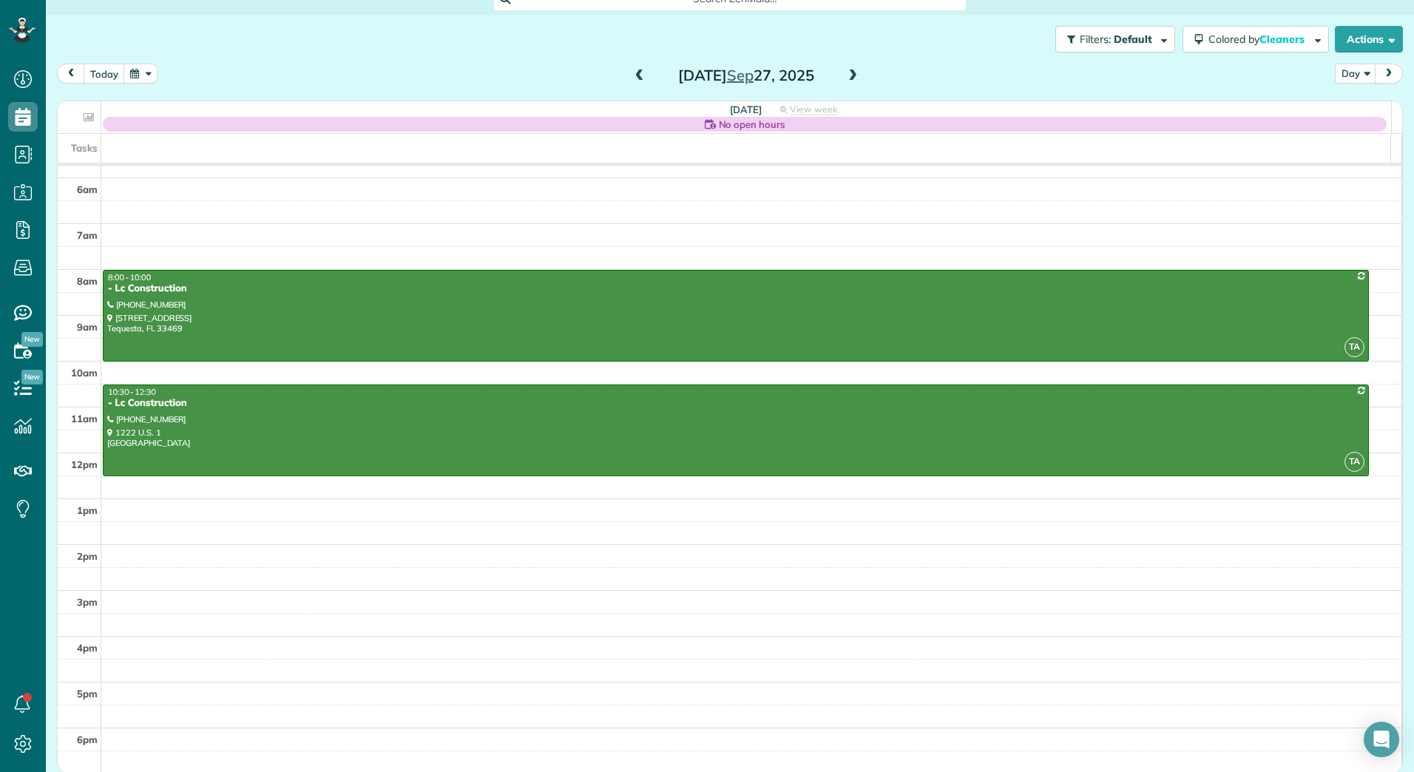
click at [631, 72] on span at bounding box center [639, 75] width 16 height 13
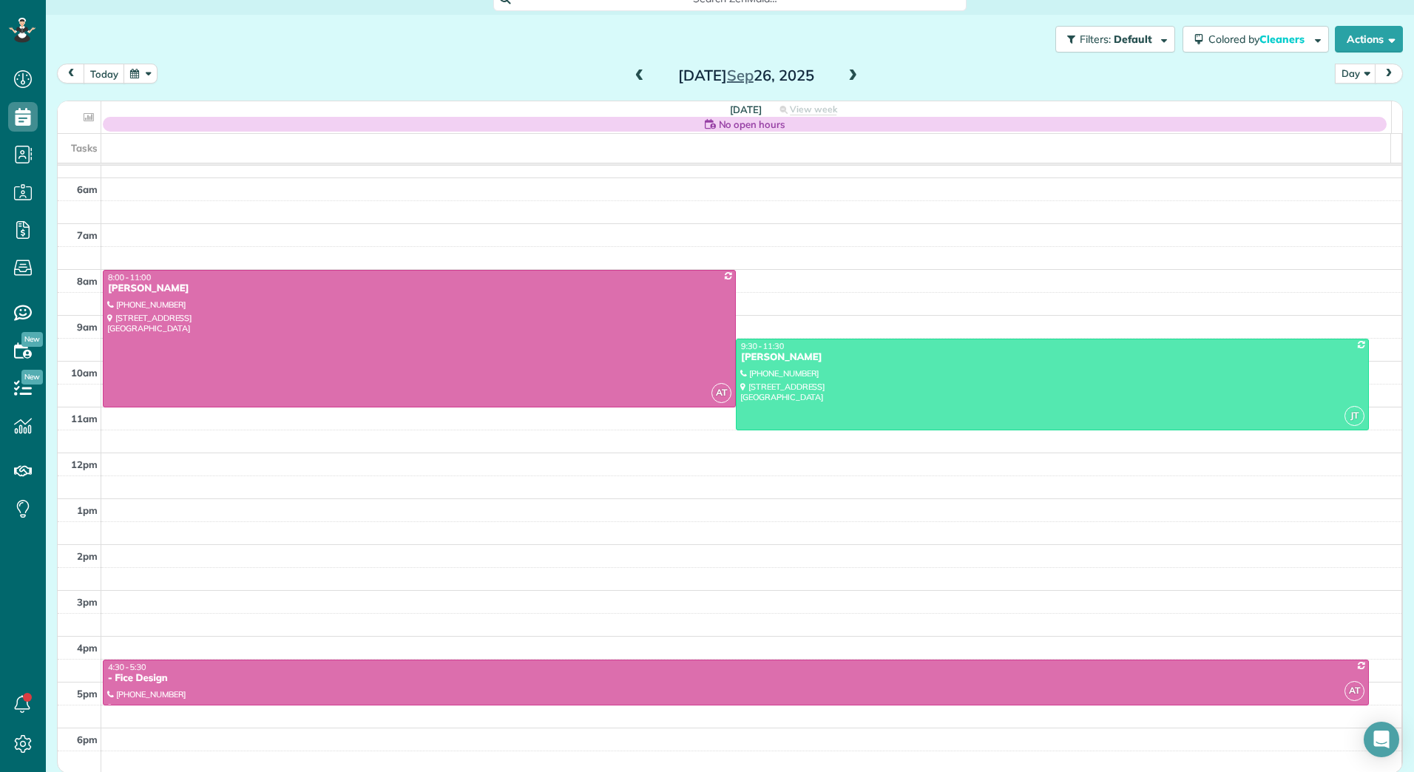
scroll to position [19, 0]
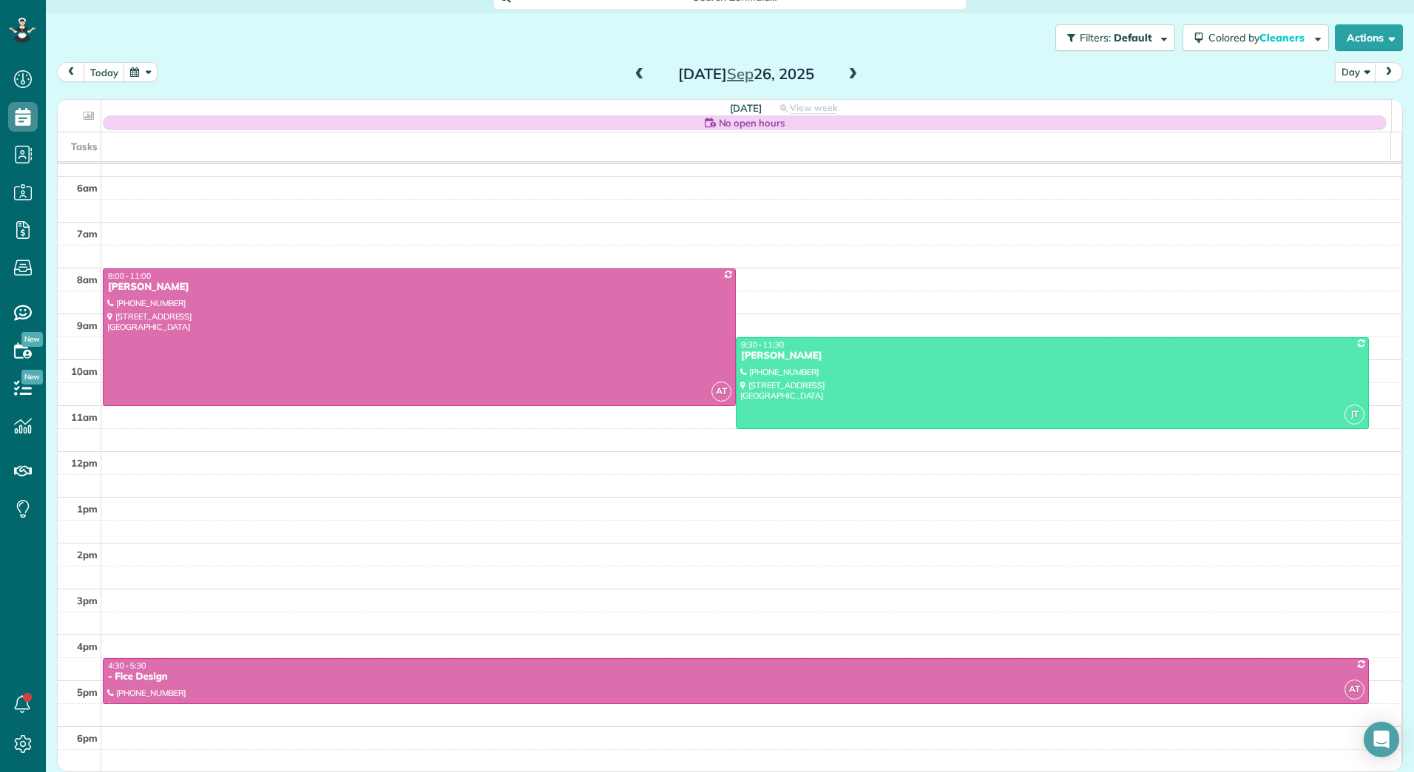
drag, startPoint x: 1390, startPoint y: 383, endPoint x: 1386, endPoint y: 410, distance: 26.9
click at [1386, 410] on td "Tasks 2am 3am 4am 5am 6am 7am 8am 9am 10am 11am 12pm 1pm 2pm 3pm 4pm 5pm 6pm AT…" at bounding box center [730, 452] width 1344 height 640
drag, startPoint x: 189, startPoint y: 734, endPoint x: 157, endPoint y: 801, distance: 74.1
click at [157, 771] on html "Dashboard Scheduling Calendar View List View Dispatch View - Weekly scheduling …" at bounding box center [707, 386] width 1414 height 772
click at [68, 176] on link "All Contacts" at bounding box center [131, 182] width 170 height 34
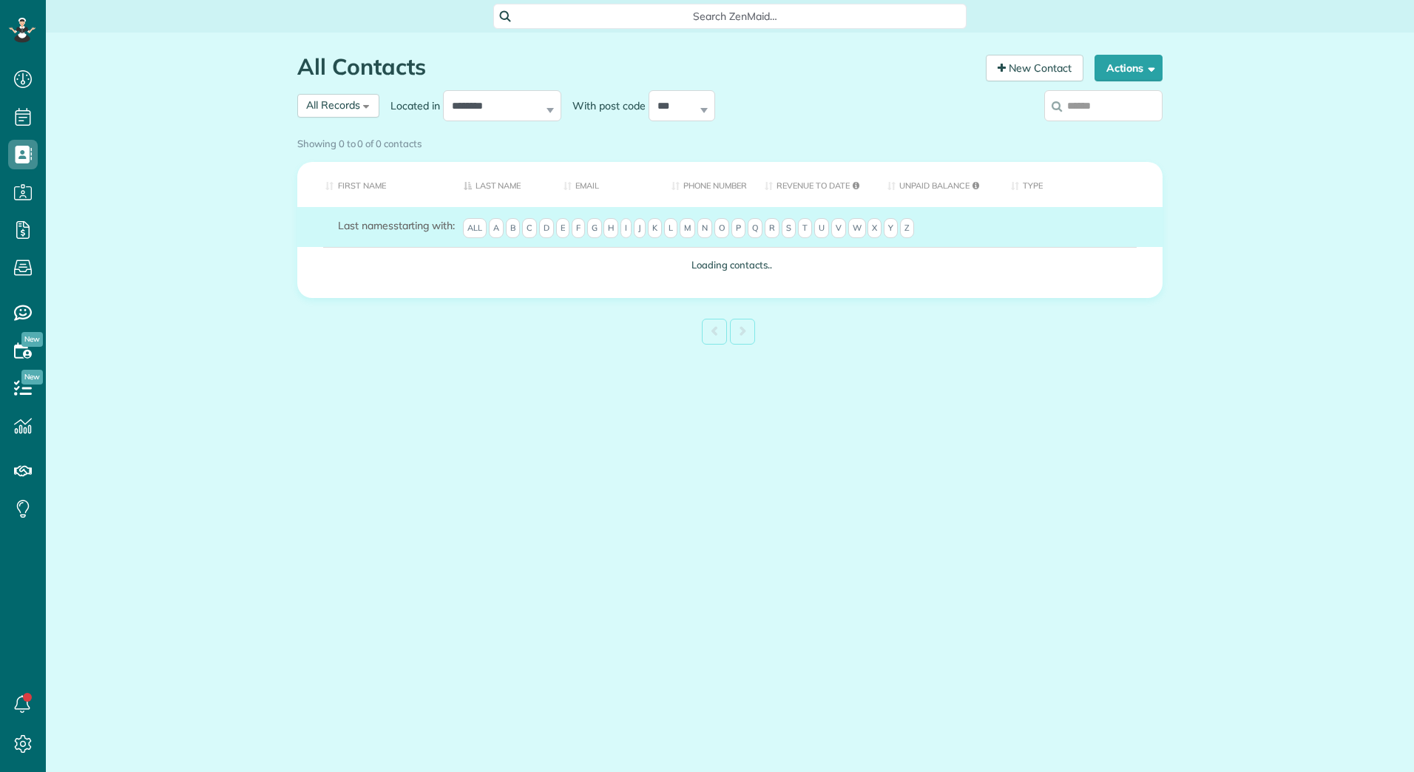
scroll to position [7, 7]
click at [1080, 103] on input "search" at bounding box center [1103, 105] width 118 height 31
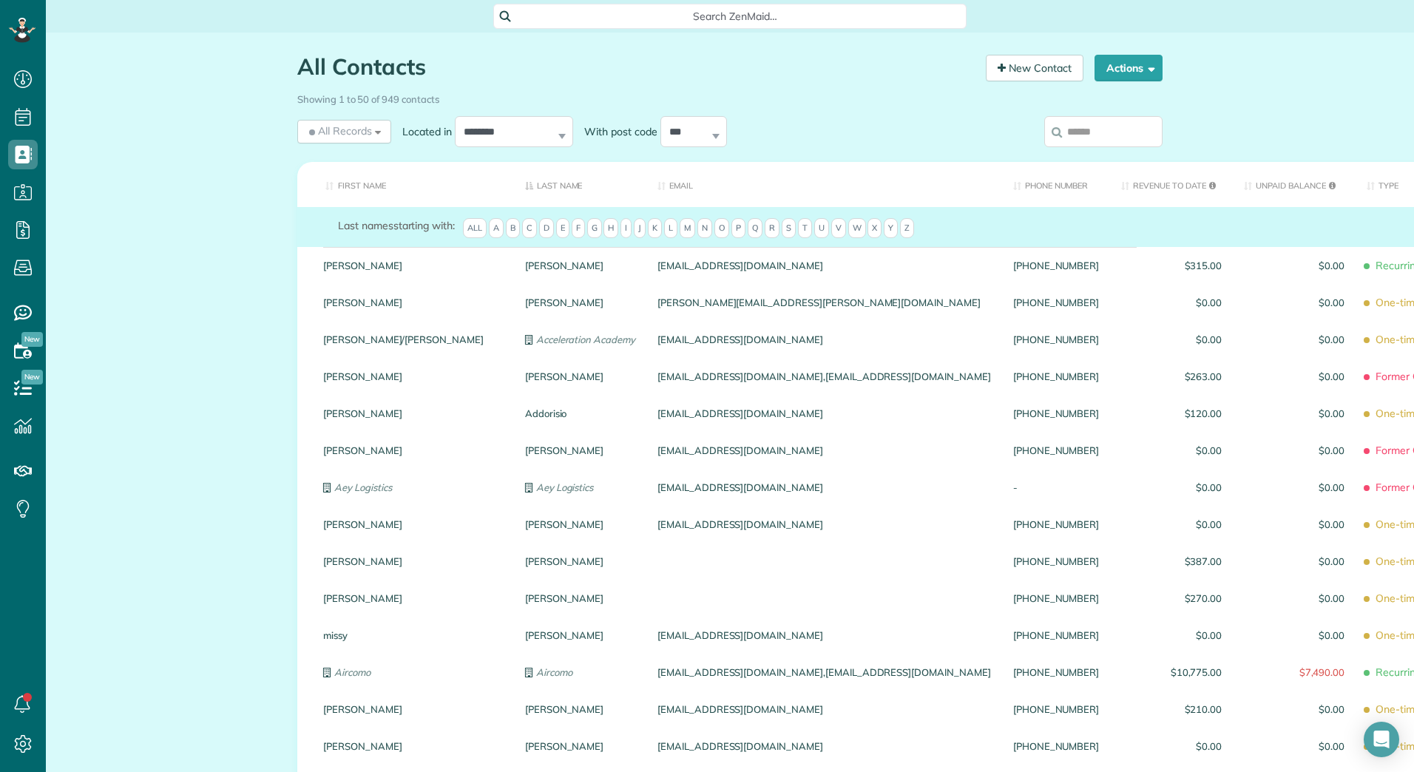
click at [1080, 128] on input "search" at bounding box center [1103, 131] width 118 height 31
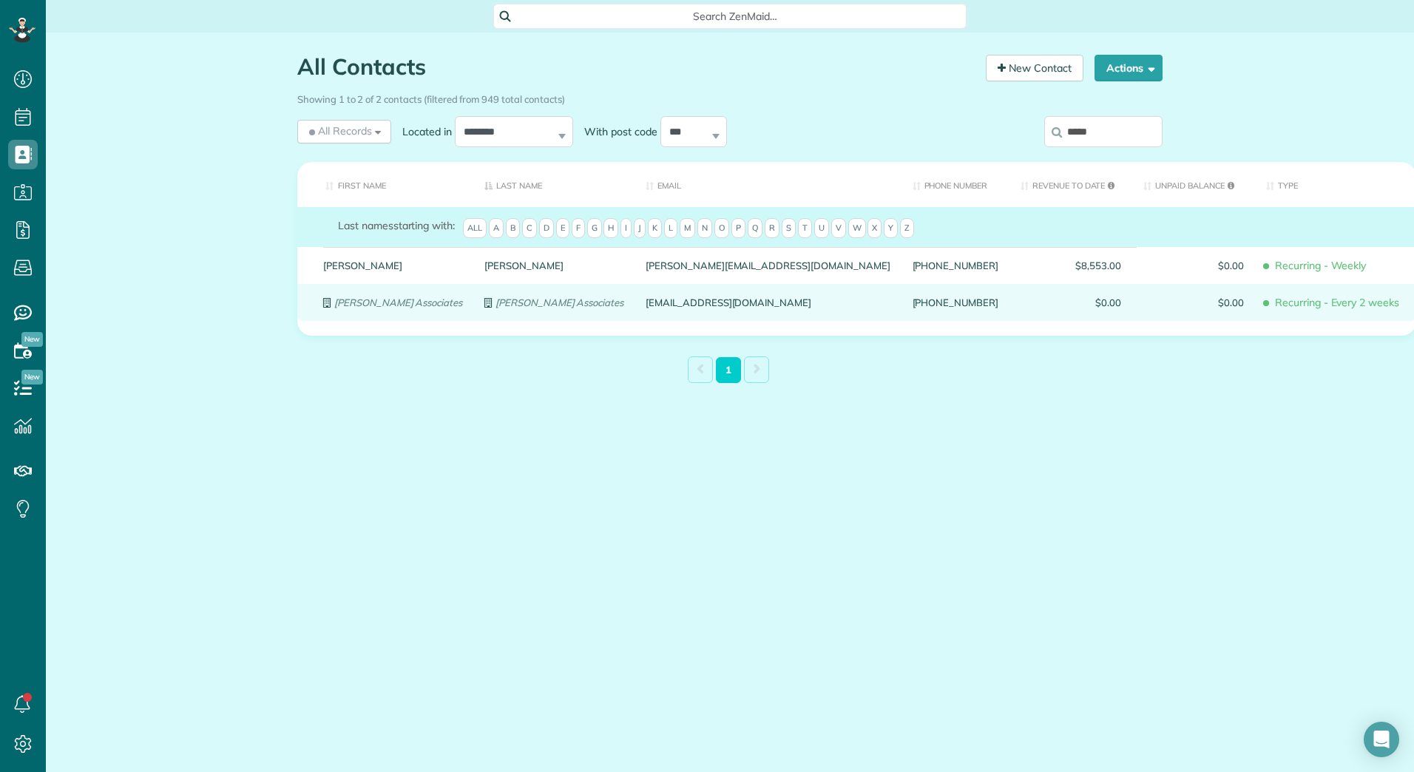
type input "*****"
click at [375, 299] on em "[PERSON_NAME] Associates" at bounding box center [398, 302] width 128 height 12
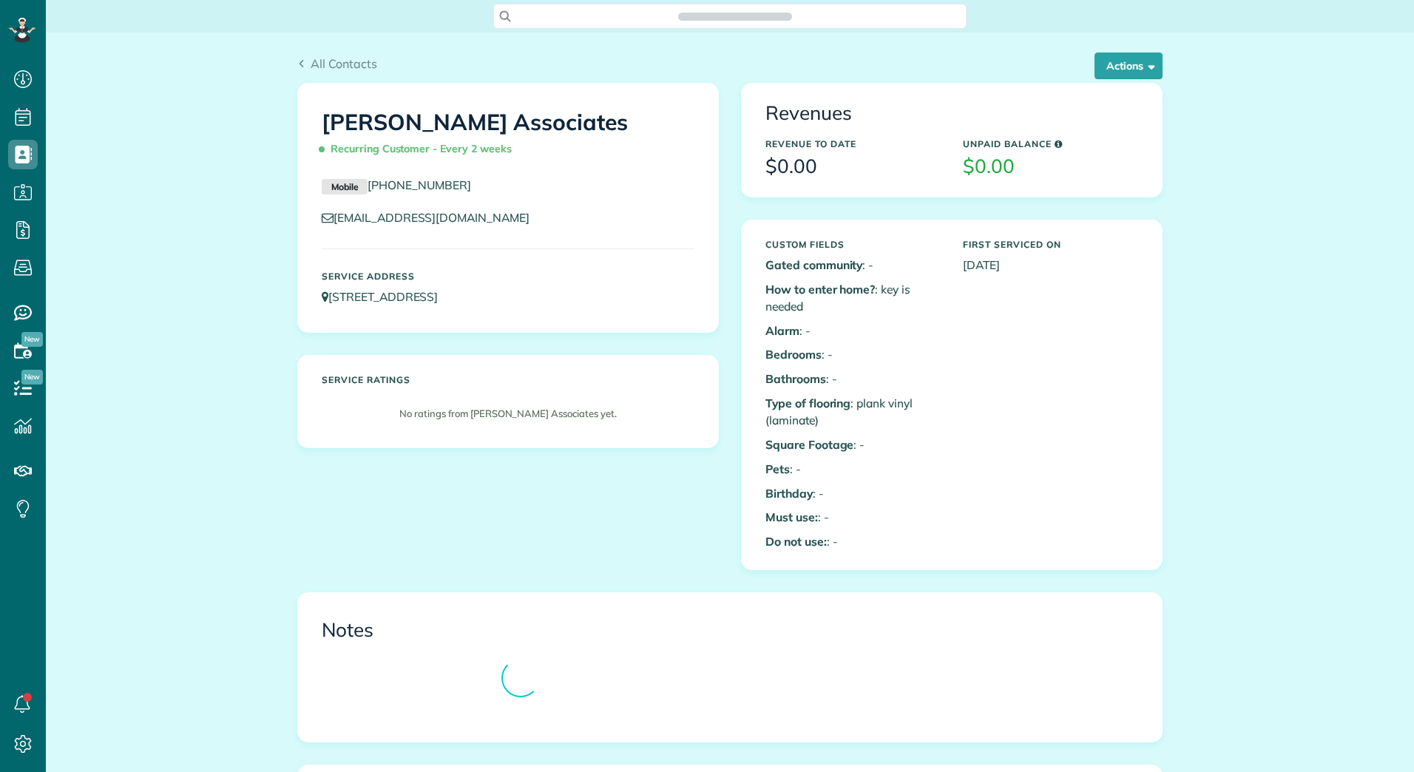
scroll to position [7, 7]
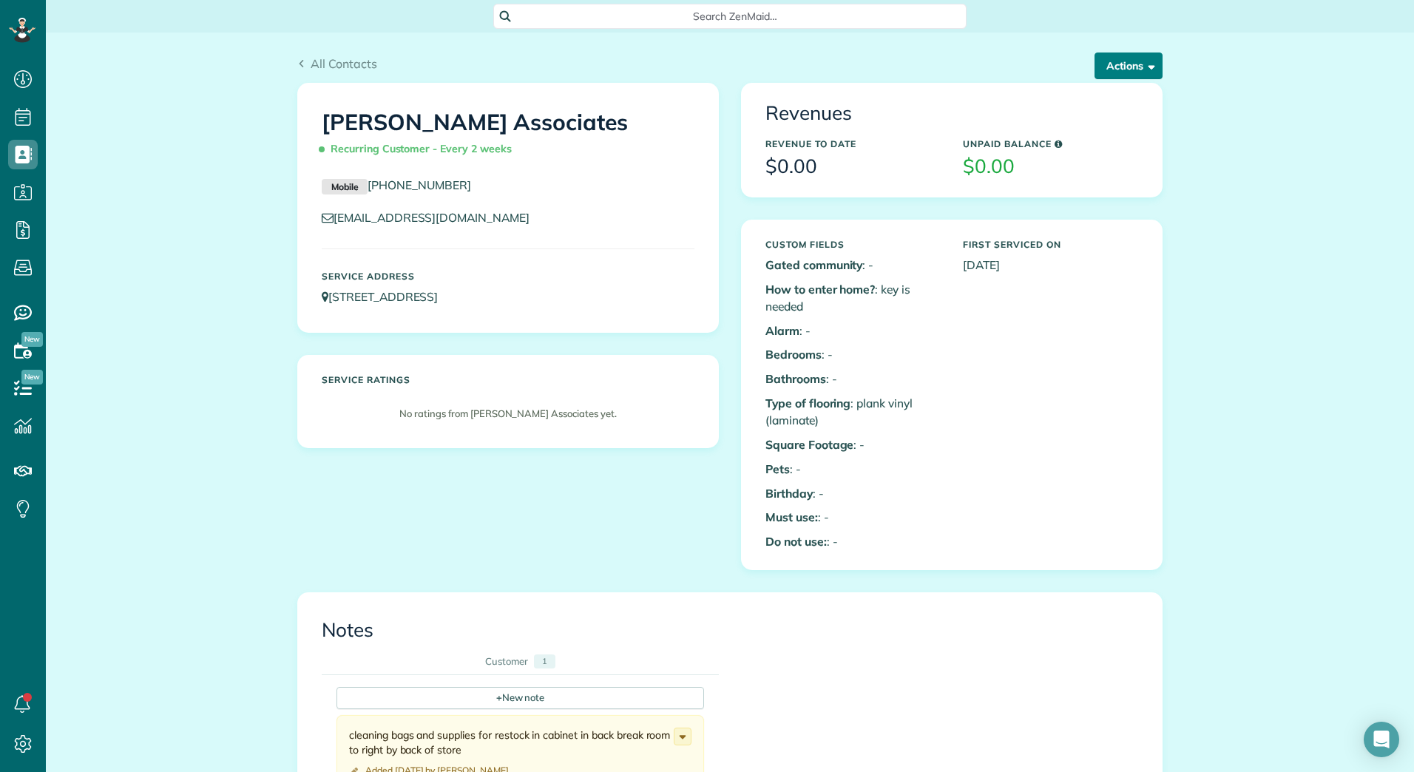
click at [1130, 64] on button "Actions" at bounding box center [1128, 65] width 68 height 27
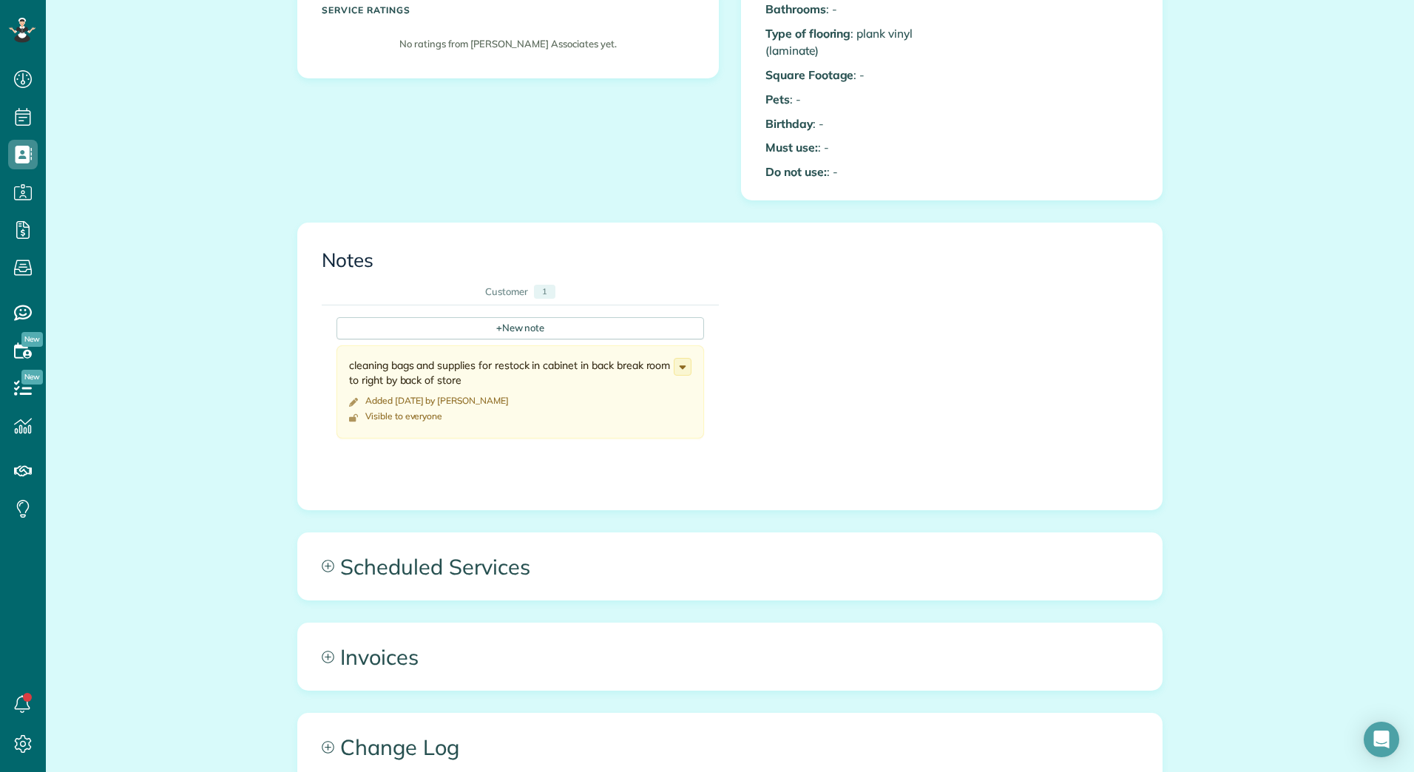
scroll to position [0, 0]
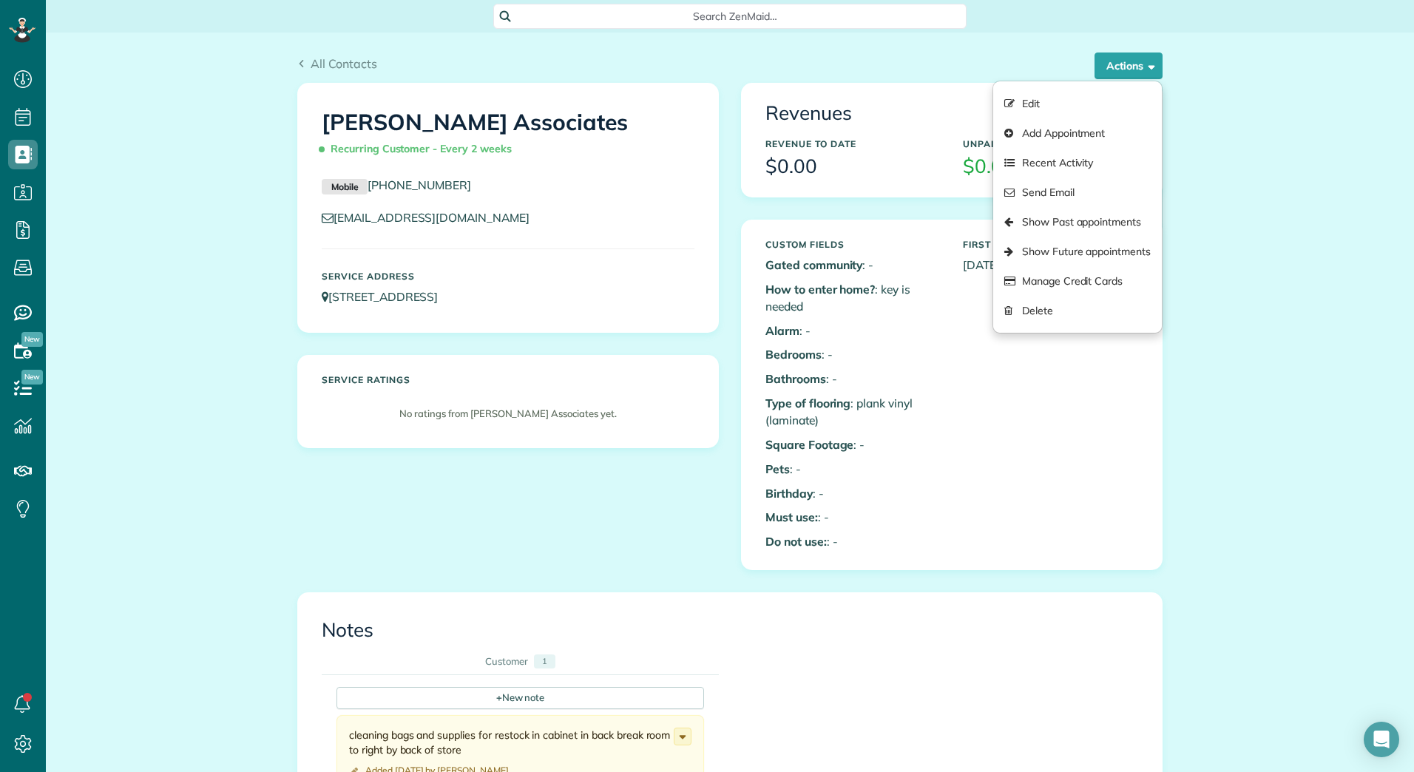
click at [1272, 518] on div "All Contacts Actions Edit Add Appointment Recent Activity Send Email Show Past …" at bounding box center [730, 714] width 1368 height 1362
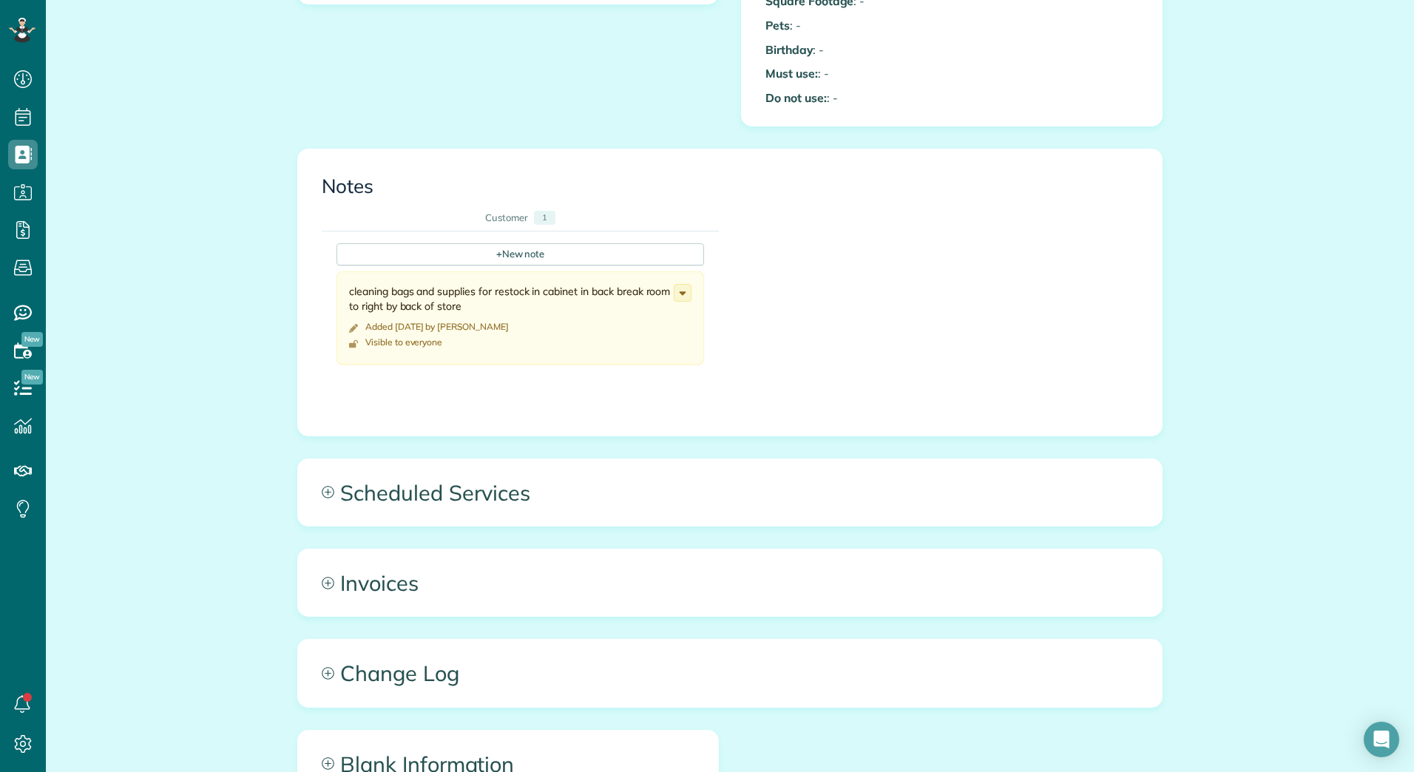
scroll to position [623, 0]
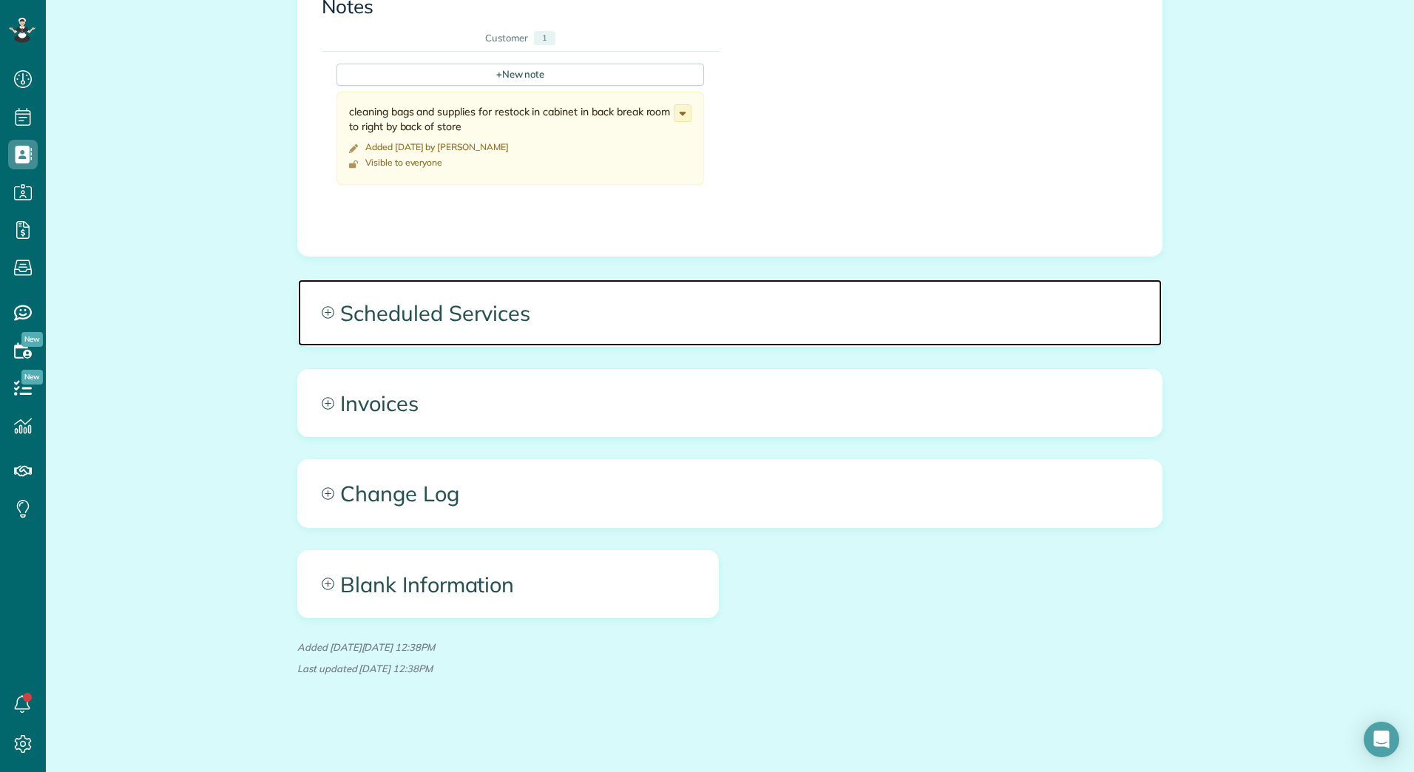
click at [475, 324] on span "Scheduled Services" at bounding box center [729, 312] width 863 height 67
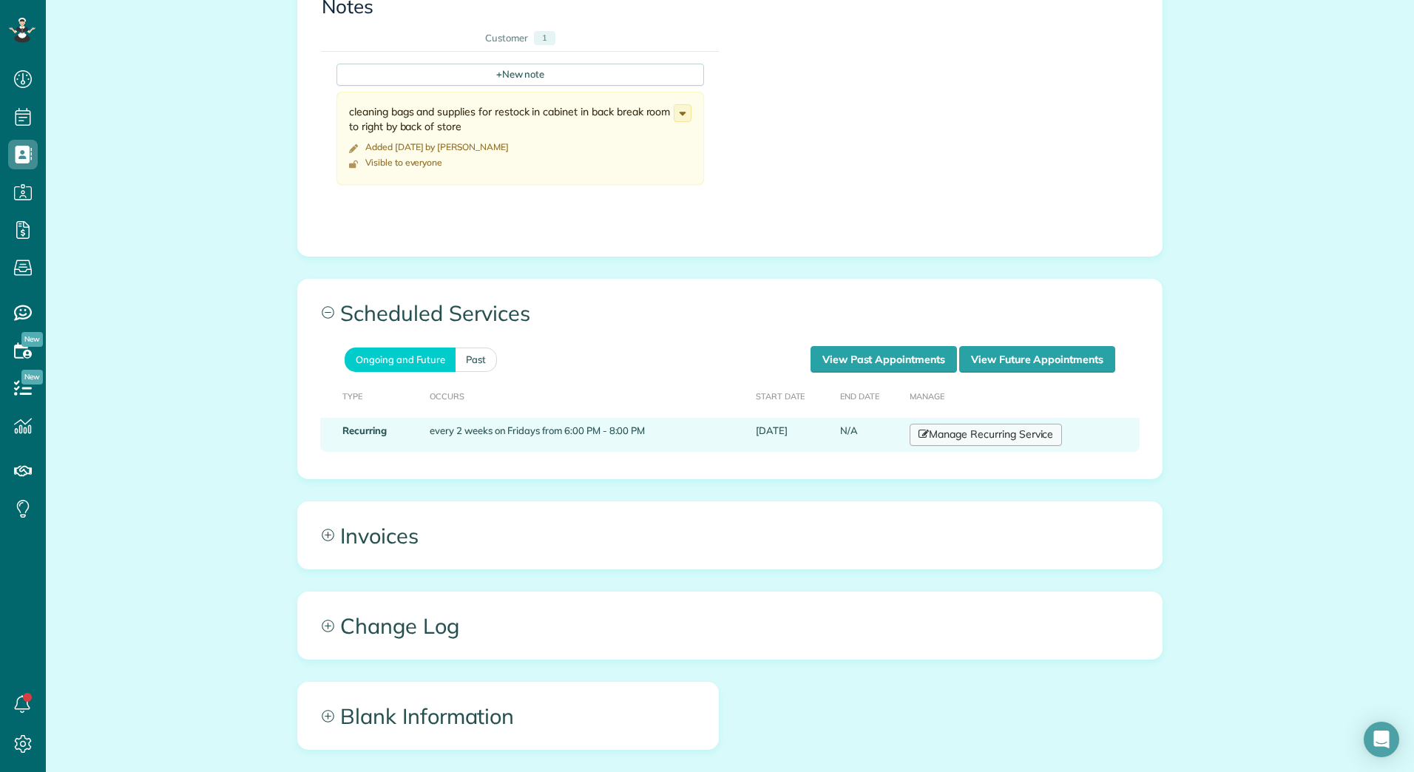
click at [1019, 438] on link "Manage Recurring Service" at bounding box center [985, 435] width 152 height 22
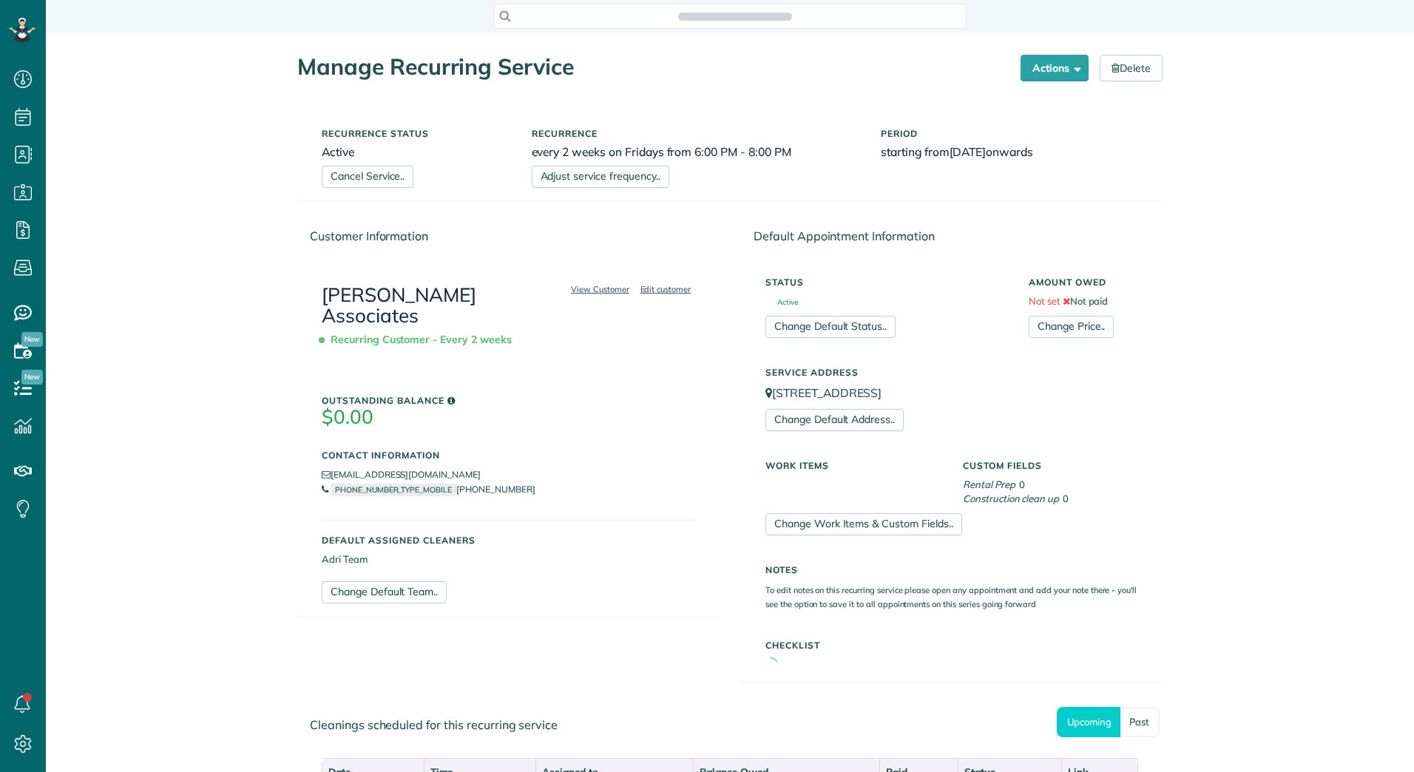
scroll to position [7, 7]
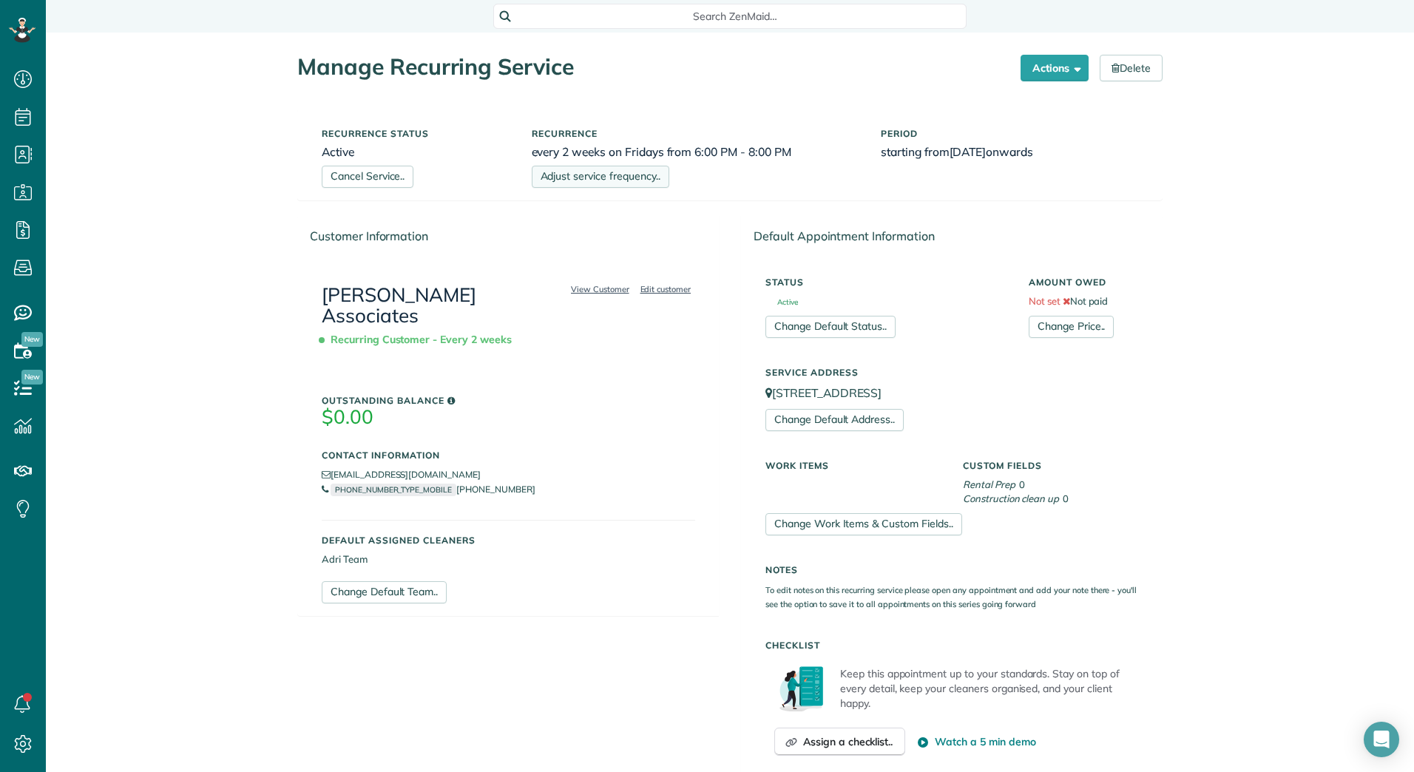
click at [625, 180] on link "Adjust service frequency.." at bounding box center [601, 177] width 138 height 22
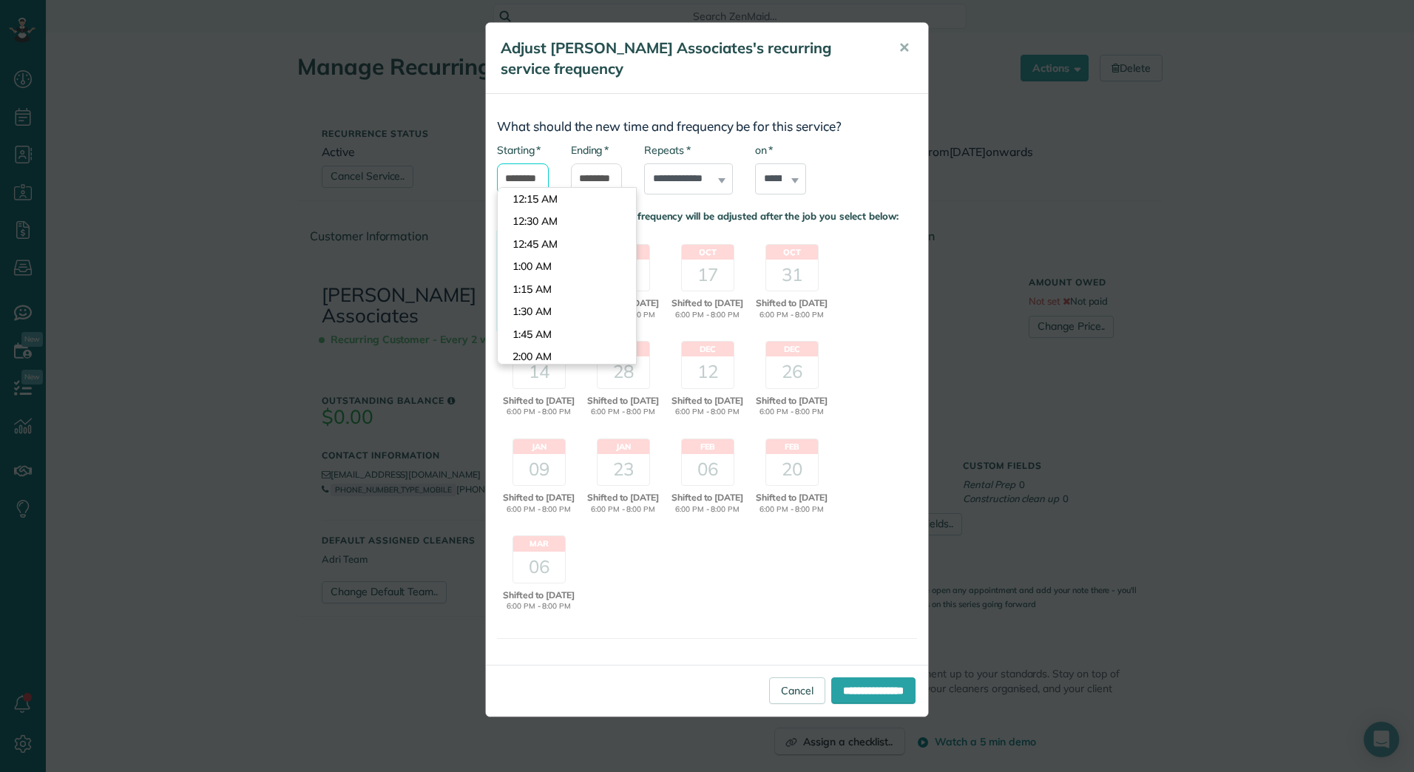
click at [532, 187] on body "Dashboard Scheduling Calendar View List View Dispatch View - Weekly scheduling …" at bounding box center [707, 386] width 1414 height 772
type input "*******"
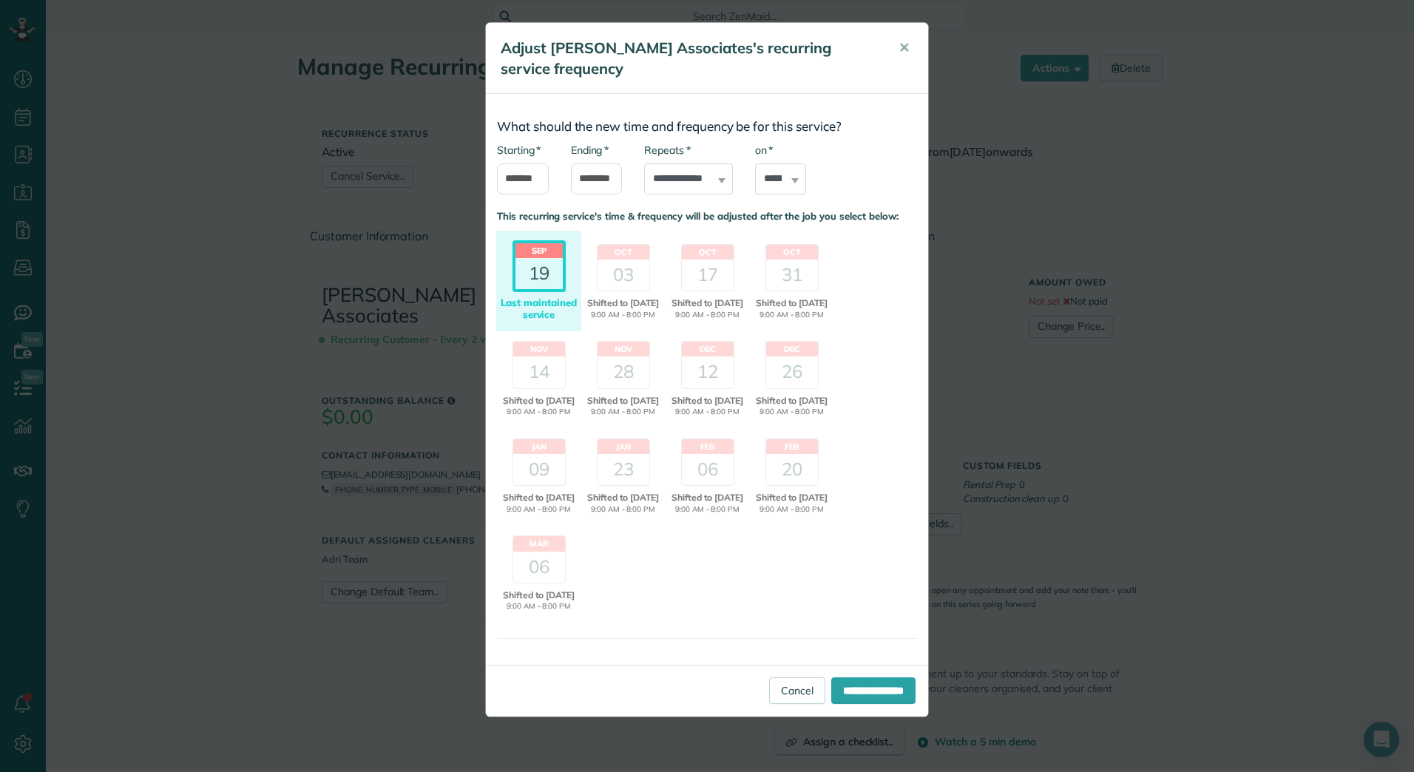
click at [530, 330] on body "Dashboard Scheduling Calendar View List View Dispatch View - Weekly scheduling …" at bounding box center [707, 386] width 1414 height 772
click at [614, 184] on input "*******" at bounding box center [597, 178] width 52 height 31
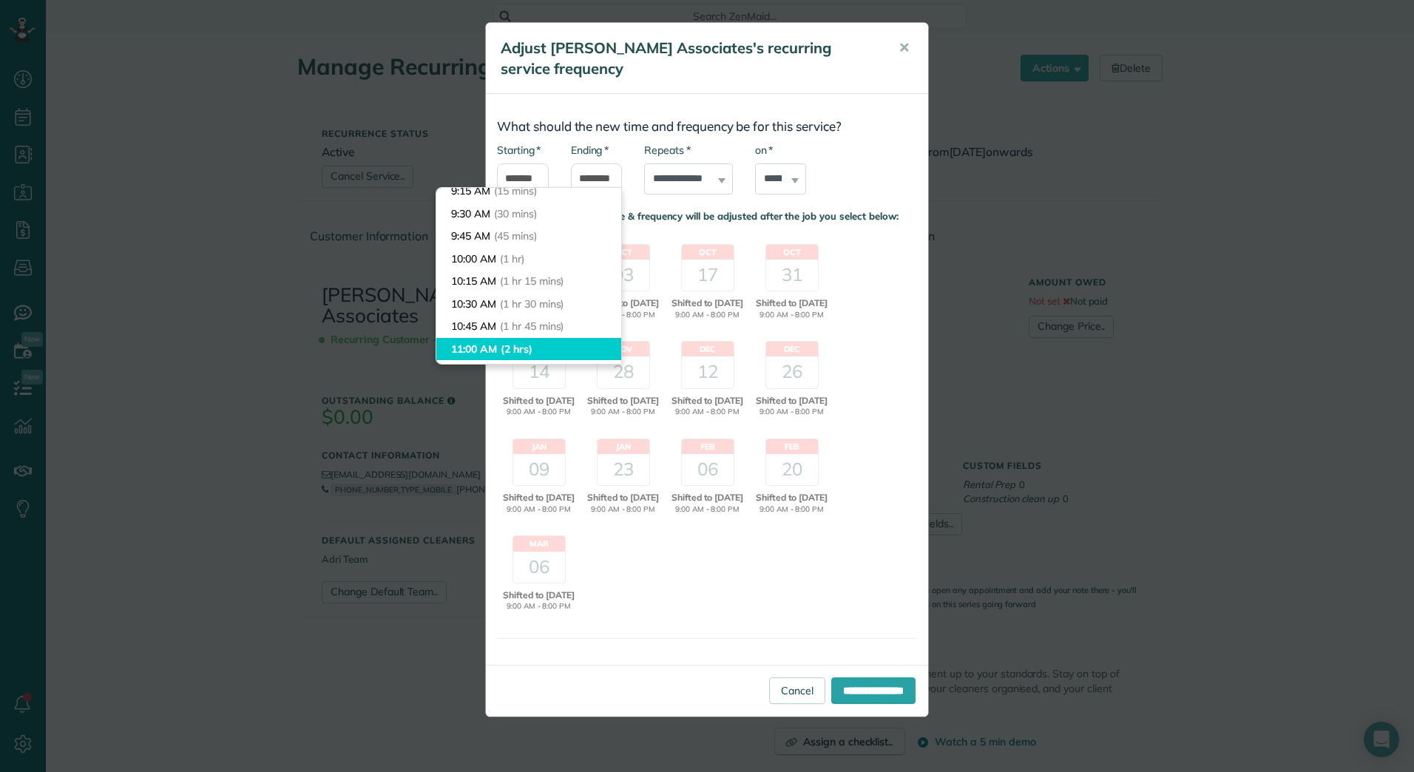
scroll to position [35, 0]
type input "********"
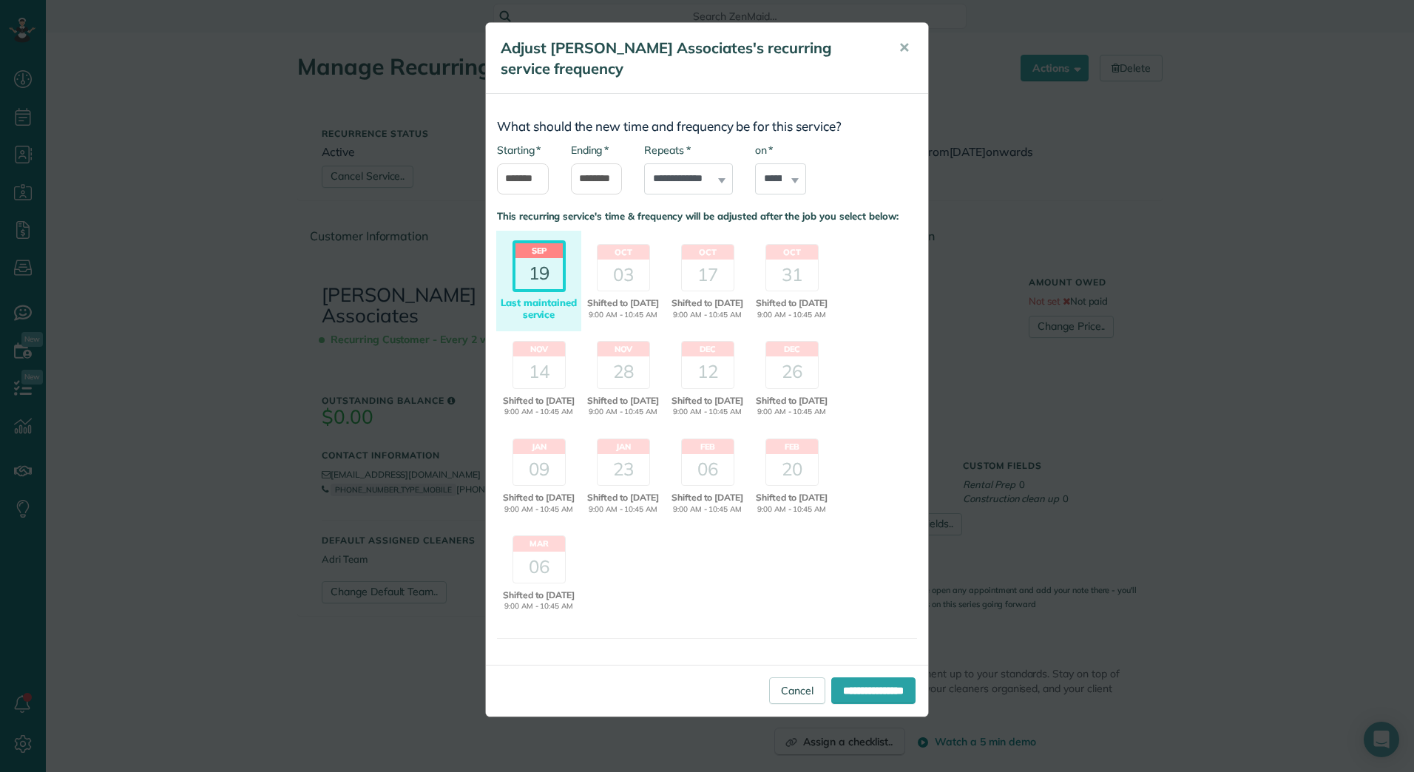
click at [531, 324] on body "Dashboard Scheduling Calendar View List View Dispatch View - Weekly scheduling …" at bounding box center [707, 386] width 1414 height 772
click at [784, 183] on select "****** ****** ******* ********* ******** ****** ********" at bounding box center [781, 178] width 52 height 31
select select "*"
click at [755, 163] on select "****** ****** ******* ********* ******** ****** ********" at bounding box center [781, 178] width 52 height 31
click at [855, 704] on input "**********" at bounding box center [873, 690] width 84 height 27
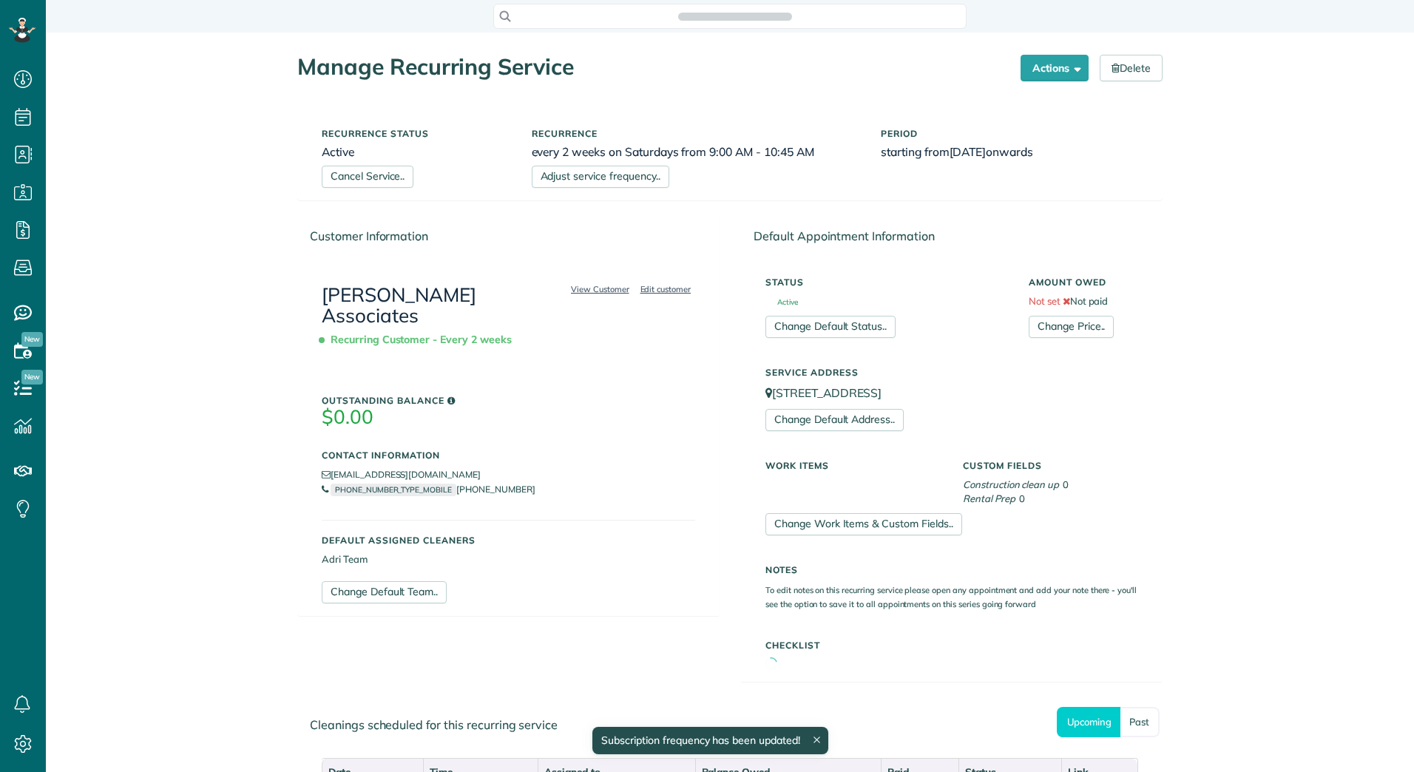
scroll to position [7, 7]
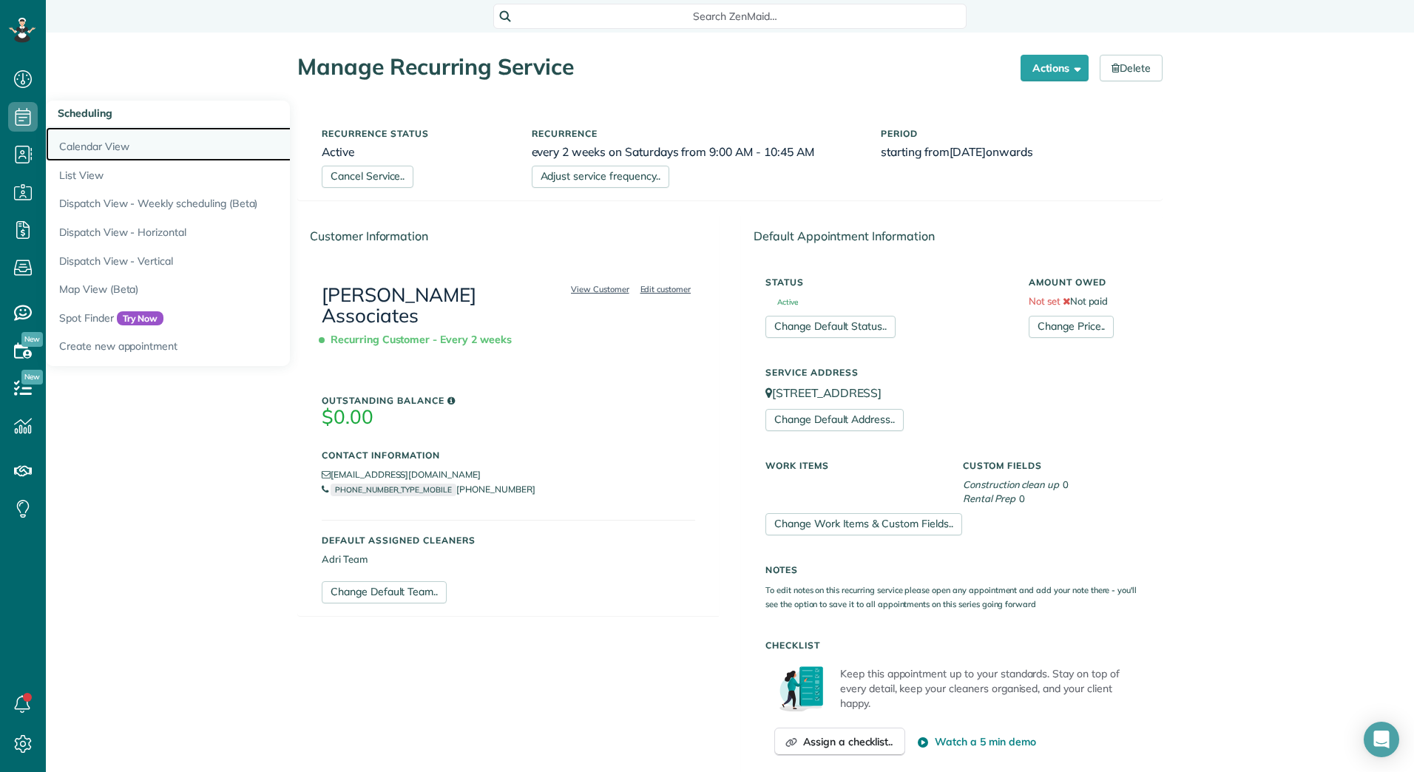
click at [90, 140] on link "Calendar View" at bounding box center [231, 144] width 370 height 34
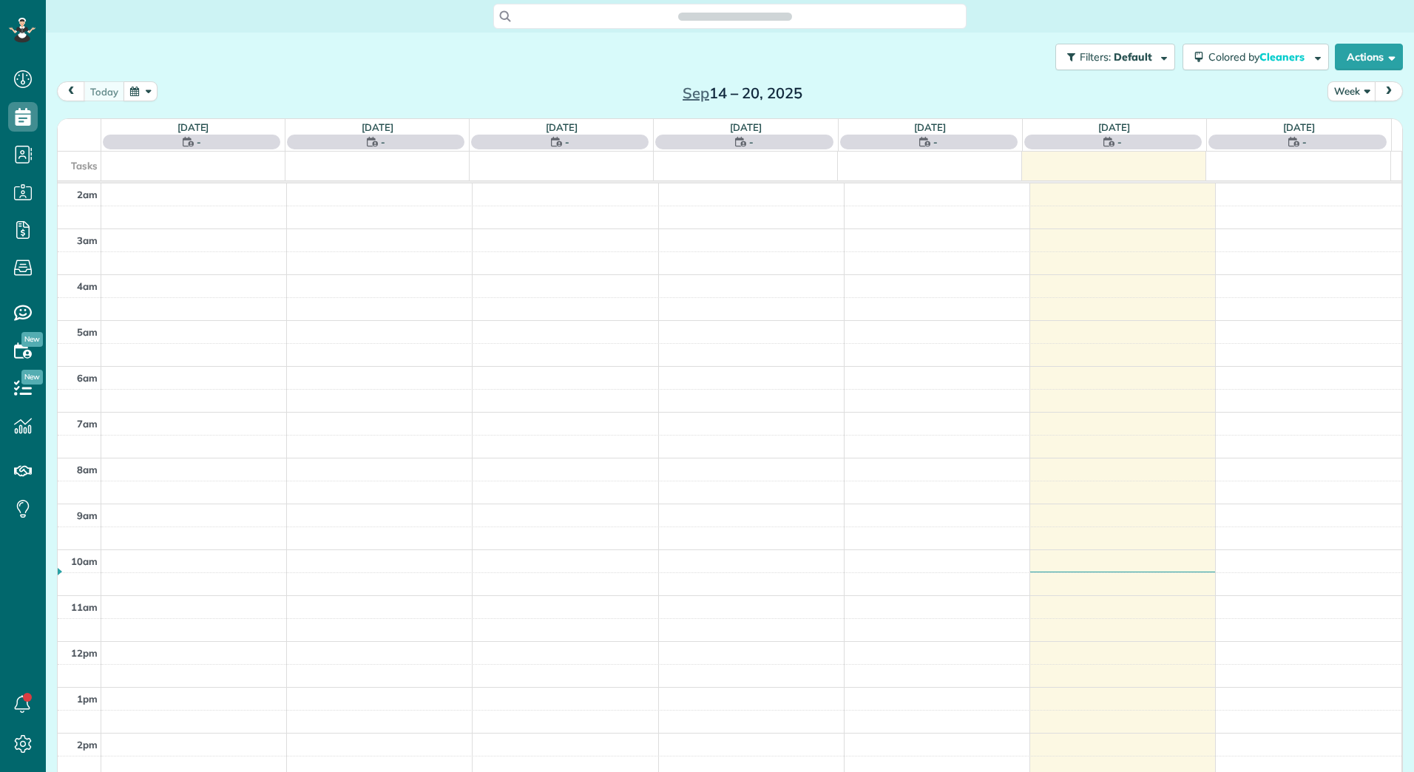
scroll to position [171, 0]
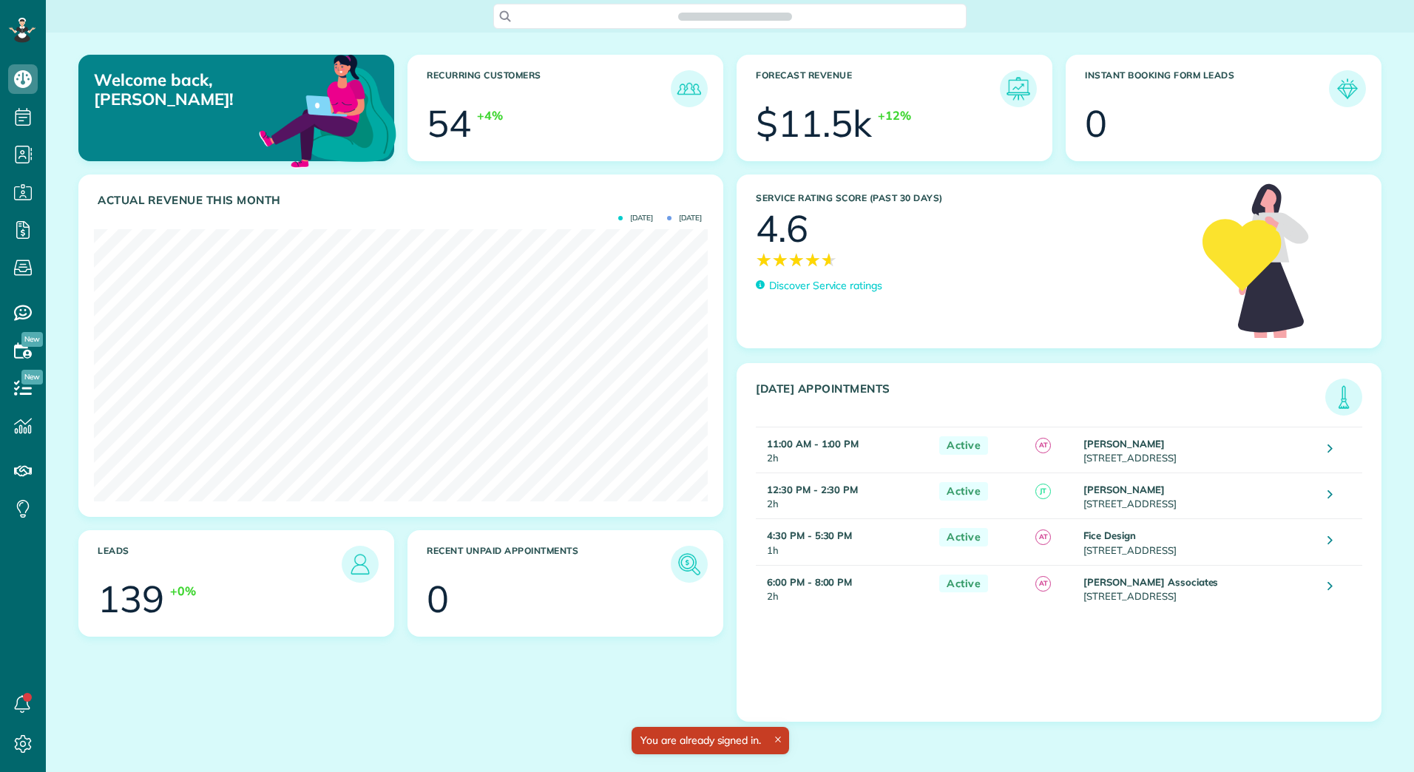
scroll to position [272, 614]
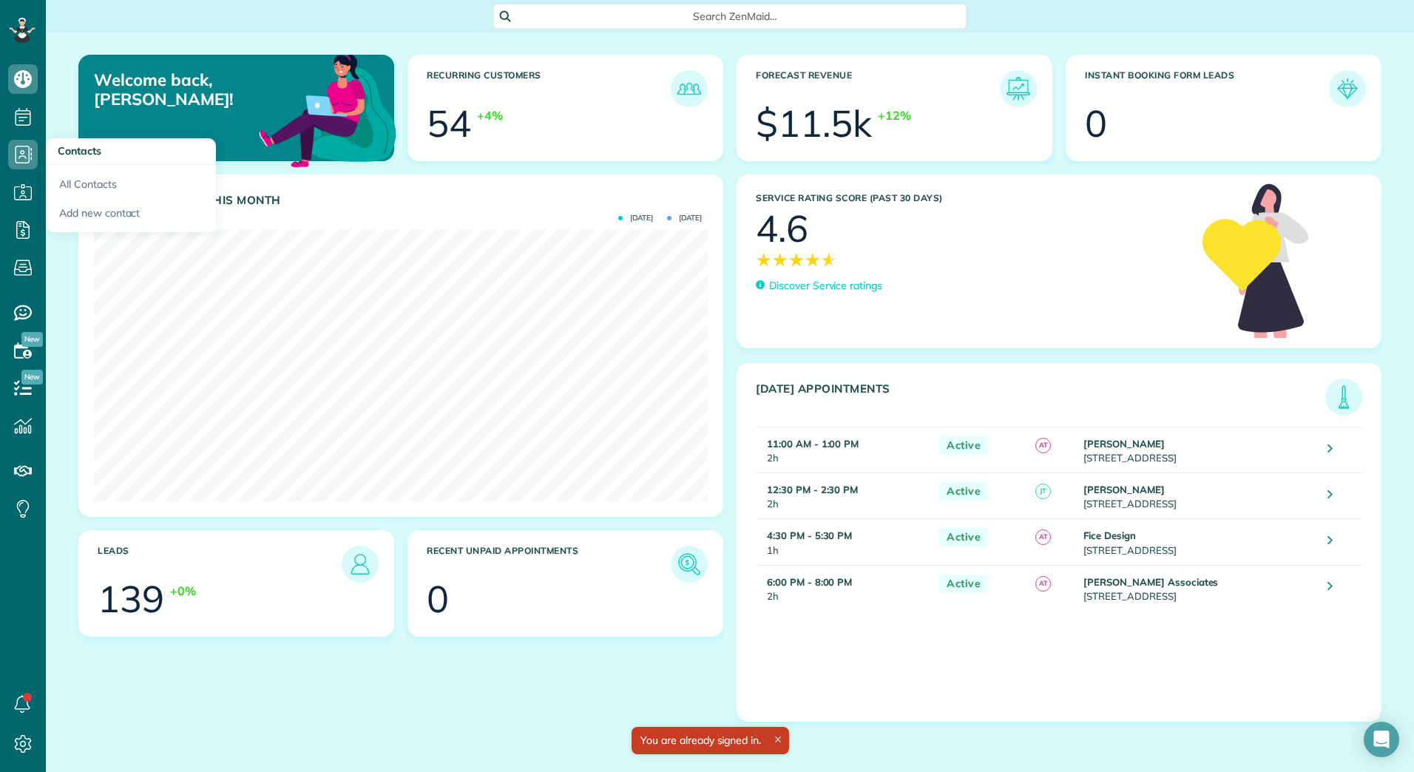
click at [64, 143] on h3 "Contacts" at bounding box center [131, 151] width 170 height 27
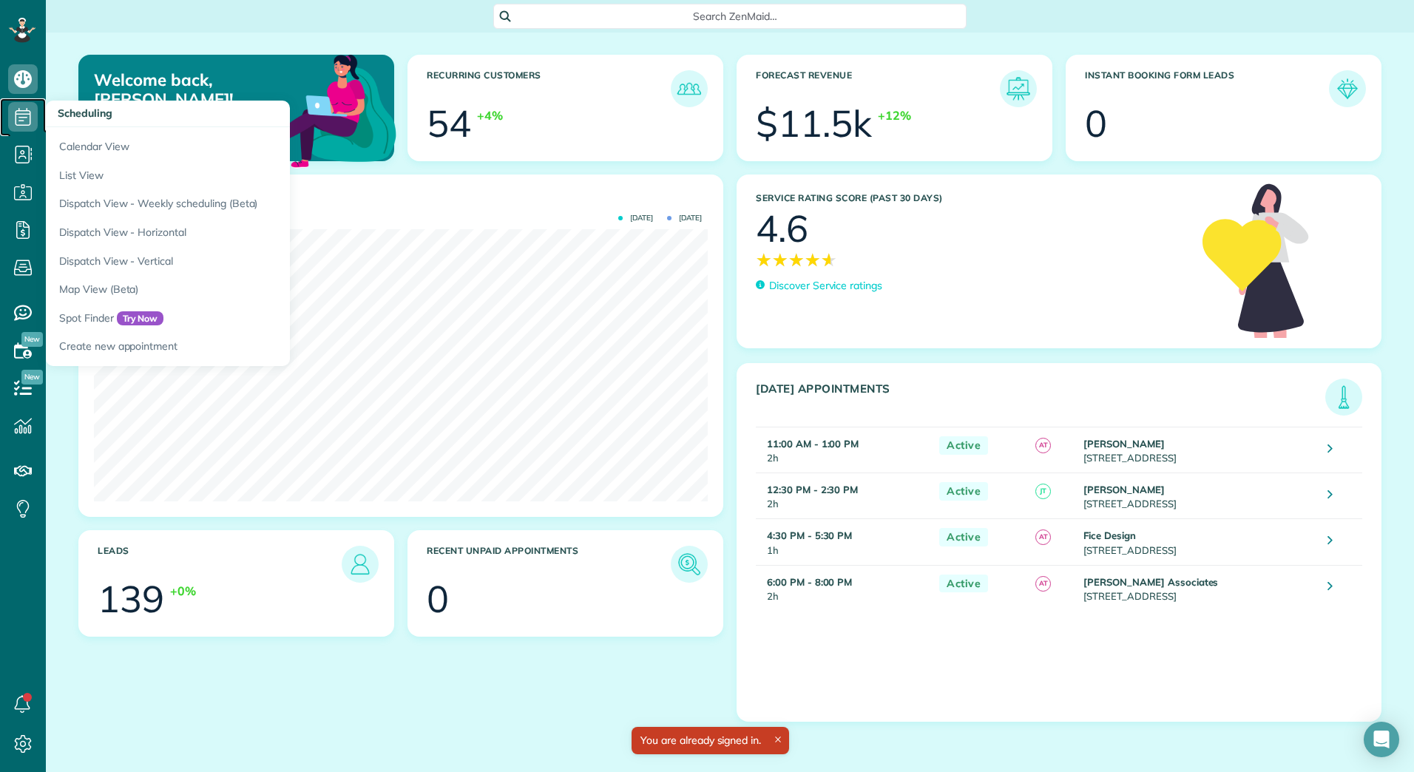
click at [25, 118] on icon at bounding box center [23, 117] width 30 height 30
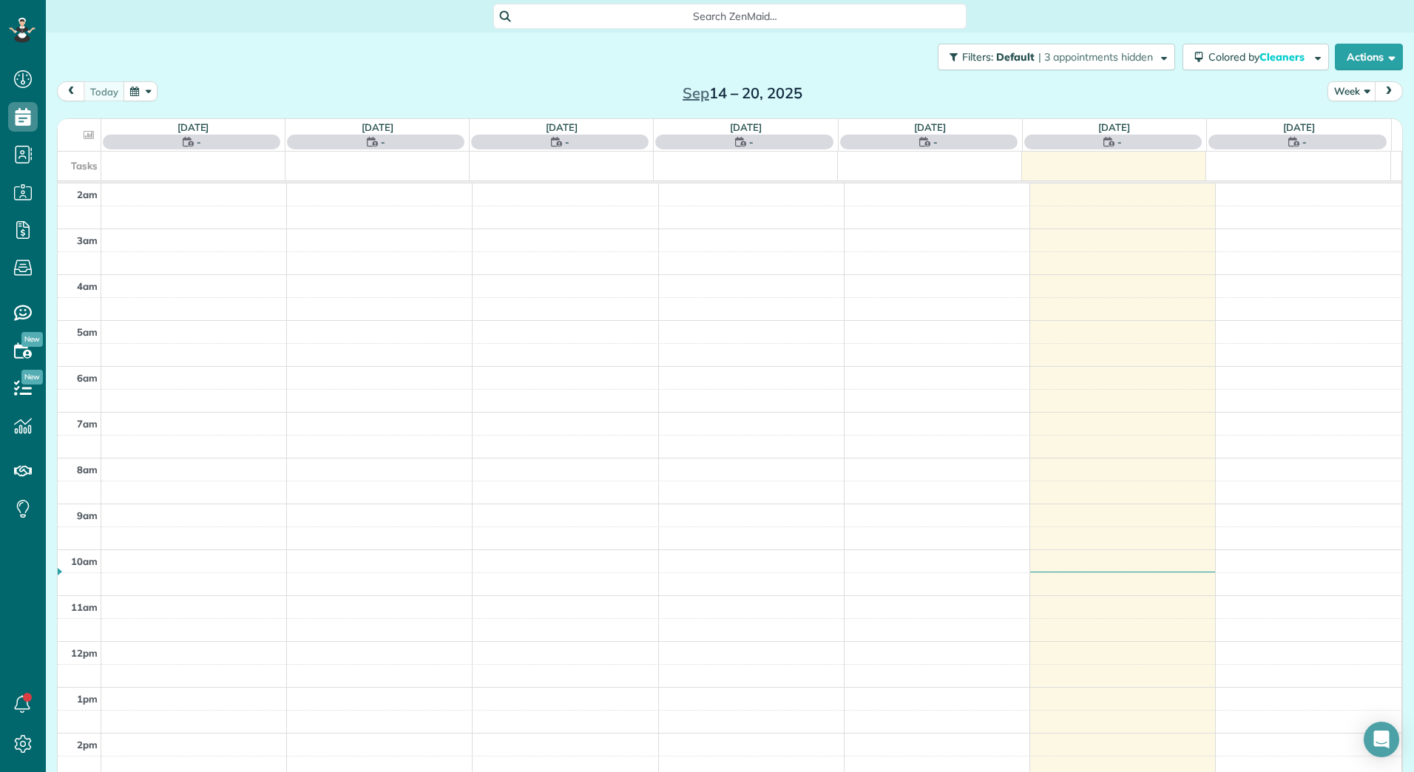
scroll to position [171, 0]
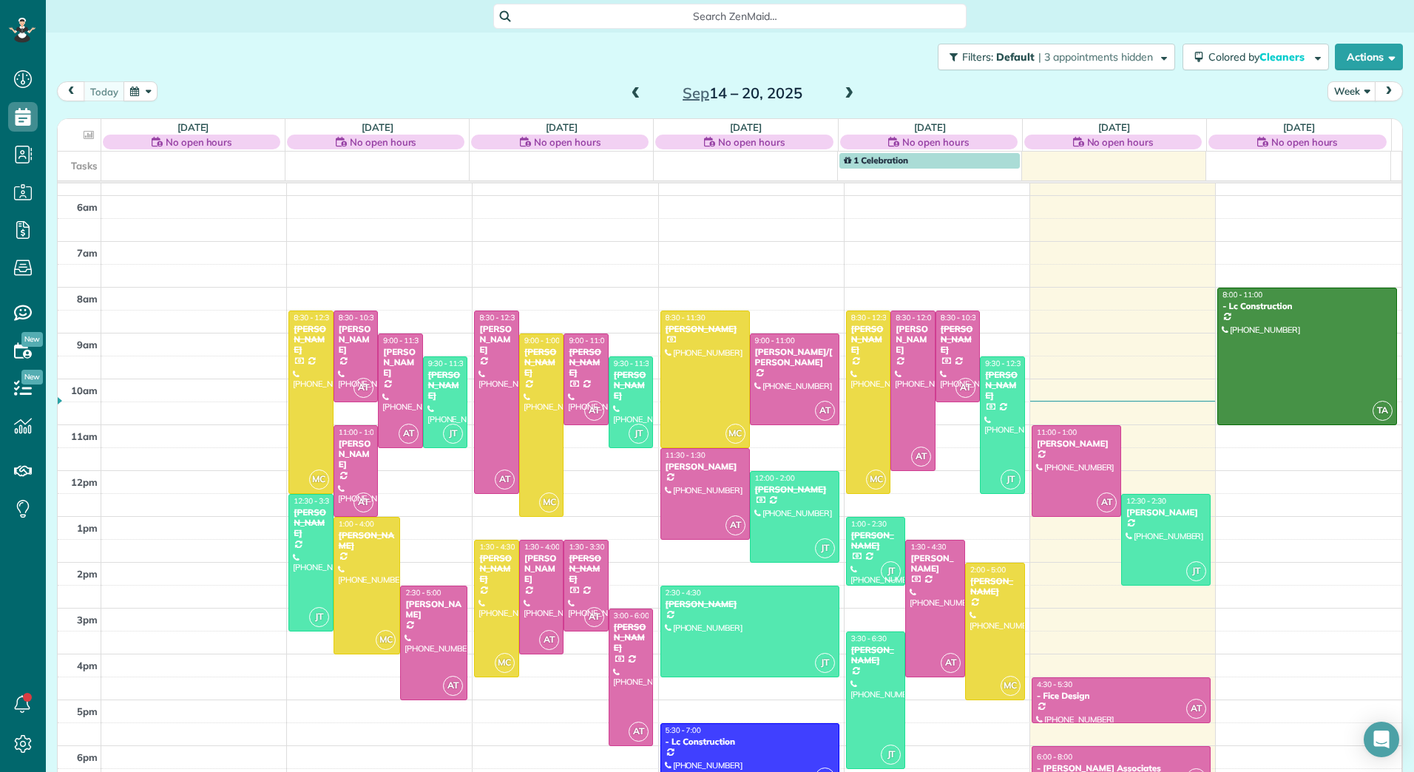
click at [1053, 764] on div "- [PERSON_NAME] Associates" at bounding box center [1121, 768] width 170 height 10
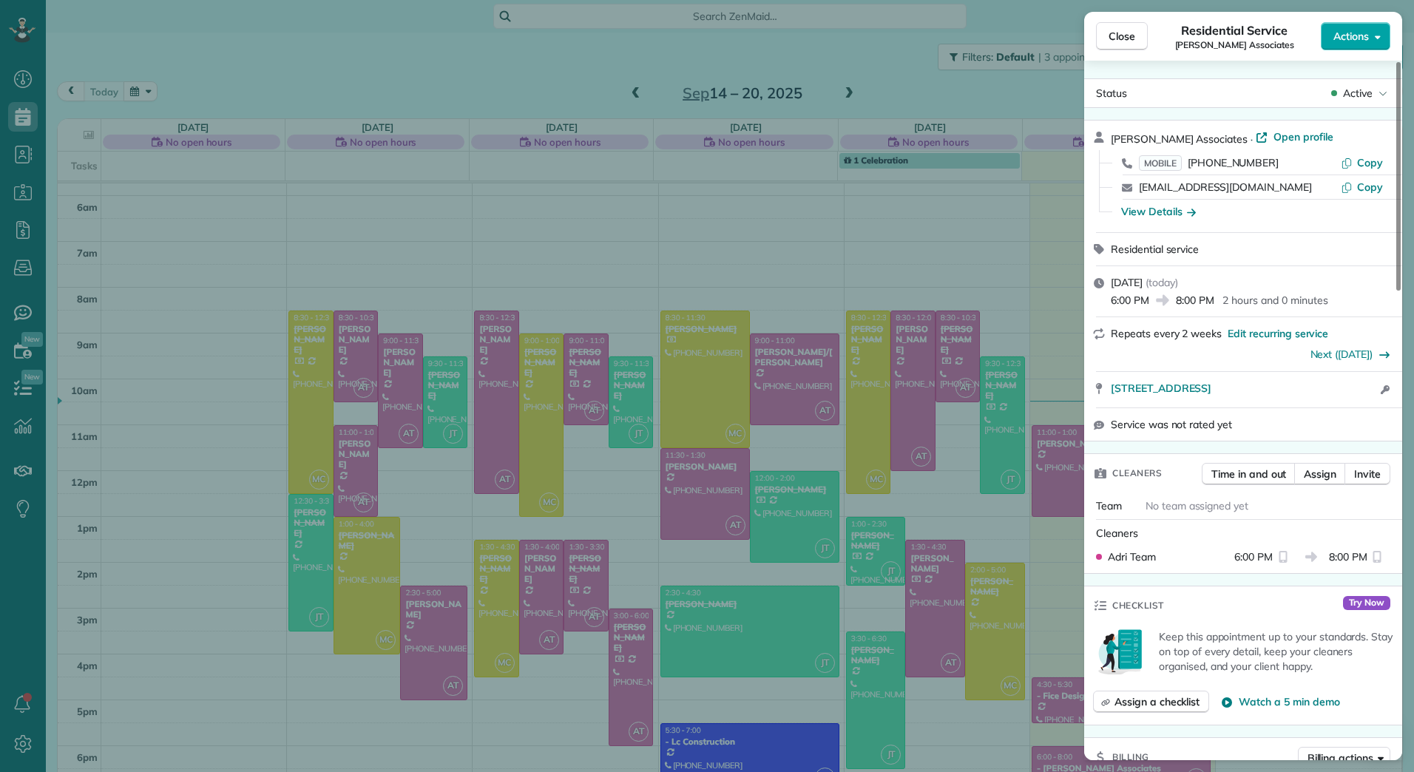
click at [1367, 30] on span "Actions" at bounding box center [1350, 36] width 35 height 15
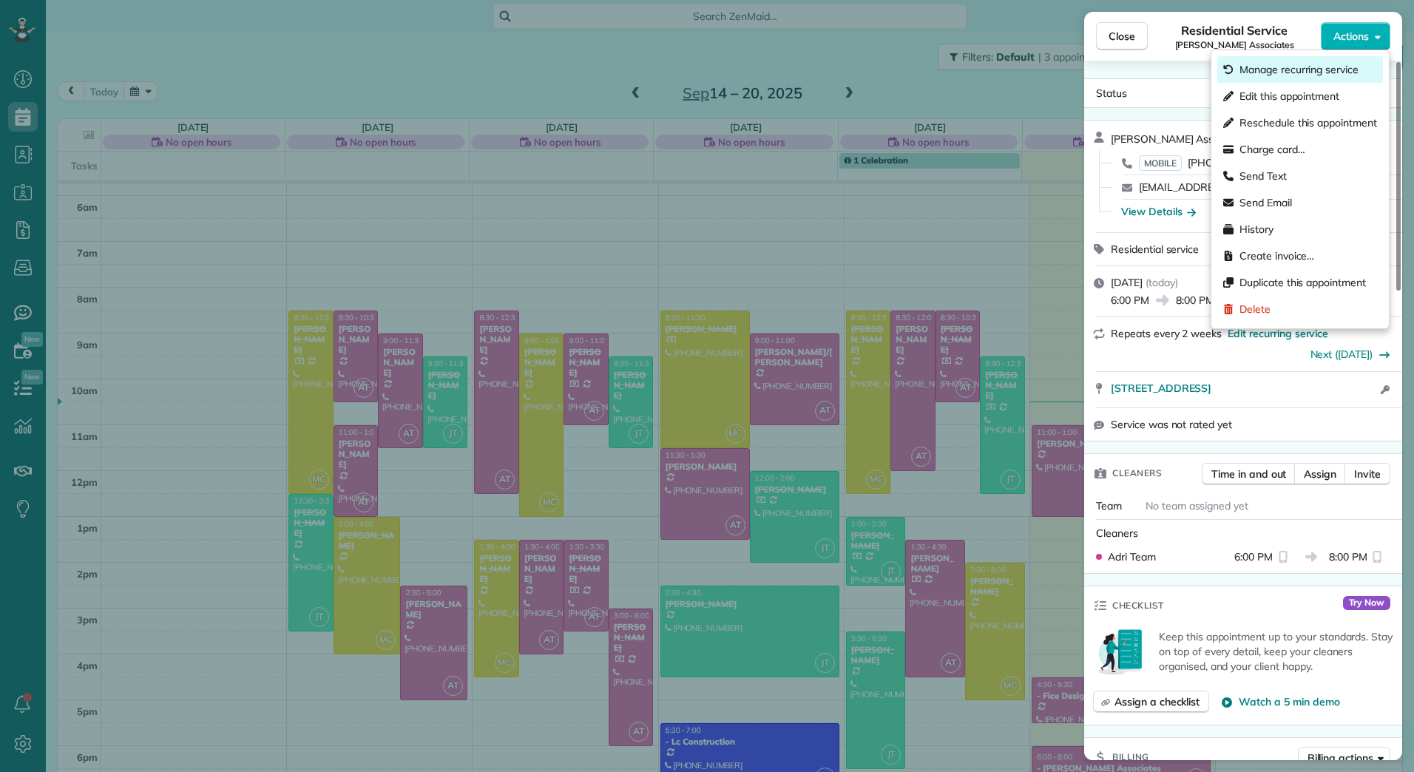
click at [1291, 72] on span "Manage recurring service" at bounding box center [1298, 69] width 119 height 15
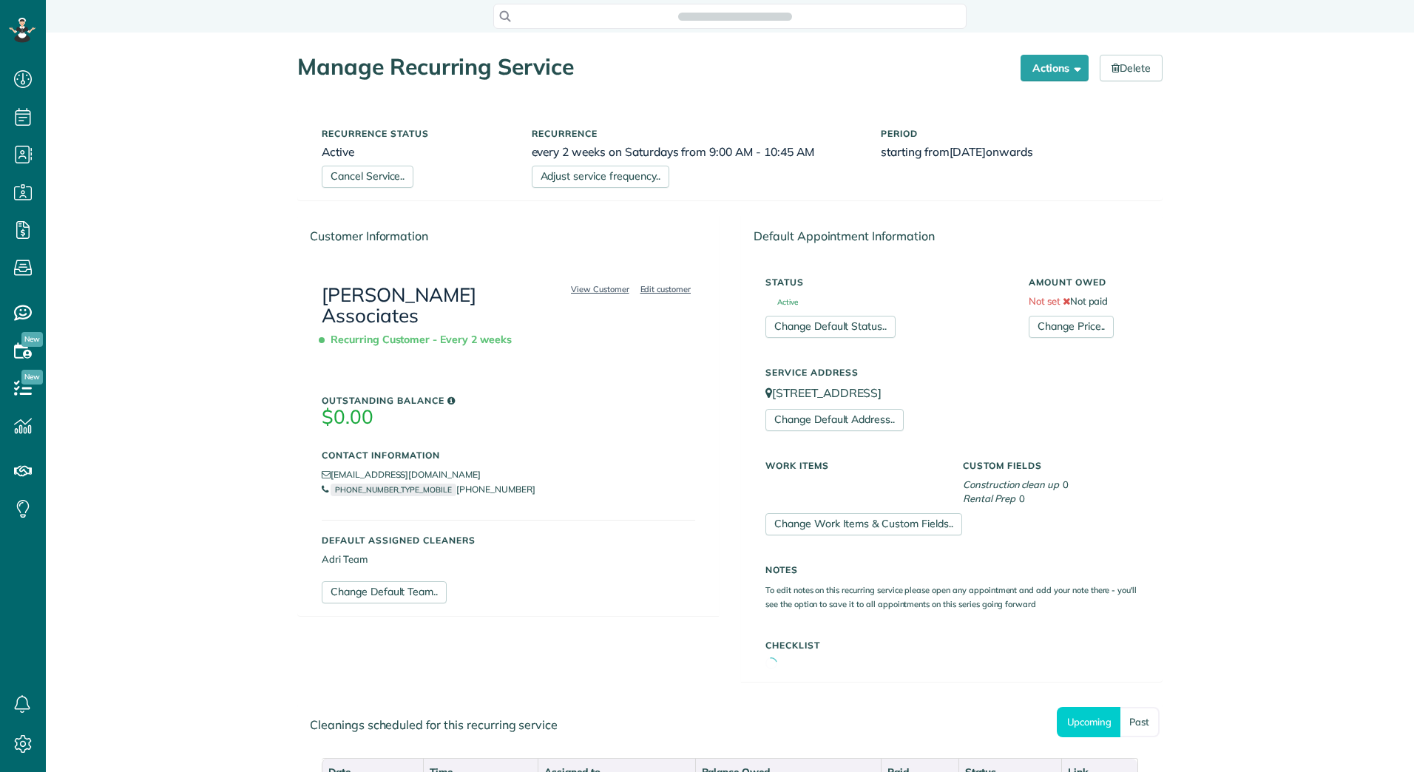
scroll to position [7, 7]
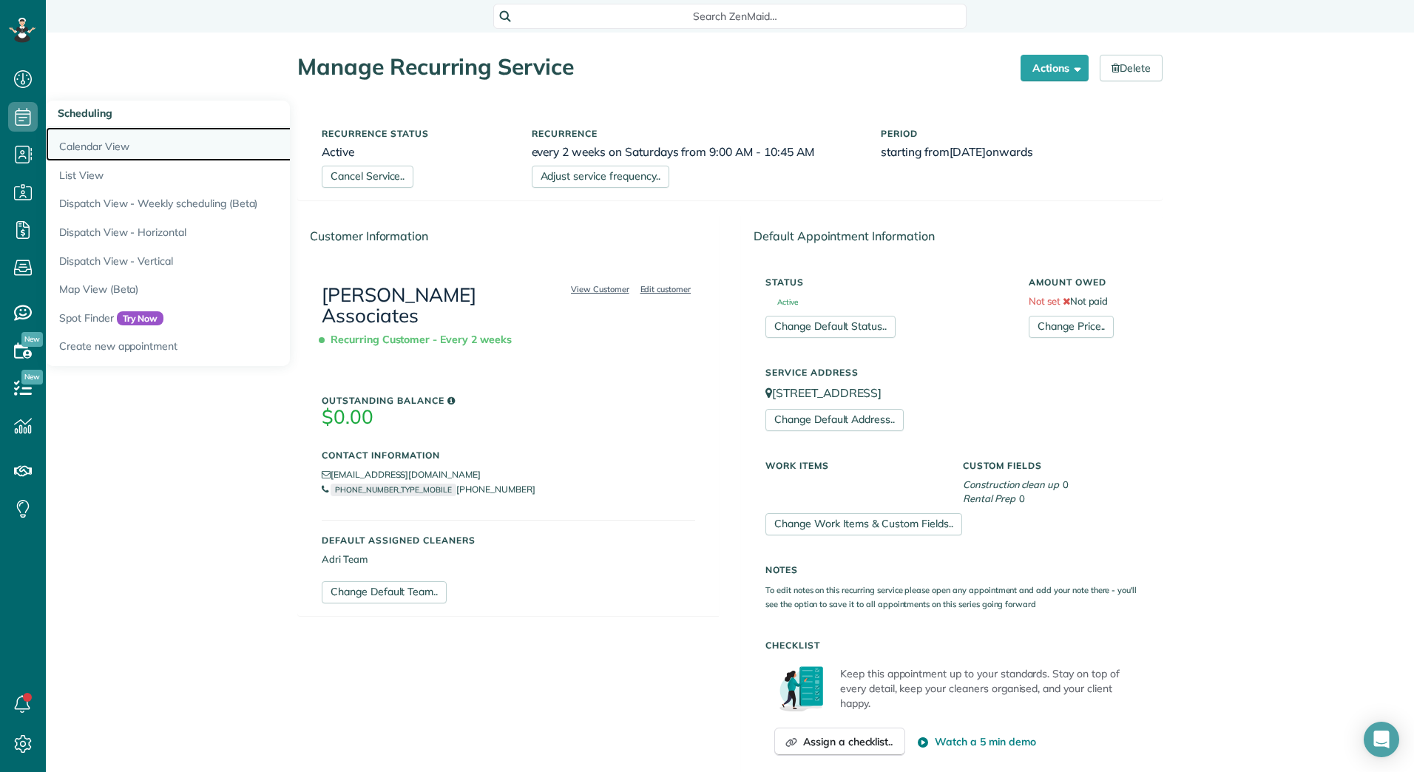
click at [121, 153] on link "Calendar View" at bounding box center [231, 144] width 370 height 34
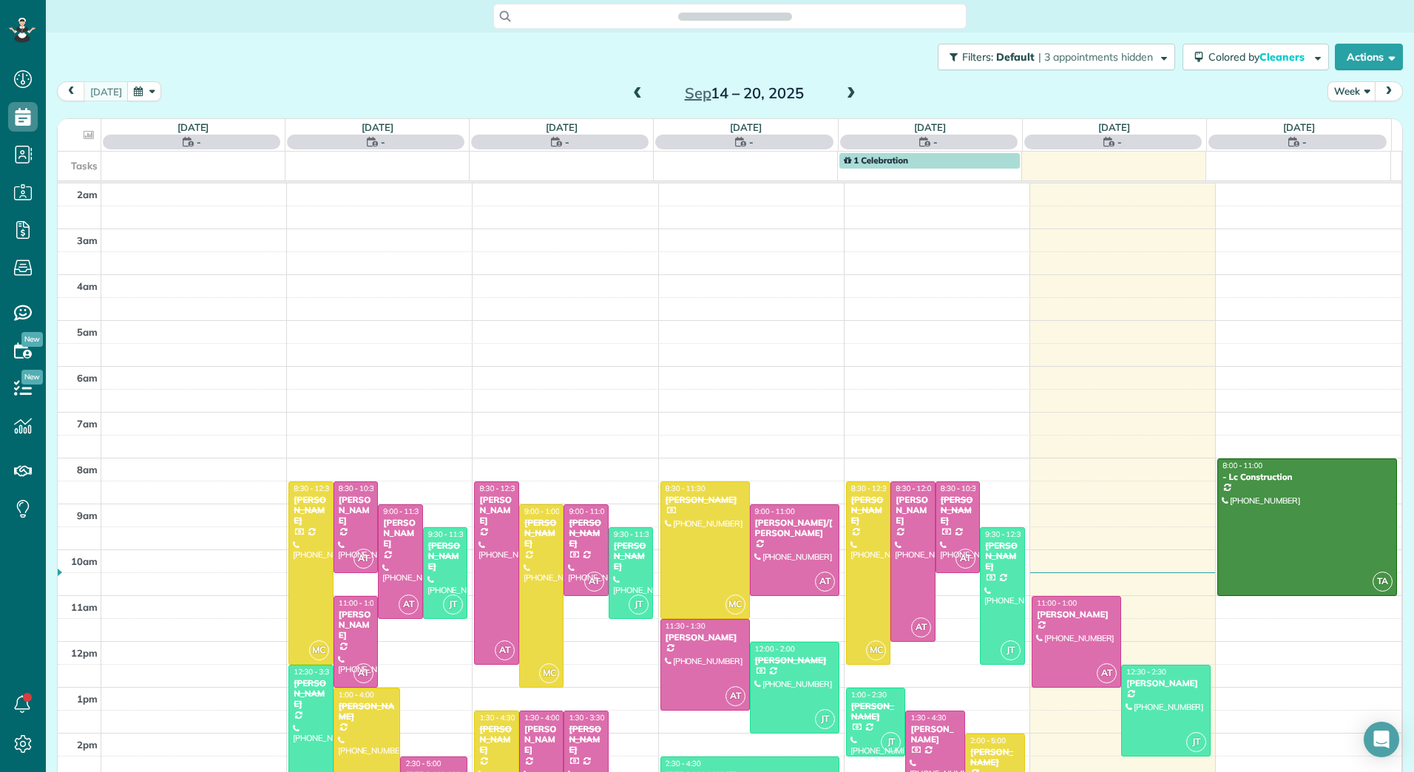
scroll to position [171, 0]
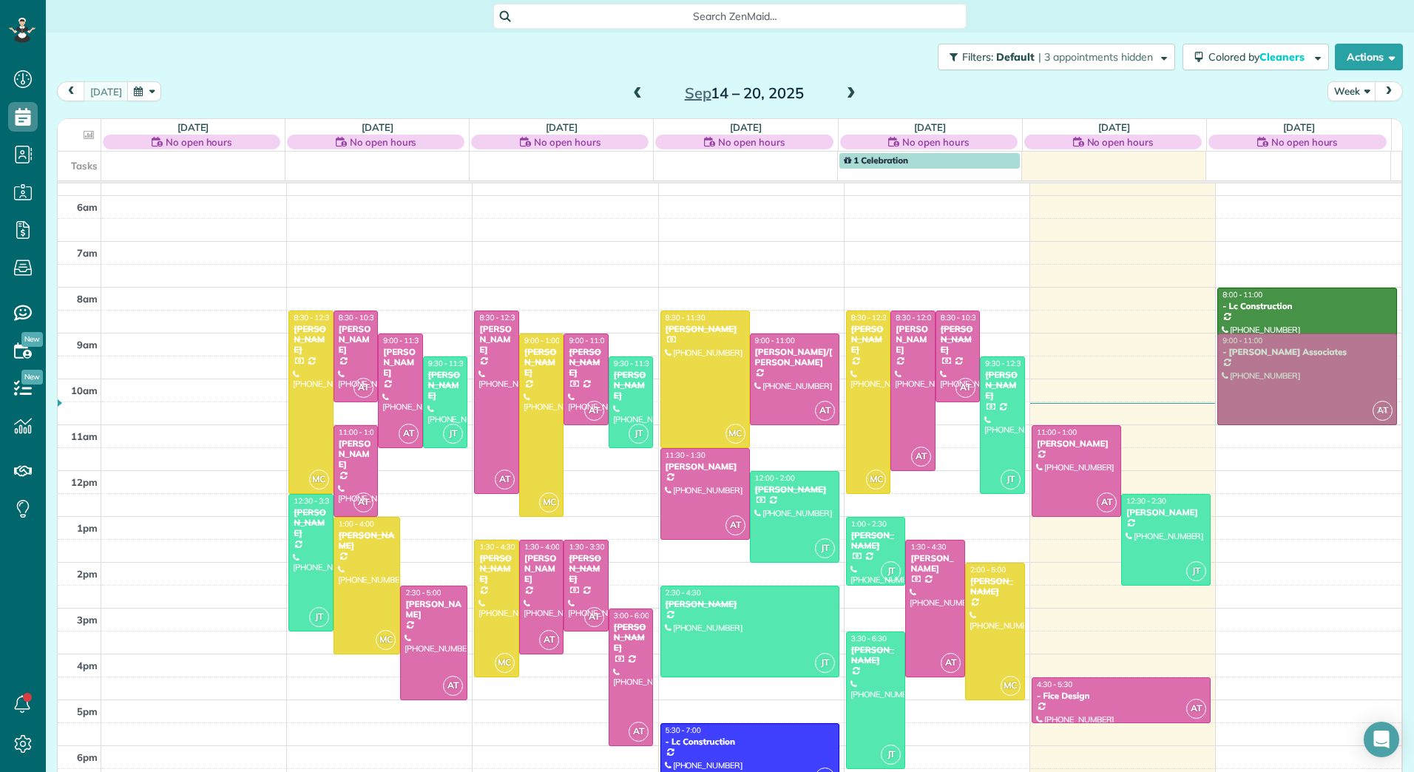
drag, startPoint x: 1042, startPoint y: 765, endPoint x: 1237, endPoint y: 349, distance: 459.7
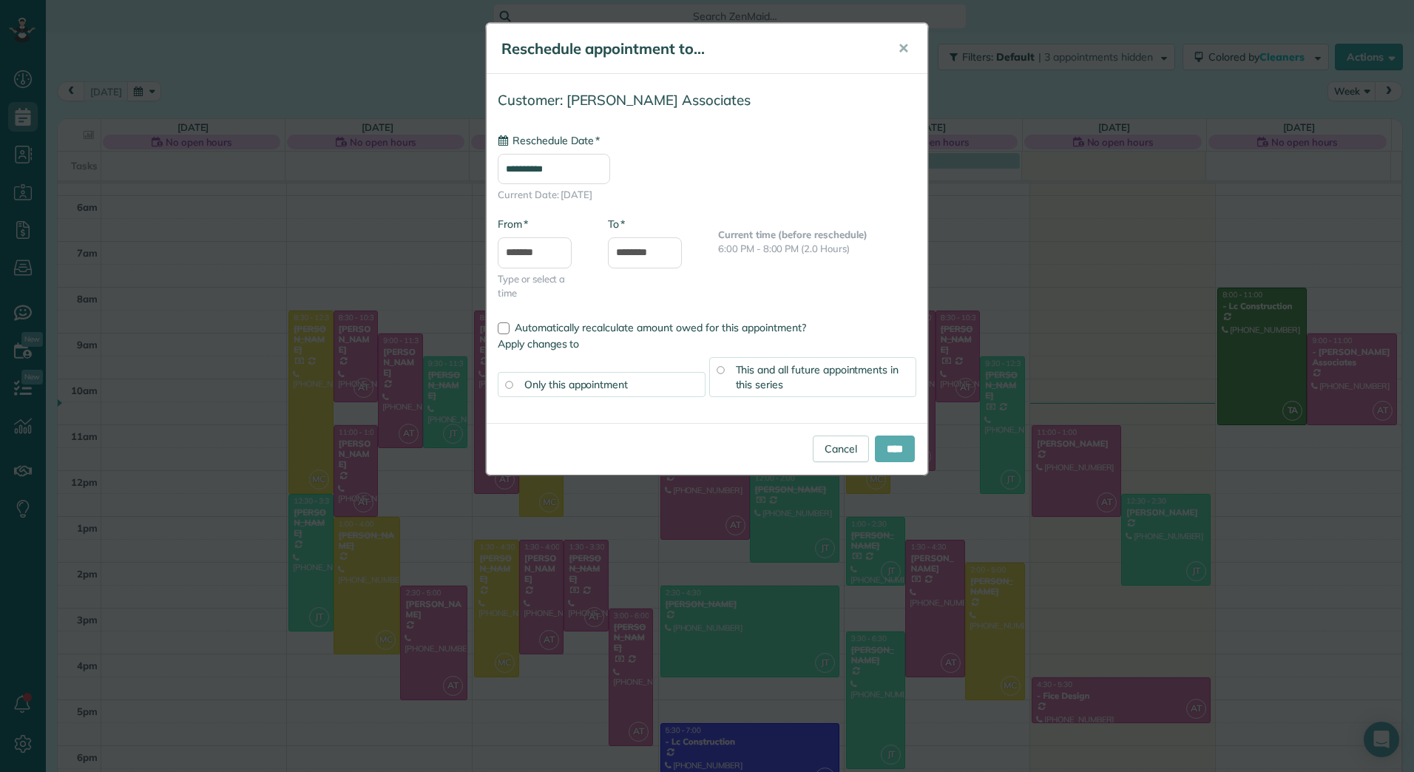
type input "**********"
click at [797, 366] on span "This and all future appointments in this series" at bounding box center [817, 377] width 163 height 28
click at [897, 447] on input "****" at bounding box center [895, 448] width 40 height 27
